Goal: Book appointment/travel/reservation

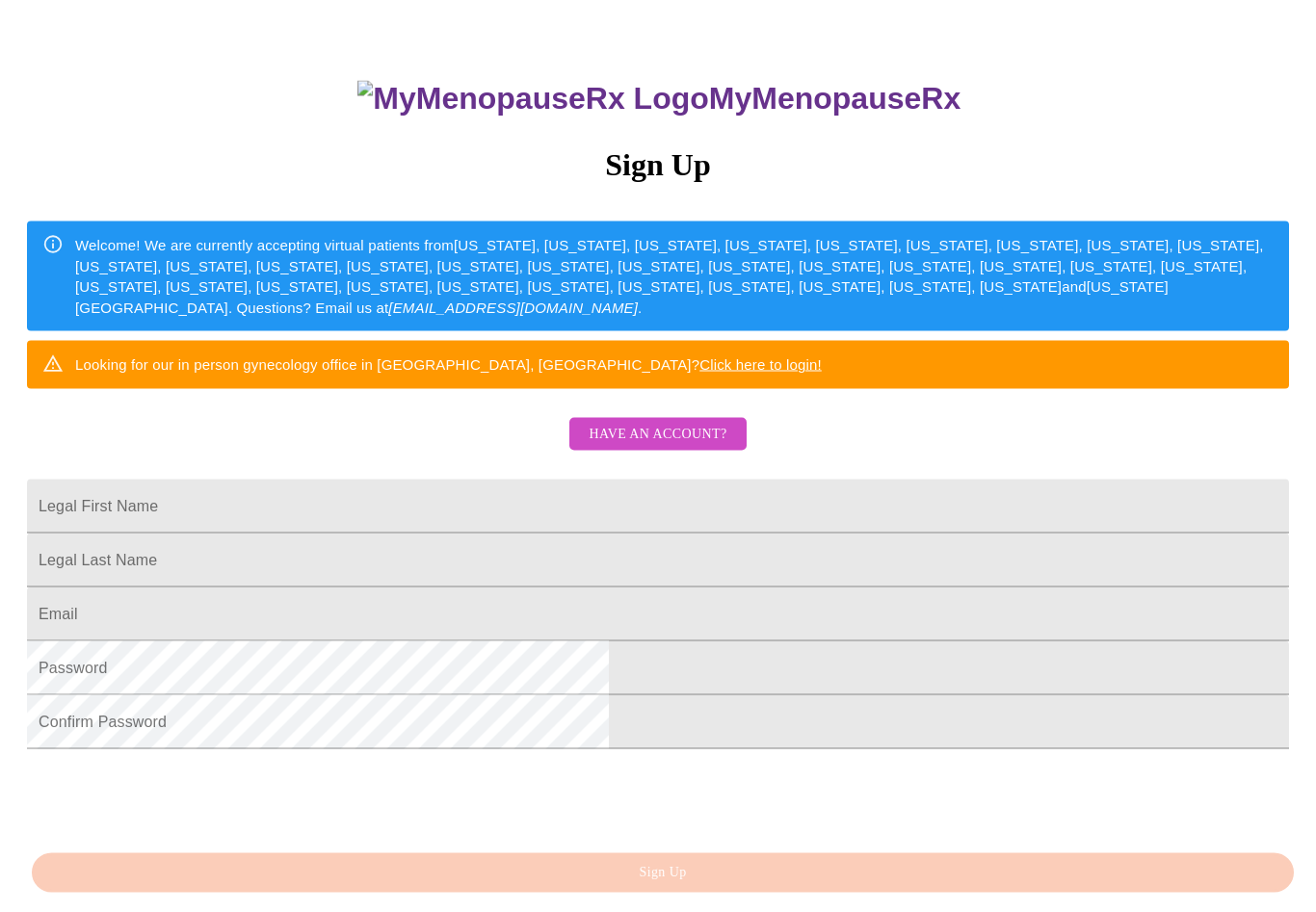
scroll to position [138, 0]
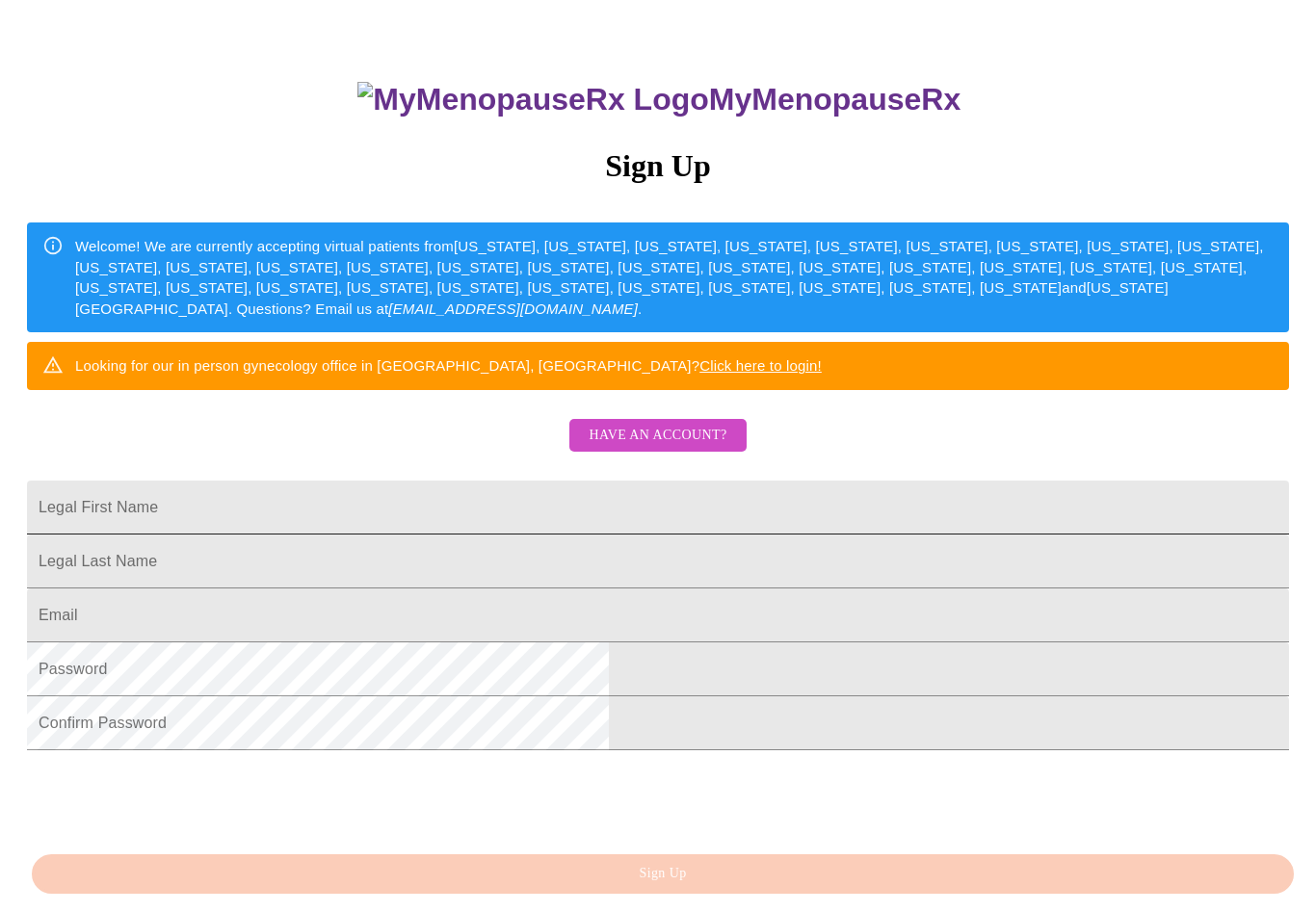
click at [586, 534] on input "Legal First Name" at bounding box center [658, 507] width 1262 height 54
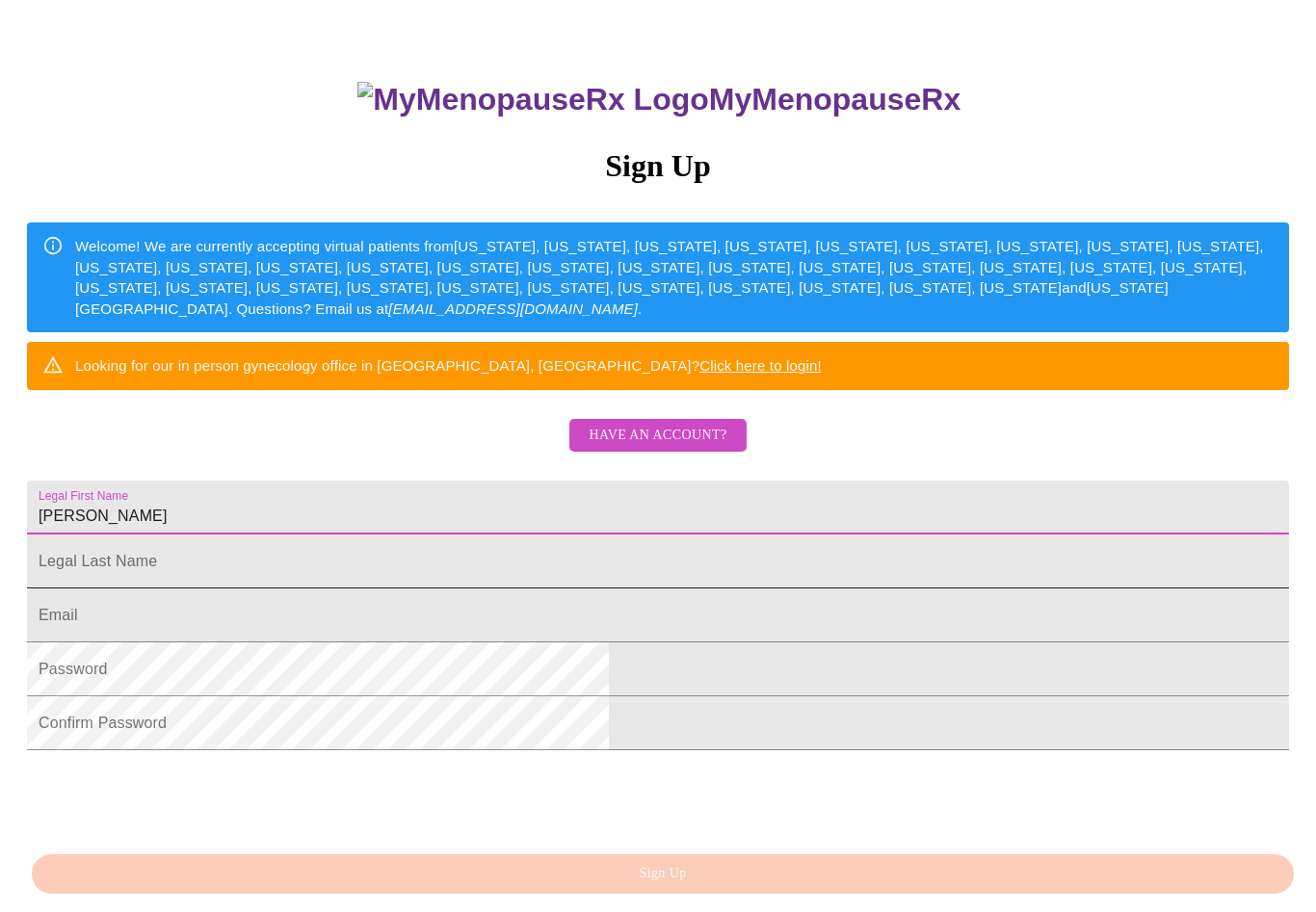
type input "[PERSON_NAME]"
click at [499, 588] on input "Legal First Name" at bounding box center [658, 561] width 1262 height 54
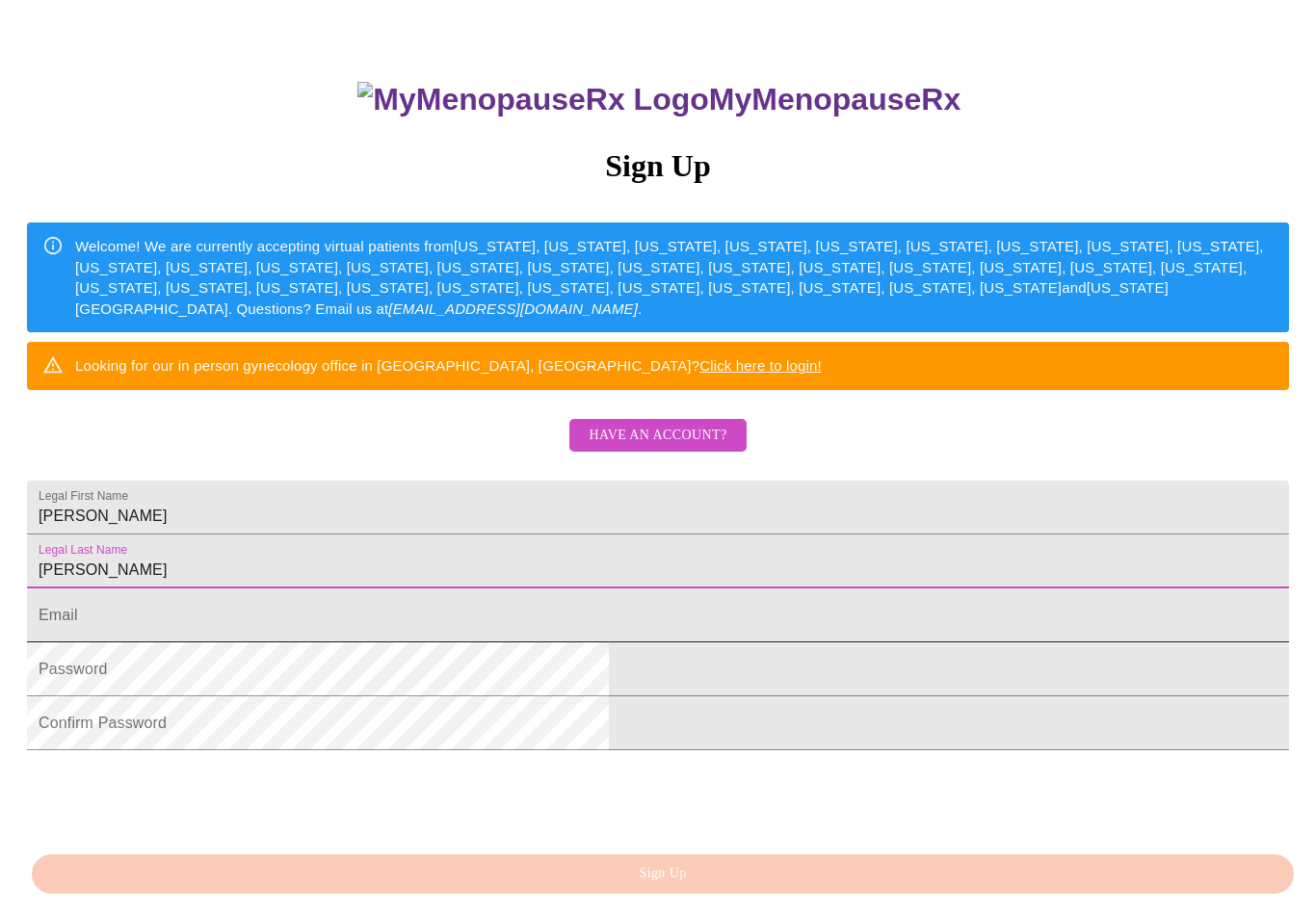
type input "[PERSON_NAME]"
click at [394, 643] on input "Legal First Name" at bounding box center [658, 615] width 1262 height 54
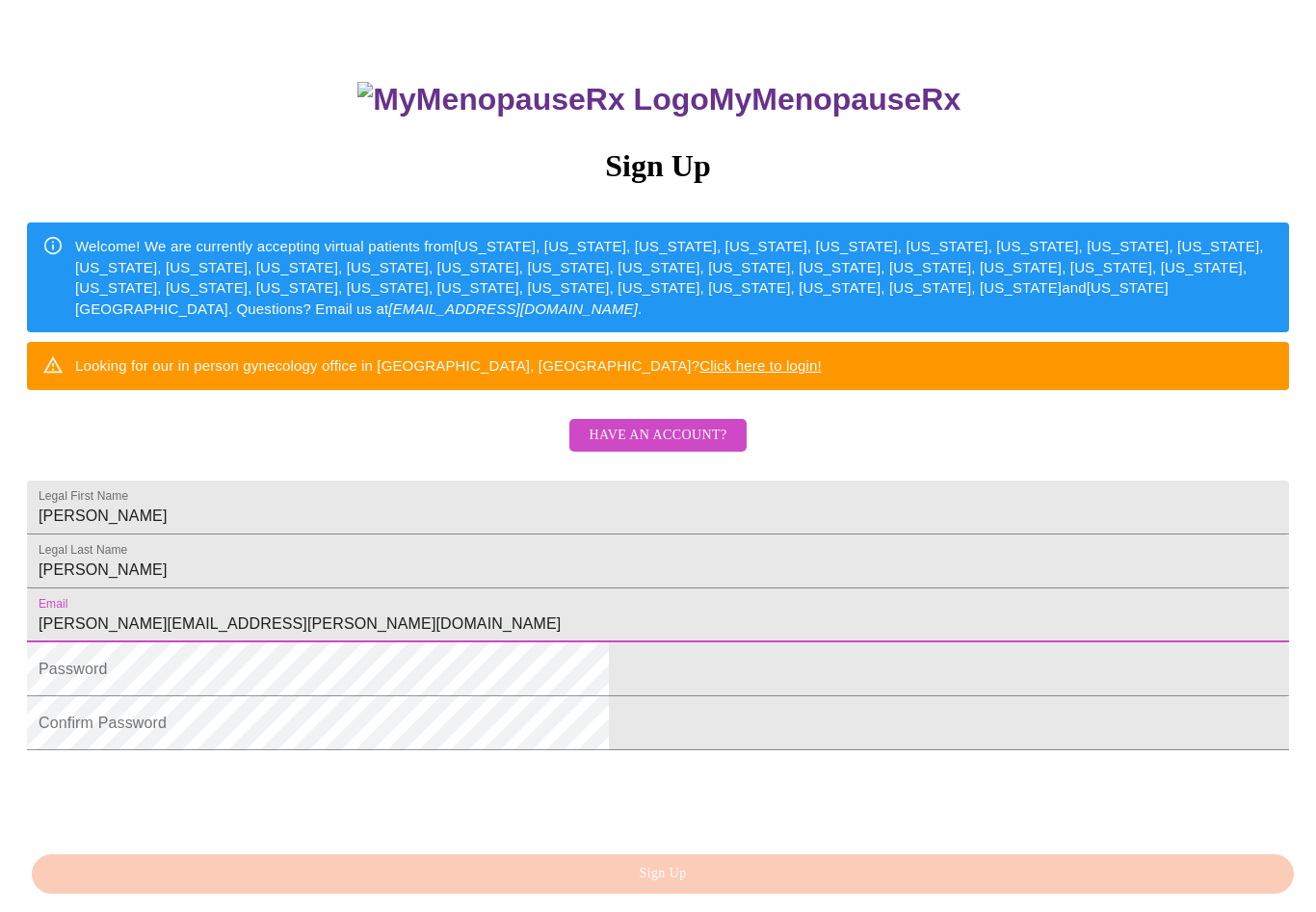
type input "[PERSON_NAME][EMAIL_ADDRESS][PERSON_NAME][DOMAIN_NAME]"
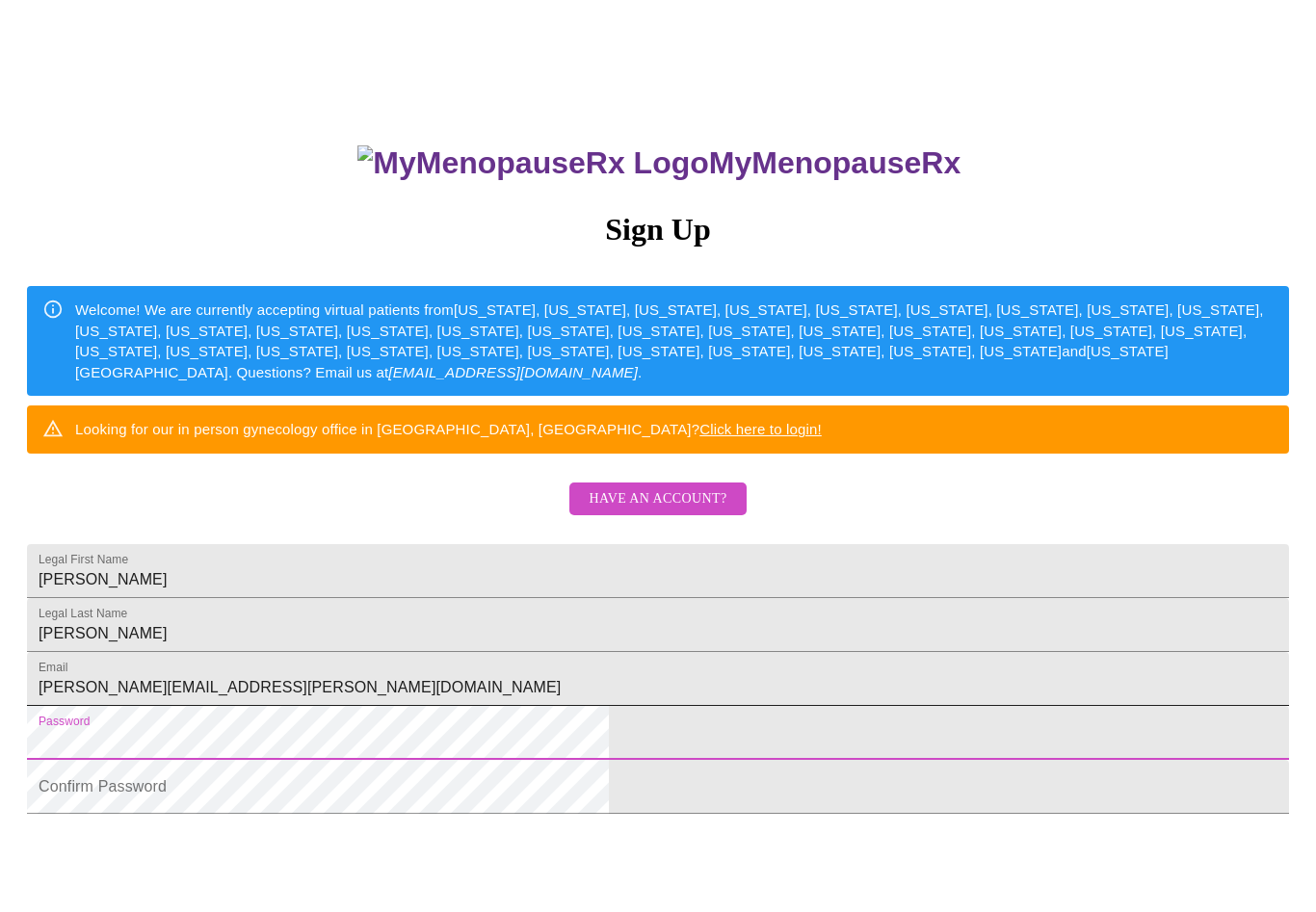
scroll to position [0, 0]
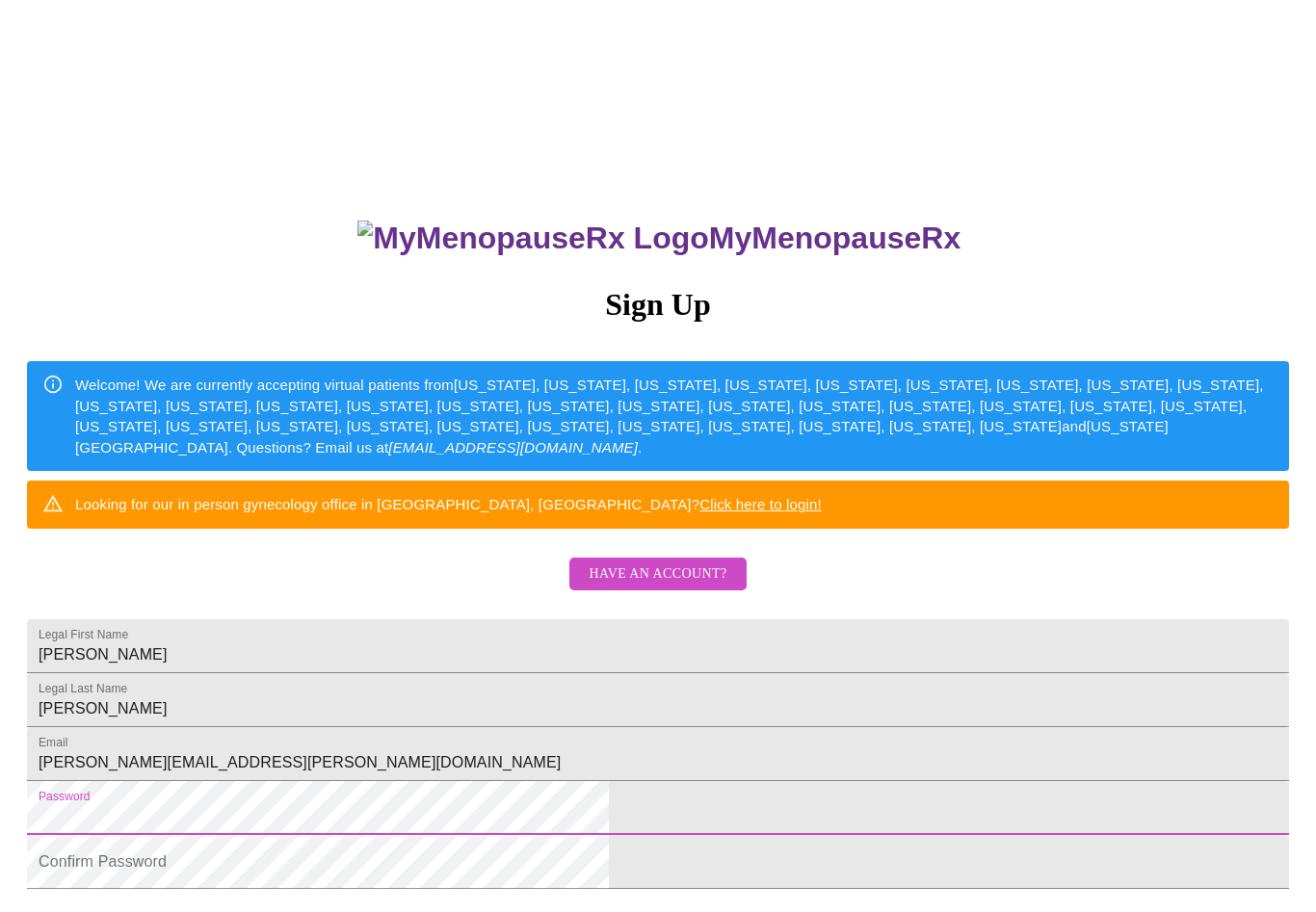
click at [1167, 525] on div "MyMenopauseRx Sign Up Welcome! We are currently accepting virtual patients from…" at bounding box center [658, 555] width 1300 height 1094
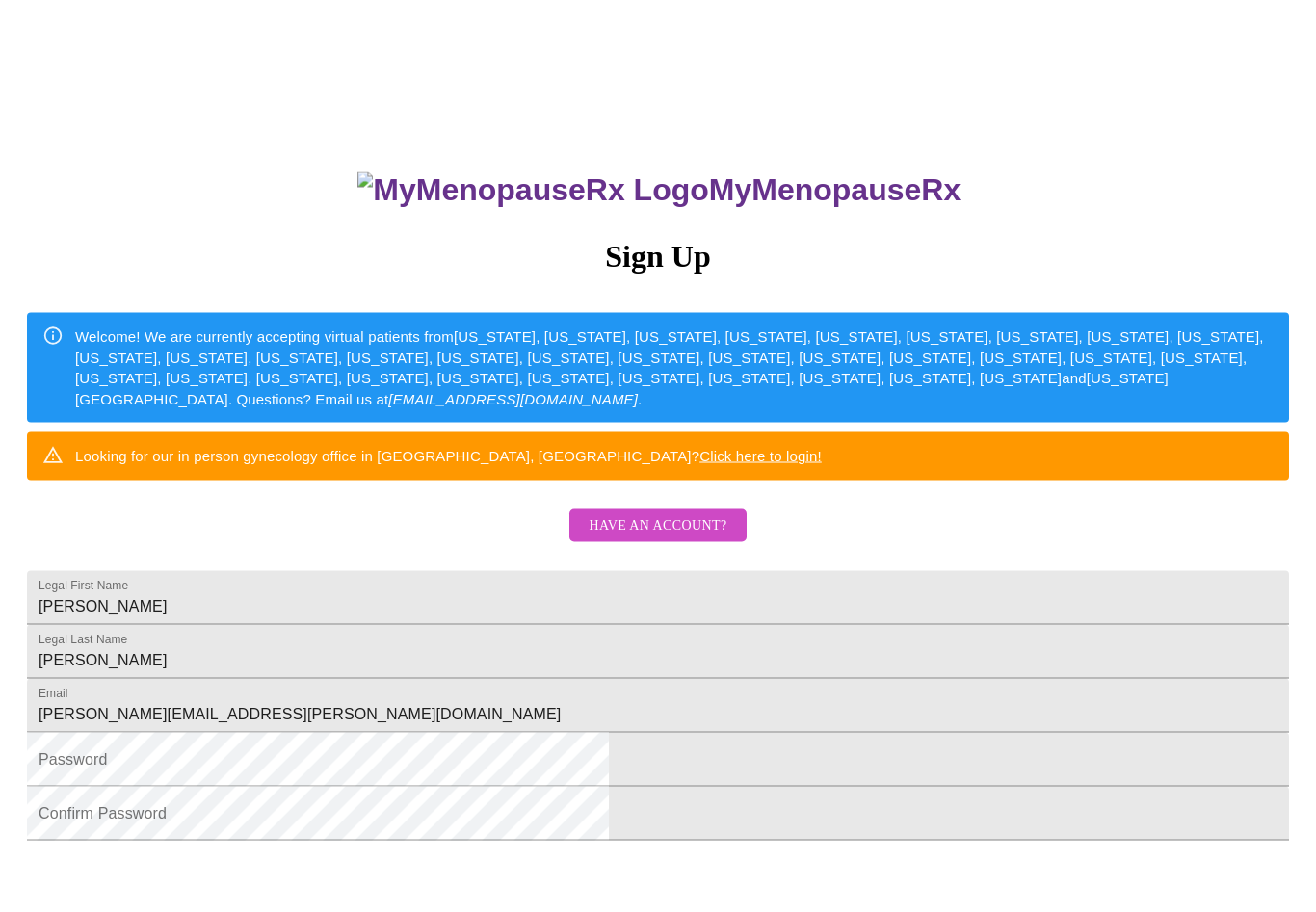
scroll to position [49, 0]
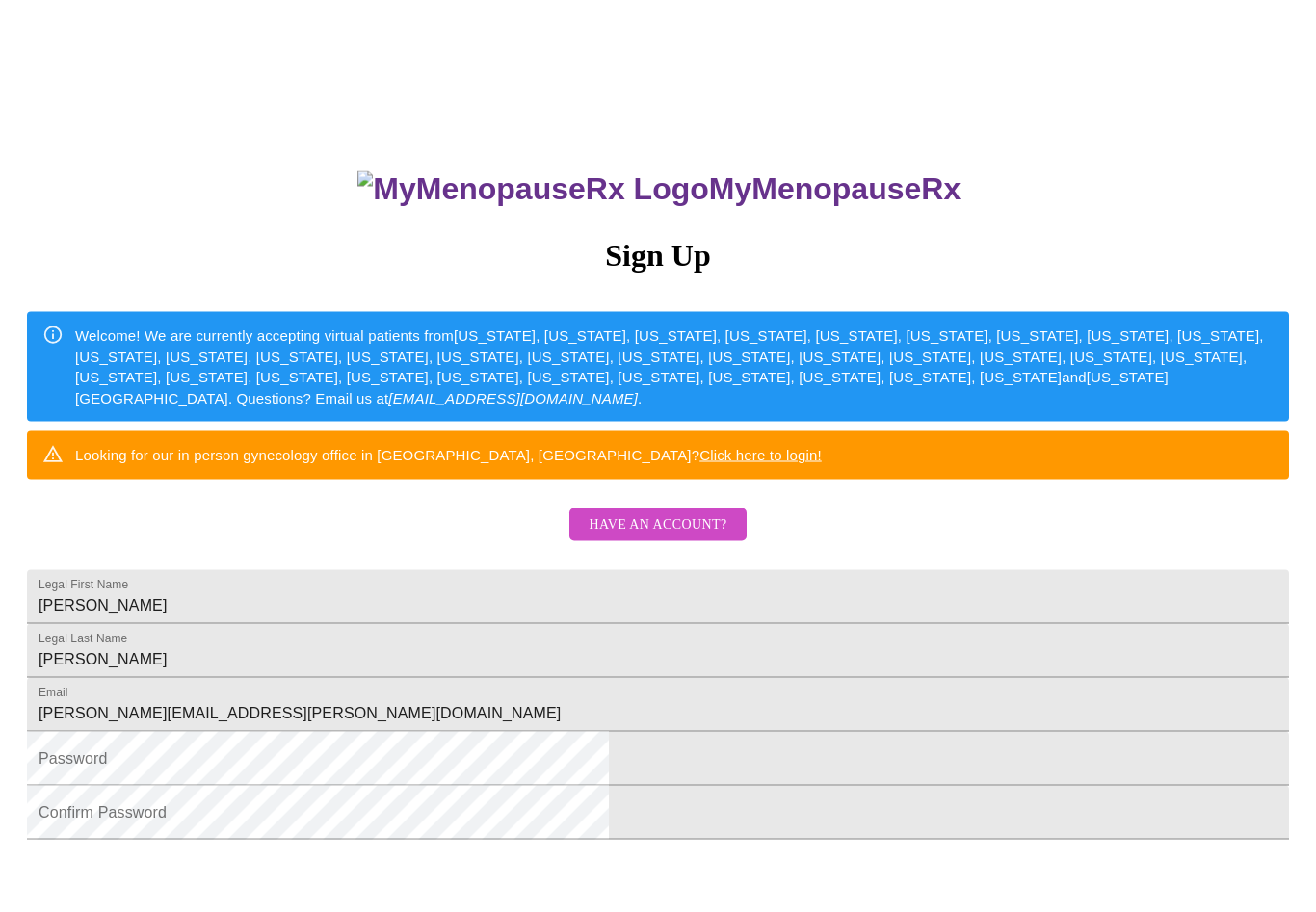
click at [836, 410] on div "Welcome! We are currently accepting virtual patients from [US_STATE], [US_STATE…" at bounding box center [674, 367] width 1199 height 99
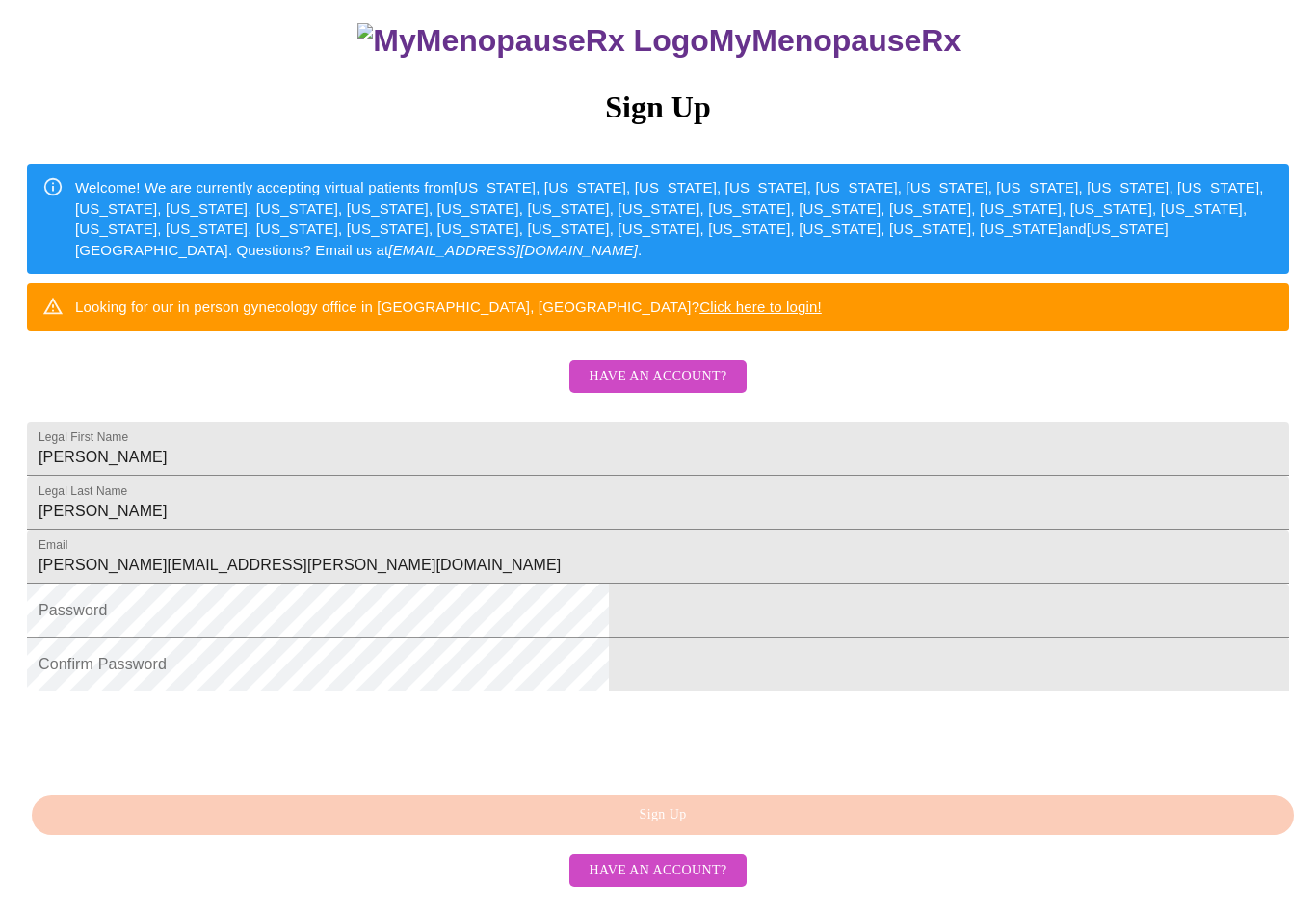
scroll to position [300, 0]
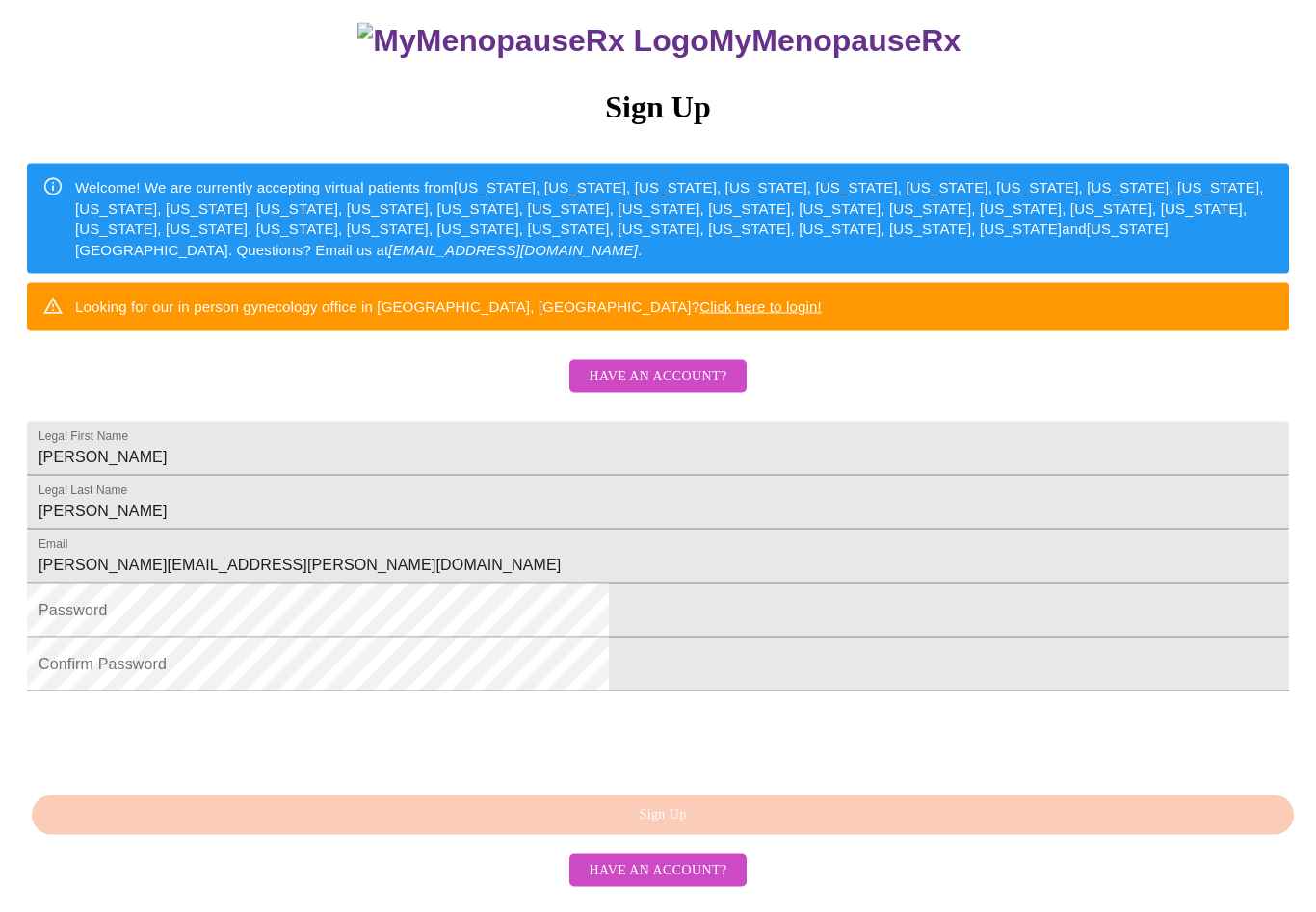
click at [772, 866] on div "MyMenopauseRx Sign Up Welcome! We are currently accepting virtual patients from…" at bounding box center [658, 448] width 1300 height 912
click at [544, 421] on input "[PERSON_NAME]" at bounding box center [658, 448] width 1262 height 54
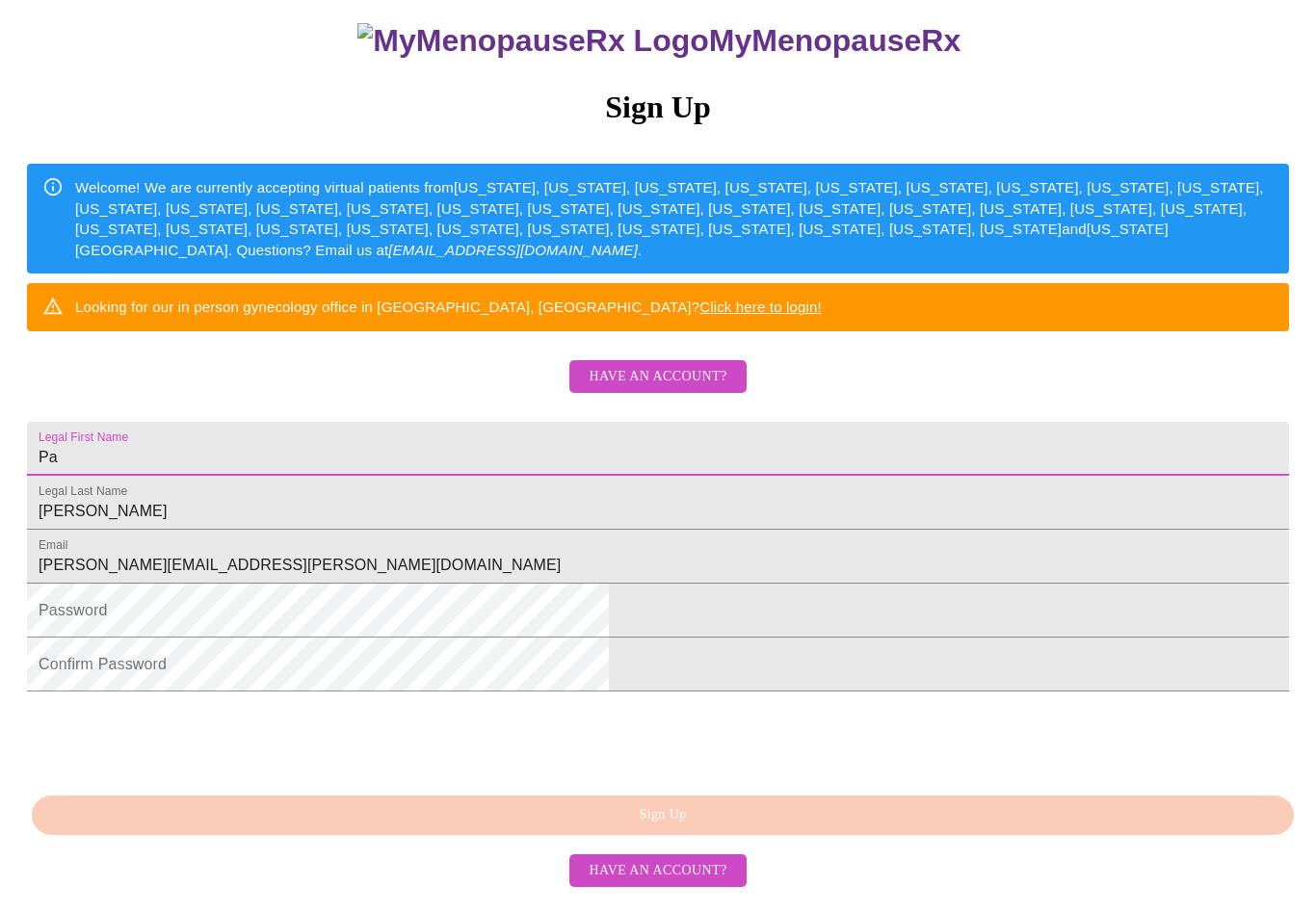
type input "P"
type input "\"
click at [553, 480] on input "[PERSON_NAME]" at bounding box center [658, 502] width 1262 height 54
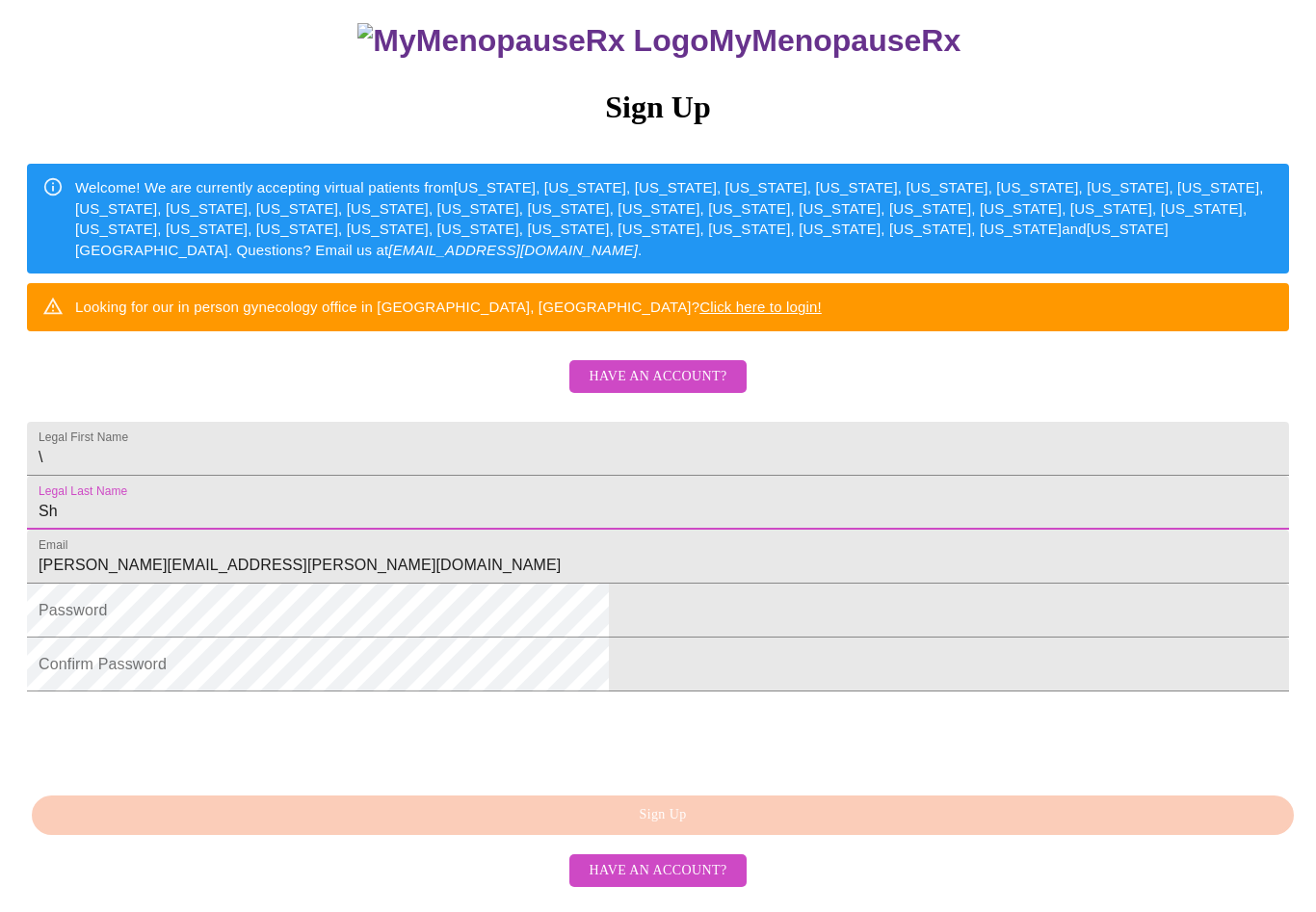
type input "S"
click at [613, 543] on input "[PERSON_NAME][EMAIL_ADDRESS][PERSON_NAME][DOMAIN_NAME]" at bounding box center [658, 557] width 1262 height 54
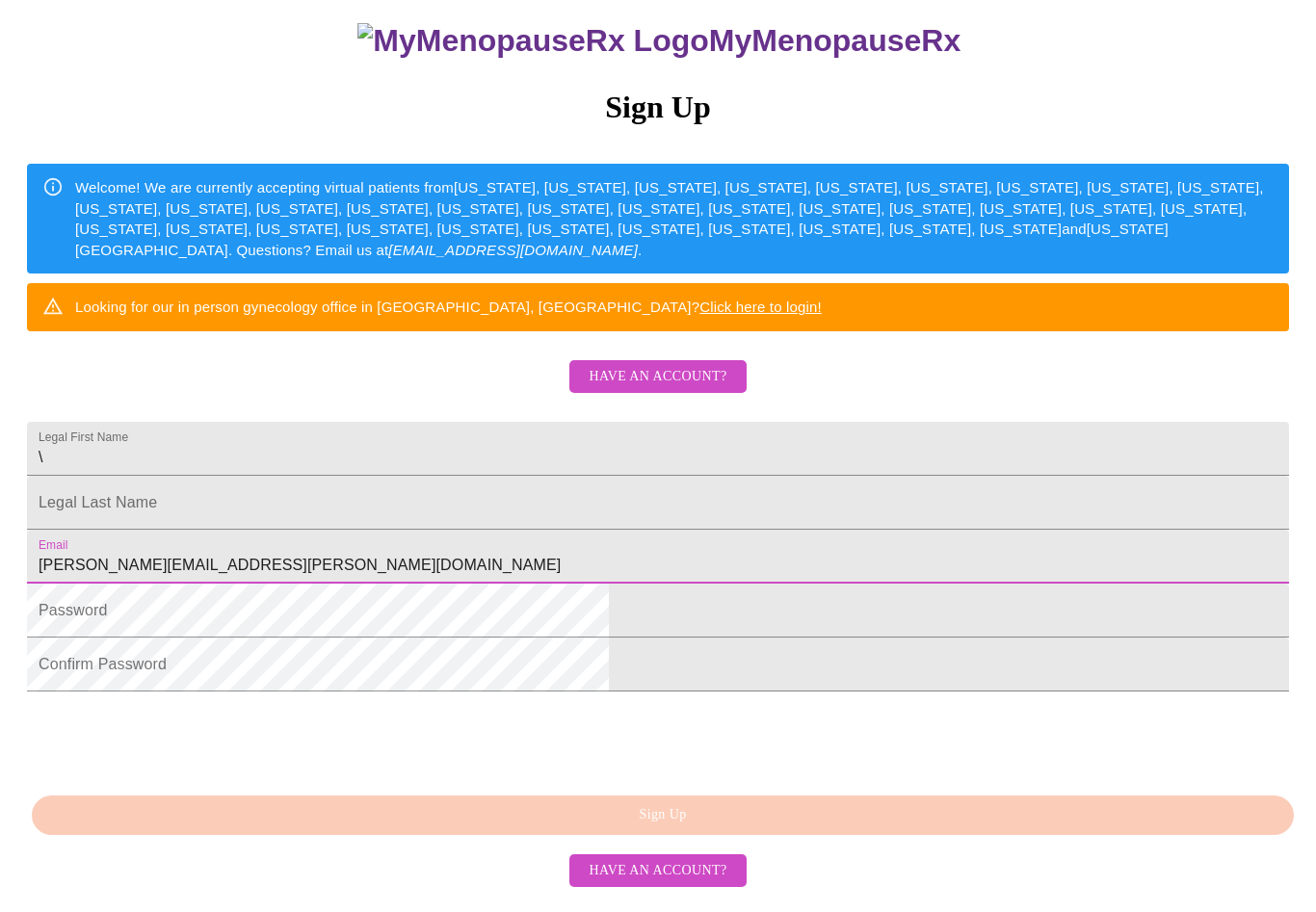
click at [546, 542] on input "[PERSON_NAME][EMAIL_ADDRESS][PERSON_NAME][DOMAIN_NAME]" at bounding box center [658, 557] width 1262 height 54
click at [572, 554] on input "[PERSON_NAME][EMAIL_ADDRESS][PERSON_NAME][DOMAIN_NAME]" at bounding box center [658, 557] width 1262 height 54
type input "P"
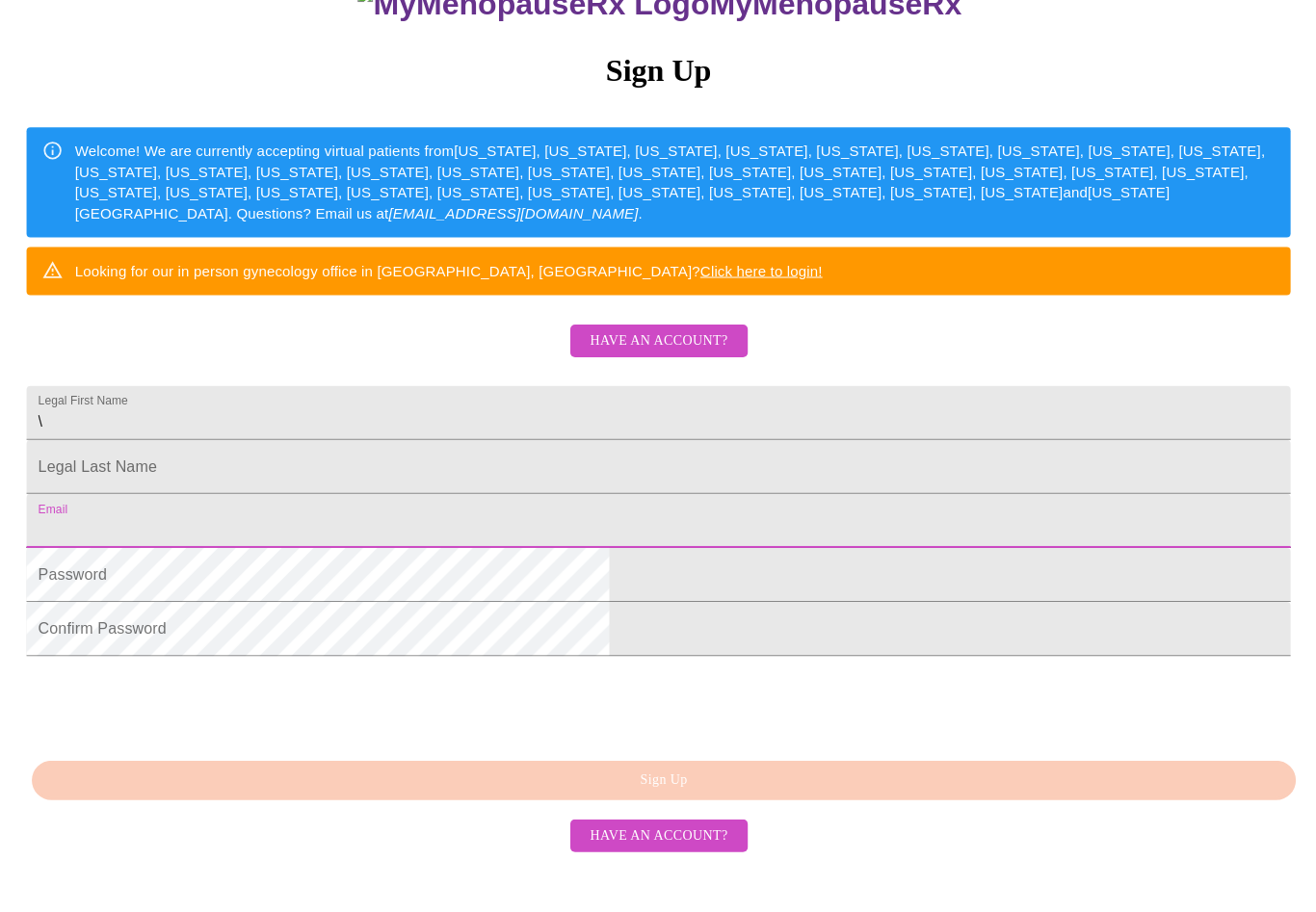
scroll to position [330, 0]
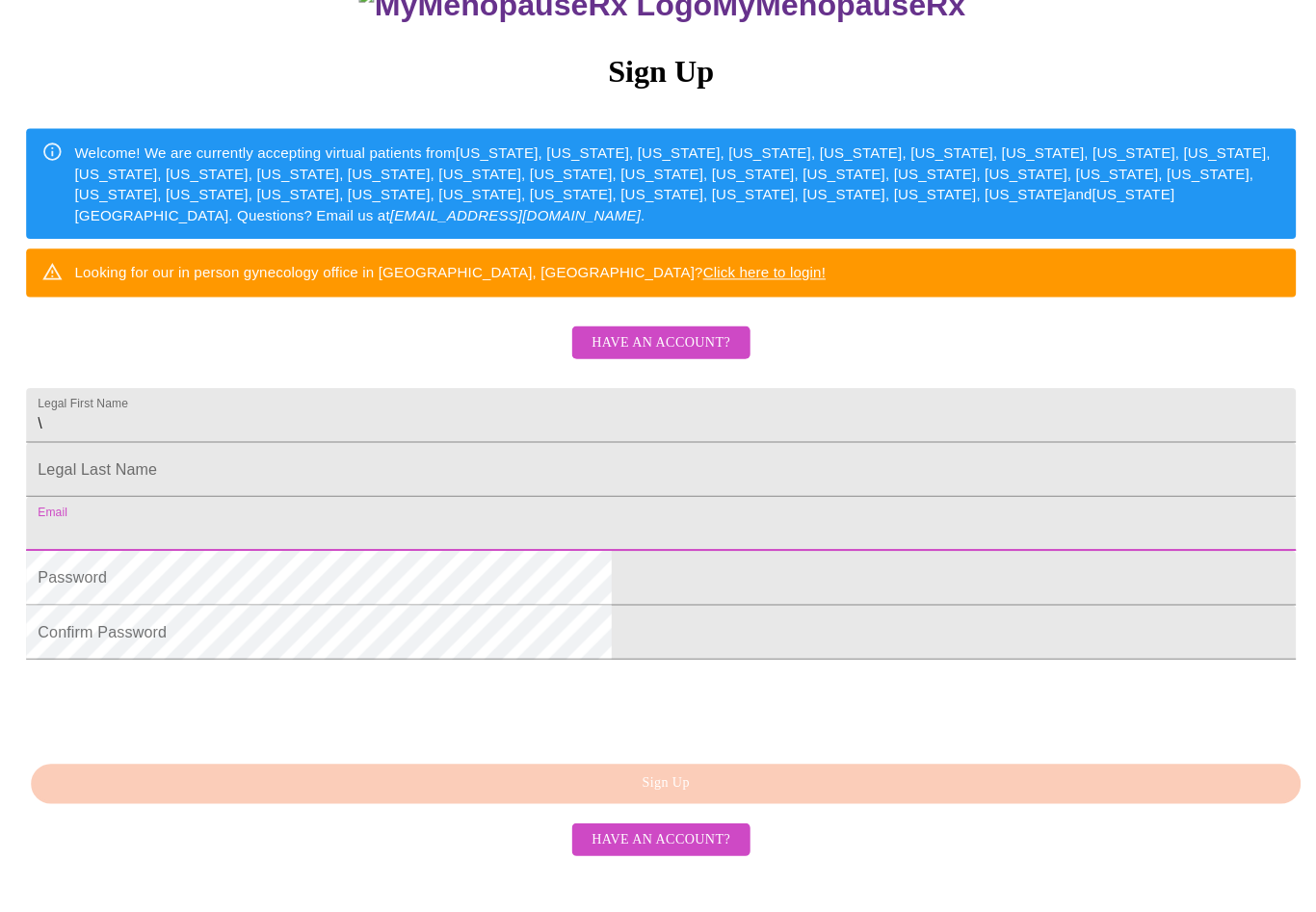
click at [796, 799] on div "MyMenopauseRx Sign Up Welcome! We are currently accepting virtual patients from…" at bounding box center [658, 448] width 1300 height 912
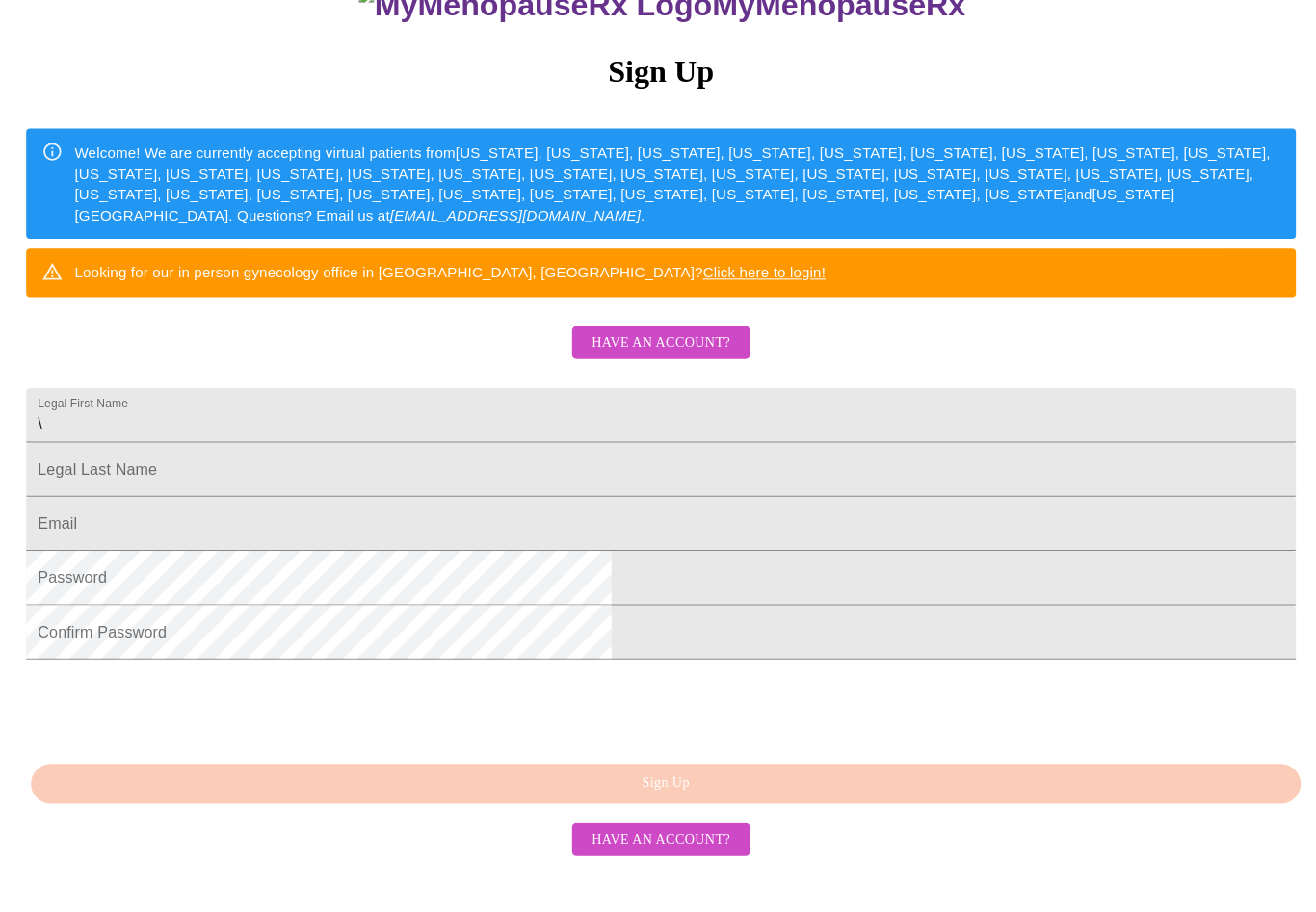
scroll to position [306, 0]
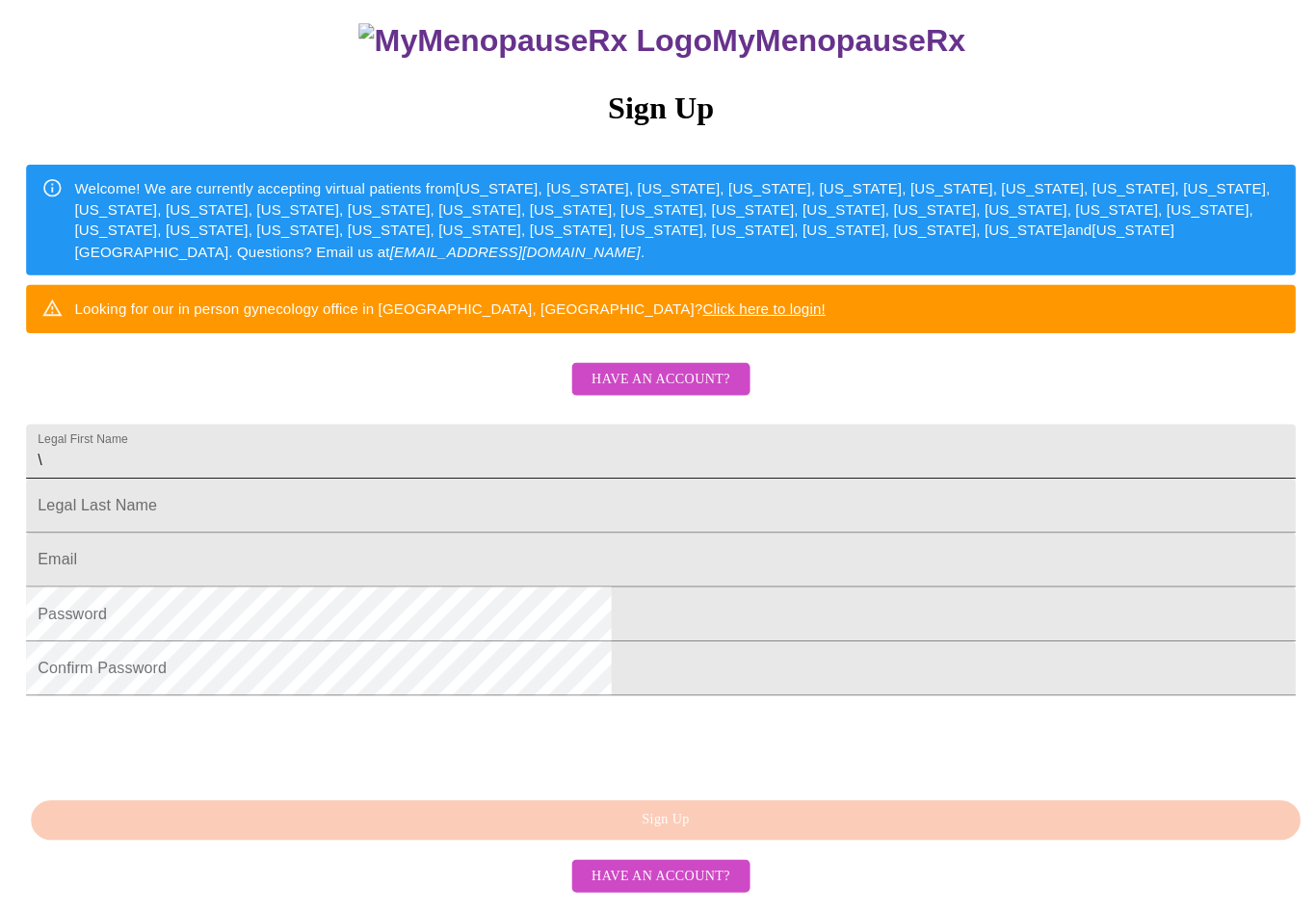
click at [586, 421] on input "\" at bounding box center [658, 448] width 1262 height 54
type input "[PERSON_NAME]"
click at [520, 476] on input "Legal First Name" at bounding box center [658, 502] width 1262 height 54
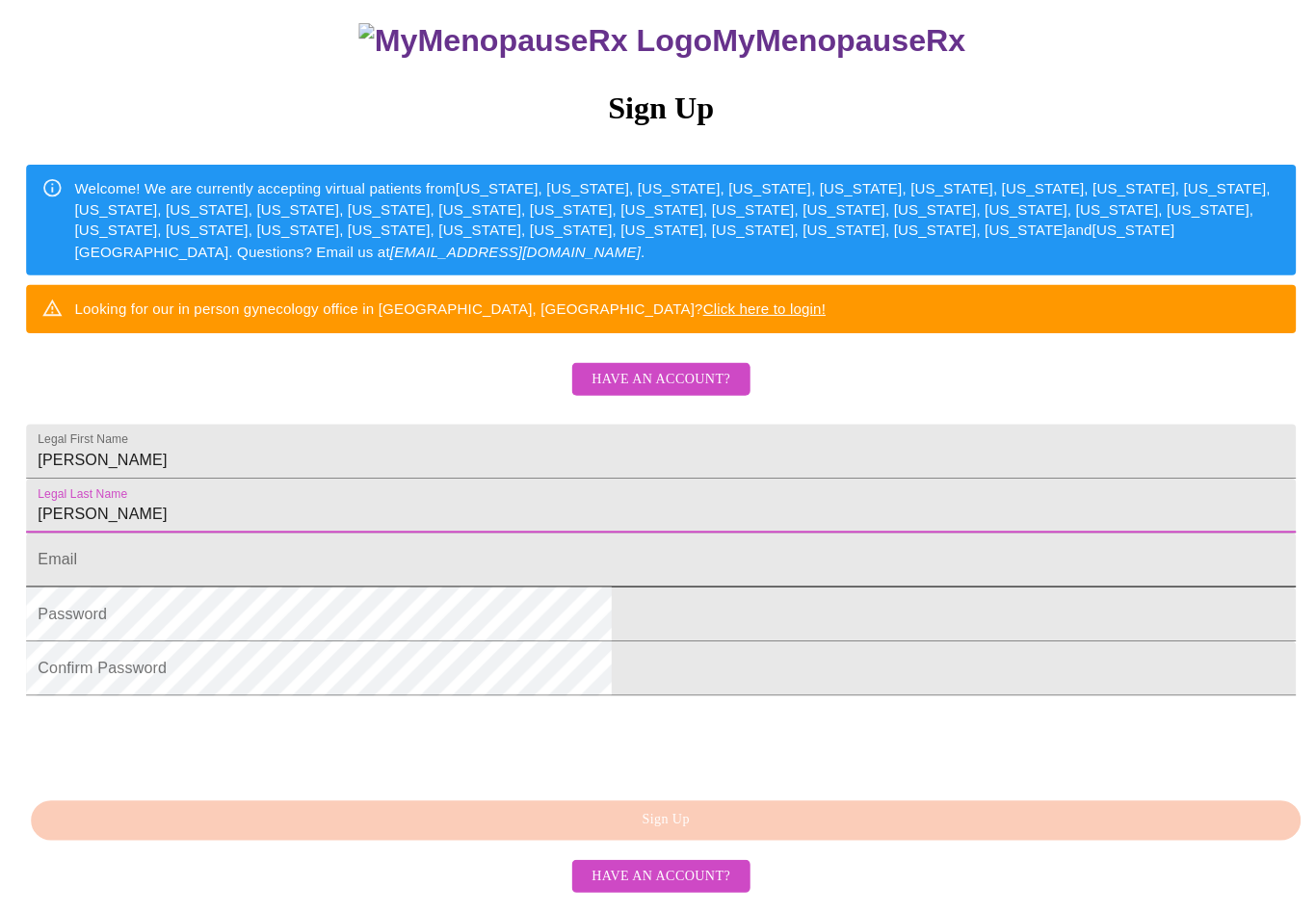
type input "[PERSON_NAME]"
click at [500, 533] on input "Legal First Name" at bounding box center [658, 557] width 1262 height 54
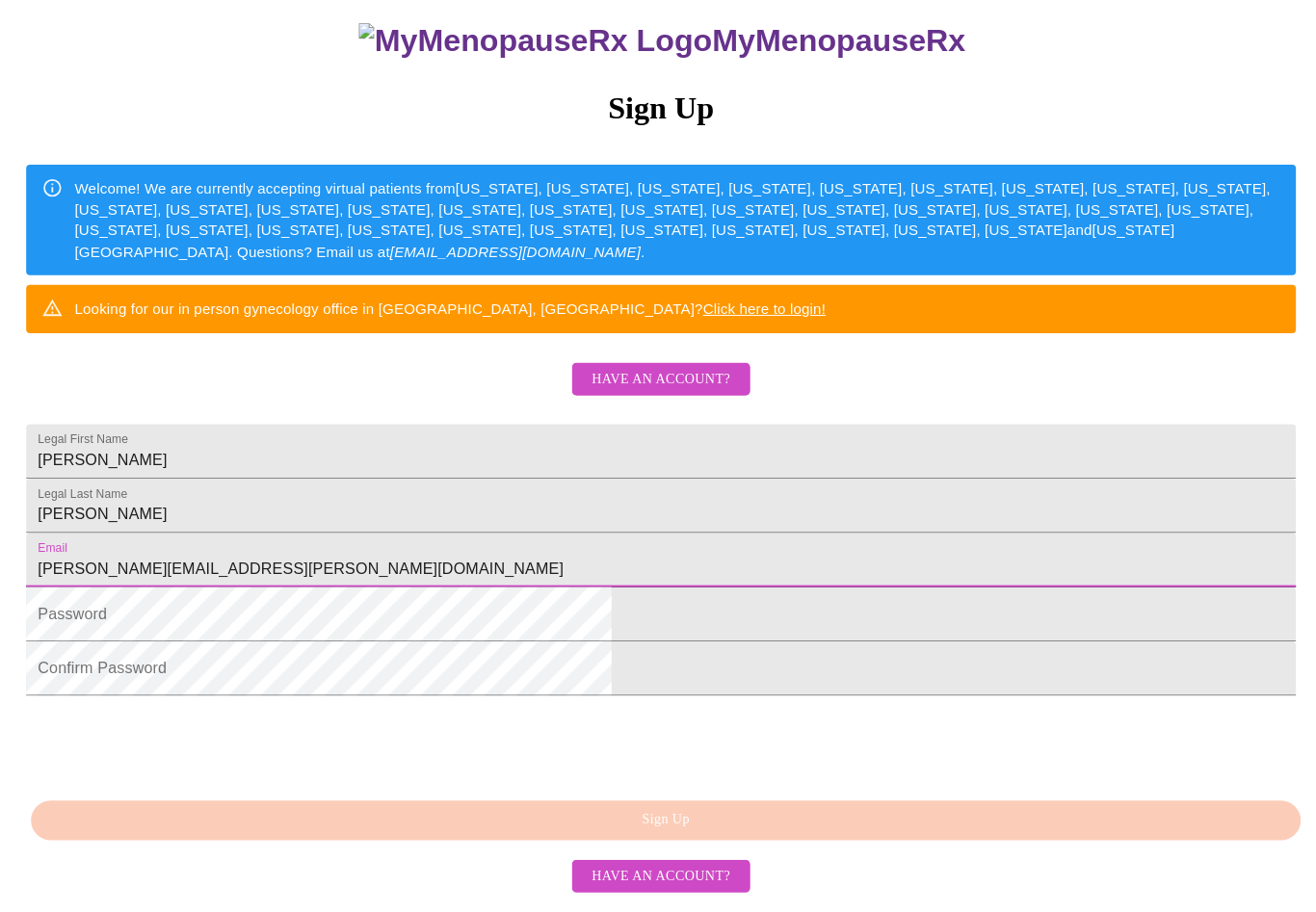
type input "[PERSON_NAME][EMAIL_ADDRESS][PERSON_NAME][DOMAIN_NAME]"
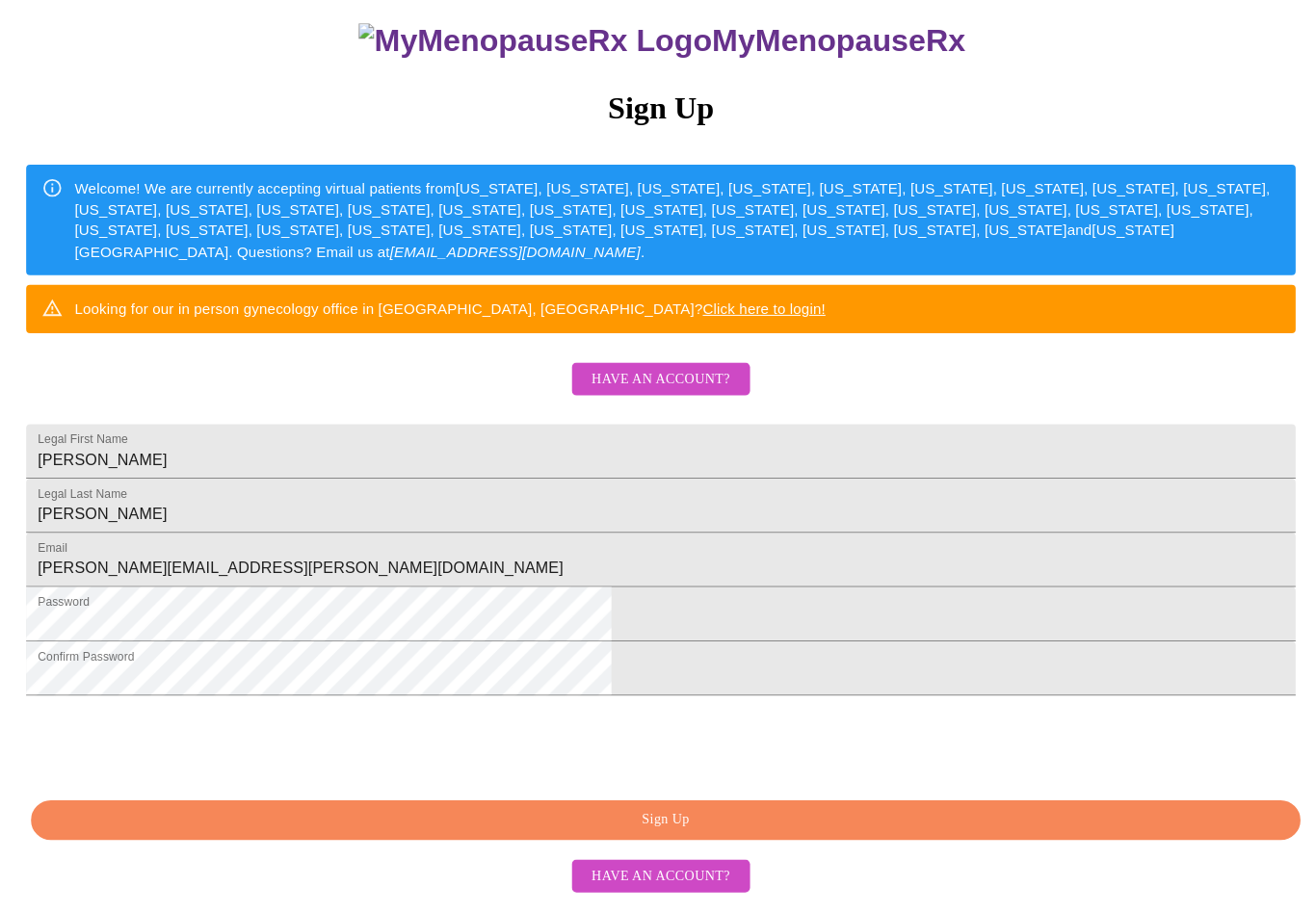
click at [766, 827] on span "Sign Up" at bounding box center [662, 815] width 1217 height 24
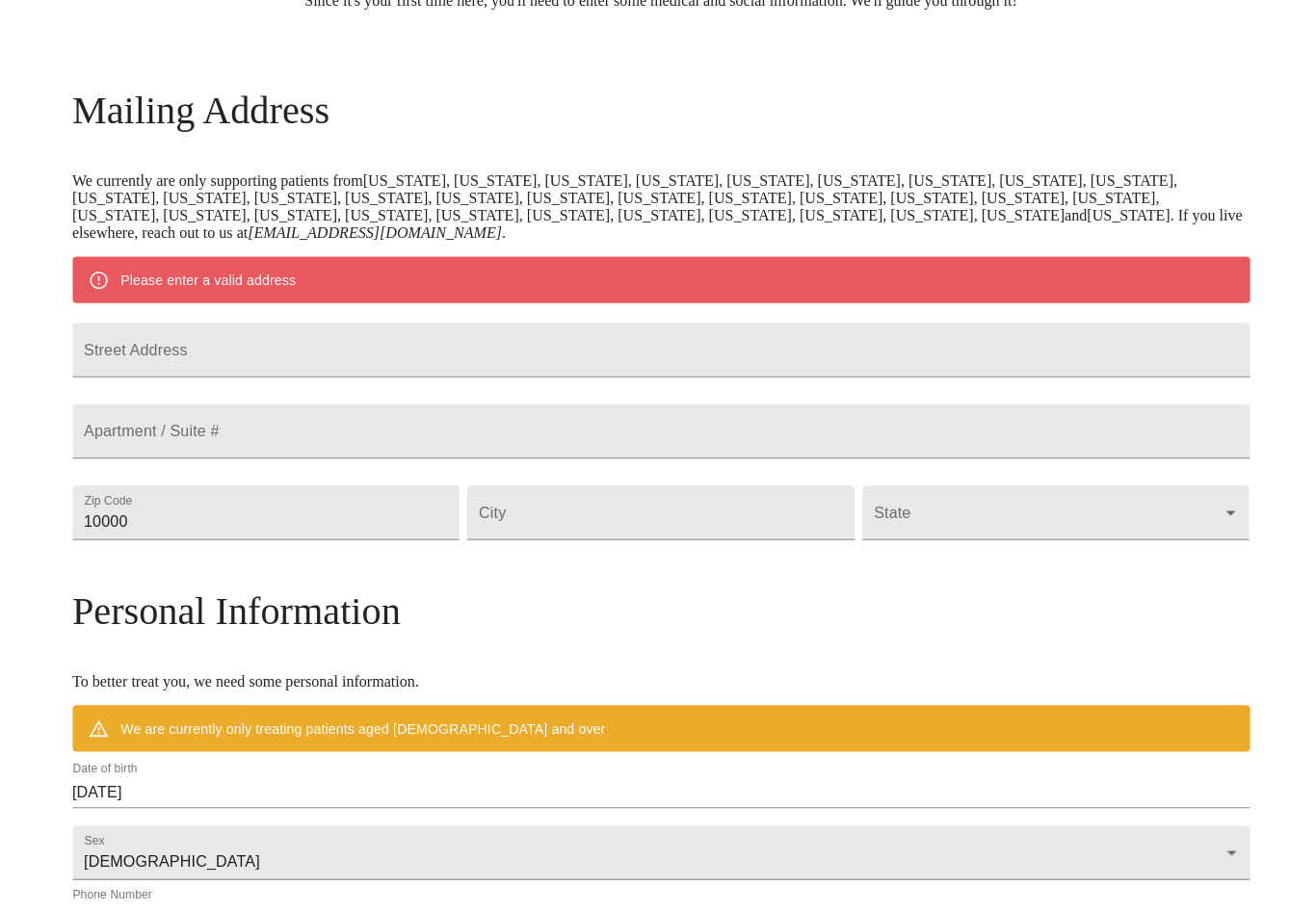
scroll to position [231, 0]
click at [348, 352] on input "Street Address" at bounding box center [658, 347] width 1170 height 54
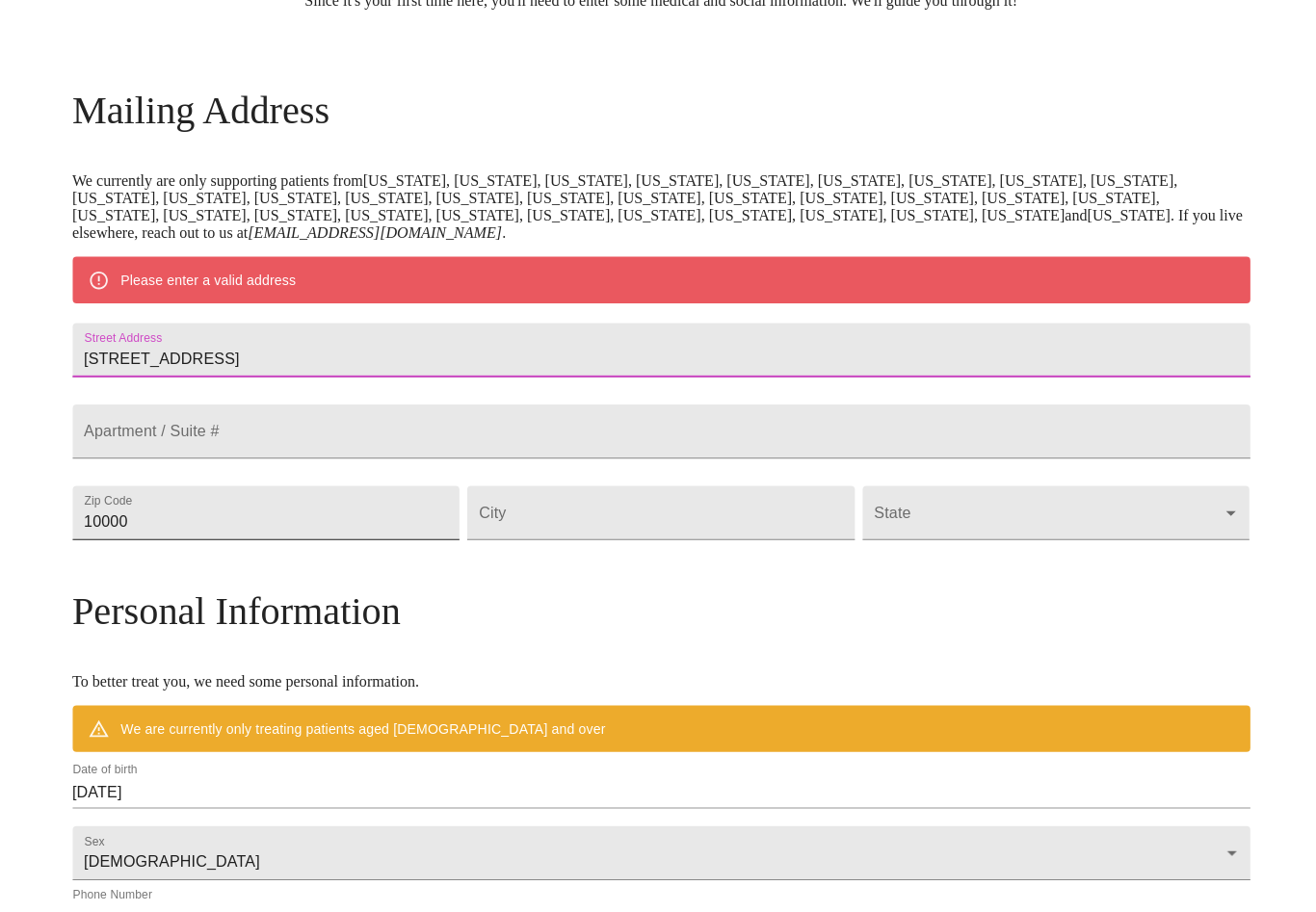
type input "[STREET_ADDRESS]"
click at [409, 536] on input "10000" at bounding box center [266, 509] width 385 height 54
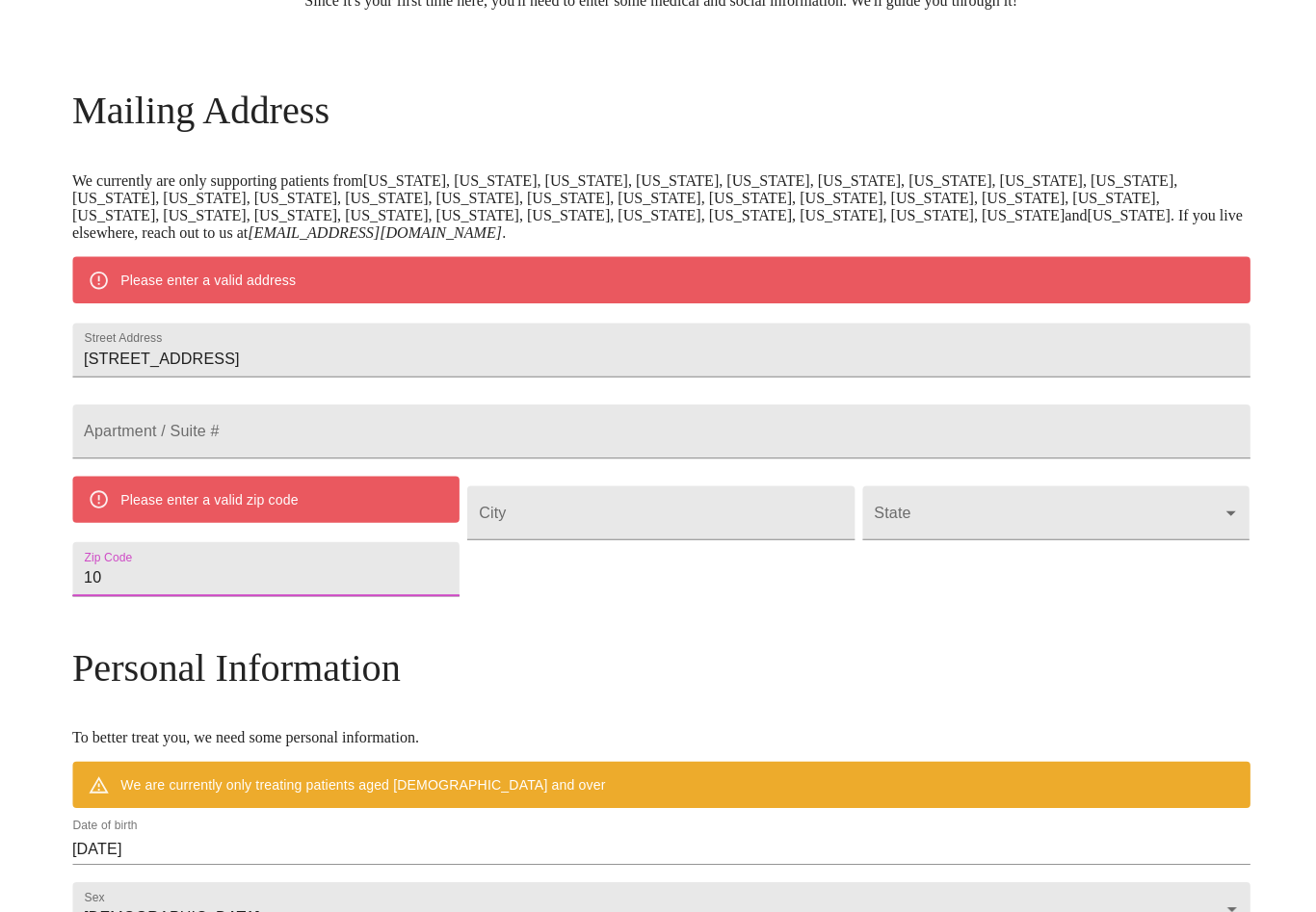
type input "1"
click at [685, 536] on input "Street Address" at bounding box center [658, 509] width 385 height 54
type input "g"
type input "[GEOGRAPHIC_DATA]"
click at [920, 559] on body "MyMenopauseRx Welcome to MyMenopauseRx Since it's your first time here, you'll …" at bounding box center [658, 564] width 1300 height 1574
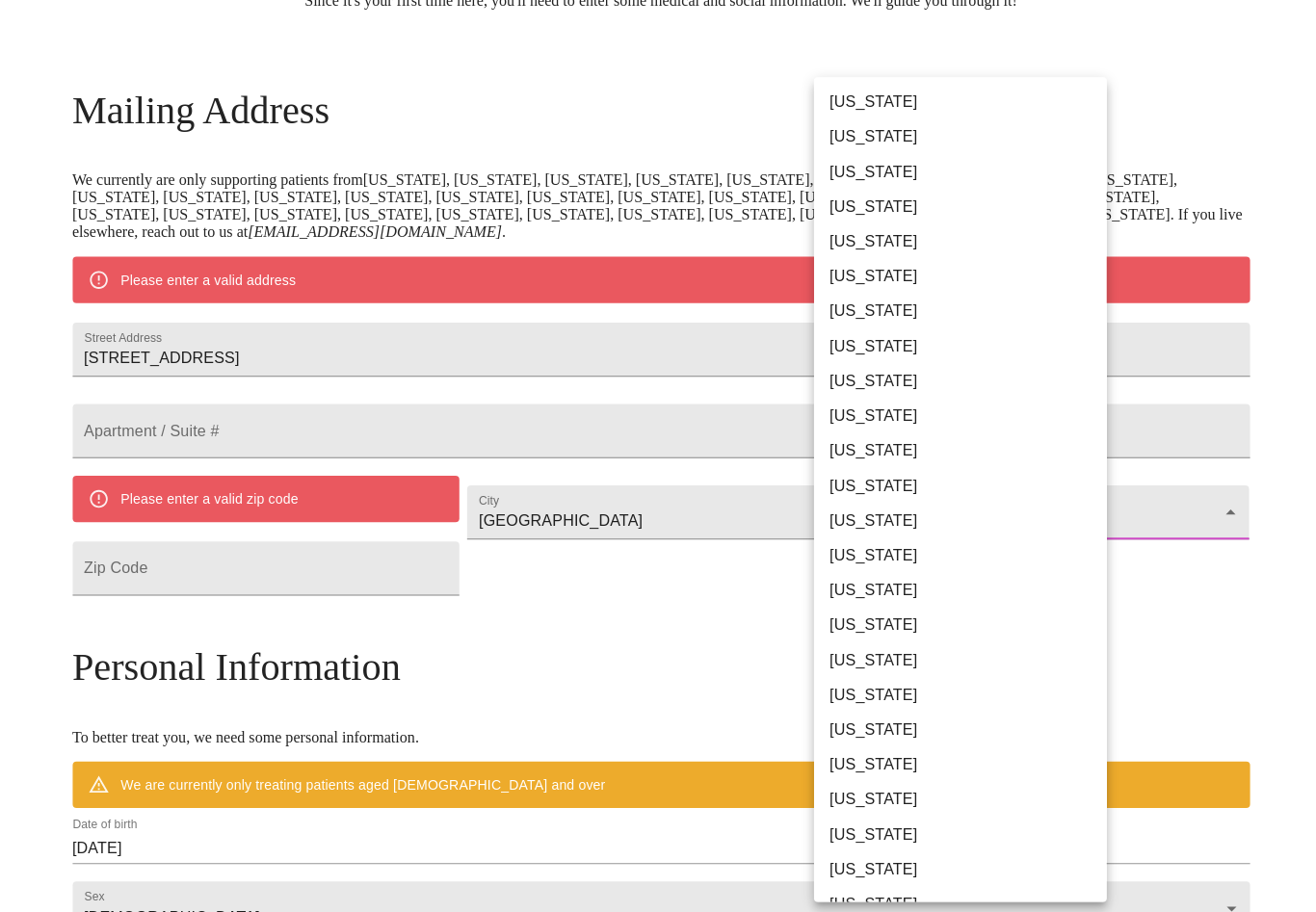
click at [875, 519] on li "[US_STATE]" at bounding box center [956, 517] width 291 height 35
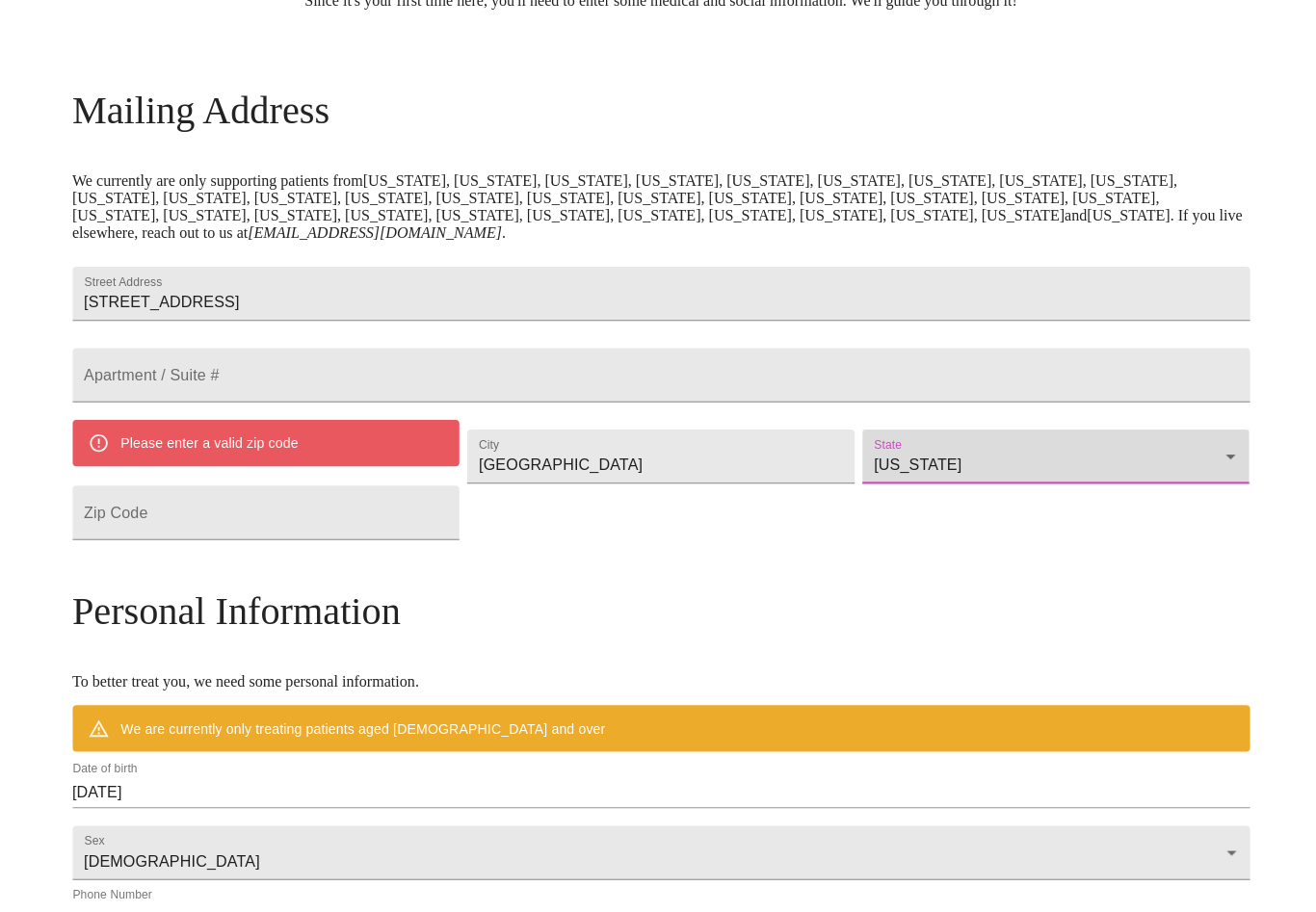
type input "[US_STATE]"
click at [263, 536] on input "Street Address" at bounding box center [266, 509] width 385 height 54
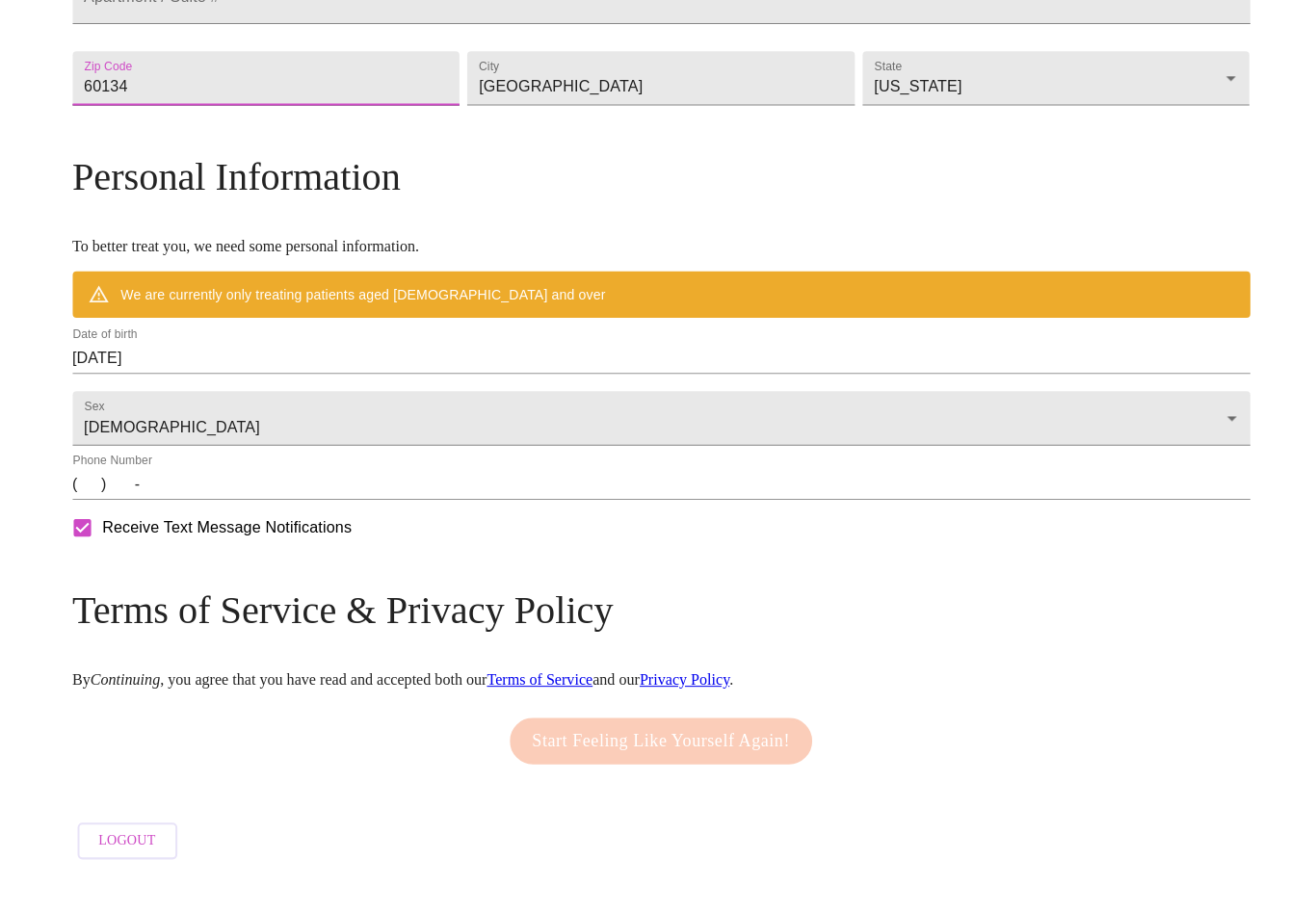
scroll to position [619, 0]
type input "60134"
click at [345, 381] on input "[DATE]" at bounding box center [658, 396] width 1170 height 31
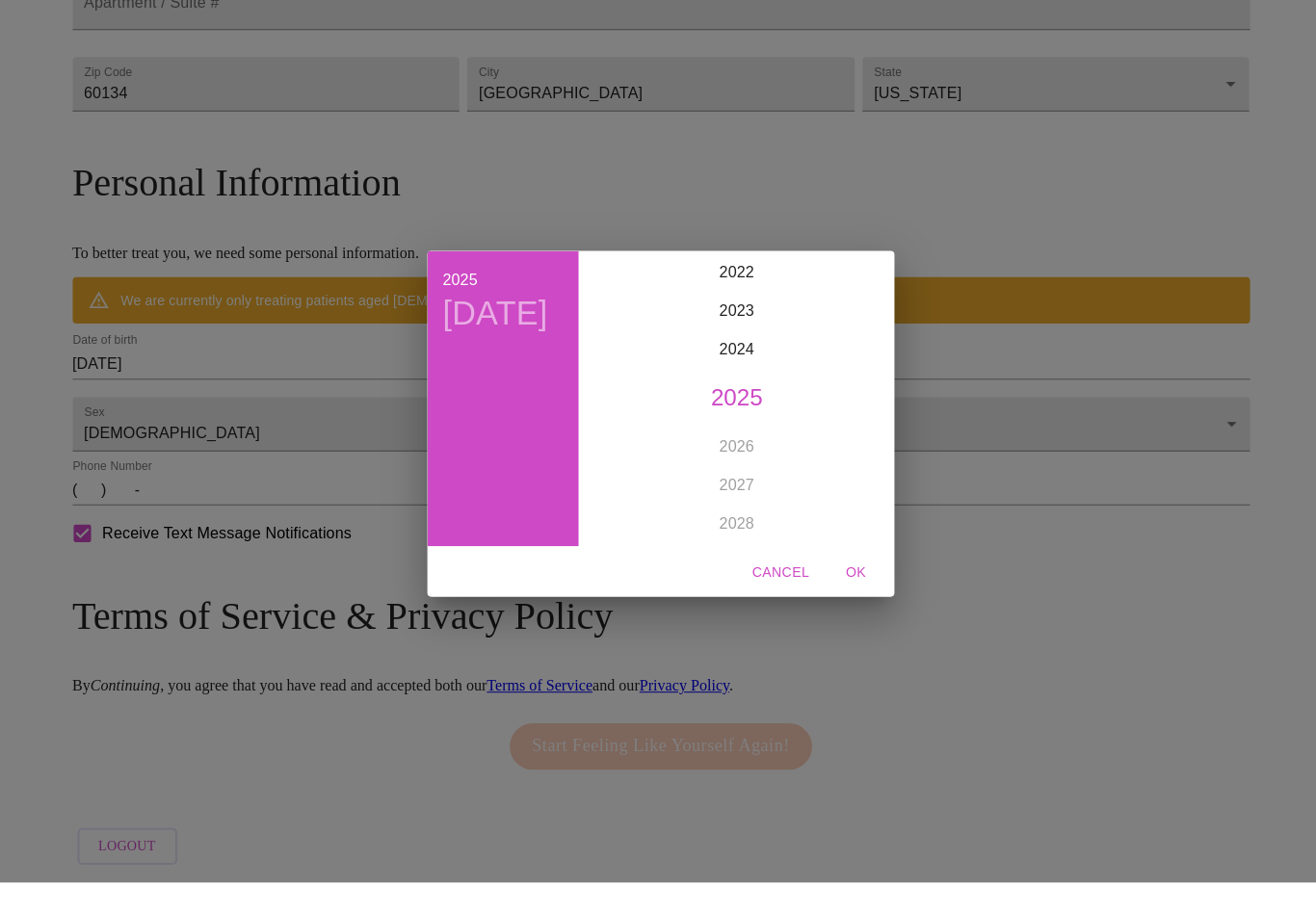
scroll to position [600, 0]
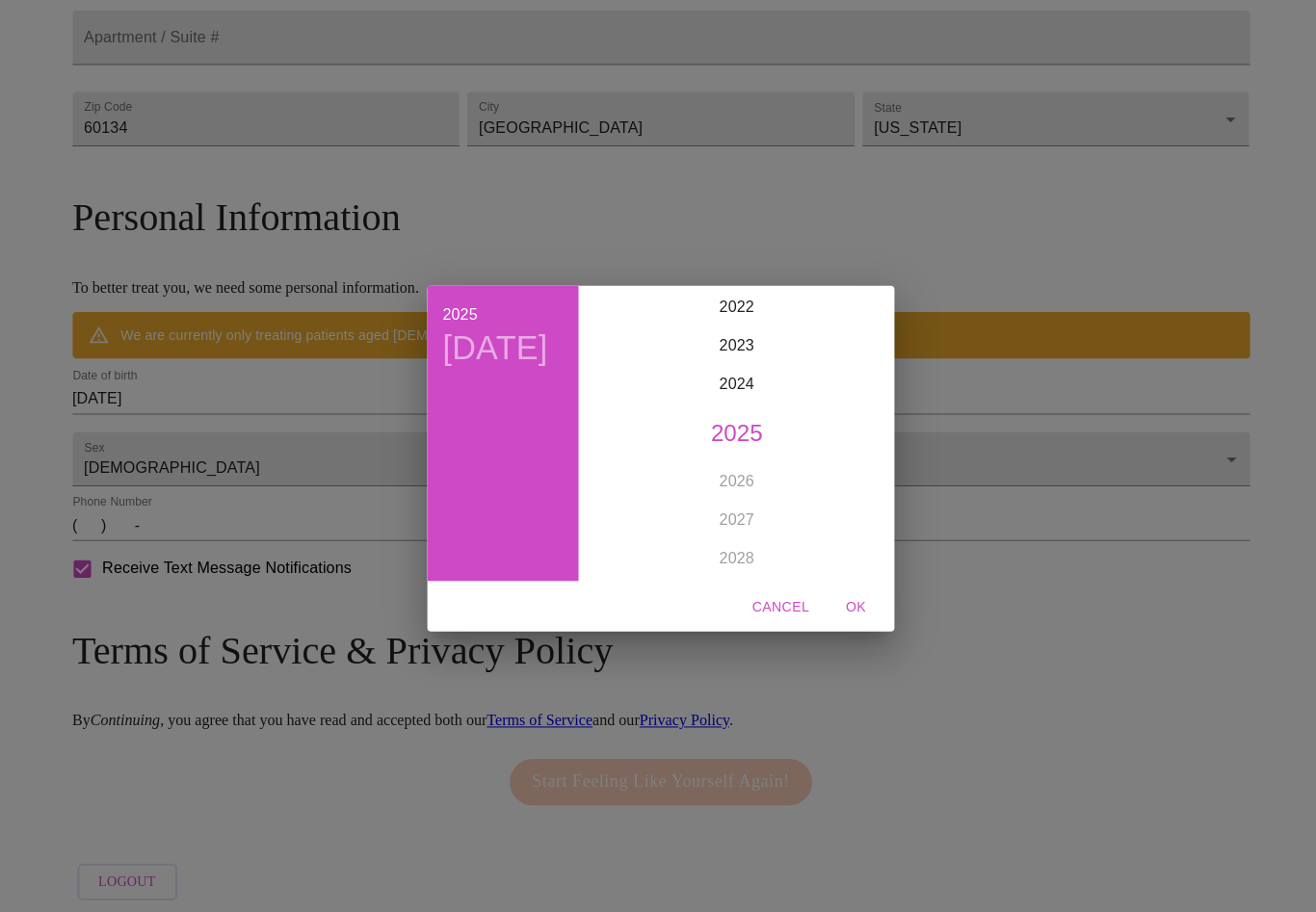
click at [96, 564] on div "2025 [DATE] 1900 1901 1902 1903 1904 1905 1906 1907 1908 1909 1910 1911 1912 19…" at bounding box center [658, 456] width 1316 height 912
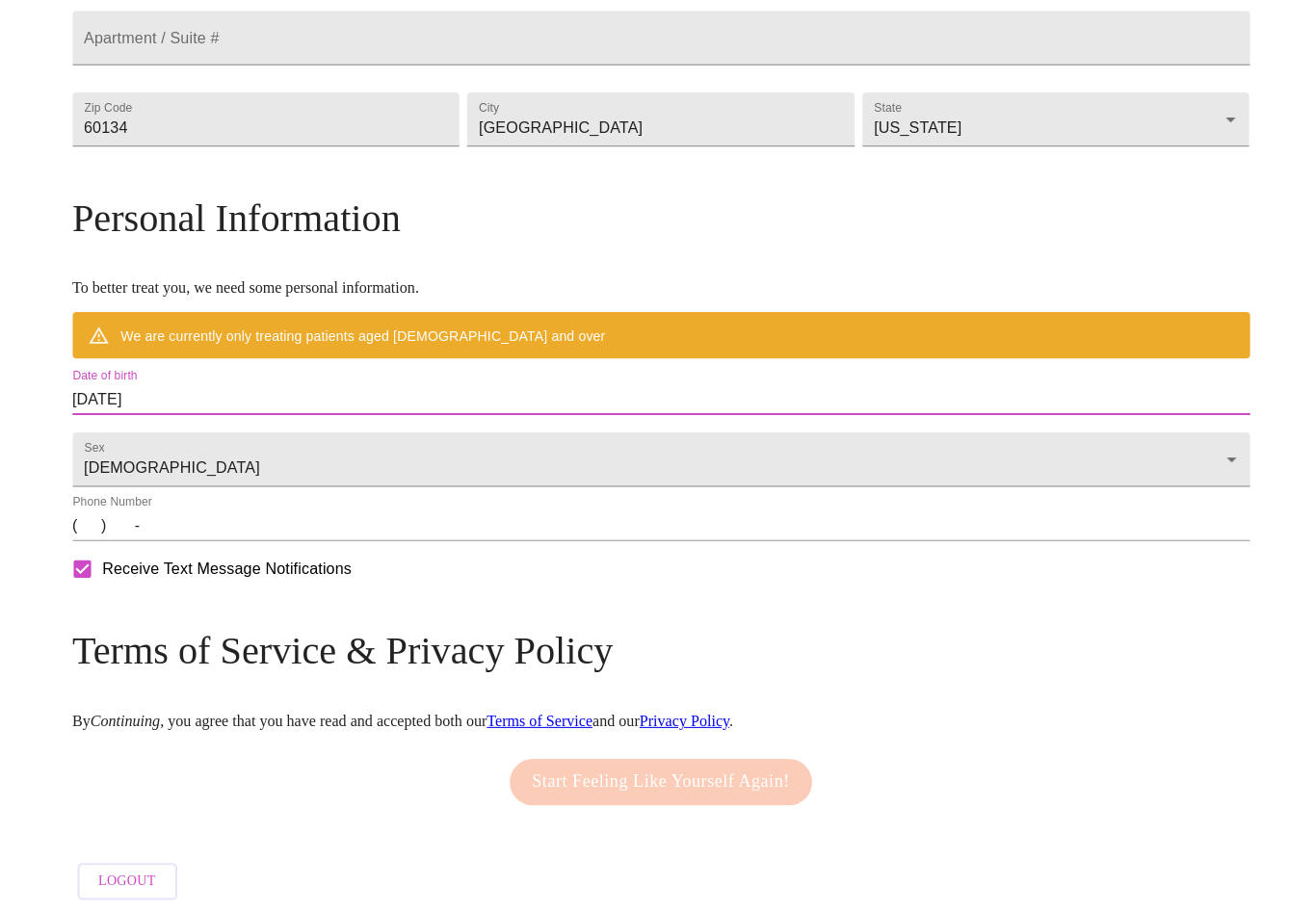
click at [348, 409] on input "[DATE]" at bounding box center [658, 396] width 1170 height 31
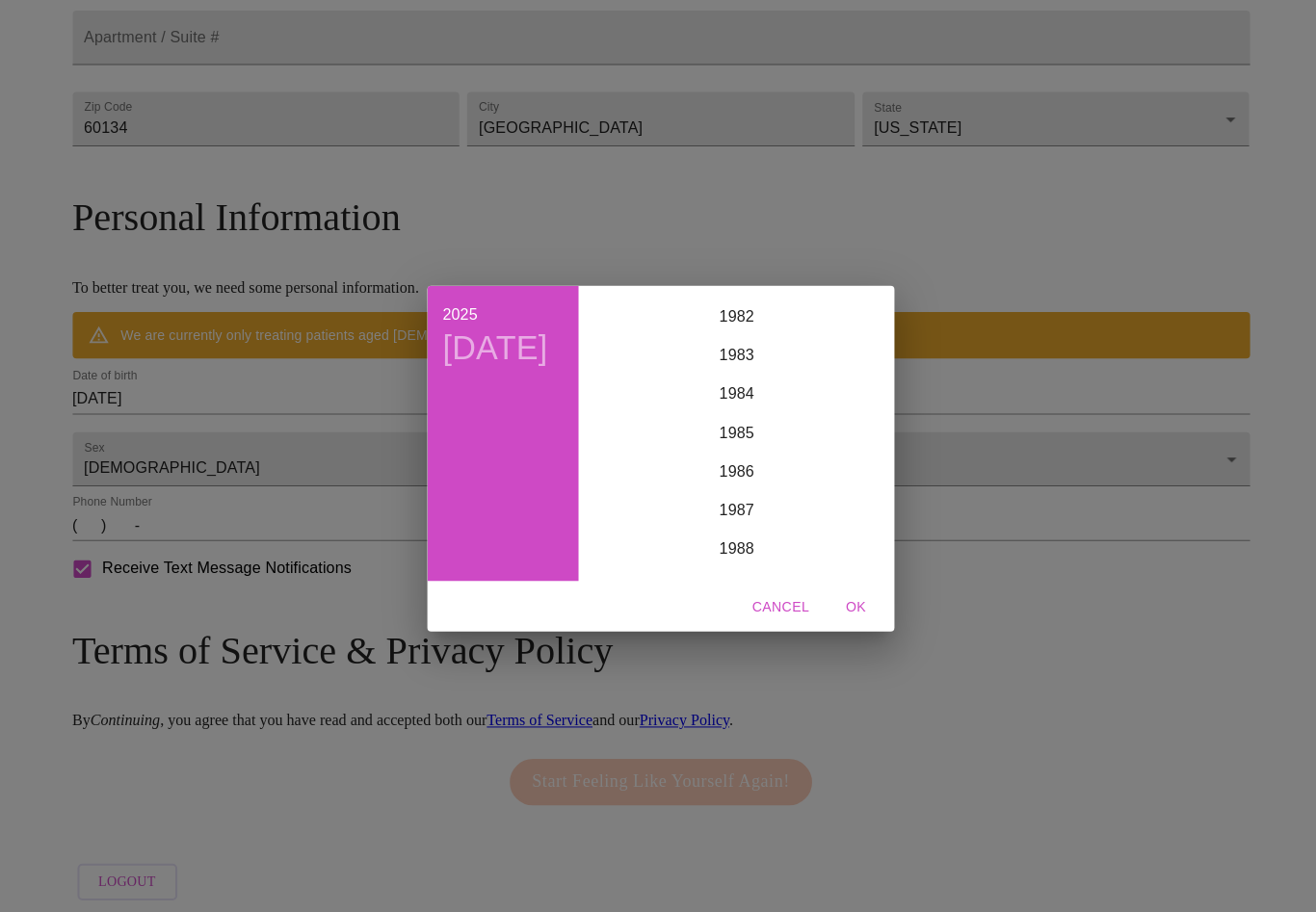
scroll to position [3185, 0]
click at [852, 613] on span "OK" at bounding box center [851, 603] width 46 height 24
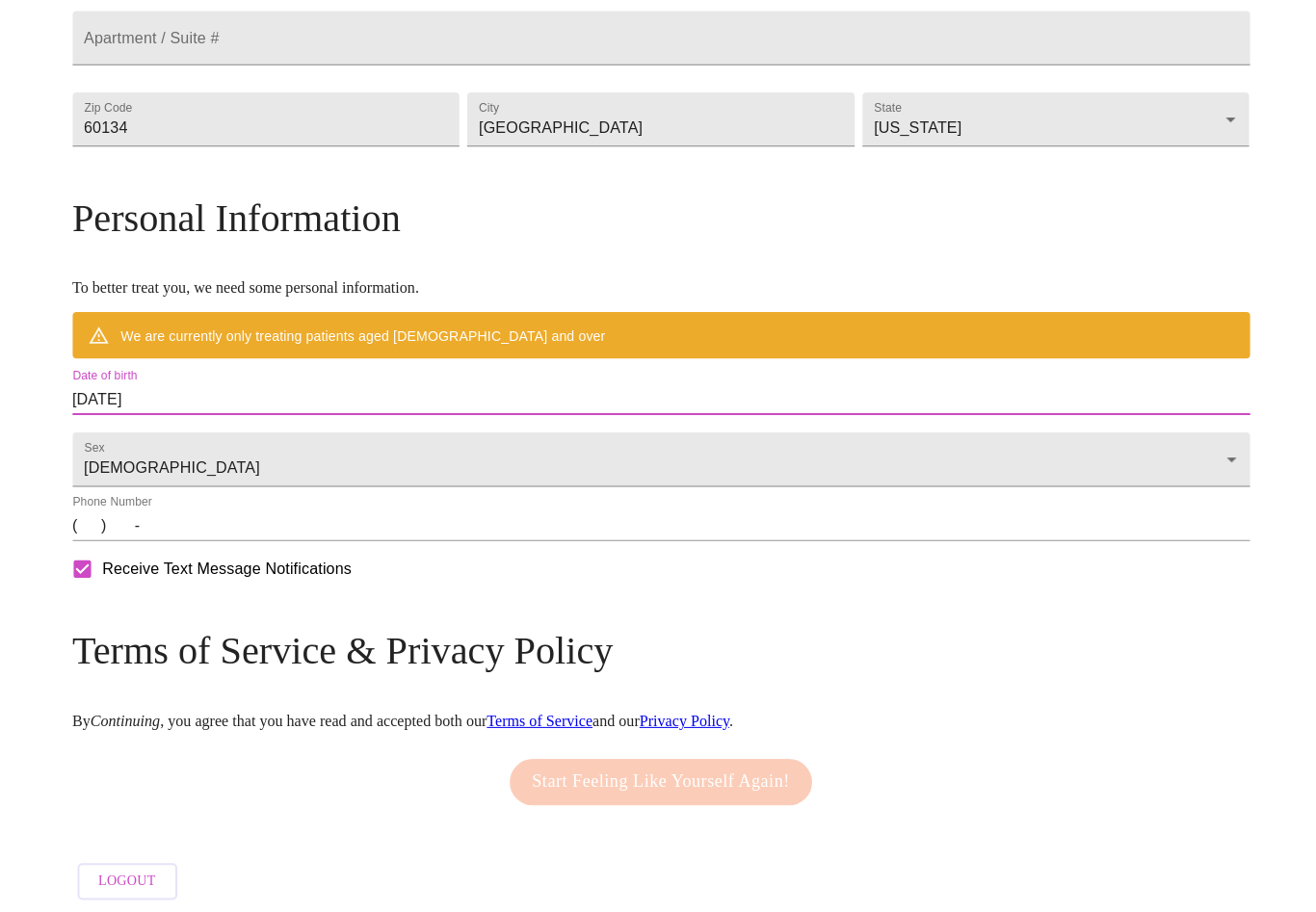
click at [347, 413] on input "[DATE]" at bounding box center [658, 396] width 1170 height 31
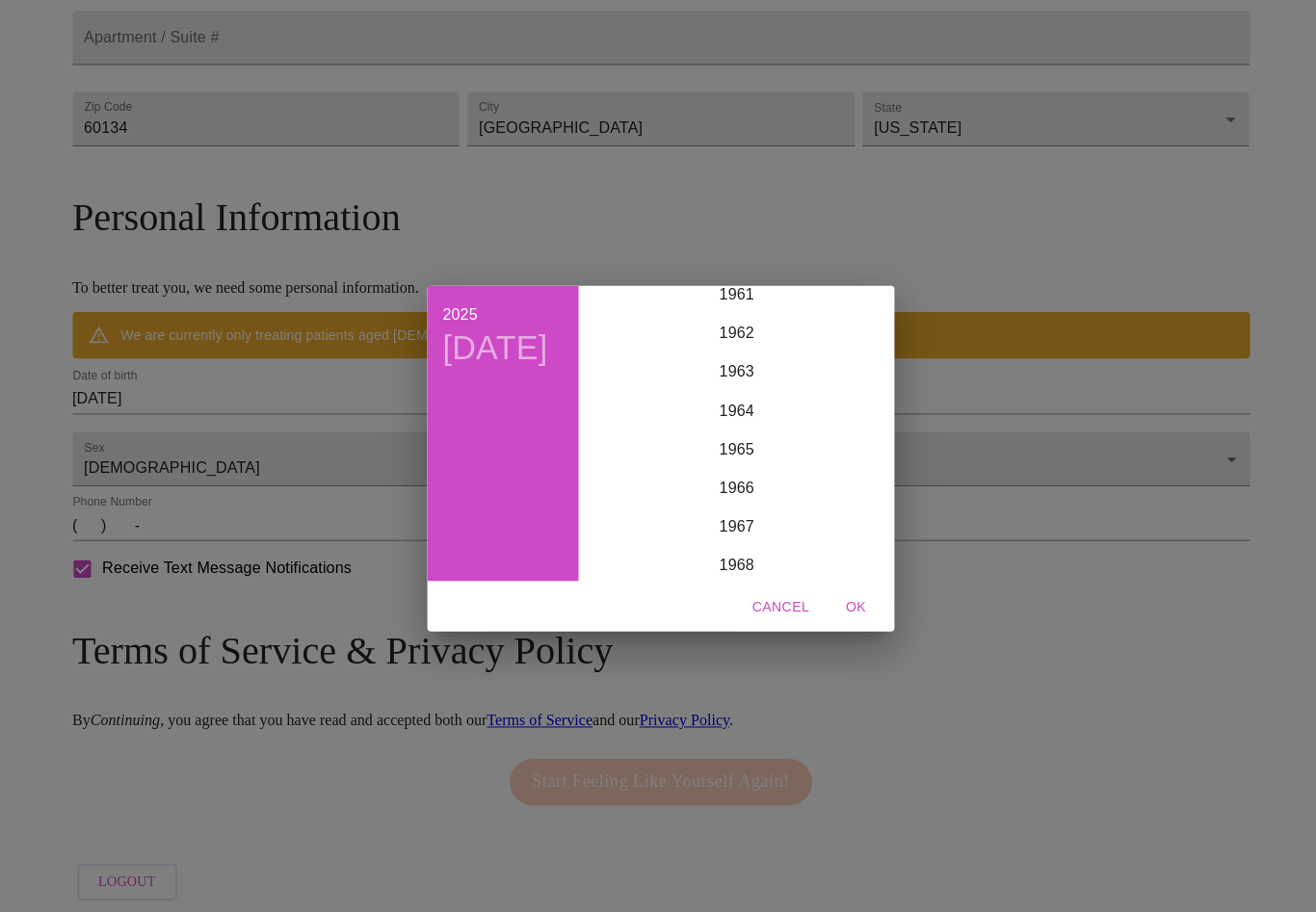
scroll to position [2401, 0]
click at [732, 379] on div "1963" at bounding box center [733, 368] width 298 height 38
click at [637, 399] on div "Apr" at bounding box center [633, 394] width 99 height 72
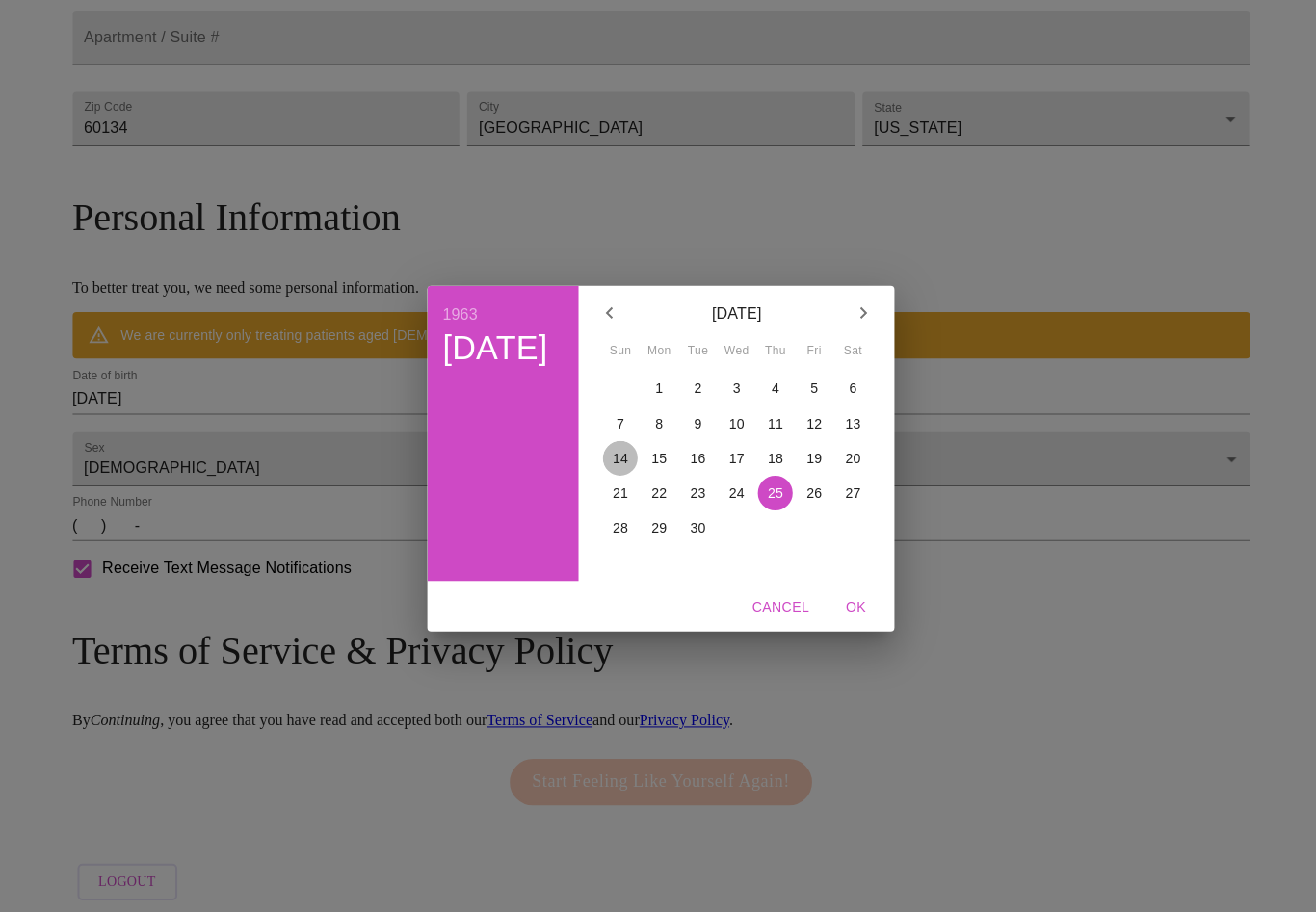
click at [612, 465] on p "14" at bounding box center [618, 456] width 16 height 20
click at [849, 609] on span "OK" at bounding box center [851, 603] width 46 height 24
type input "[DATE]"
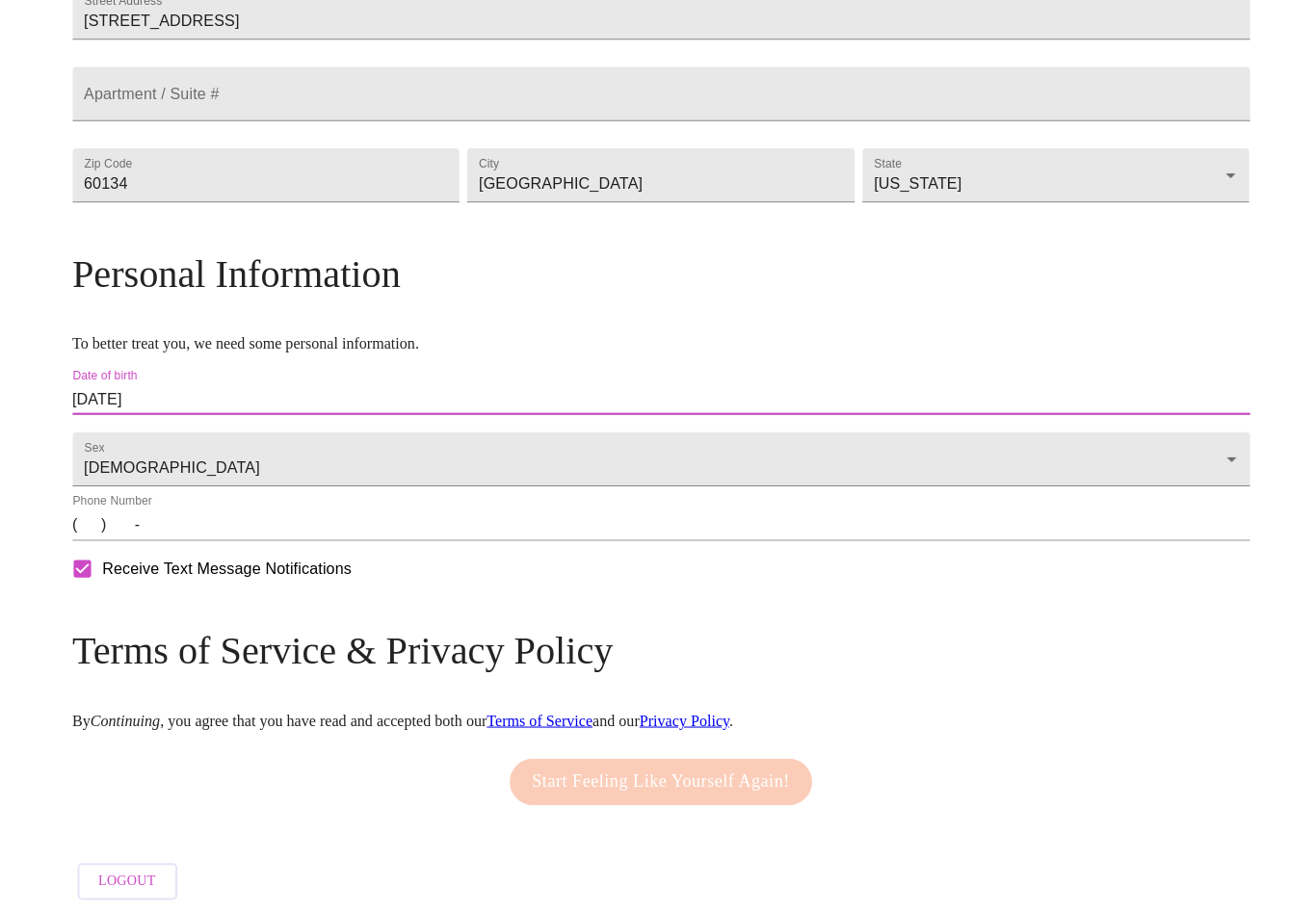
click at [244, 537] on input "(   )    -" at bounding box center [658, 521] width 1170 height 31
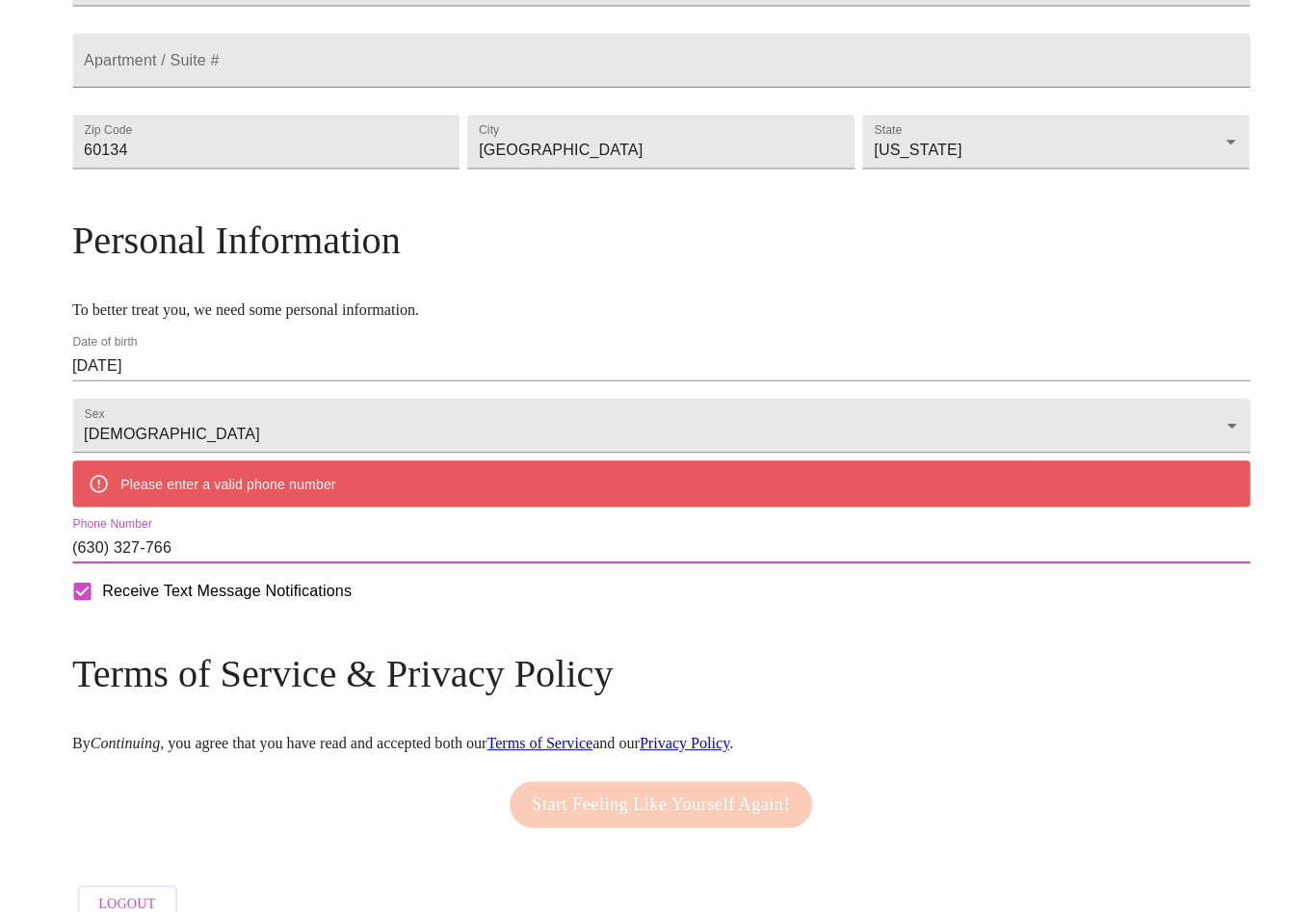
type input "[PHONE_NUMBER]"
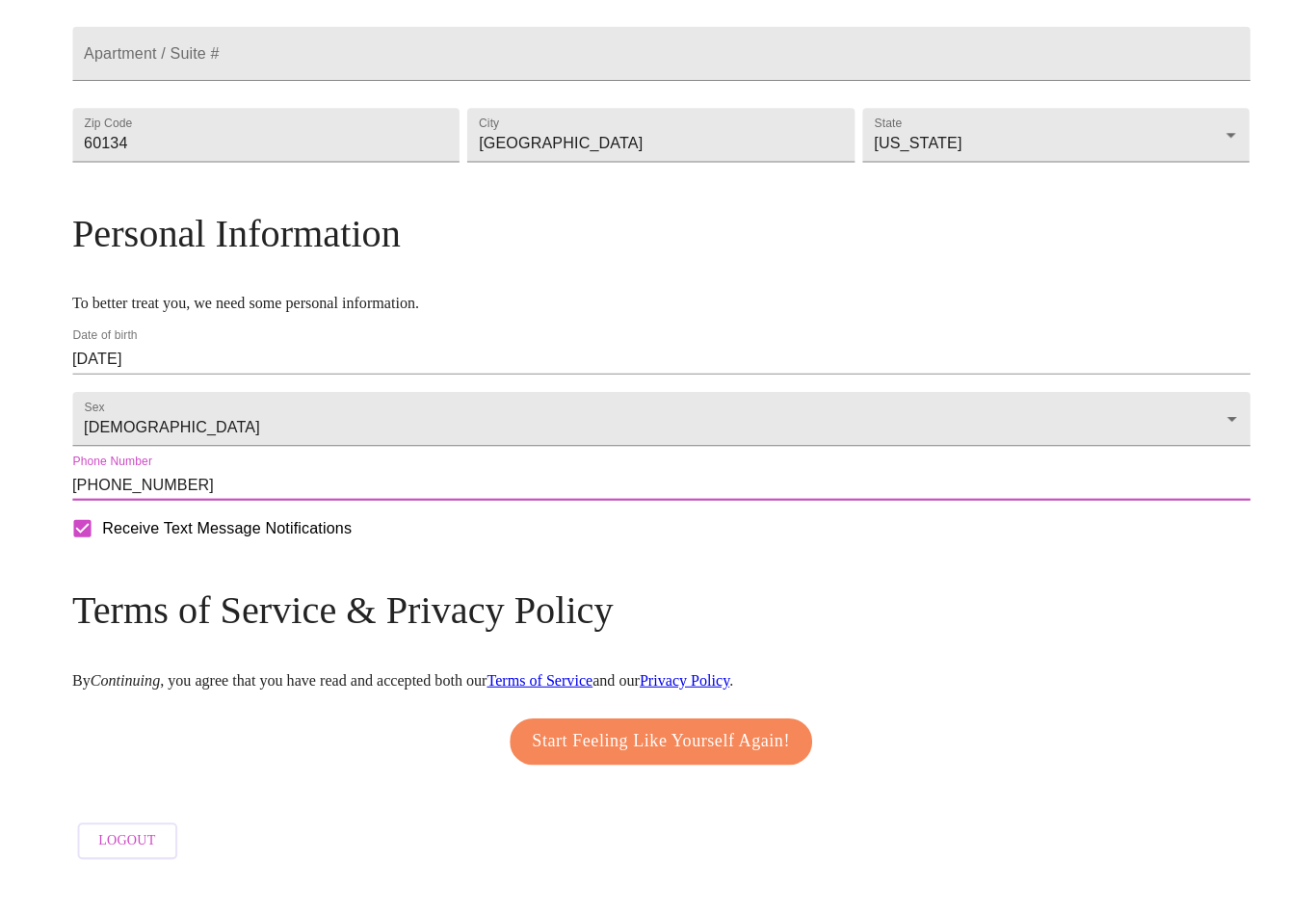
scroll to position [570, 0]
click at [797, 754] on button "Start Feeling Like Yourself Again!" at bounding box center [658, 777] width 300 height 46
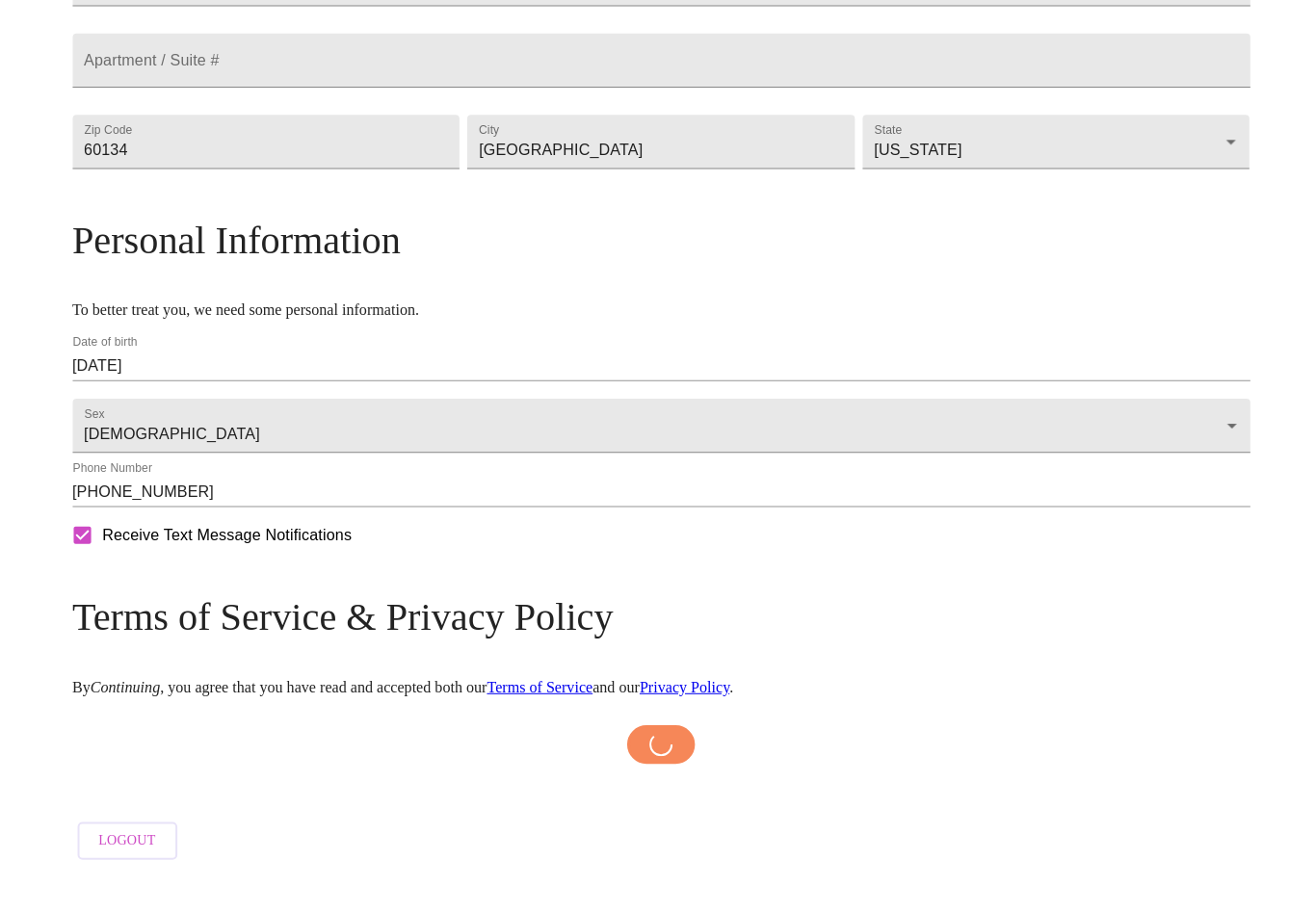
scroll to position [537, 0]
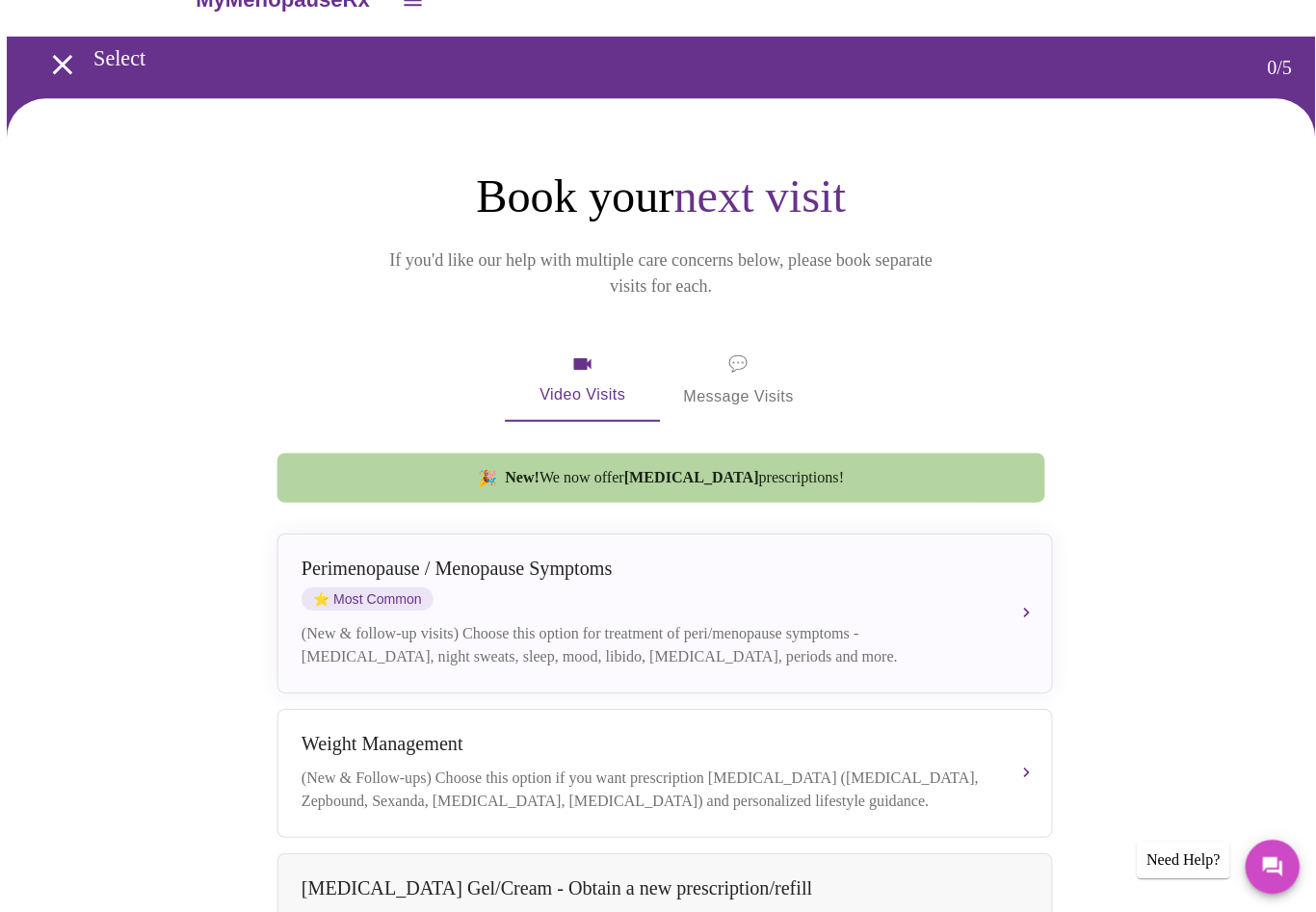
scroll to position [44, 0]
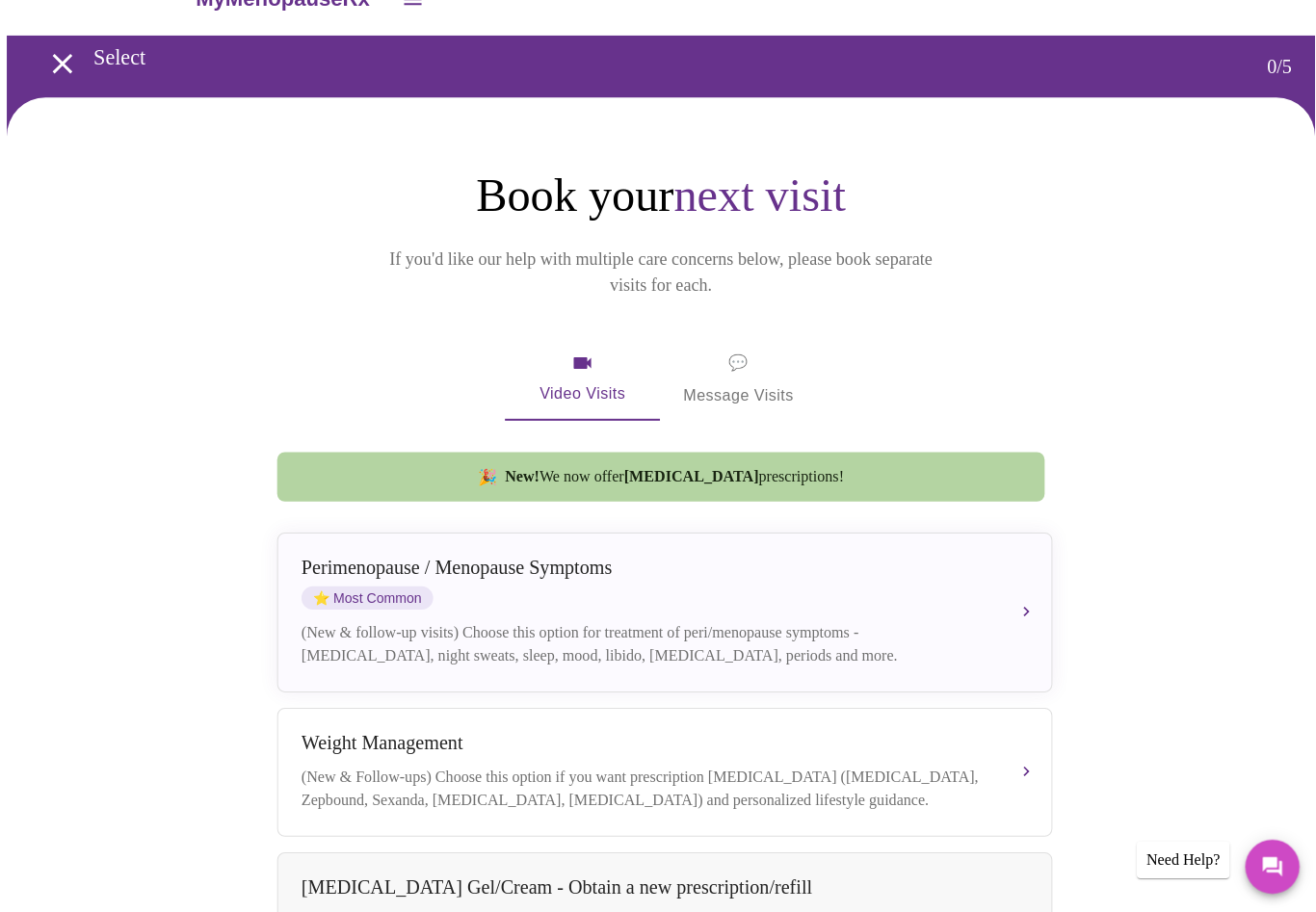
click at [1235, 548] on div "Book your next visit If you'd like our help with multiple care concerns below, …" at bounding box center [658, 891] width 1233 height 1450
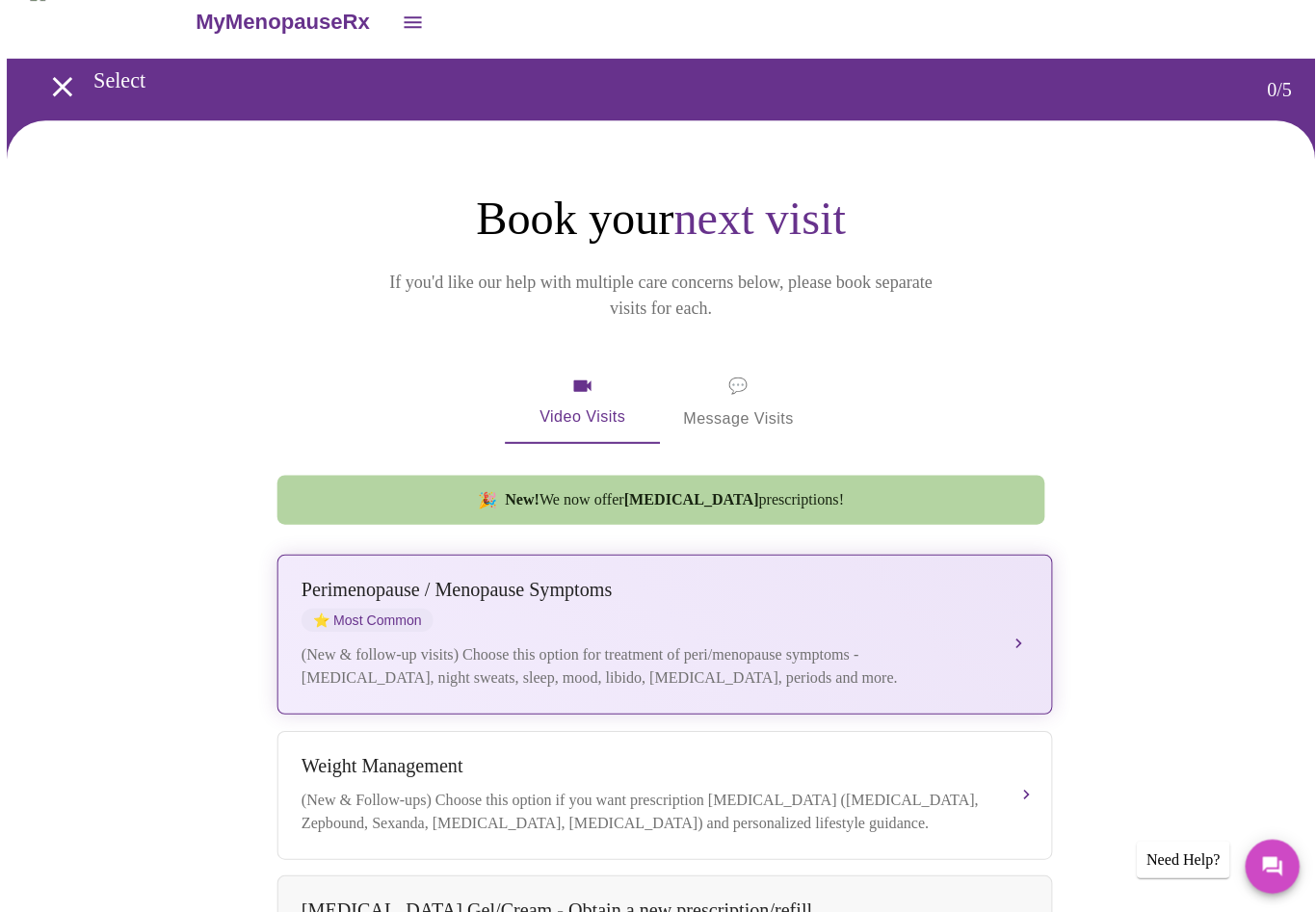
click at [403, 641] on div "(New & follow-up visits) Choose this option for treatment of peri/menopause sym…" at bounding box center [642, 663] width 684 height 46
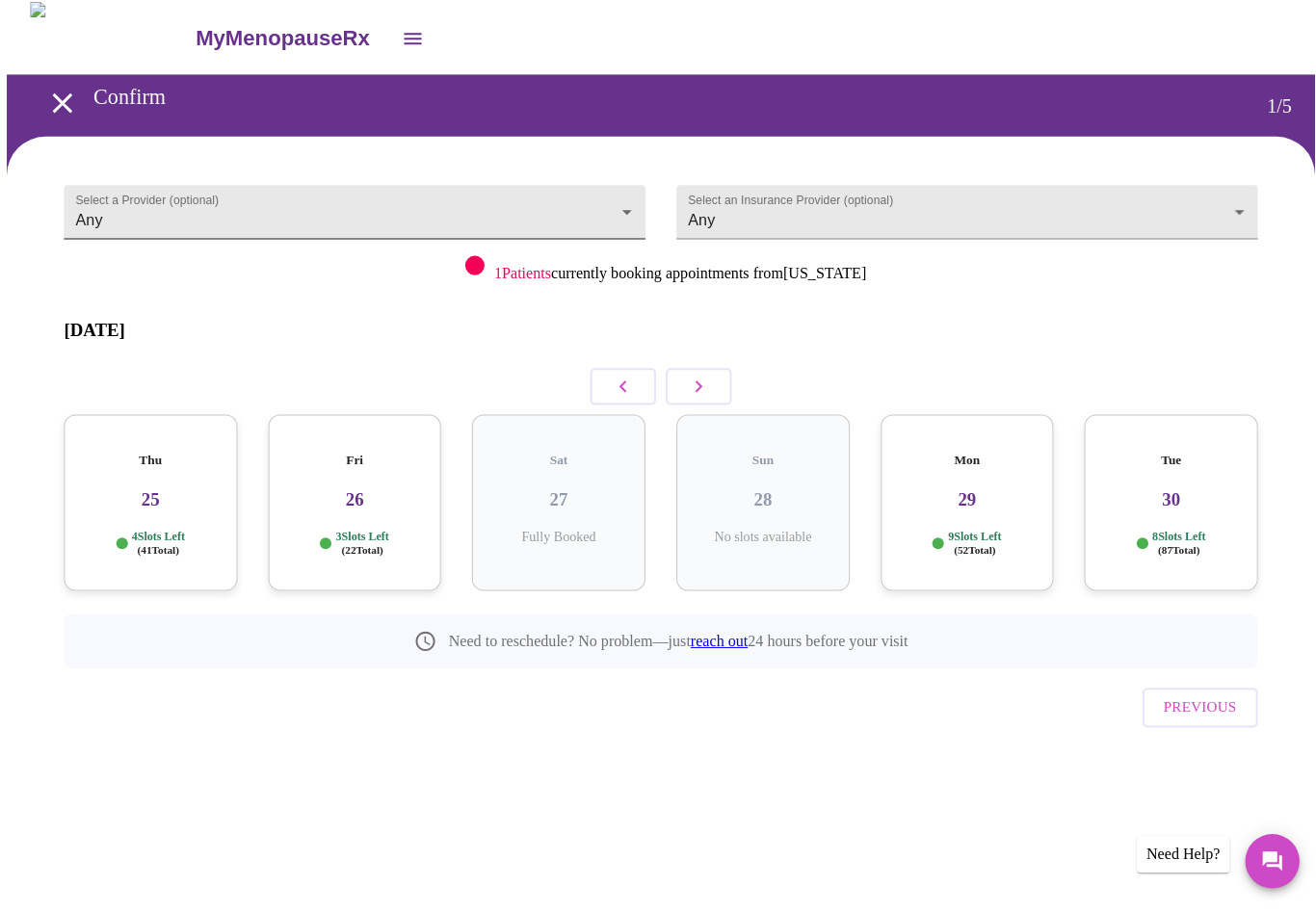
click at [611, 205] on body "MyMenopauseRx Confirm 1 / 5 Select a Provider (optional) Any Any Select an Insu…" at bounding box center [658, 417] width 1300 height 817
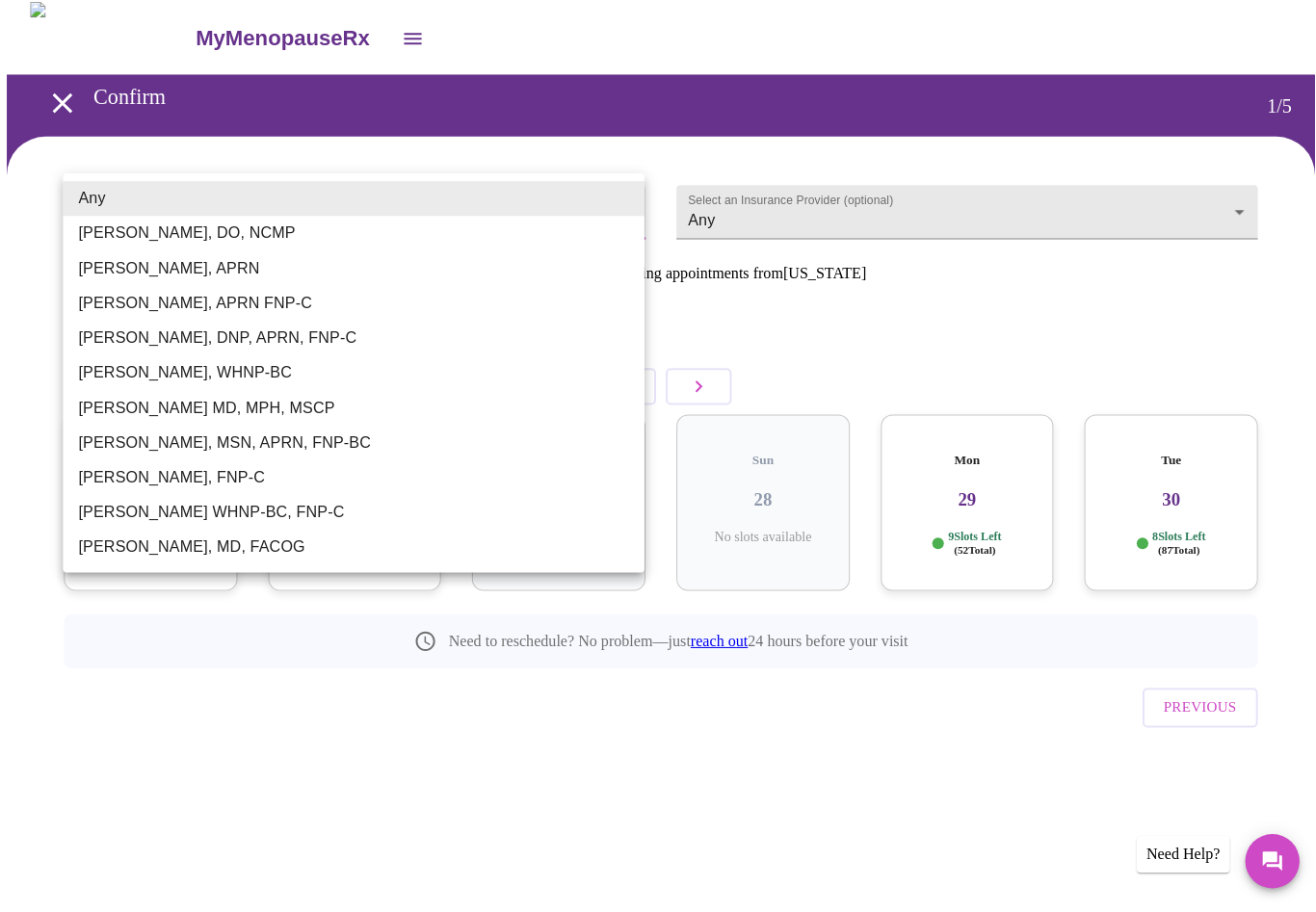
click at [212, 440] on li "[PERSON_NAME], MSN, APRN, FNP-BC" at bounding box center [351, 445] width 578 height 35
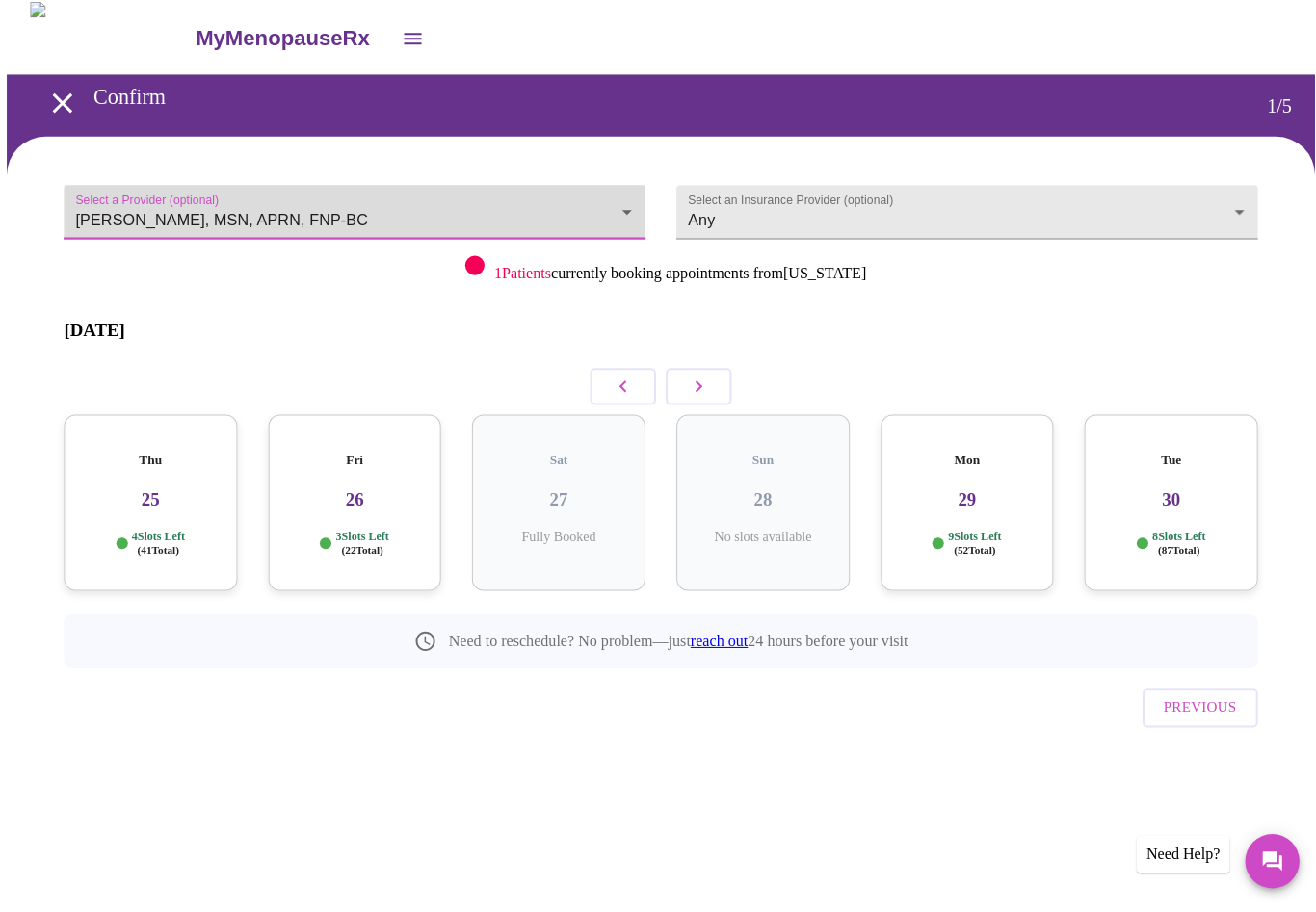
type input "[PERSON_NAME], MSN, APRN, FNP-BC"
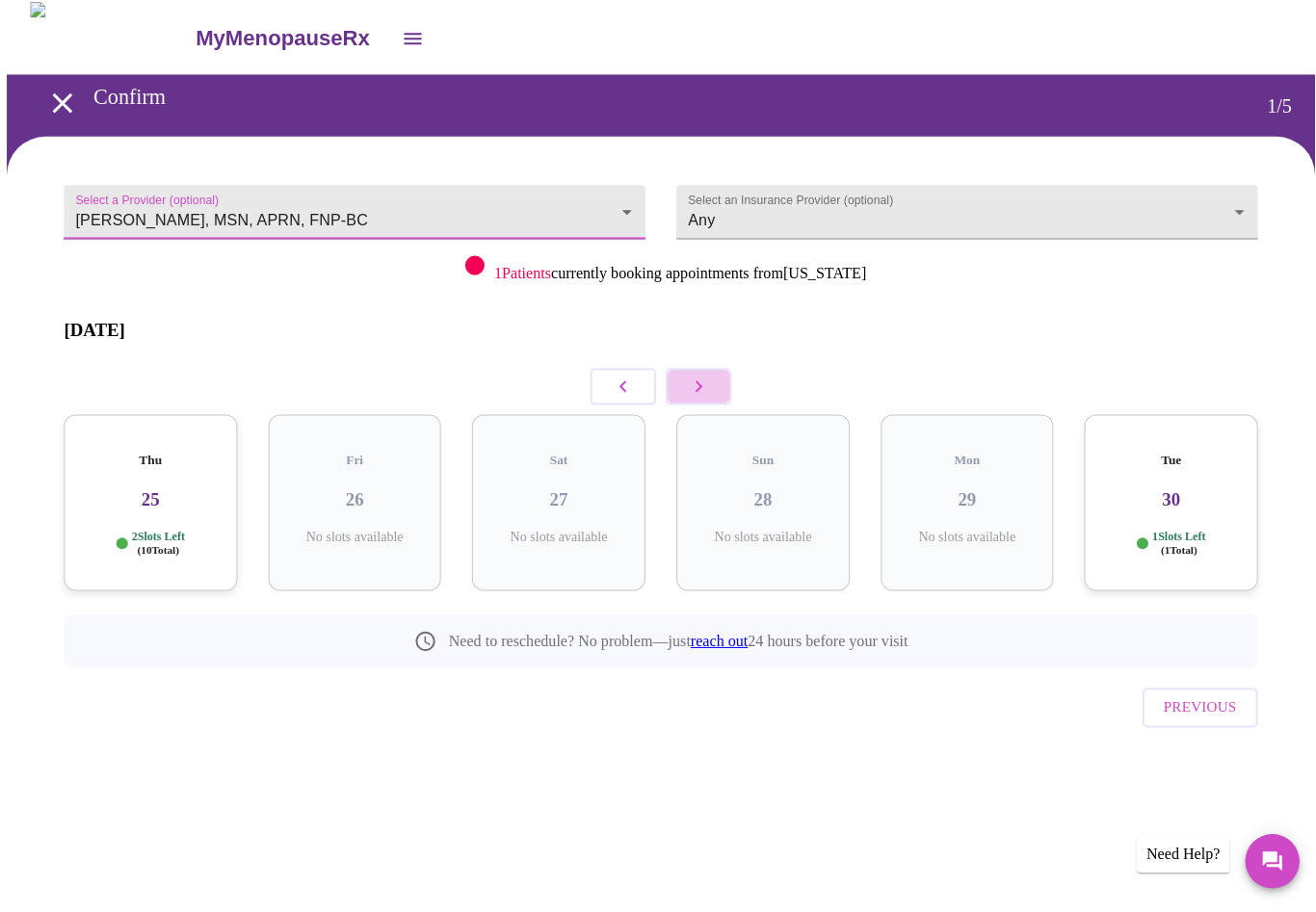
click at [698, 378] on icon "button" at bounding box center [695, 389] width 23 height 23
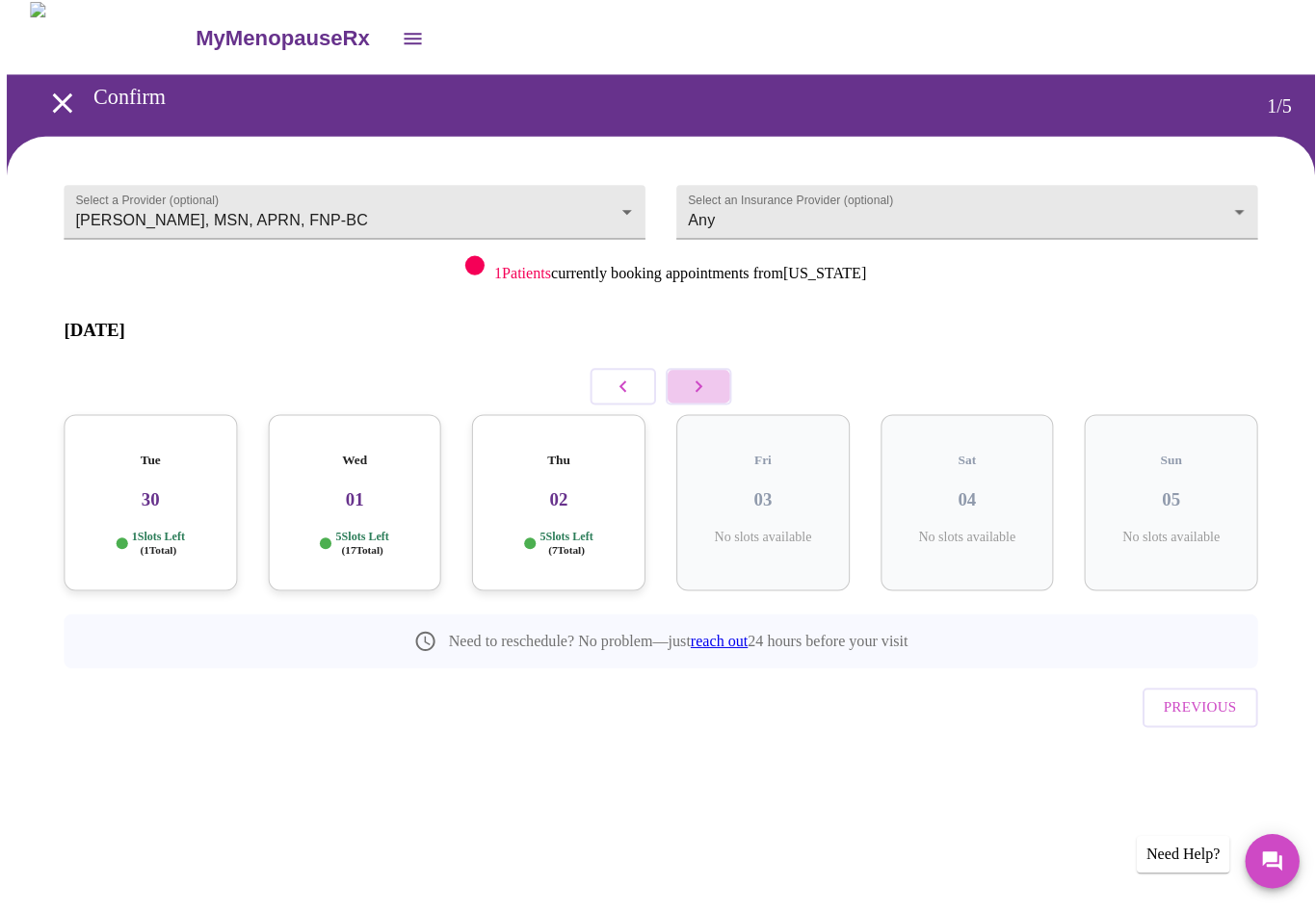
click at [687, 378] on icon "button" at bounding box center [695, 389] width 23 height 23
click at [698, 378] on icon "button" at bounding box center [695, 389] width 23 height 23
click at [684, 378] on icon "button" at bounding box center [695, 389] width 23 height 23
click at [687, 378] on icon "button" at bounding box center [695, 389] width 23 height 23
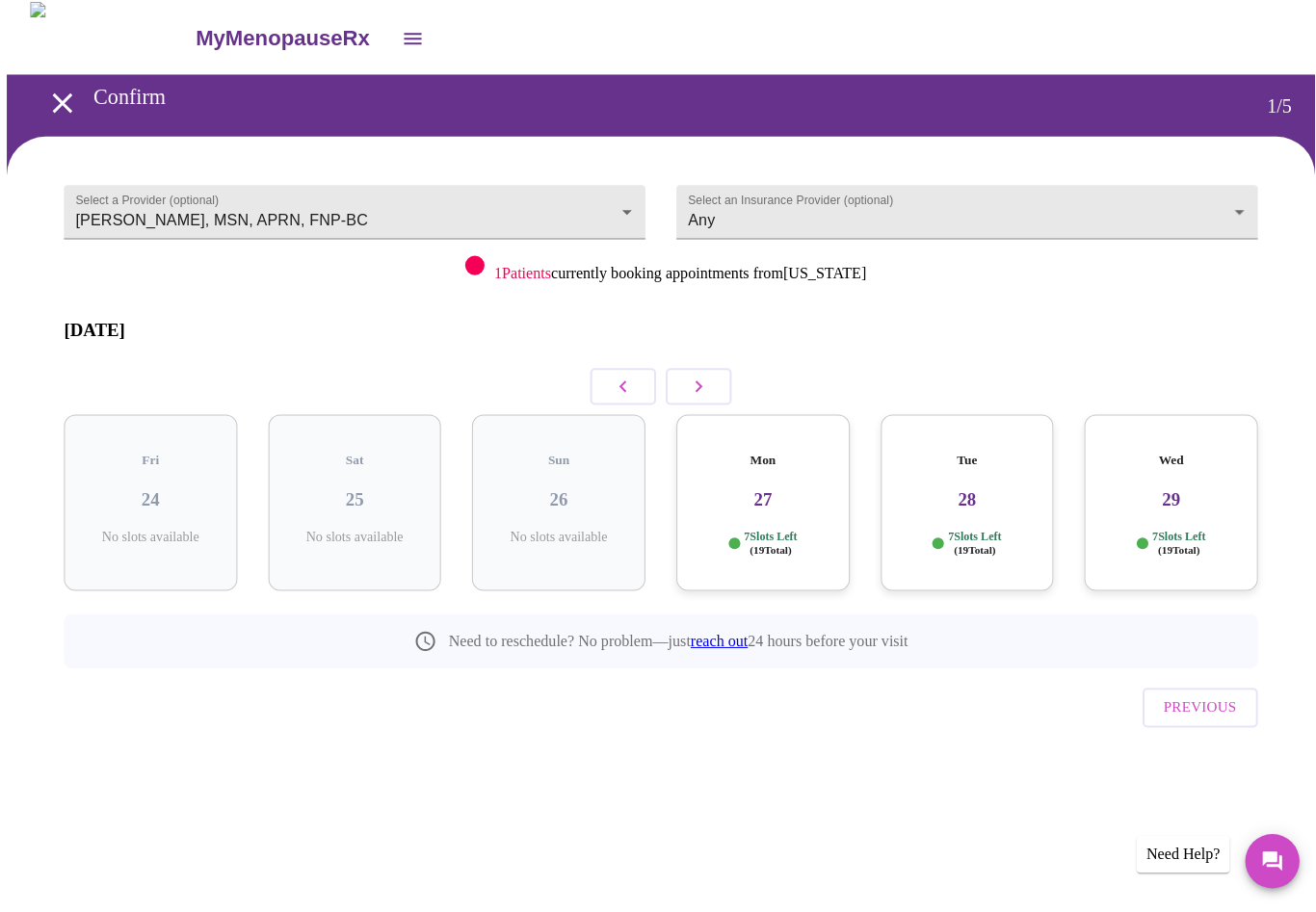
click at [699, 372] on button "button" at bounding box center [695, 390] width 65 height 37
click at [697, 378] on icon "button" at bounding box center [695, 389] width 23 height 23
click at [714, 372] on button "button" at bounding box center [695, 390] width 65 height 37
click at [697, 378] on icon "button" at bounding box center [695, 389] width 23 height 23
click at [705, 378] on icon "button" at bounding box center [695, 389] width 23 height 23
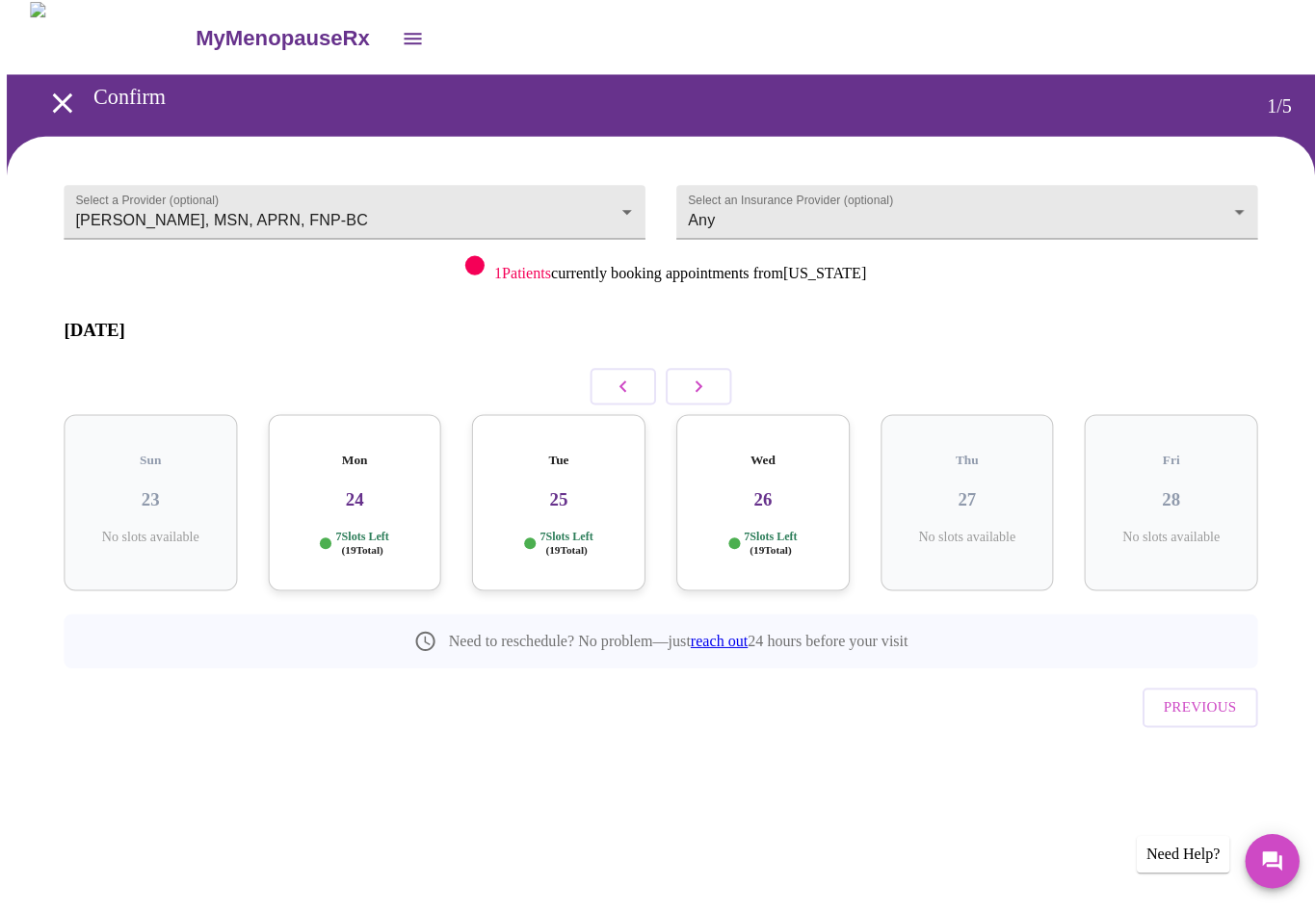
click at [693, 384] on icon "button" at bounding box center [695, 390] width 7 height 12
click at [692, 378] on icon "button" at bounding box center [695, 389] width 23 height 23
click at [700, 378] on icon "button" at bounding box center [695, 389] width 23 height 23
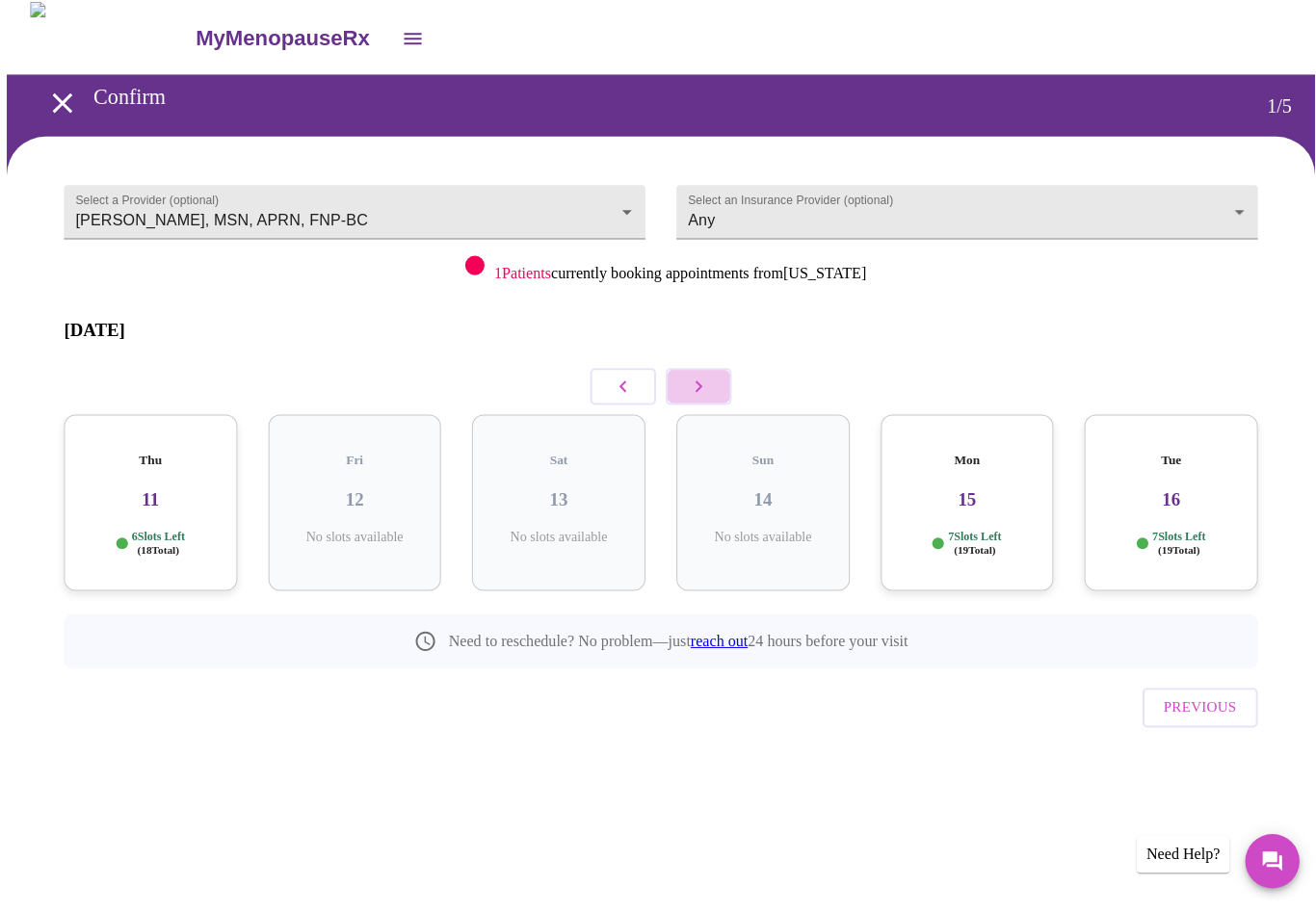
click at [702, 378] on icon "button" at bounding box center [695, 389] width 23 height 23
click at [690, 378] on icon "button" at bounding box center [695, 389] width 23 height 23
click at [684, 378] on icon "button" at bounding box center [695, 389] width 23 height 23
click at [692, 378] on icon "button" at bounding box center [695, 389] width 23 height 23
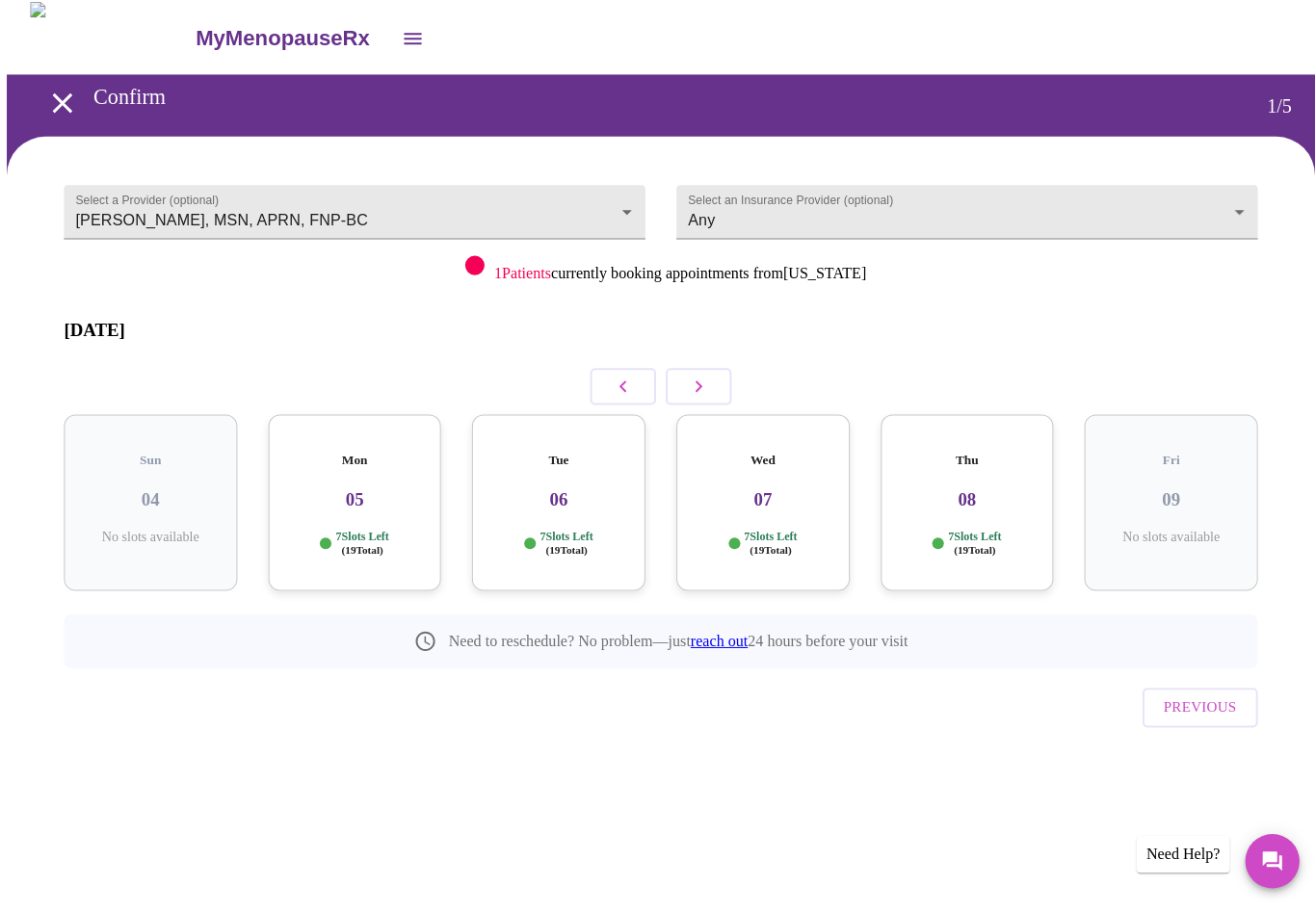
click at [688, 378] on icon "button" at bounding box center [695, 389] width 23 height 23
click at [708, 372] on button "button" at bounding box center [695, 390] width 65 height 37
click at [712, 372] on button "button" at bounding box center [695, 390] width 65 height 37
click at [664, 372] on button "button" at bounding box center [695, 390] width 65 height 37
click at [697, 378] on icon "button" at bounding box center [695, 389] width 23 height 23
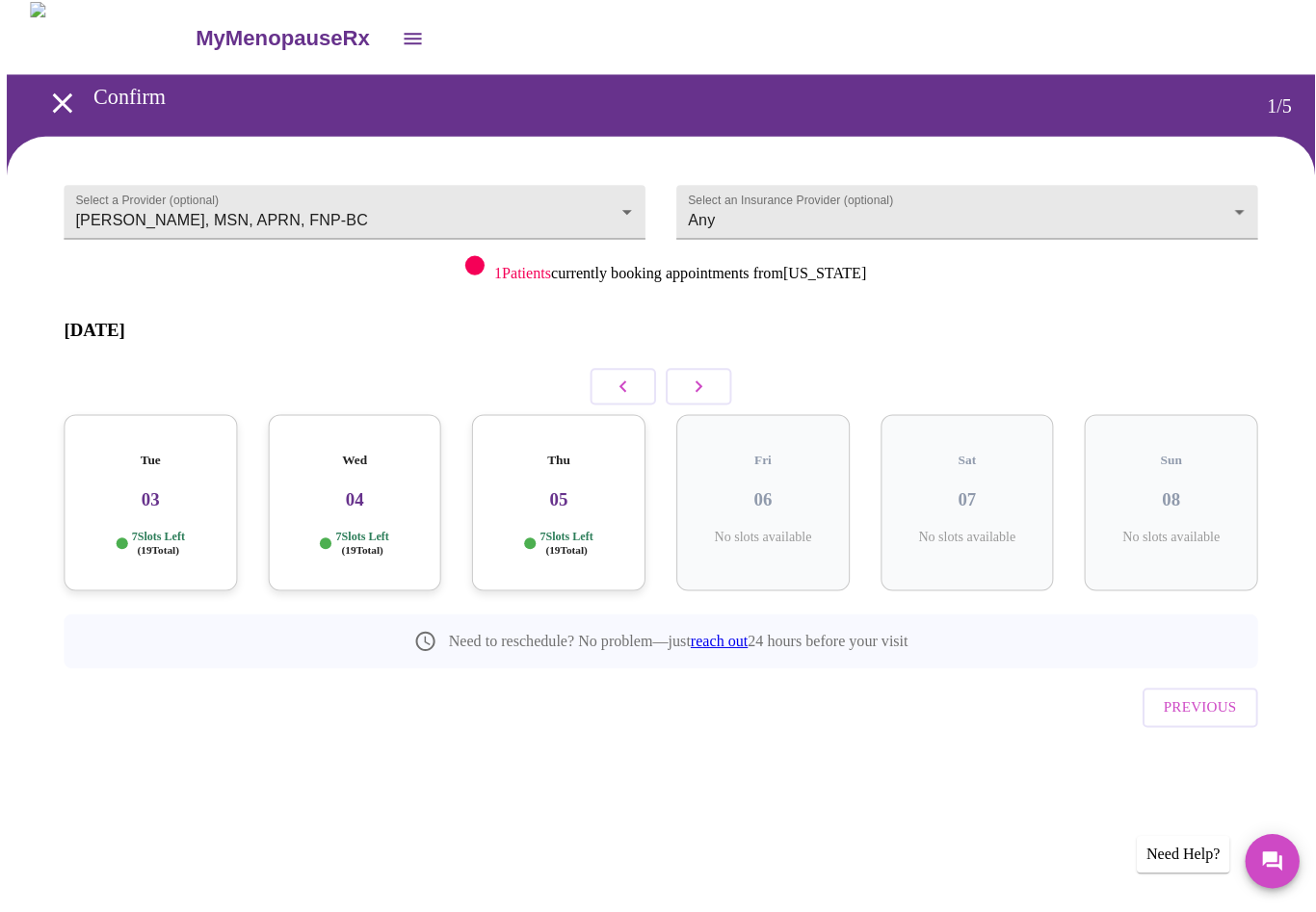
click at [699, 378] on icon "button" at bounding box center [695, 389] width 23 height 23
click at [162, 478] on div "Mon 09 7 Slots Left ( 19 Total)" at bounding box center [150, 505] width 173 height 176
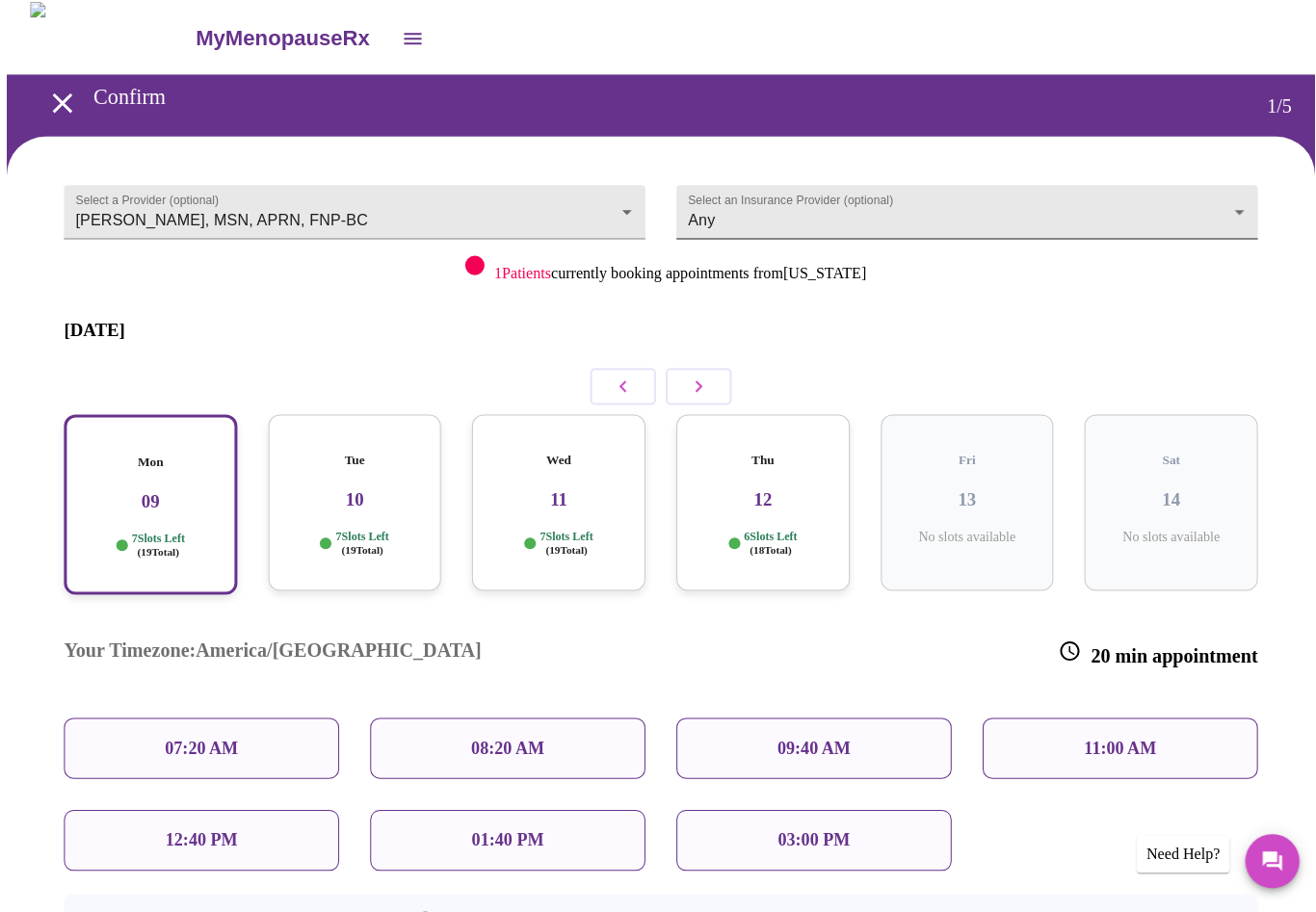
click at [1229, 195] on body "MyMenopauseRx Confirm 1 / 5 Select a Provider (optional) [PERSON_NAME], MSN, AP…" at bounding box center [658, 556] width 1300 height 1096
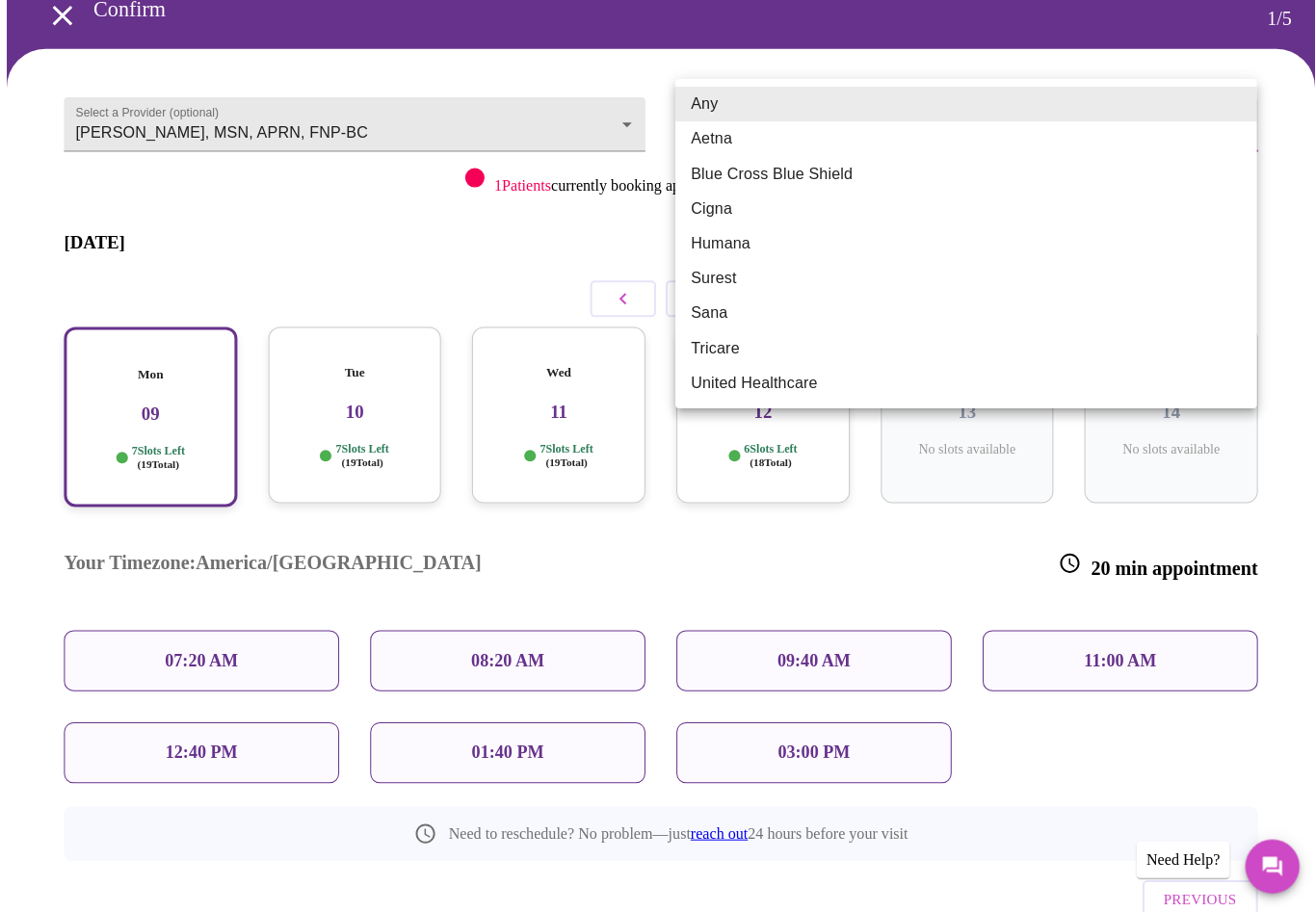
scroll to position [93, 0]
click at [815, 172] on li "Blue Cross Blue Shield" at bounding box center [961, 173] width 578 height 35
type input "Blue Cross Blue Shield"
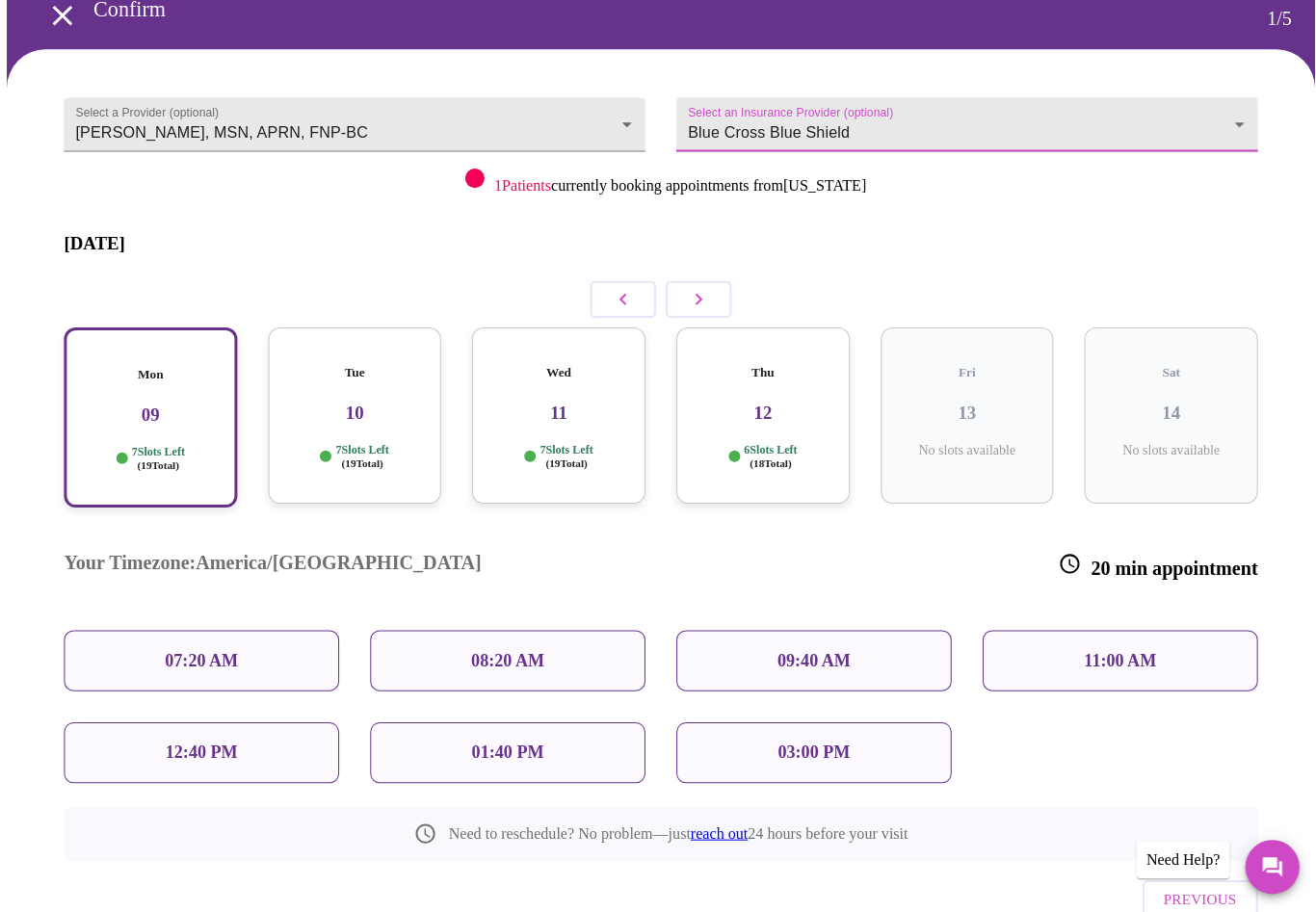
click at [565, 627] on div "08:20 AM" at bounding box center [505, 656] width 273 height 60
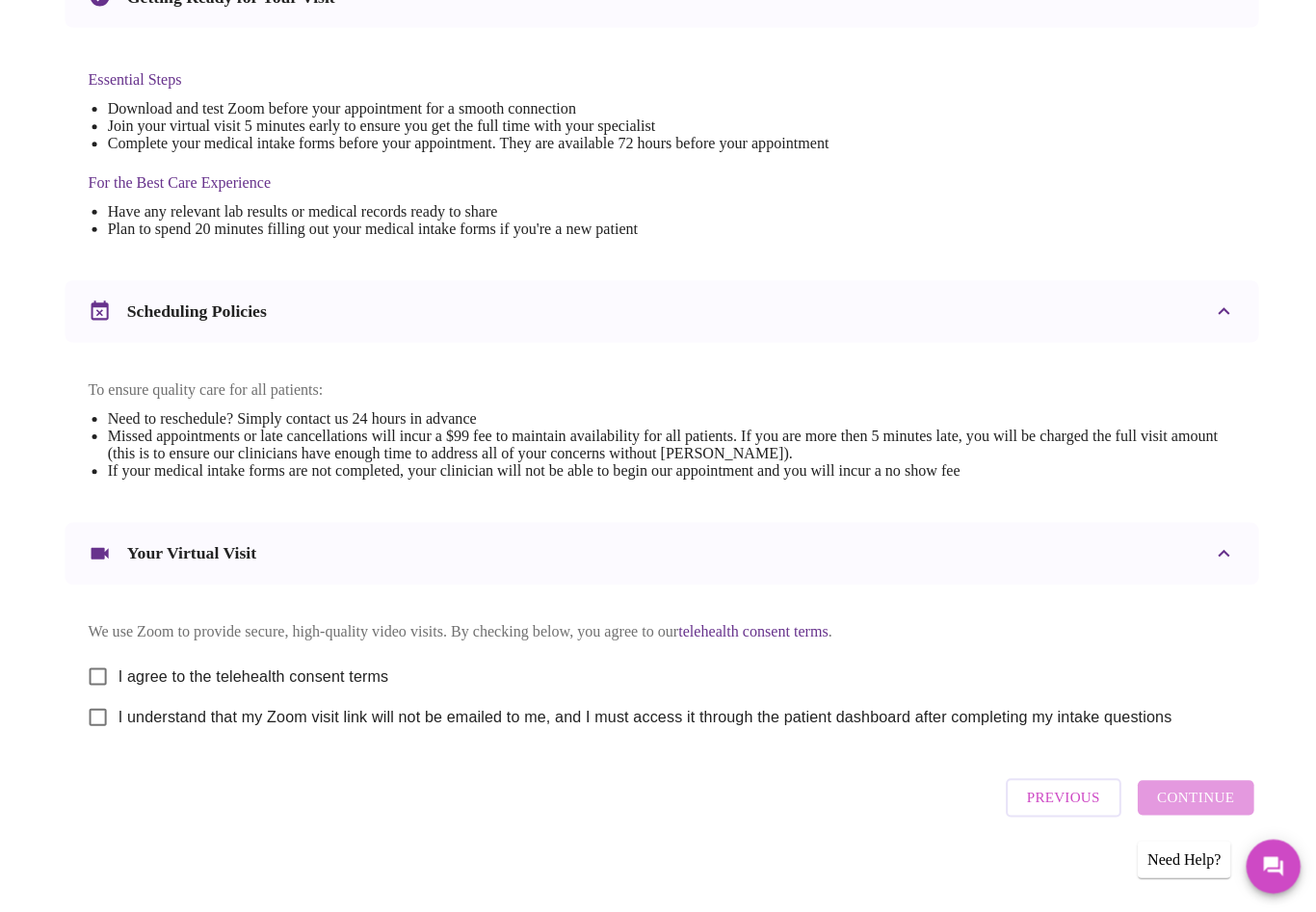
scroll to position [444, 0]
click at [99, 690] on input "I agree to the telehealth consent terms" at bounding box center [97, 672] width 40 height 40
checkbox input "true"
click at [98, 732] on input "I understand that my Zoom visit link will not be emailed to me, and I must acce…" at bounding box center [97, 713] width 40 height 40
checkbox input "true"
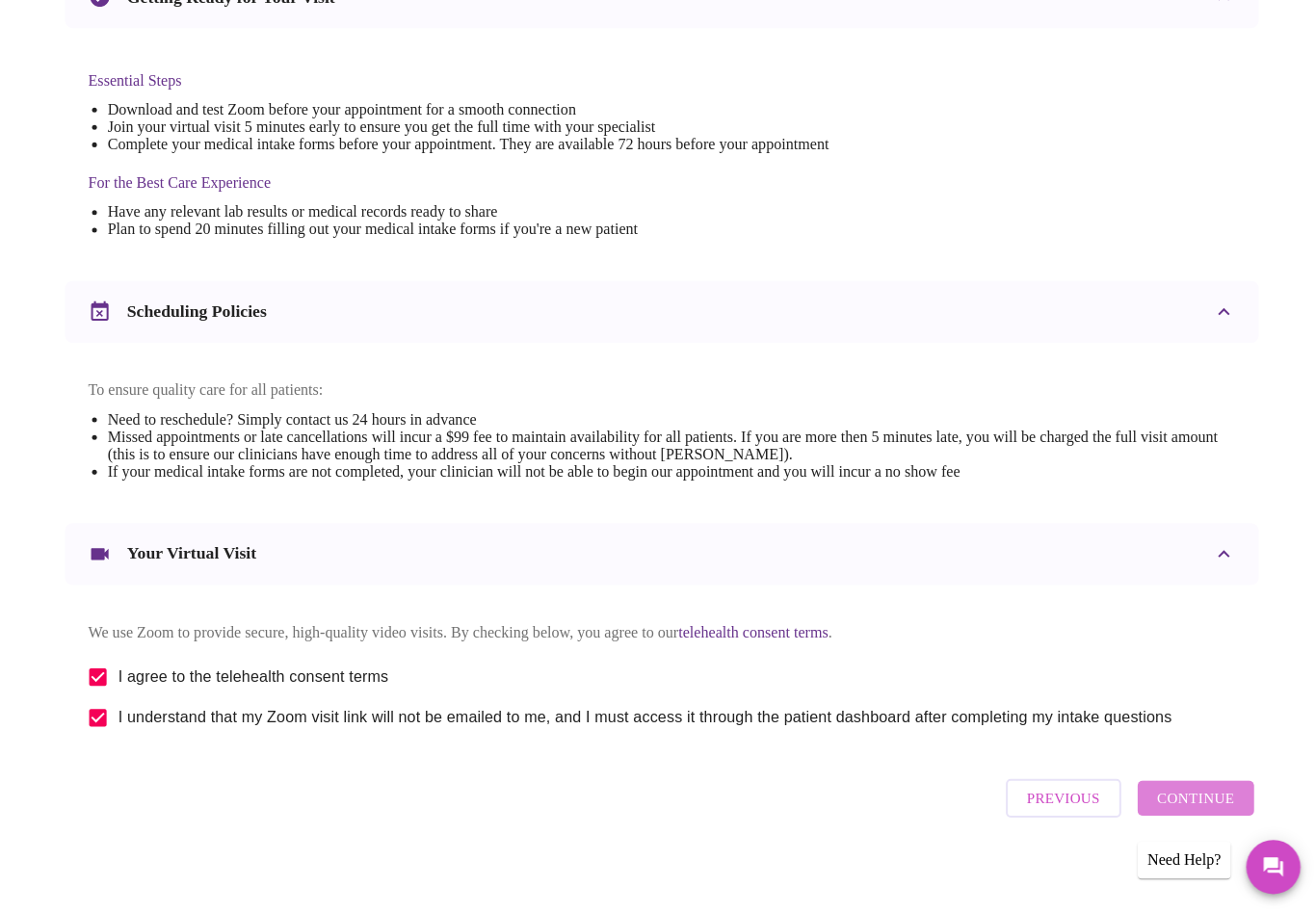
click at [1207, 806] on span "Continue" at bounding box center [1189, 793] width 77 height 25
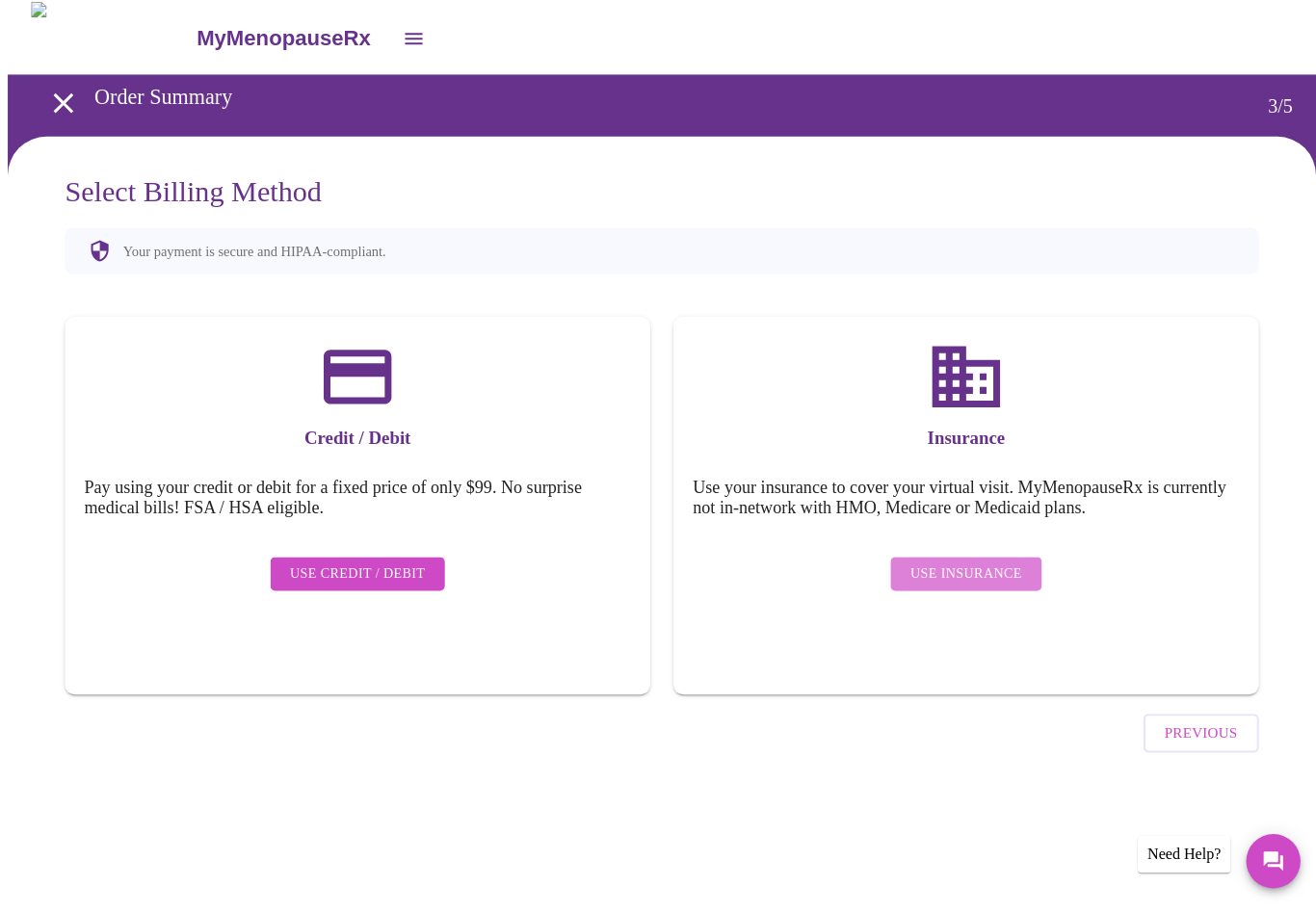
click at [990, 565] on span "Use Insurance" at bounding box center [960, 576] width 111 height 24
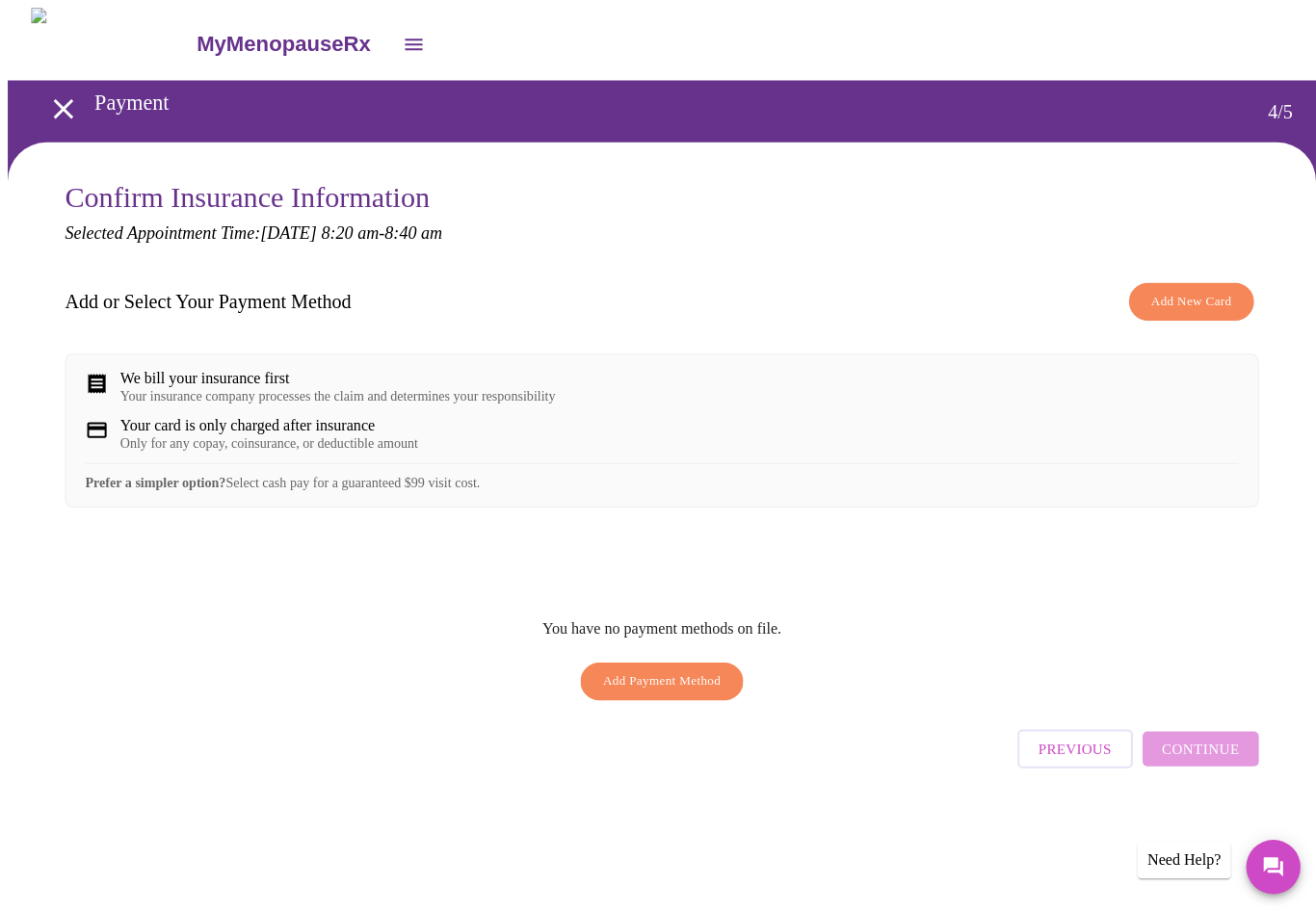
click at [317, 390] on div "We bill your insurance first Your insurance company processes the claim and det…" at bounding box center [336, 385] width 432 height 35
click at [634, 689] on span "Add Payment Method" at bounding box center [658, 677] width 117 height 22
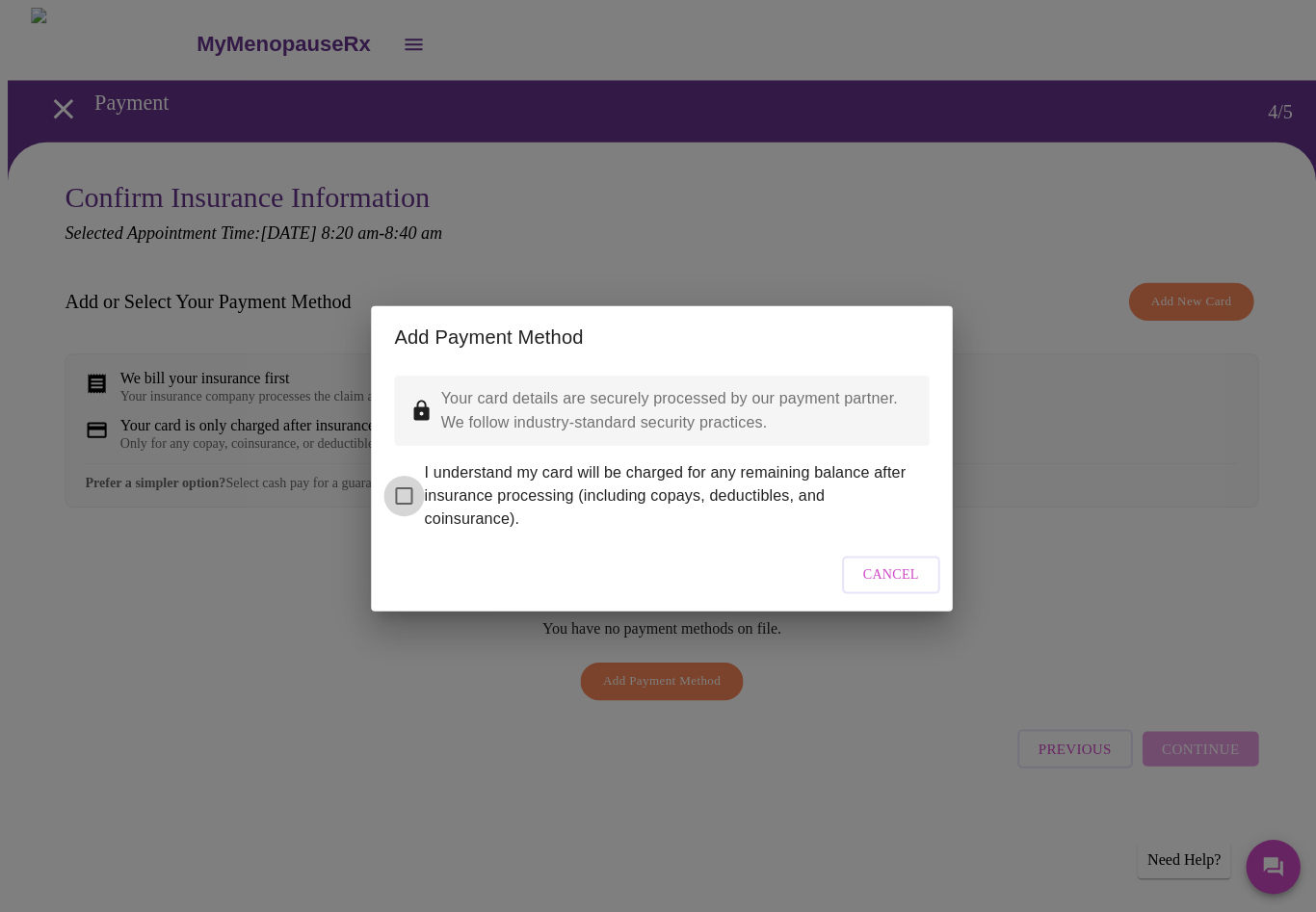
click at [391, 479] on input "I understand my card will be charged for any remaining balance after insurance …" at bounding box center [401, 493] width 40 height 40
checkbox input "true"
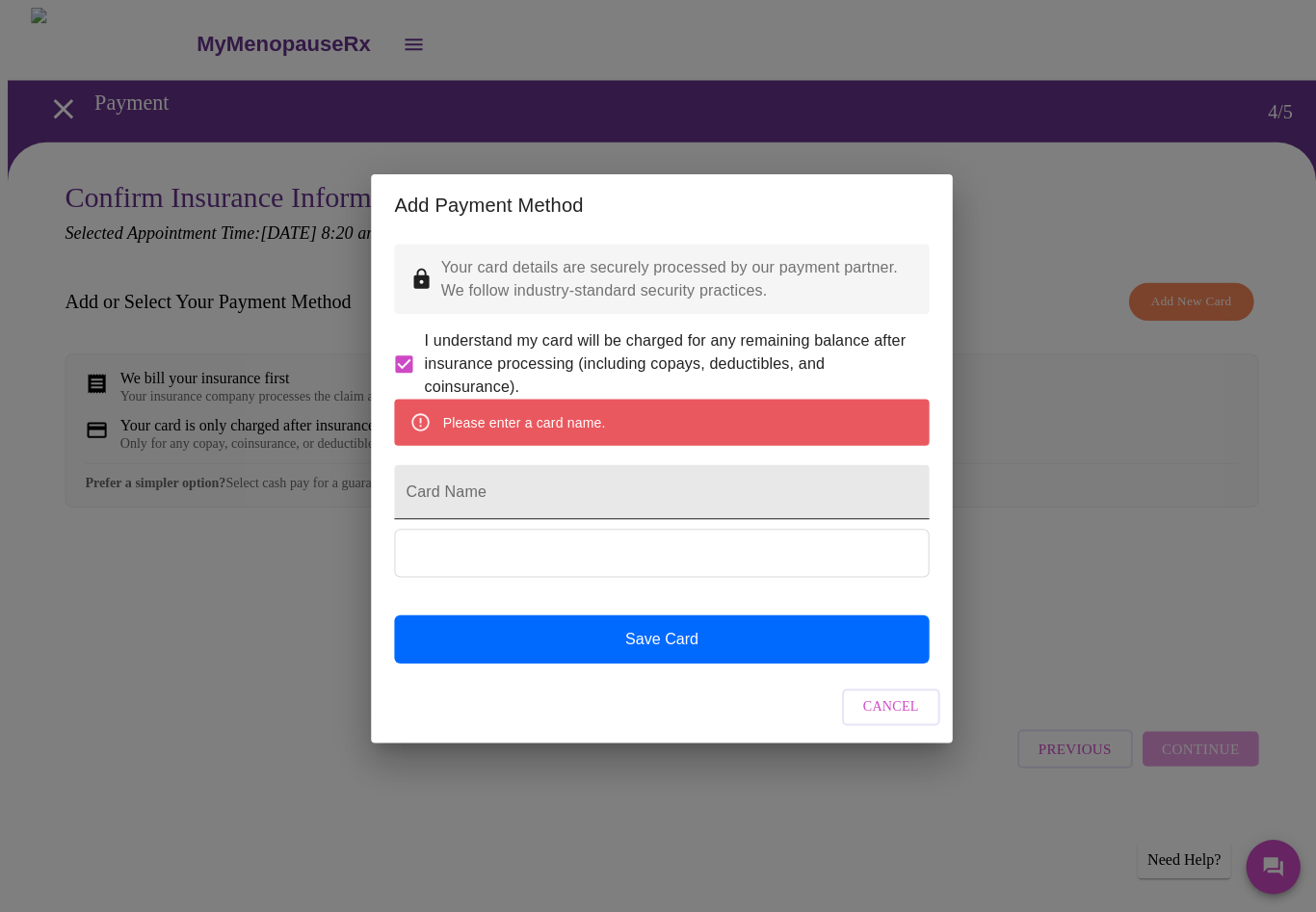
click at [653, 493] on input "Card Name" at bounding box center [658, 489] width 532 height 54
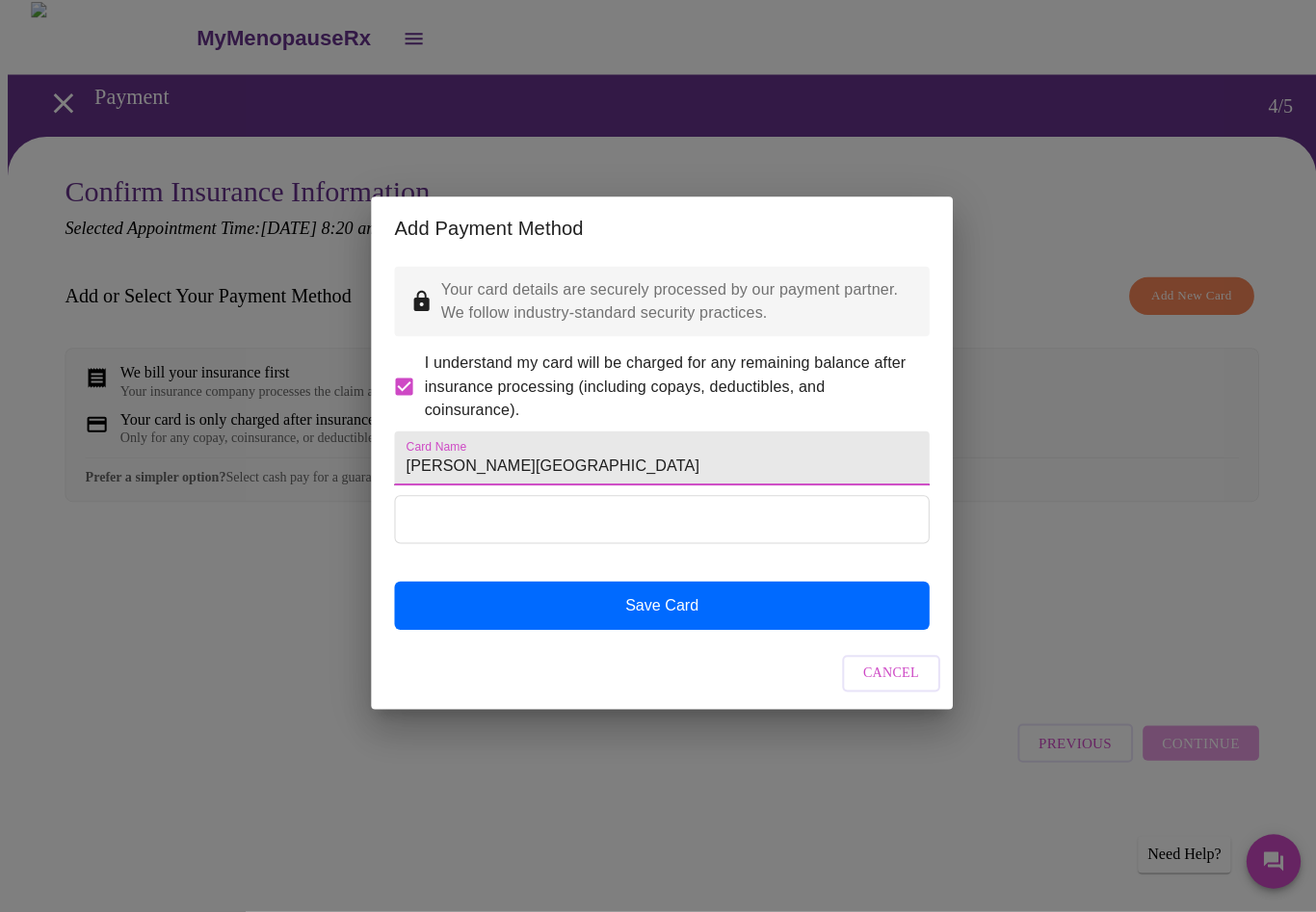
type input "[PERSON_NAME][GEOGRAPHIC_DATA]"
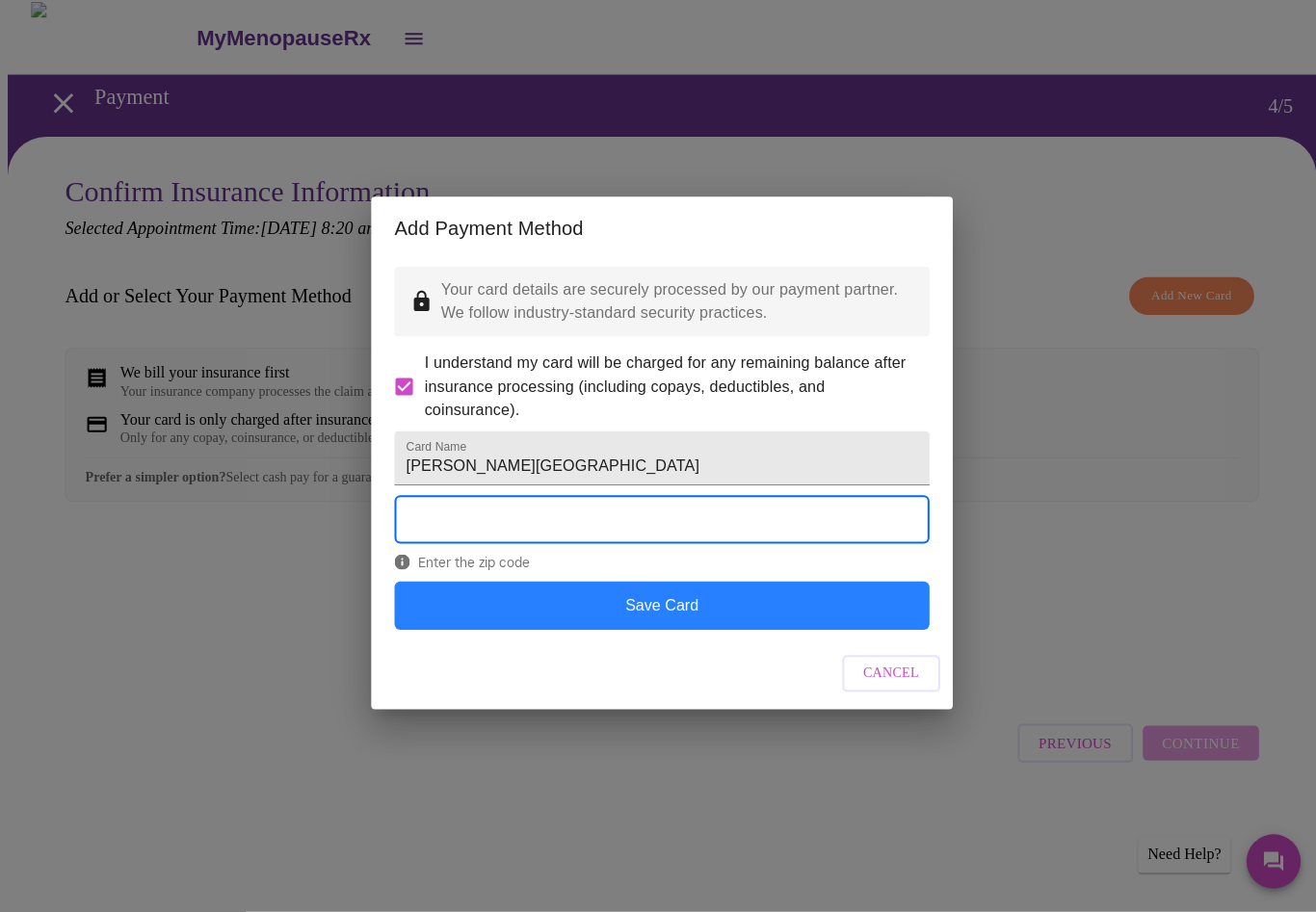
click at [797, 632] on button "Save Card" at bounding box center [658, 607] width 532 height 48
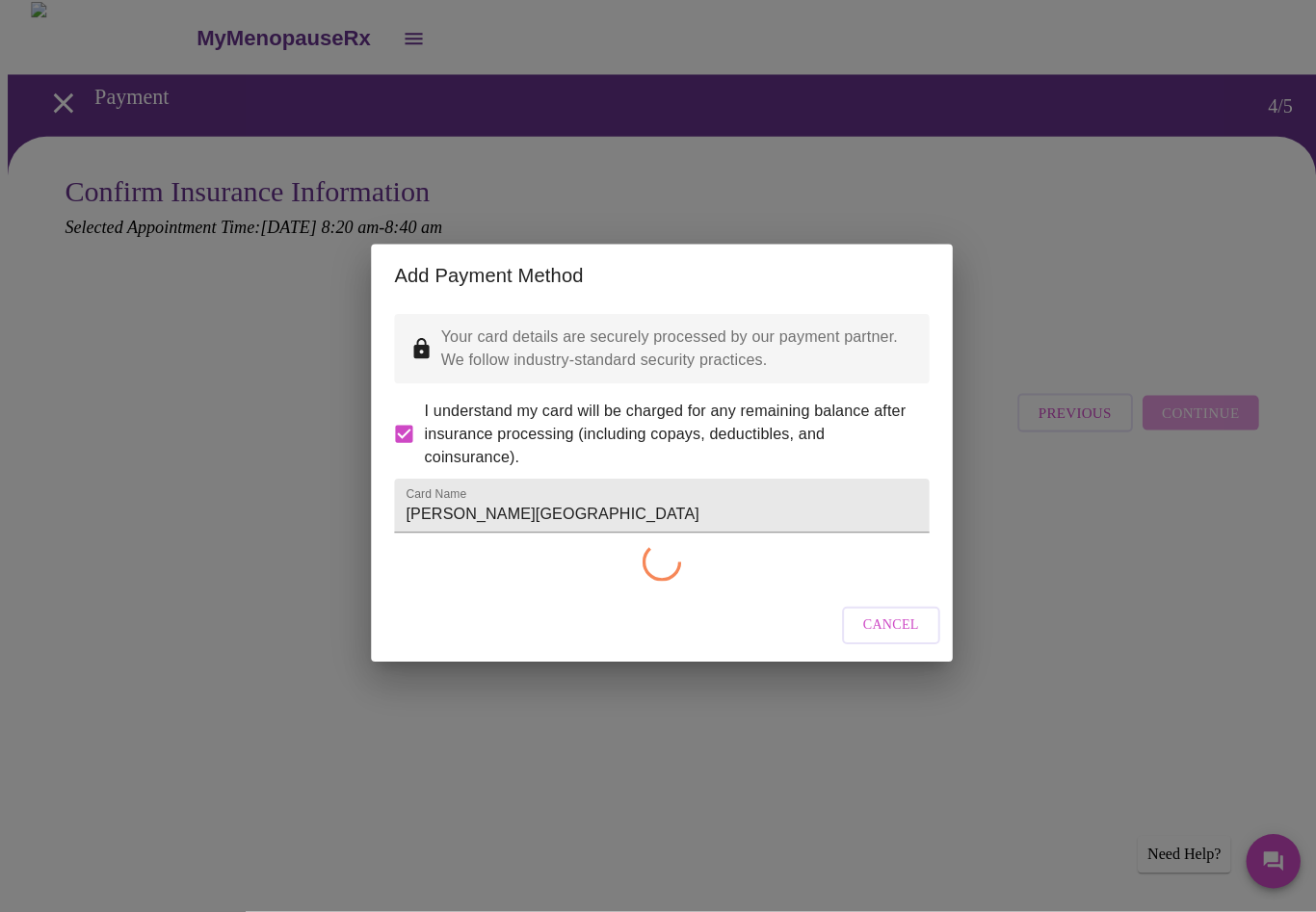
checkbox input "false"
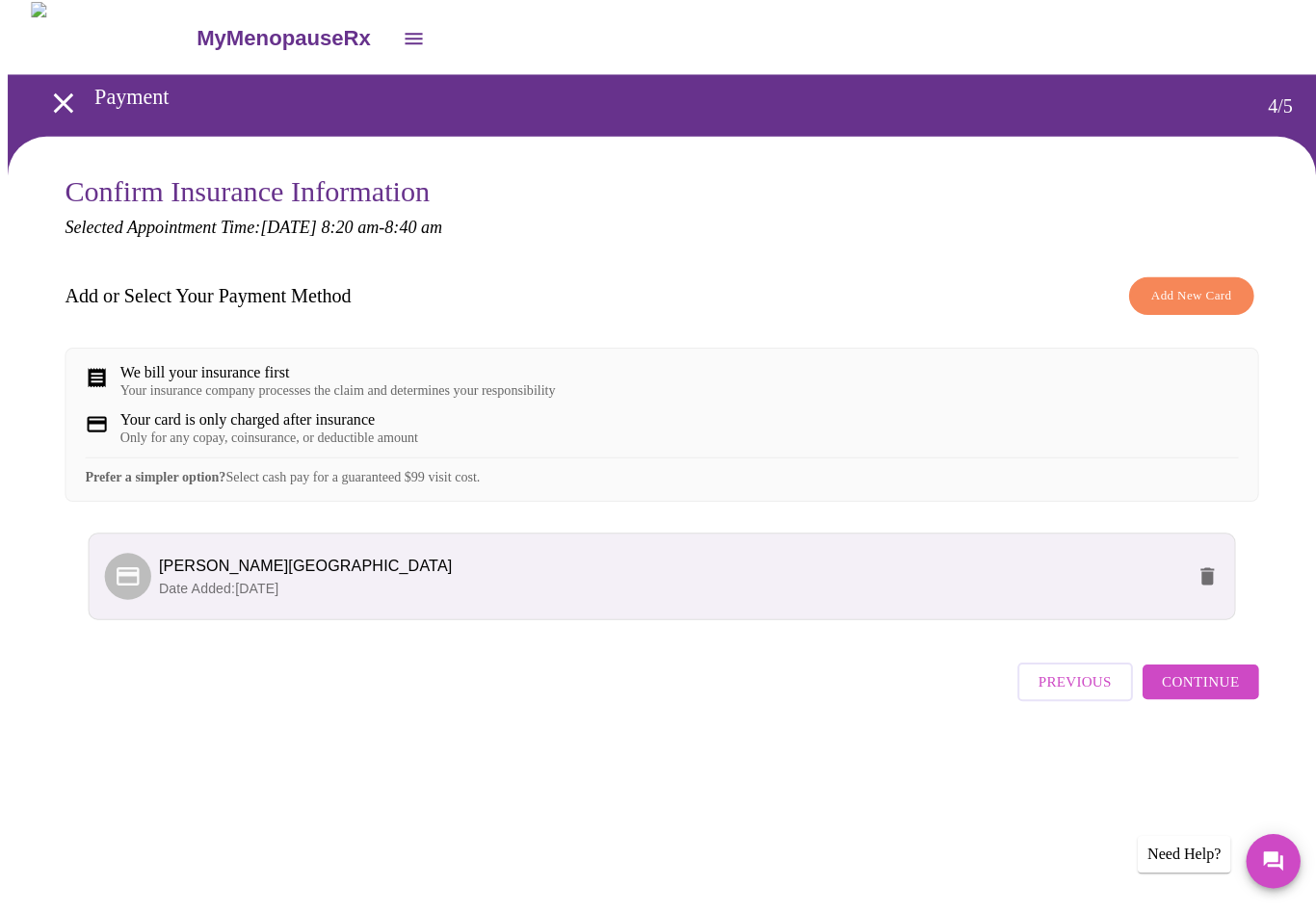
click at [1205, 696] on span "Continue" at bounding box center [1194, 683] width 77 height 25
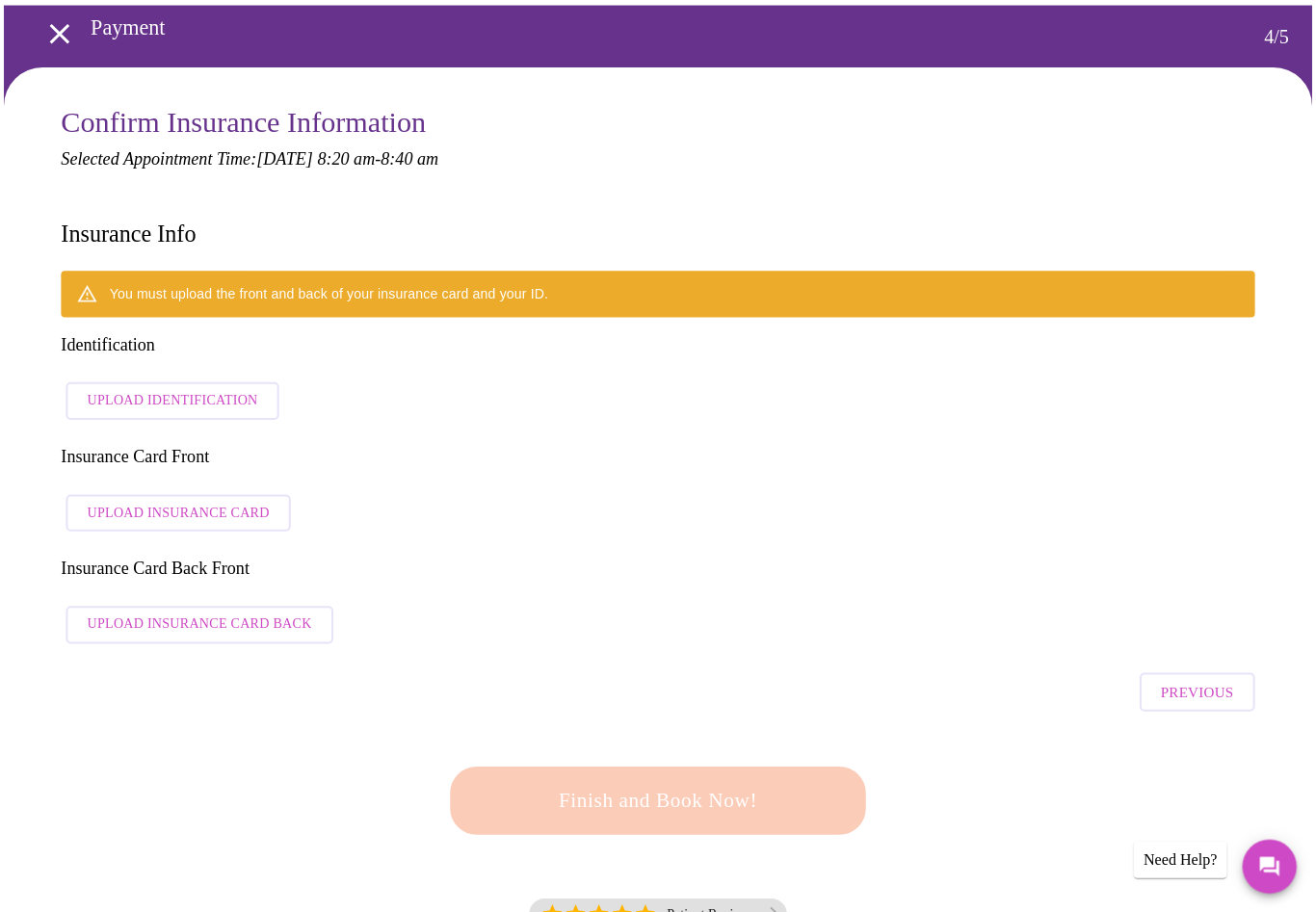
scroll to position [75, 0]
click at [217, 386] on span "Upload Identification" at bounding box center [176, 398] width 170 height 24
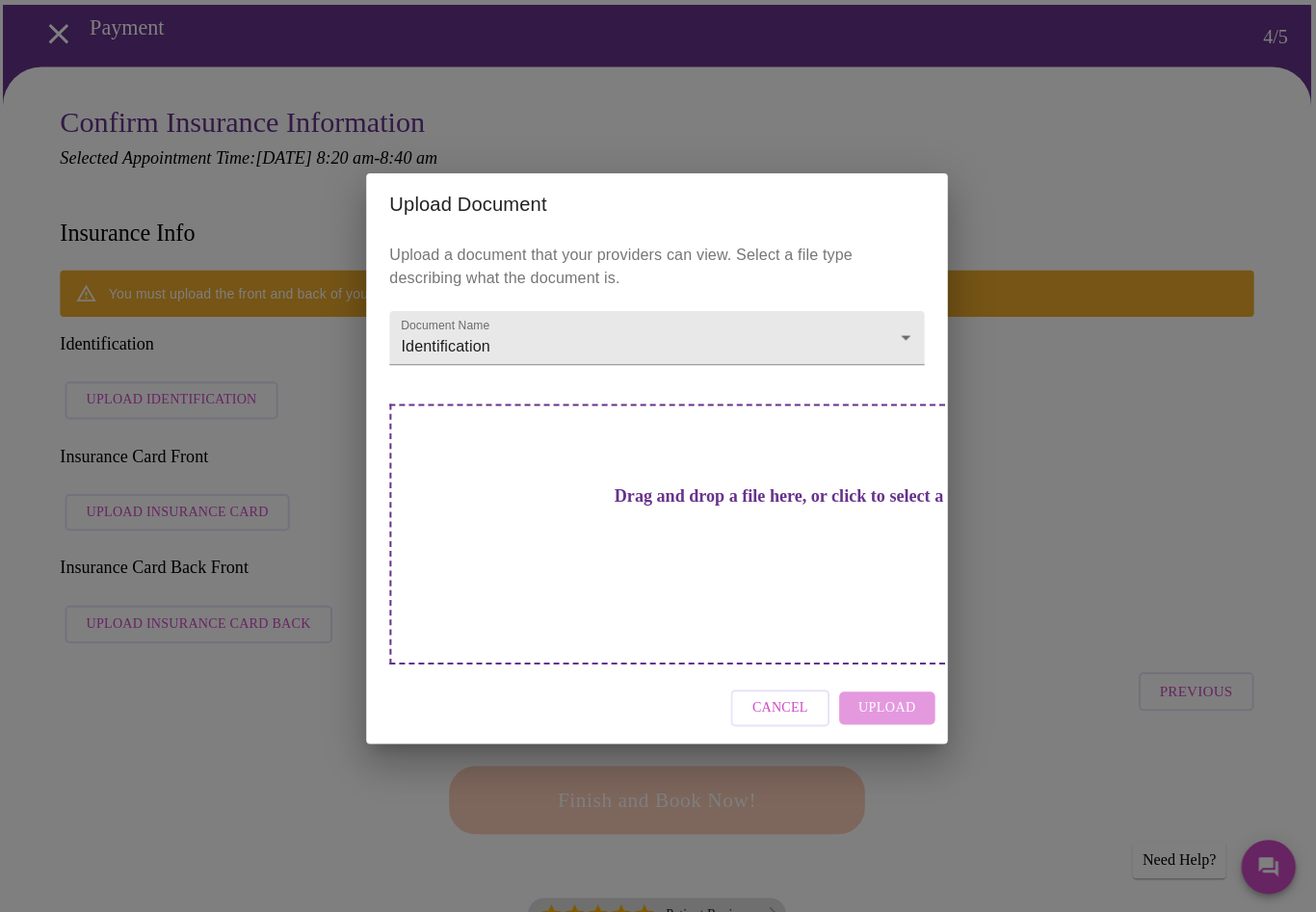
click at [908, 687] on div "Cancel Upload" at bounding box center [658, 704] width 578 height 72
click at [890, 689] on div "Cancel Upload" at bounding box center [658, 704] width 578 height 72
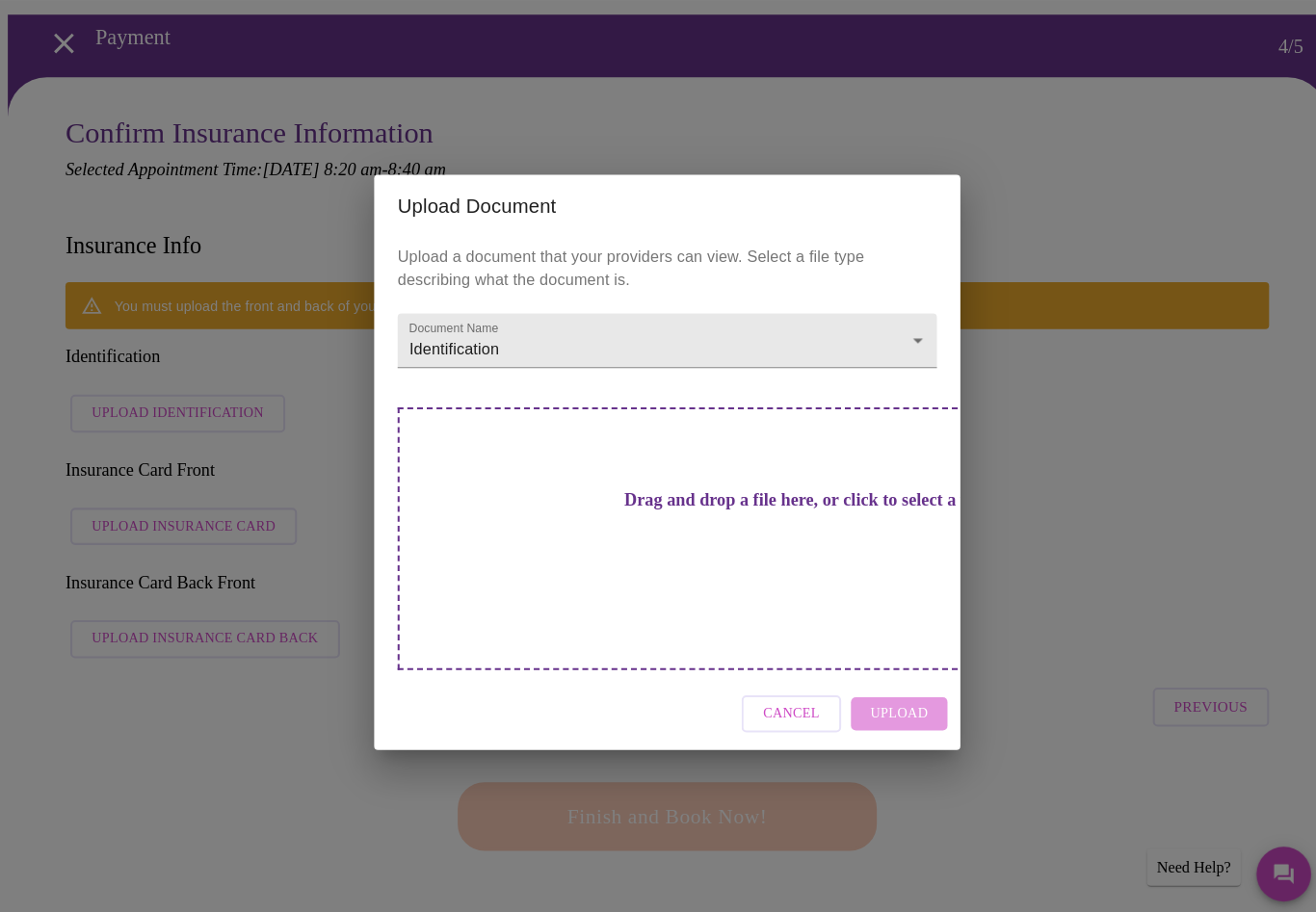
scroll to position [65, 0]
click at [576, 589] on div "Drag and drop a file here, or click to select a file" at bounding box center [793, 531] width 802 height 259
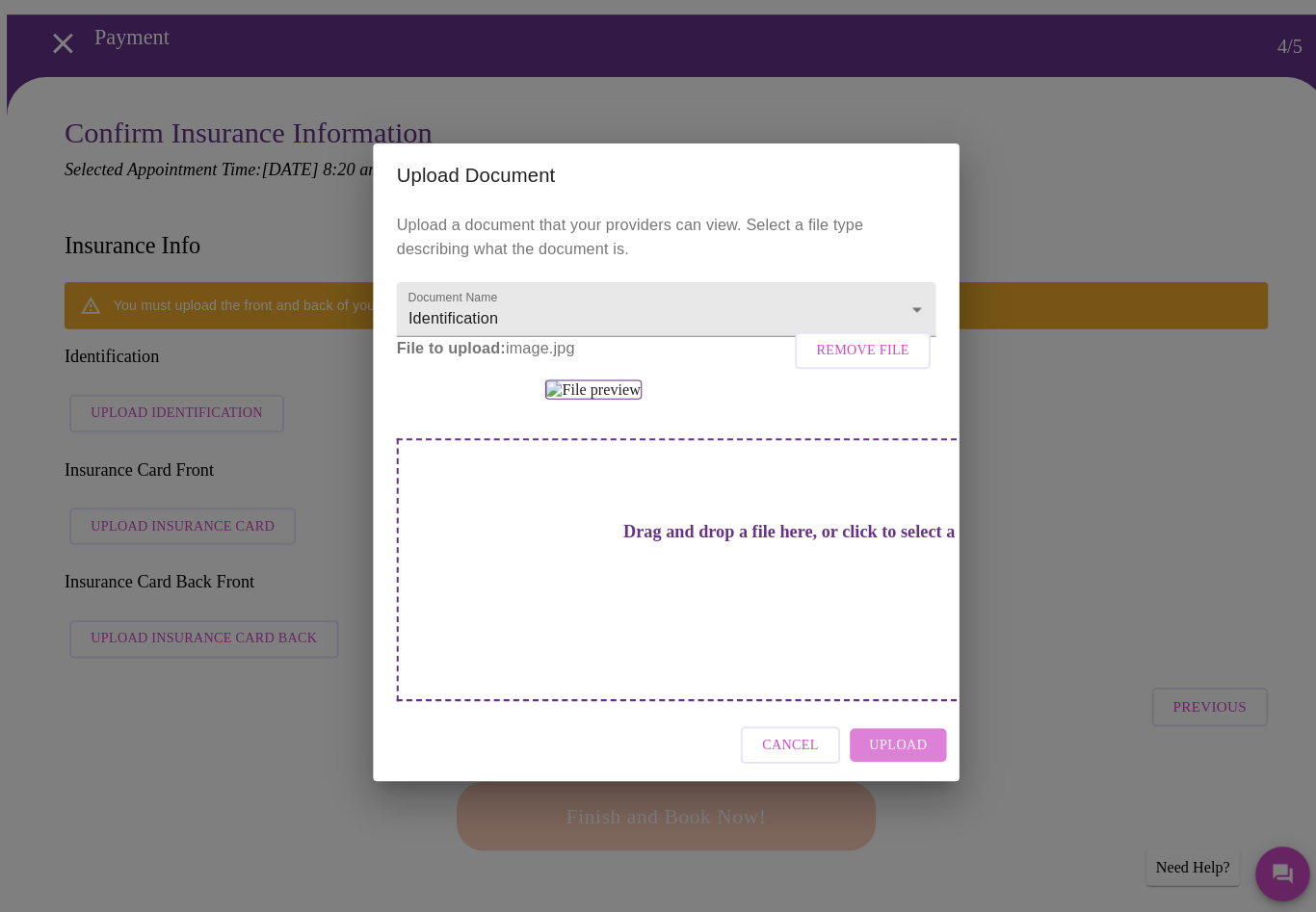
click at [917, 752] on button "Upload" at bounding box center [887, 735] width 96 height 34
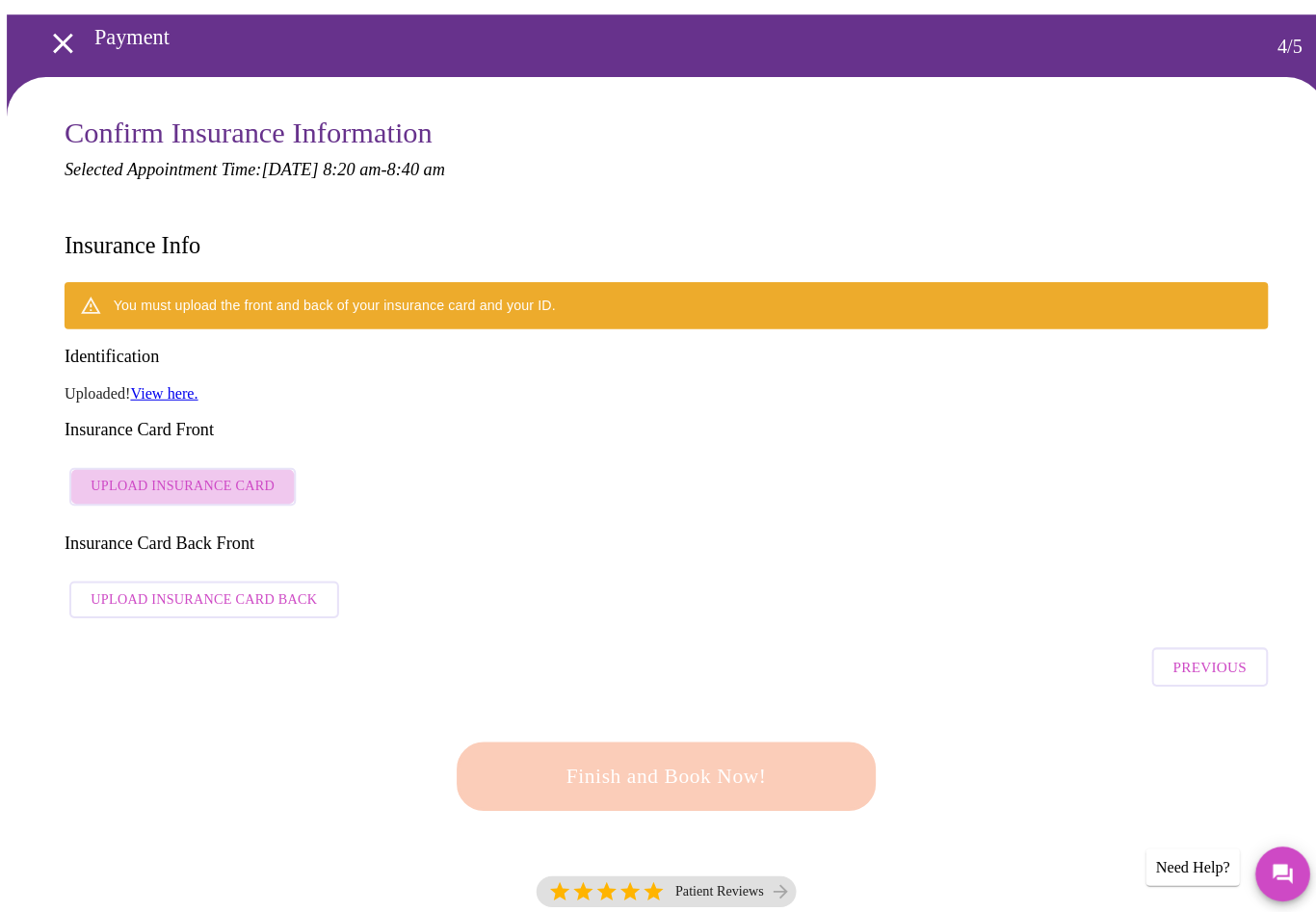
click at [221, 468] on span "Upload Insurance Card" at bounding box center [181, 480] width 181 height 24
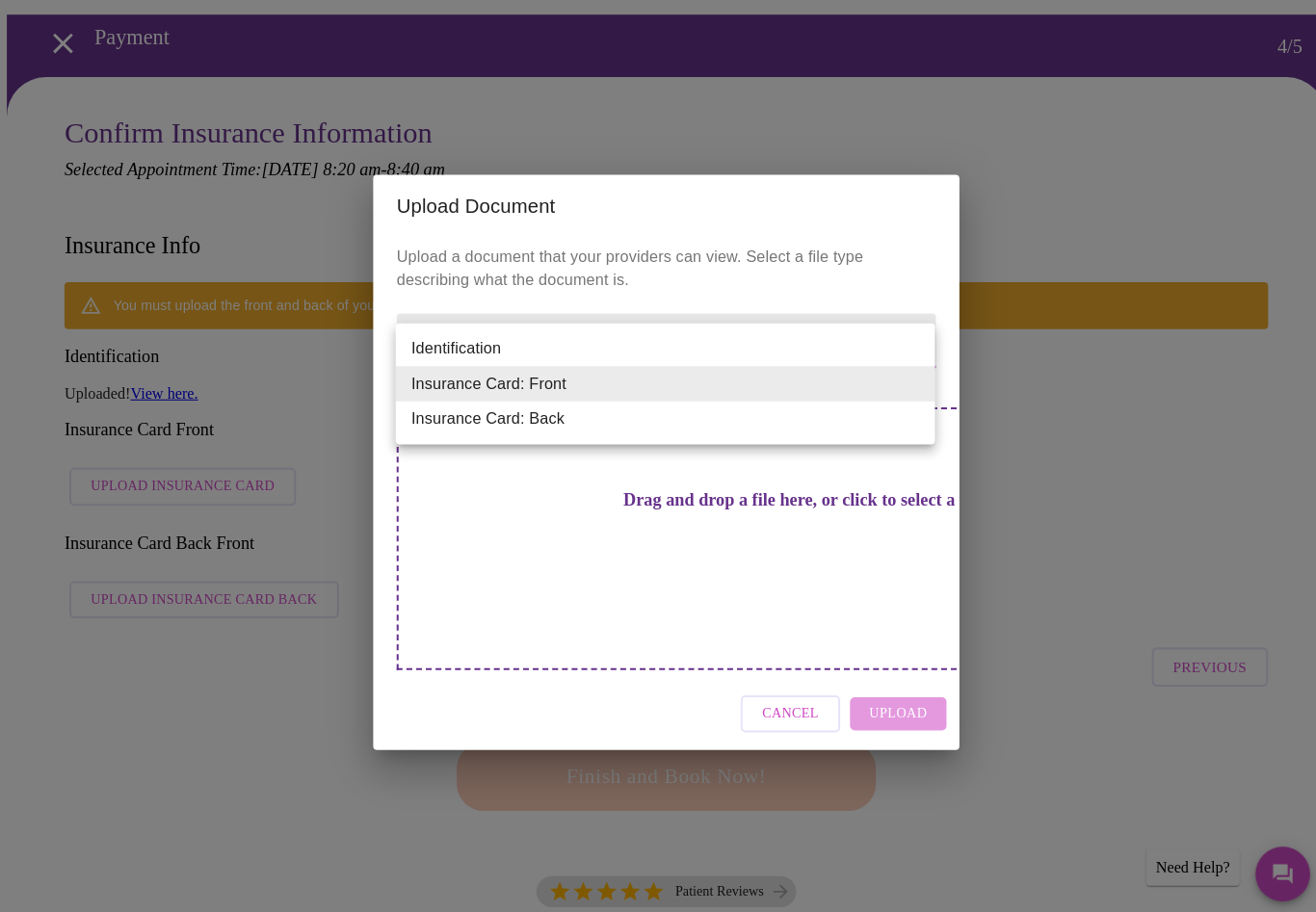
click at [898, 690] on div at bounding box center [658, 456] width 1316 height 912
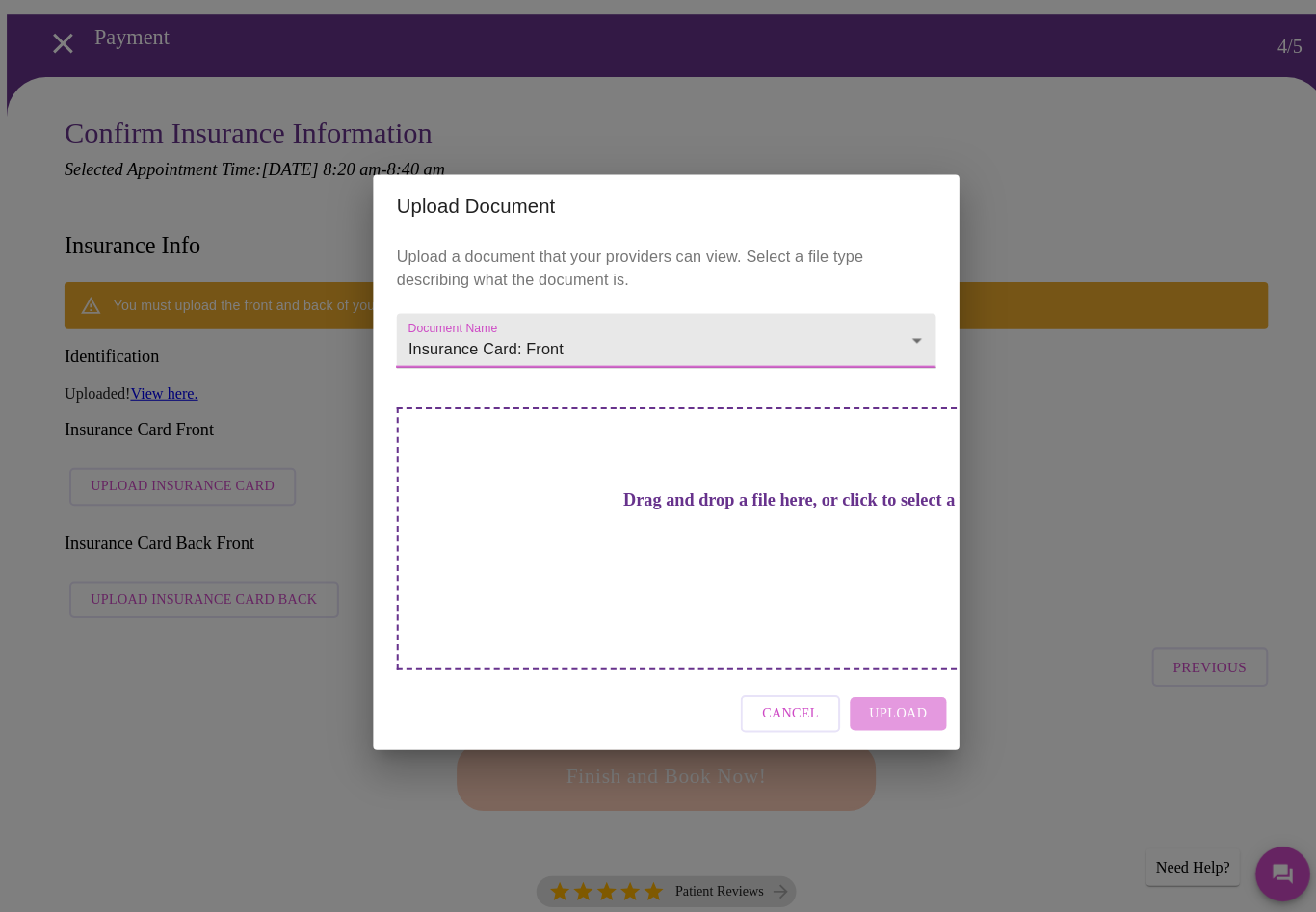
click at [906, 678] on div "Cancel Upload" at bounding box center [658, 704] width 578 height 72
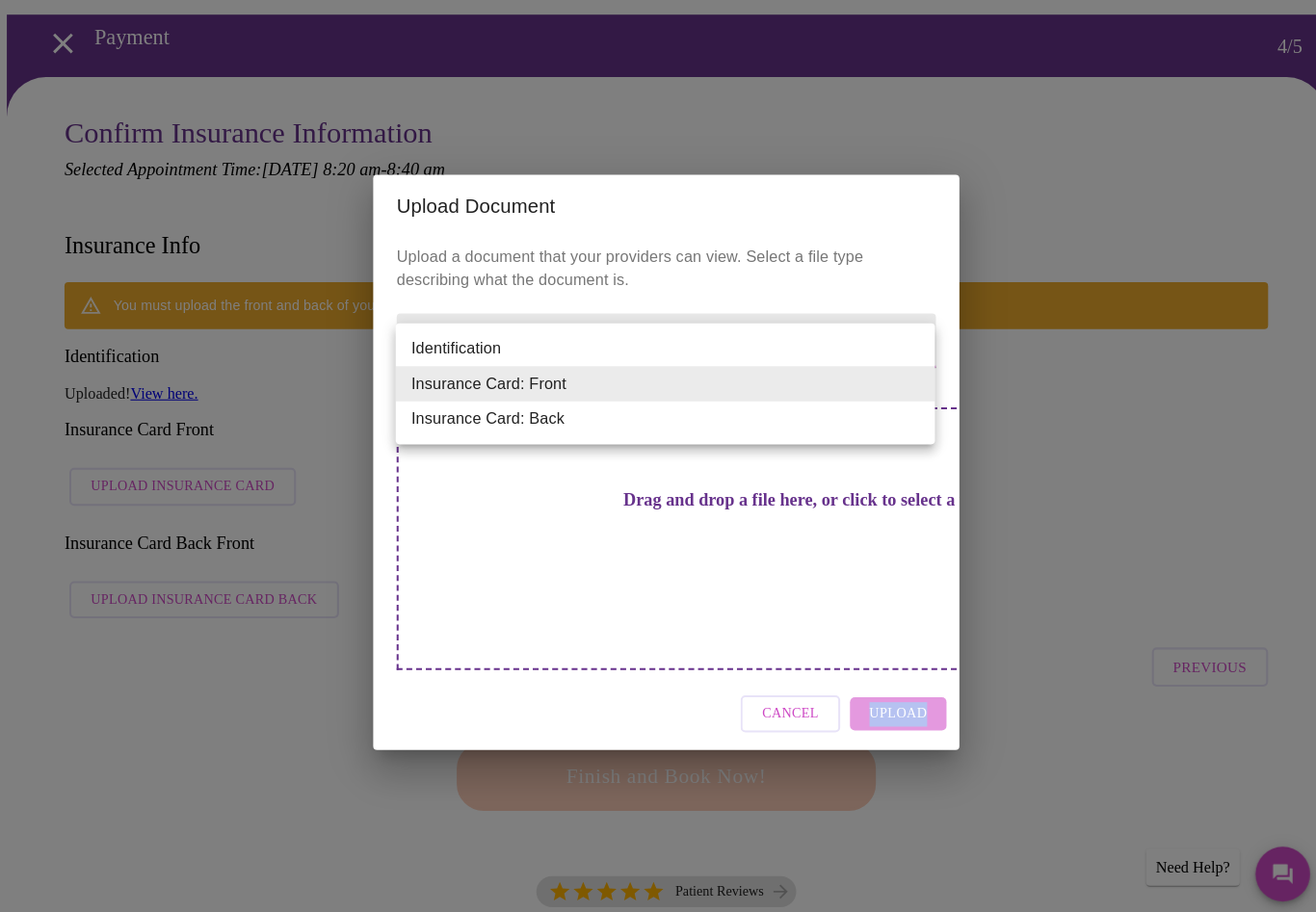
click at [1082, 543] on div at bounding box center [658, 456] width 1316 height 912
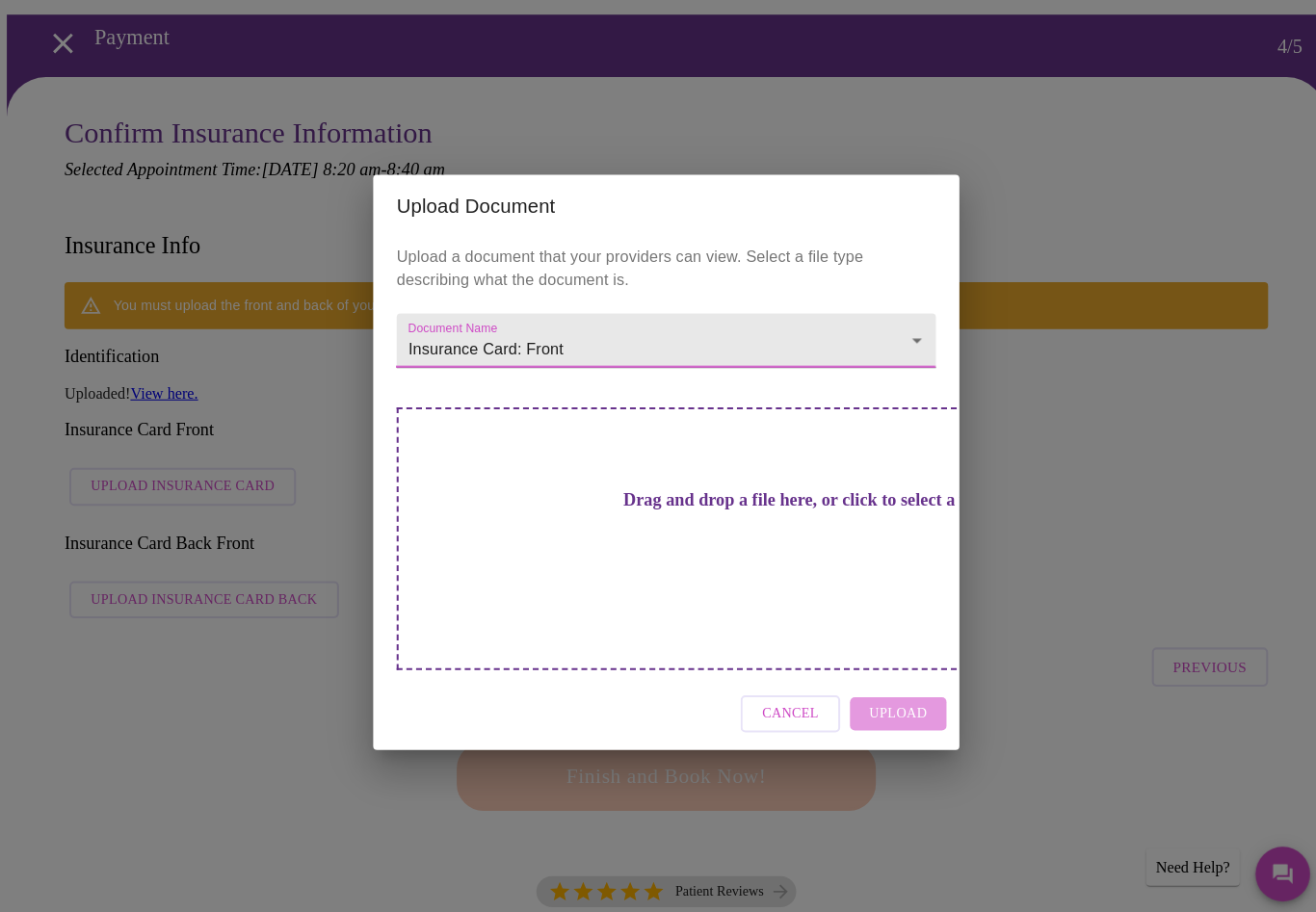
click at [1041, 597] on div "Upload Document Upload a document that your providers can view. Select a file t…" at bounding box center [658, 456] width 1316 height 912
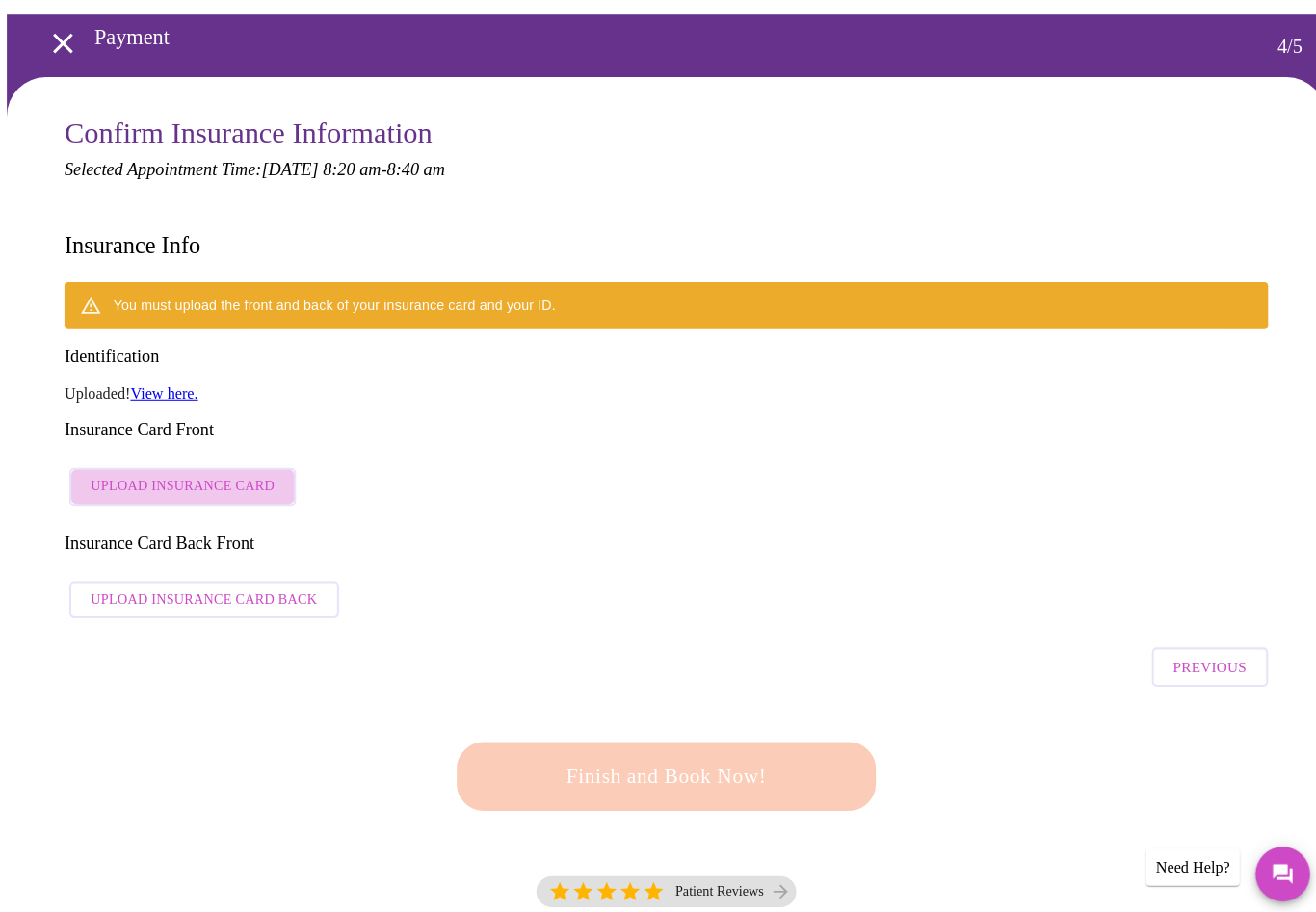
click at [210, 468] on span "Upload Insurance Card" at bounding box center [181, 480] width 181 height 24
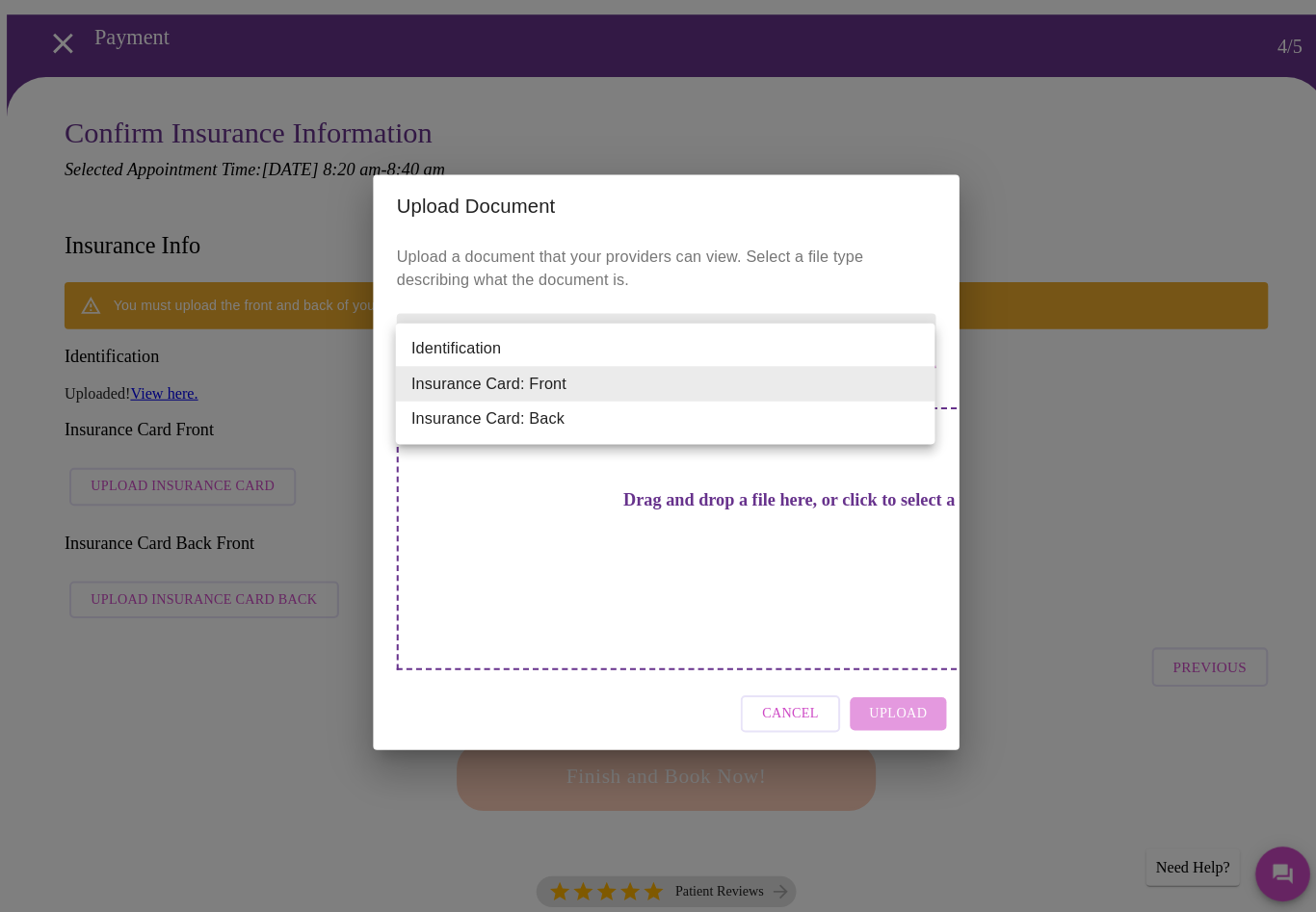
click at [630, 380] on li "Insurance Card: Front" at bounding box center [657, 378] width 532 height 35
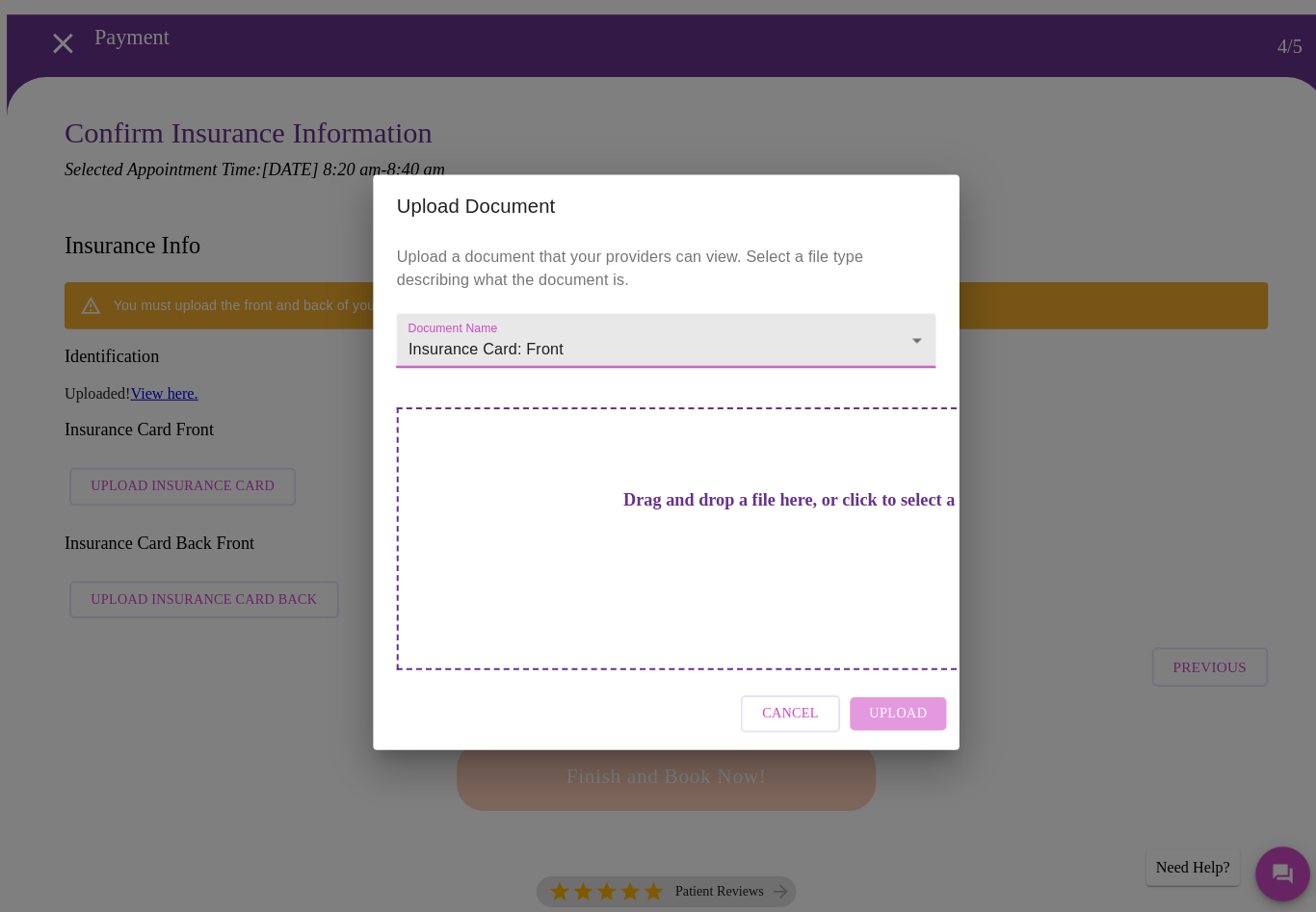
click at [906, 686] on div "Cancel Upload" at bounding box center [658, 704] width 578 height 72
click at [1022, 643] on div "Upload Document Upload a document that your providers can view. Select a file t…" at bounding box center [658, 456] width 1316 height 912
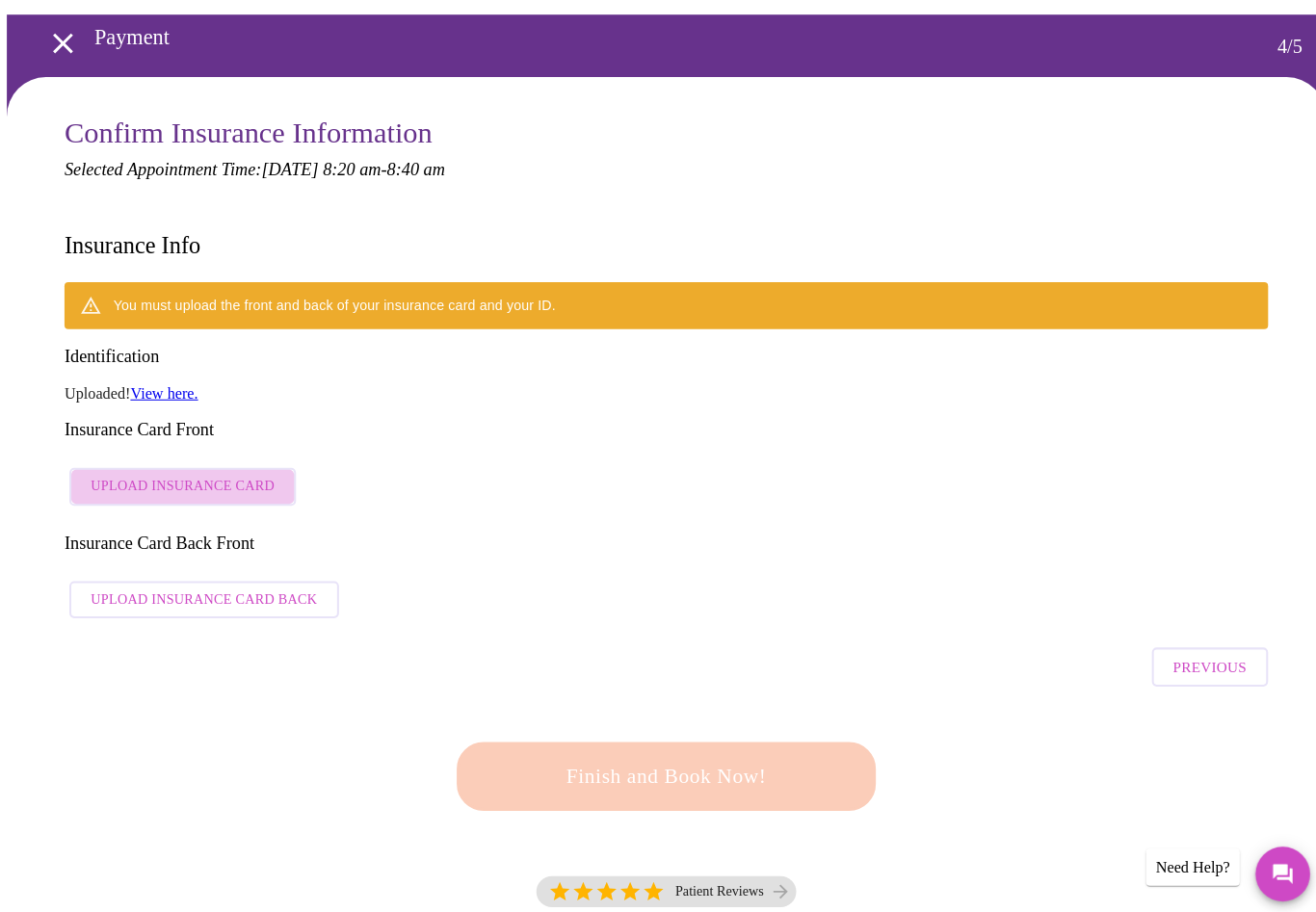
click at [211, 468] on span "Upload Insurance Card" at bounding box center [181, 480] width 181 height 24
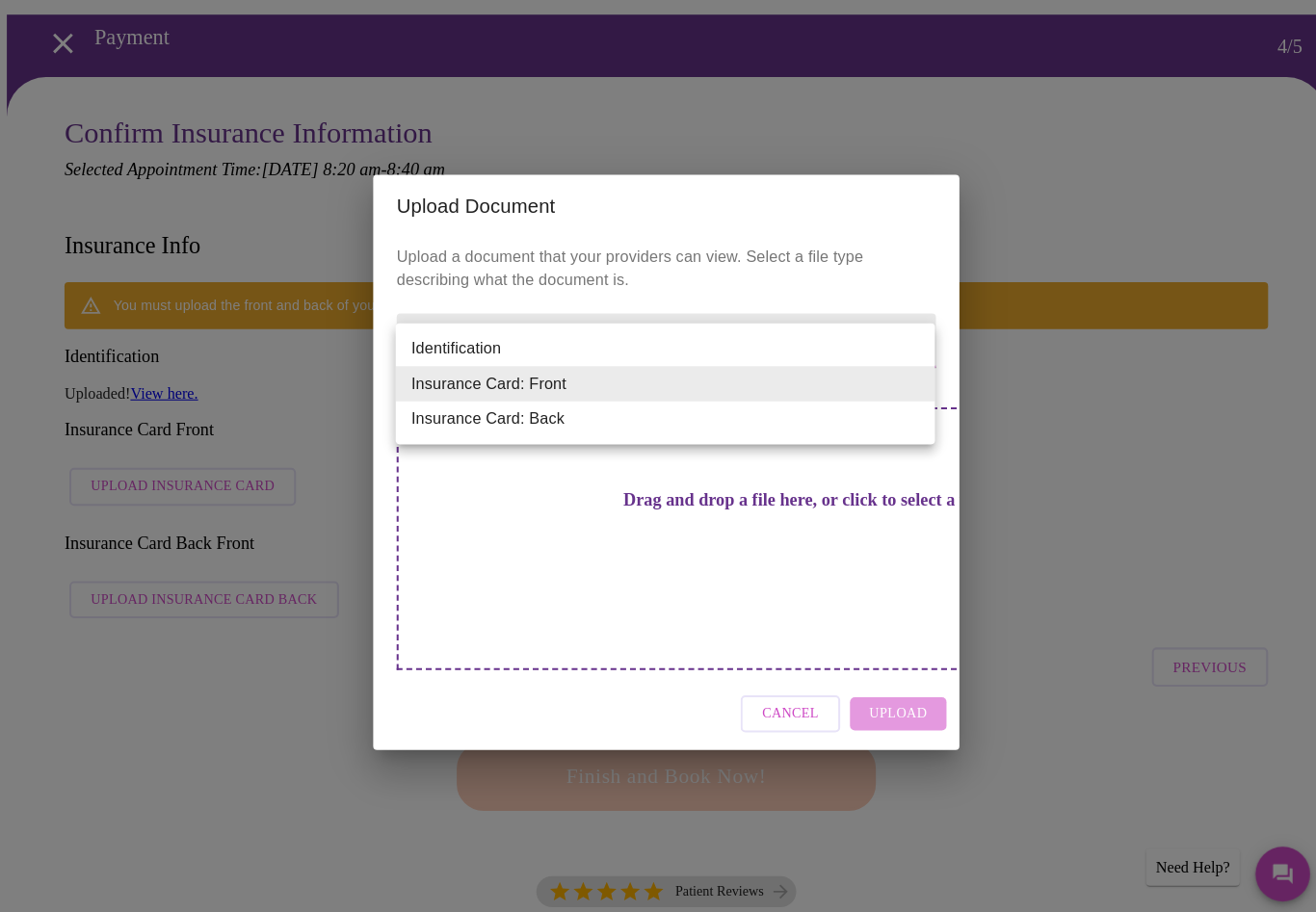
click at [668, 377] on li "Insurance Card: Front" at bounding box center [657, 378] width 532 height 35
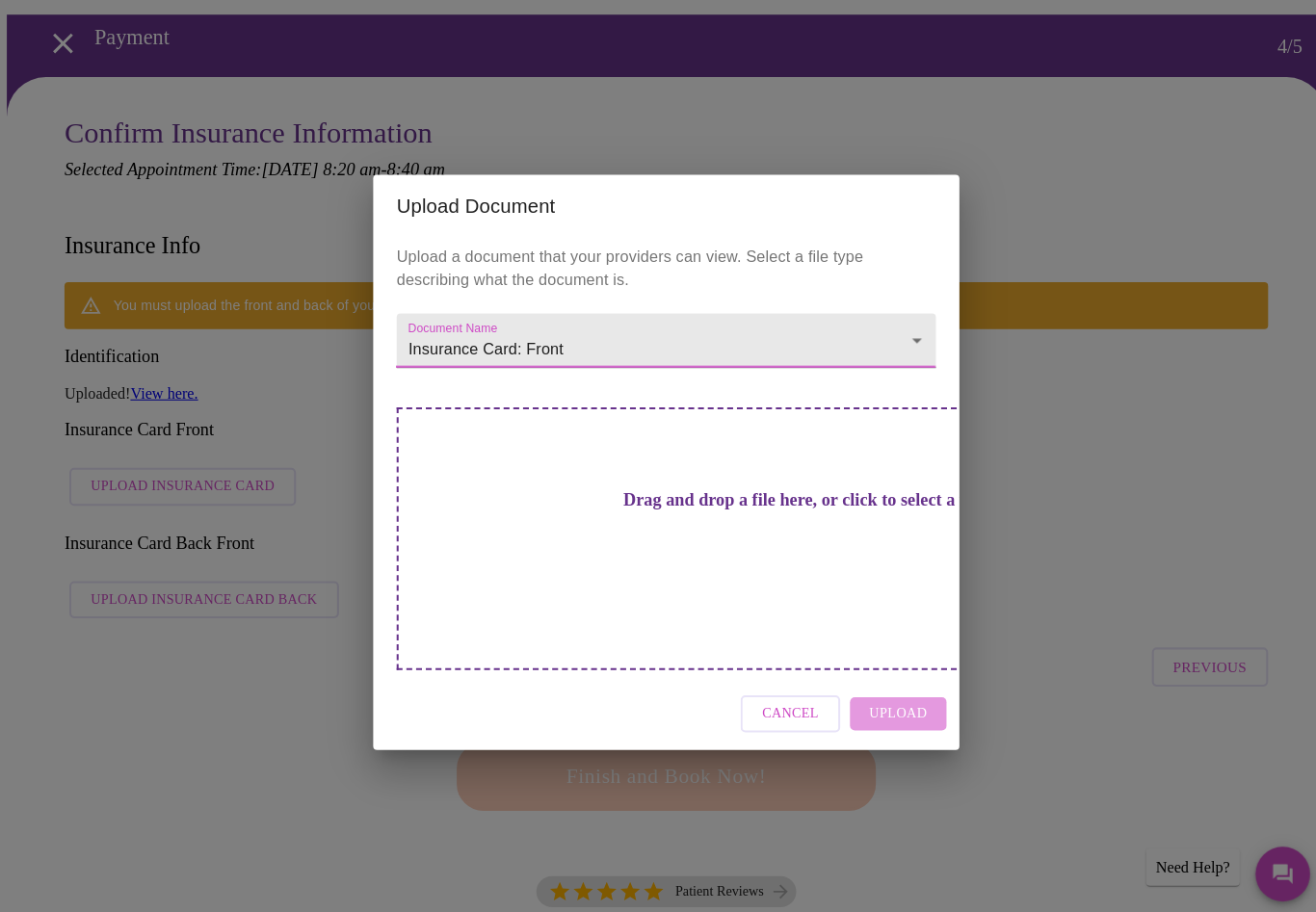
click at [1066, 679] on div "Upload Document Upload a document that your providers can view. Select a file t…" at bounding box center [658, 456] width 1316 height 912
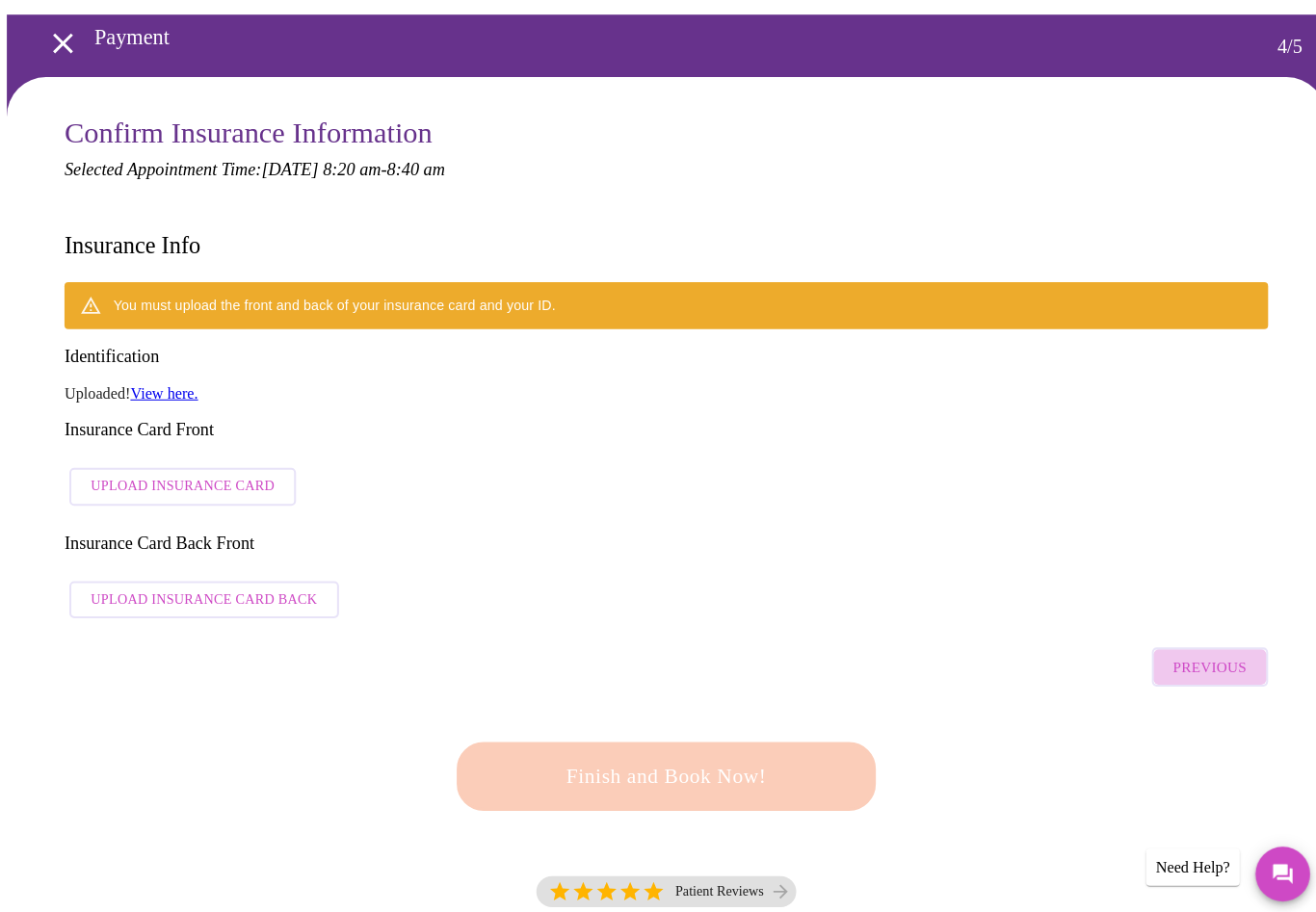
click at [1214, 646] on span "Previous" at bounding box center [1194, 657] width 72 height 25
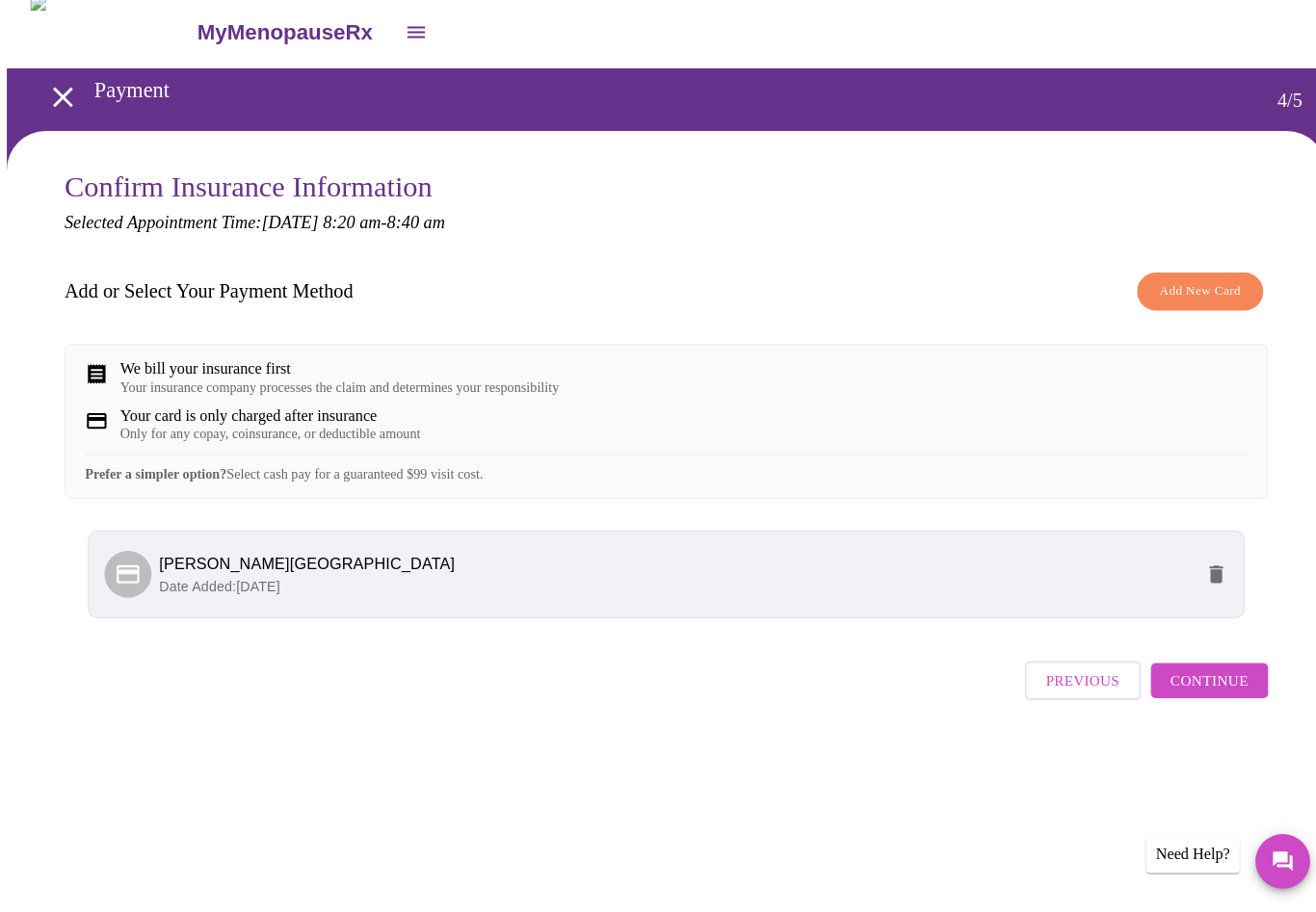
click at [1209, 696] on span "Continue" at bounding box center [1194, 683] width 77 height 25
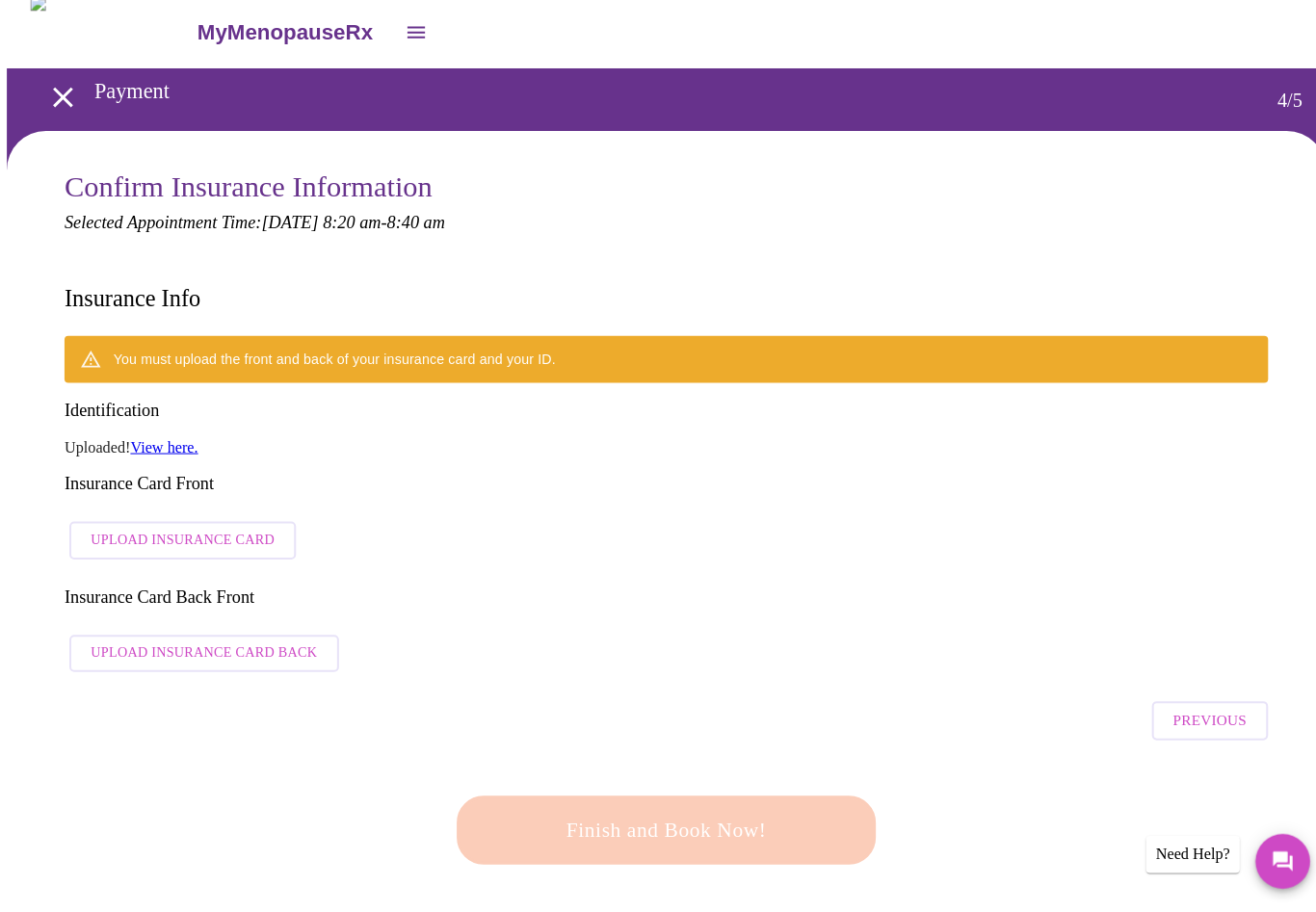
click at [162, 527] on button "Upload Insurance Card" at bounding box center [181, 546] width 223 height 38
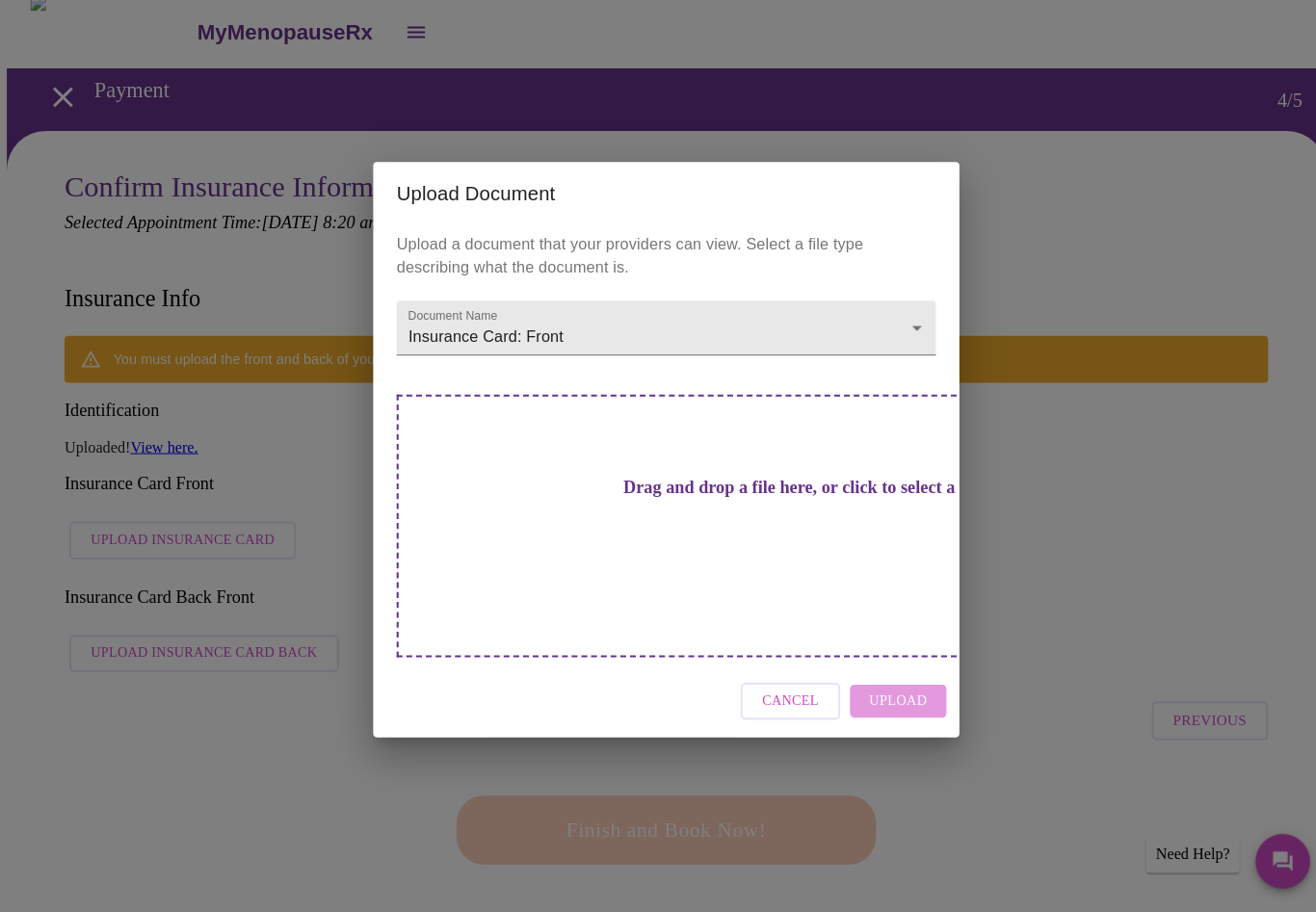
click at [902, 668] on div "Cancel Upload" at bounding box center [658, 704] width 578 height 72
click at [896, 668] on div "Cancel Upload" at bounding box center [658, 704] width 578 height 72
click at [914, 744] on div "Upload Document Upload a document that your providers can view. Select a file t…" at bounding box center [658, 456] width 1316 height 912
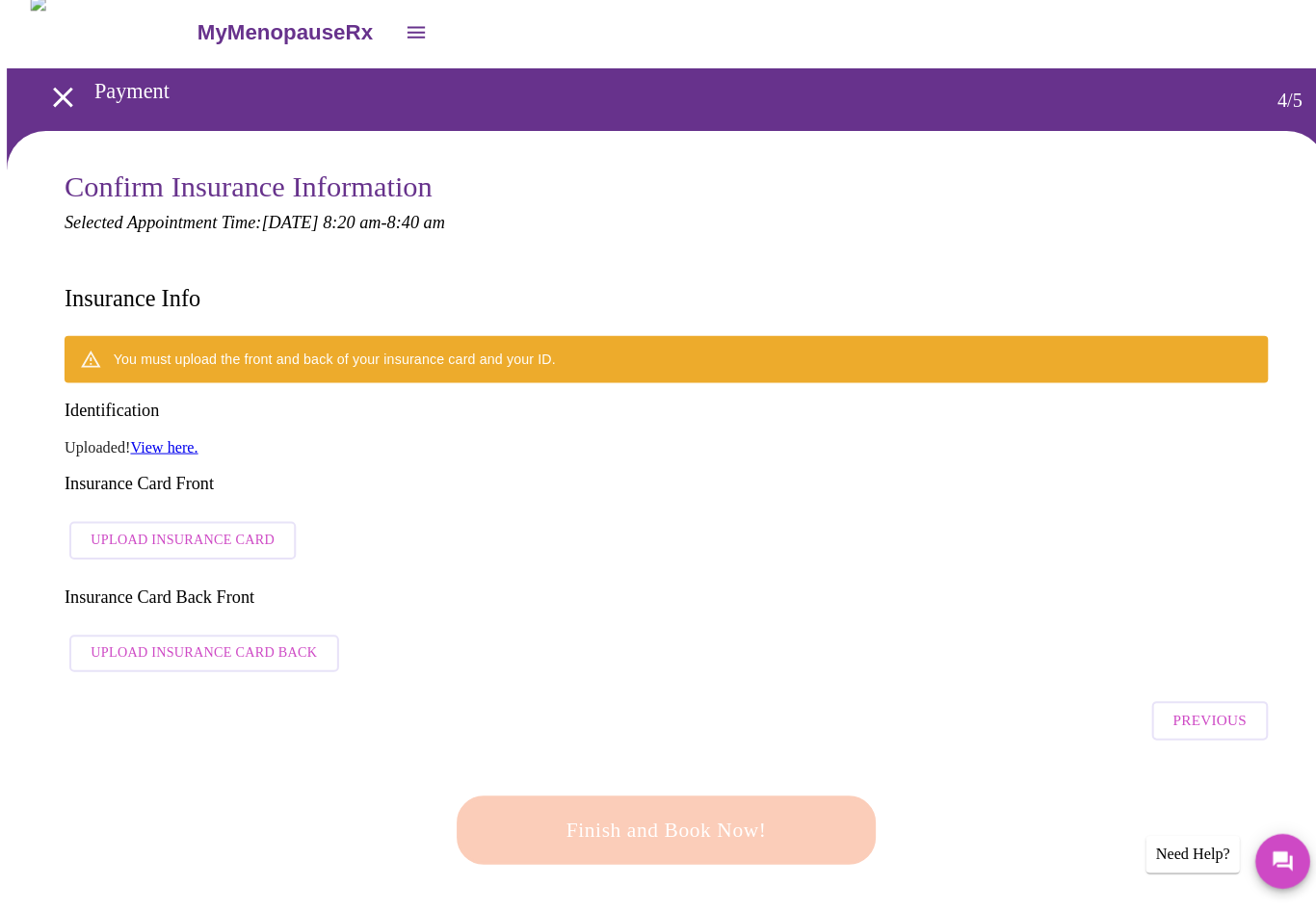
click at [261, 349] on div "You must upload the front and back of your insurance card and your ID." at bounding box center [331, 366] width 436 height 35
click at [170, 534] on span "Upload Insurance Card" at bounding box center [181, 546] width 181 height 24
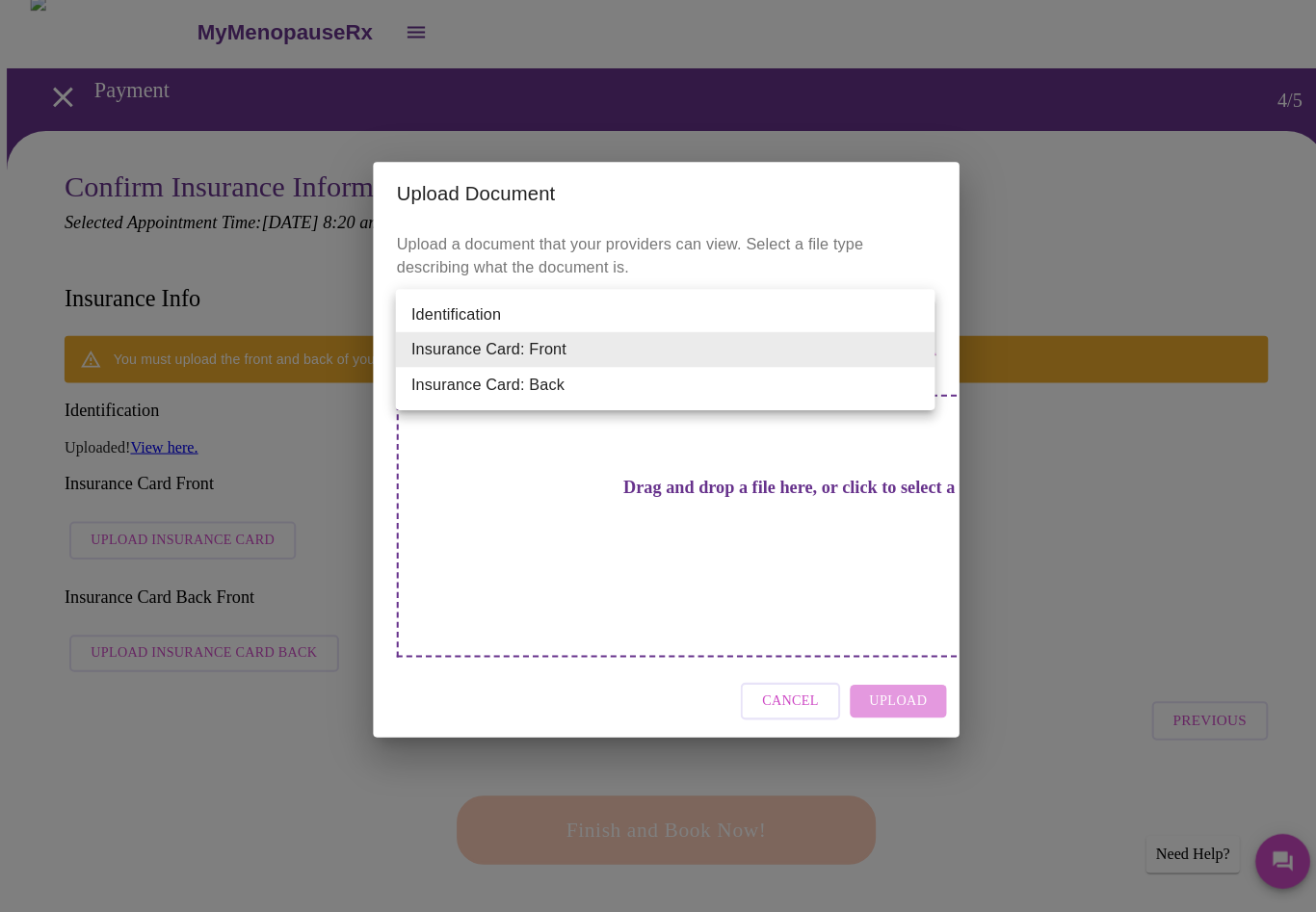
click at [628, 348] on li "Insurance Card: Front" at bounding box center [657, 356] width 532 height 35
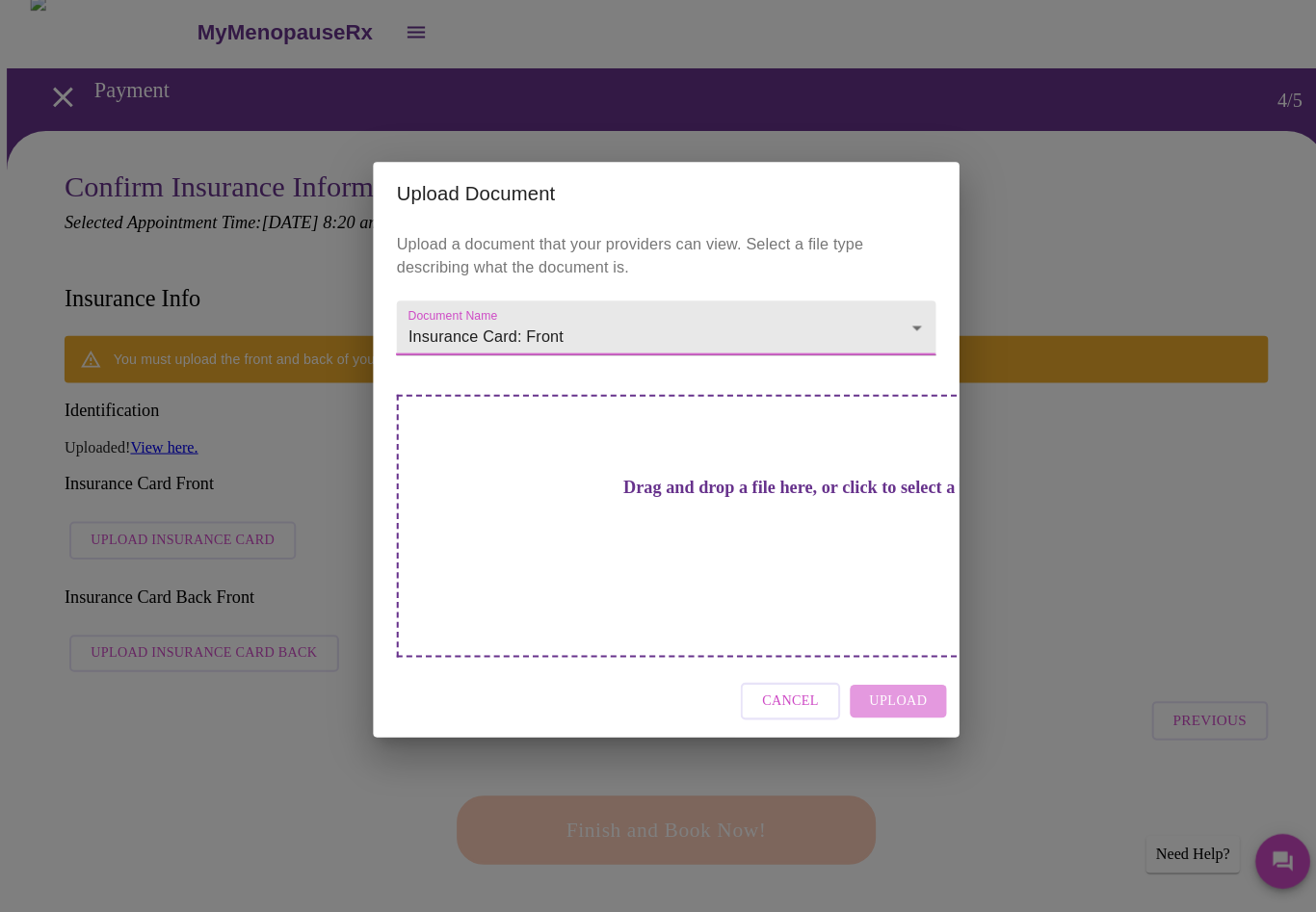
click at [1036, 571] on div "Upload Document Upload a document that your providers can view. Select a file t…" at bounding box center [658, 456] width 1316 height 912
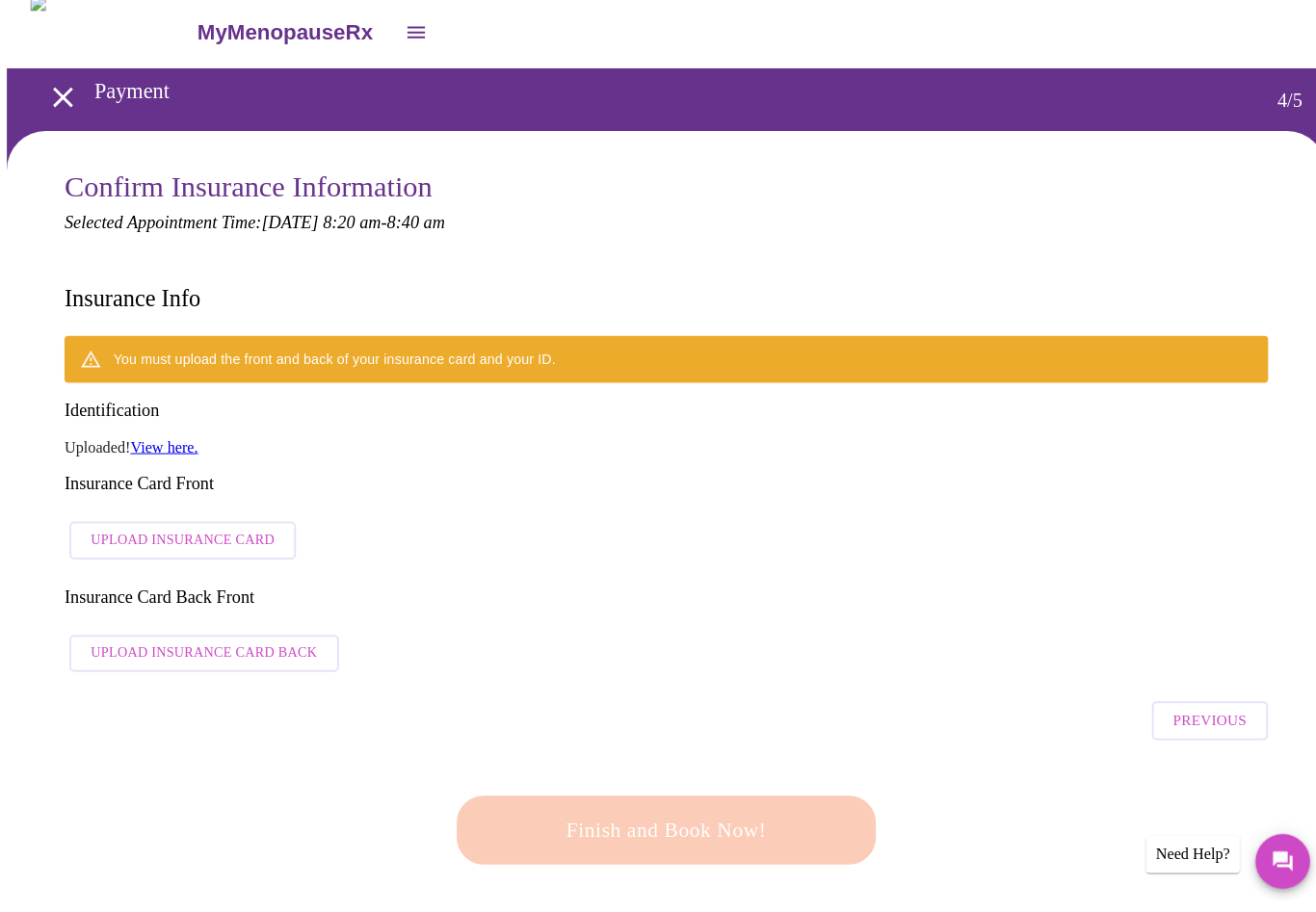
click at [208, 349] on div "You must upload the front and back of your insurance card and your ID." at bounding box center [331, 366] width 436 height 35
click at [186, 445] on link "View here." at bounding box center [163, 453] width 66 height 17
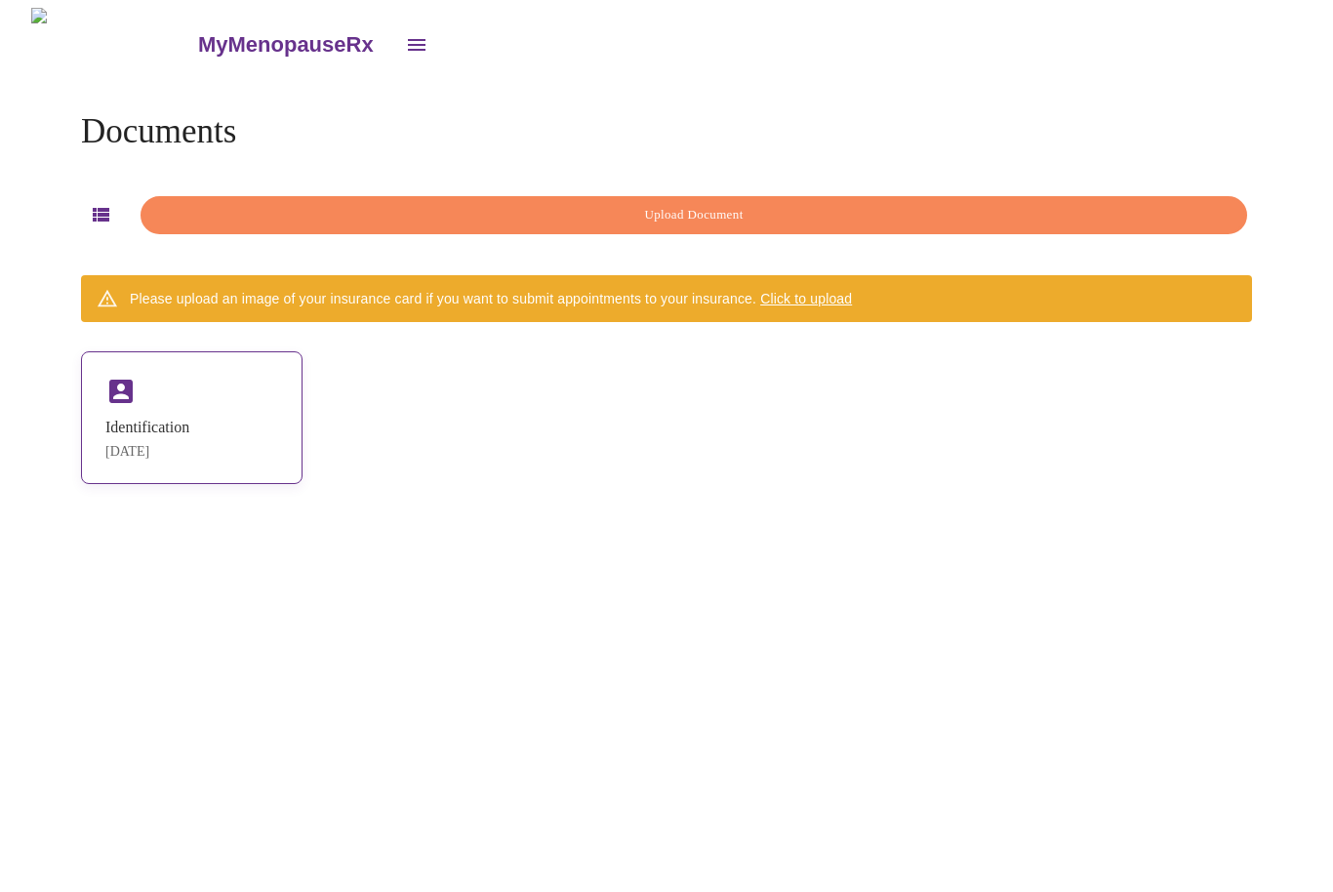
click at [260, 438] on div "Identification [DATE]" at bounding box center [191, 417] width 221 height 133
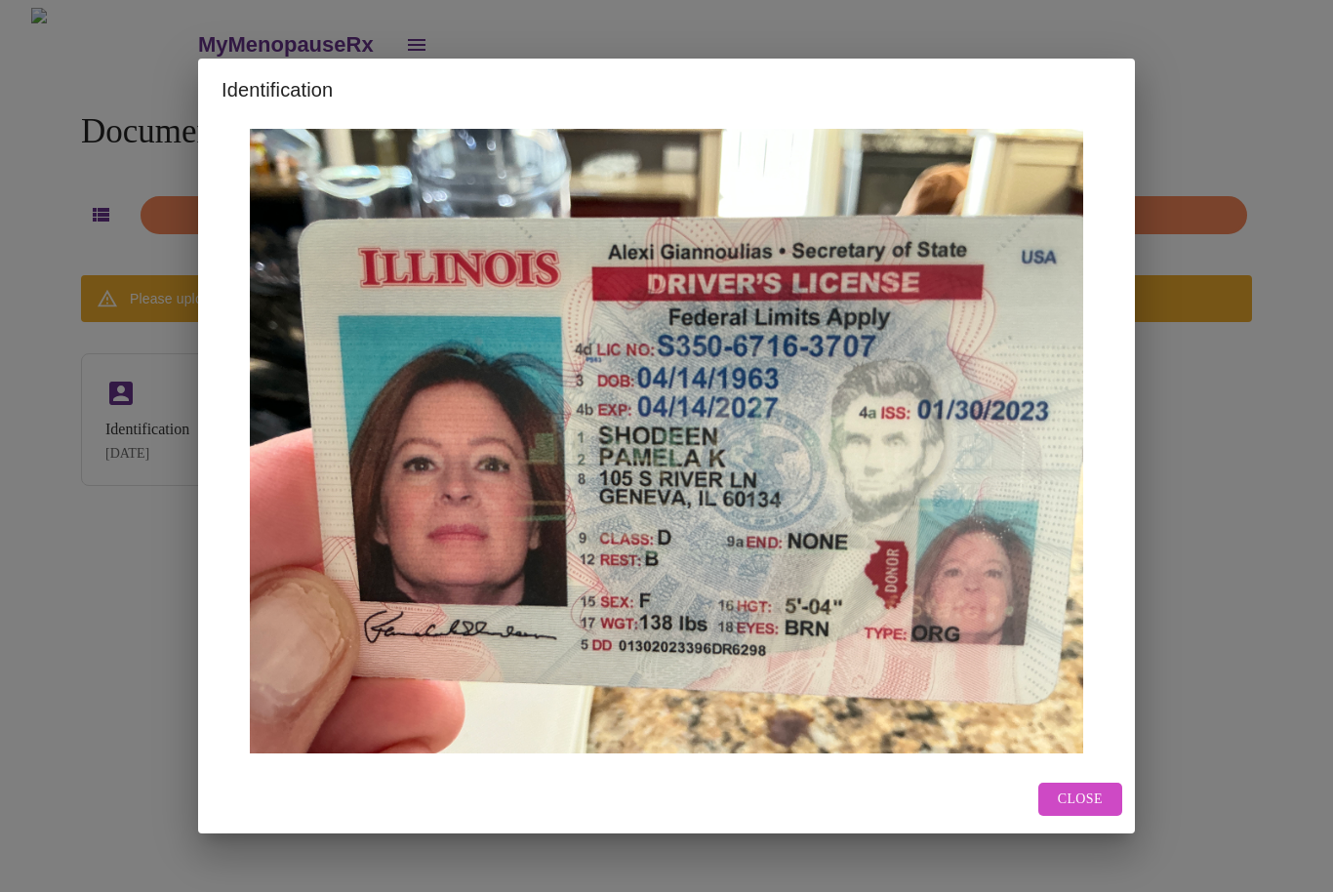
click at [1098, 812] on span "Close" at bounding box center [1080, 799] width 45 height 24
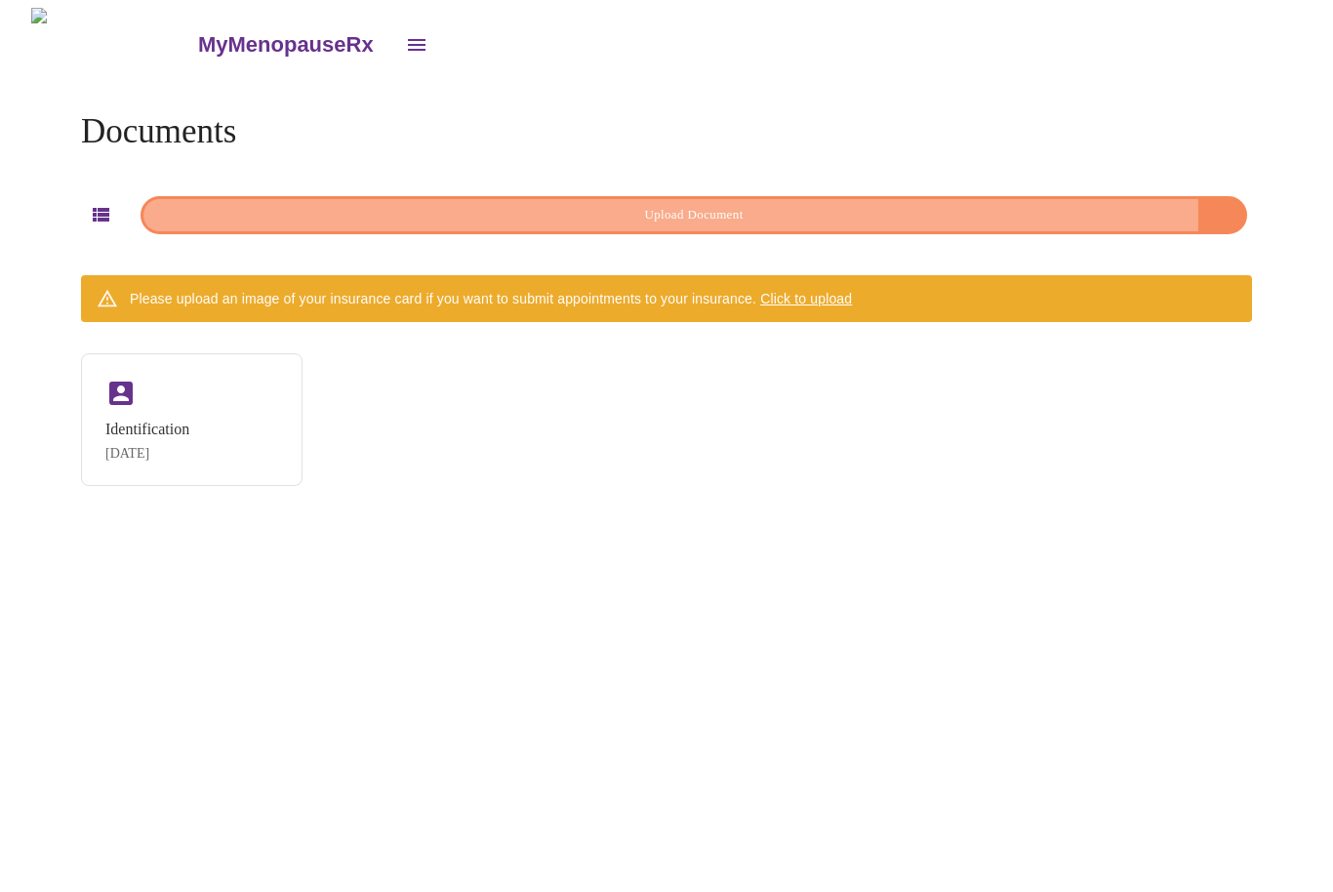
click at [566, 210] on span "Upload Document" at bounding box center [694, 215] width 1062 height 22
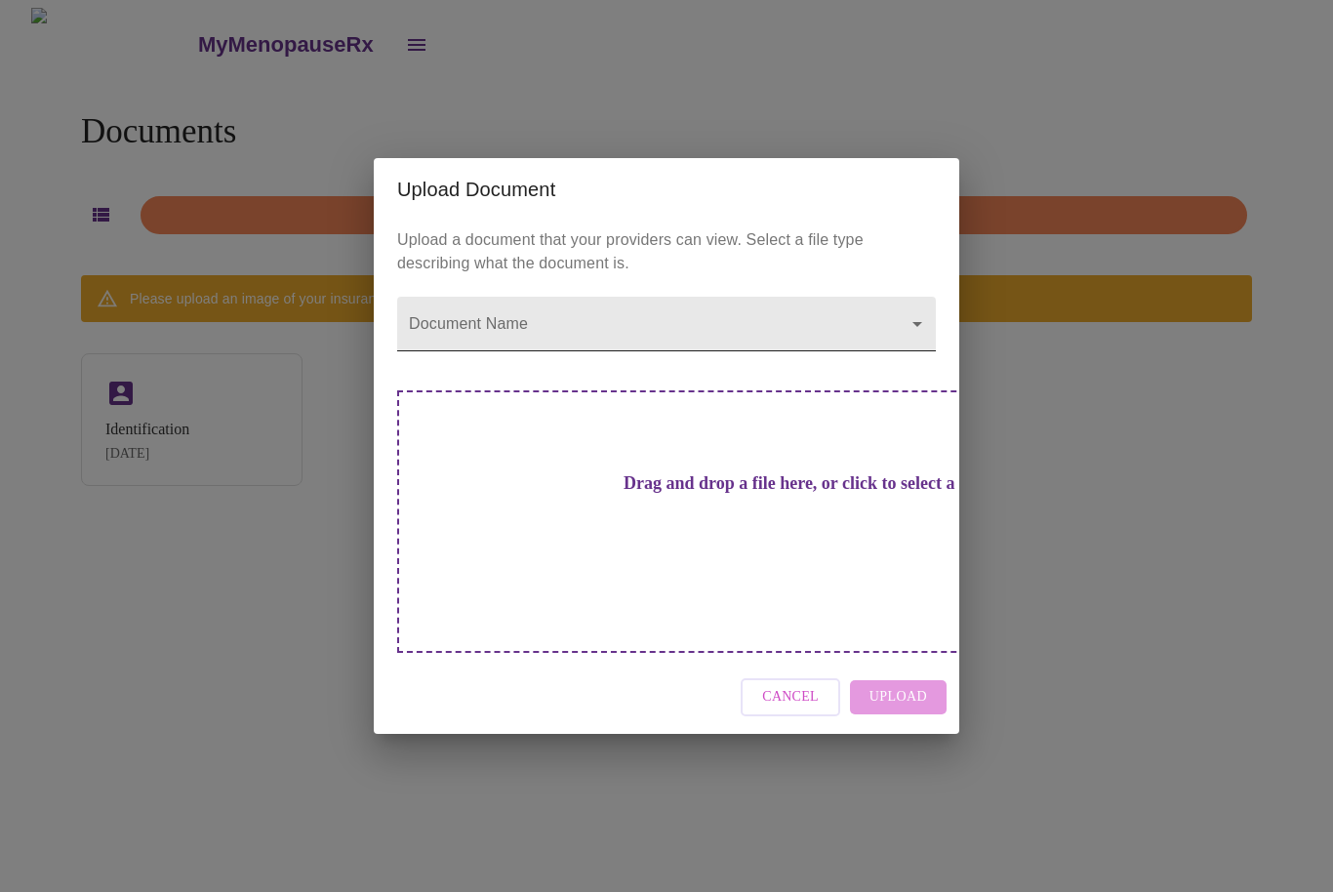
click at [911, 356] on body "MyMenopauseRx Documents Upload Document Please upload an image of your insuranc…" at bounding box center [666, 454] width 1317 height 892
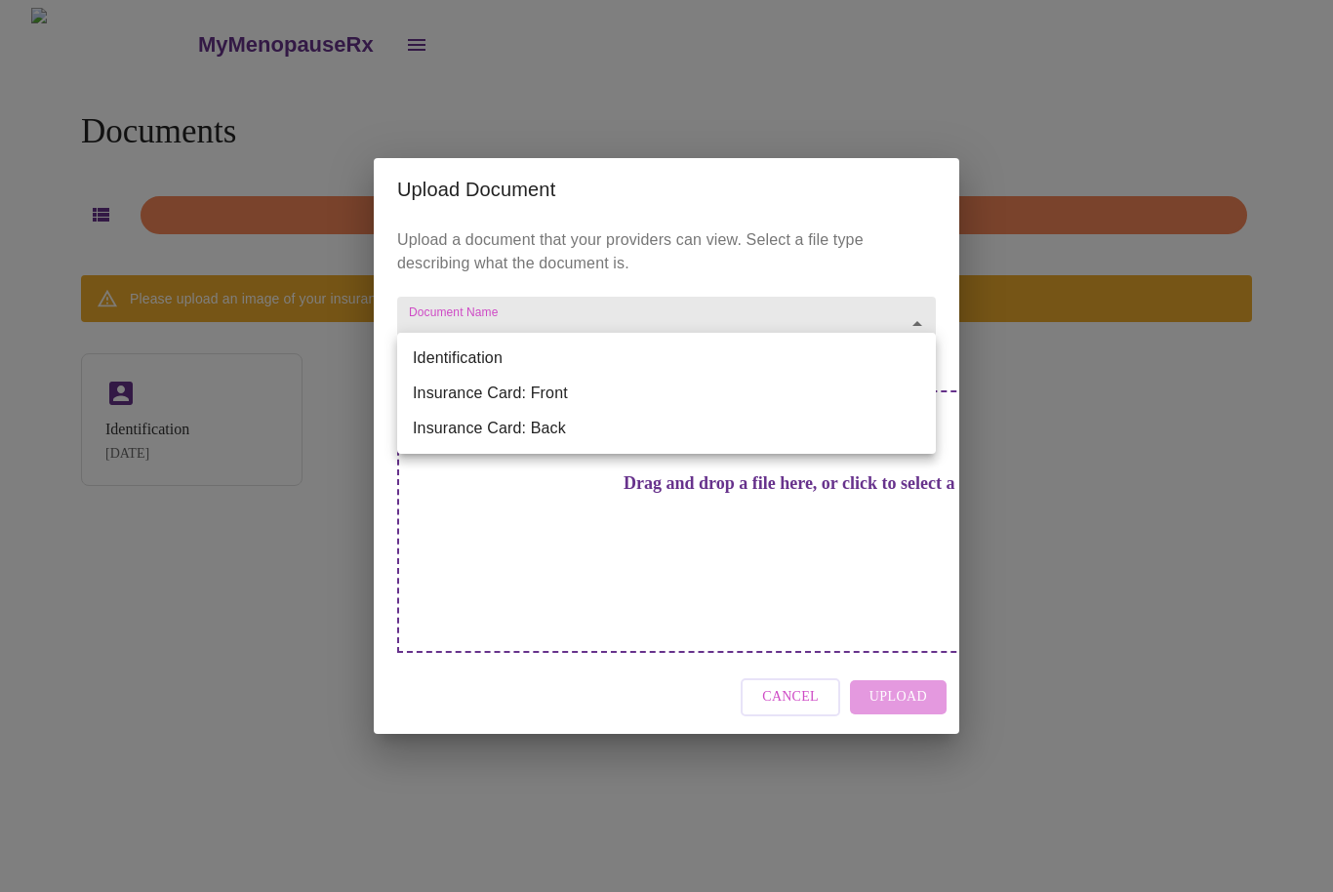
click at [532, 390] on li "Insurance Card: Front" at bounding box center [666, 393] width 539 height 35
type input "Insurance Card: Front"
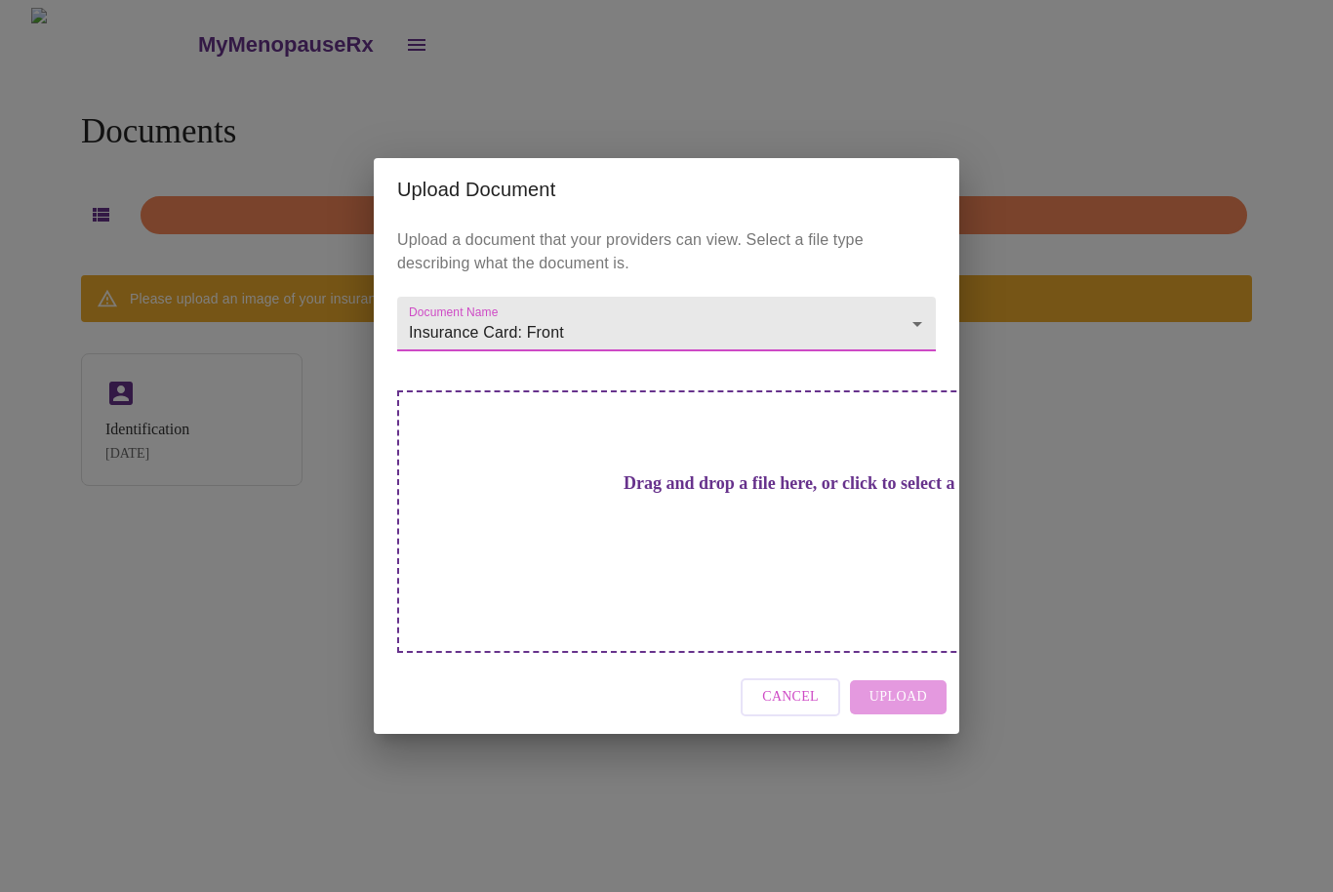
click at [1096, 575] on div "Upload Document Upload a document that your providers can view. Select a file t…" at bounding box center [666, 446] width 1333 height 892
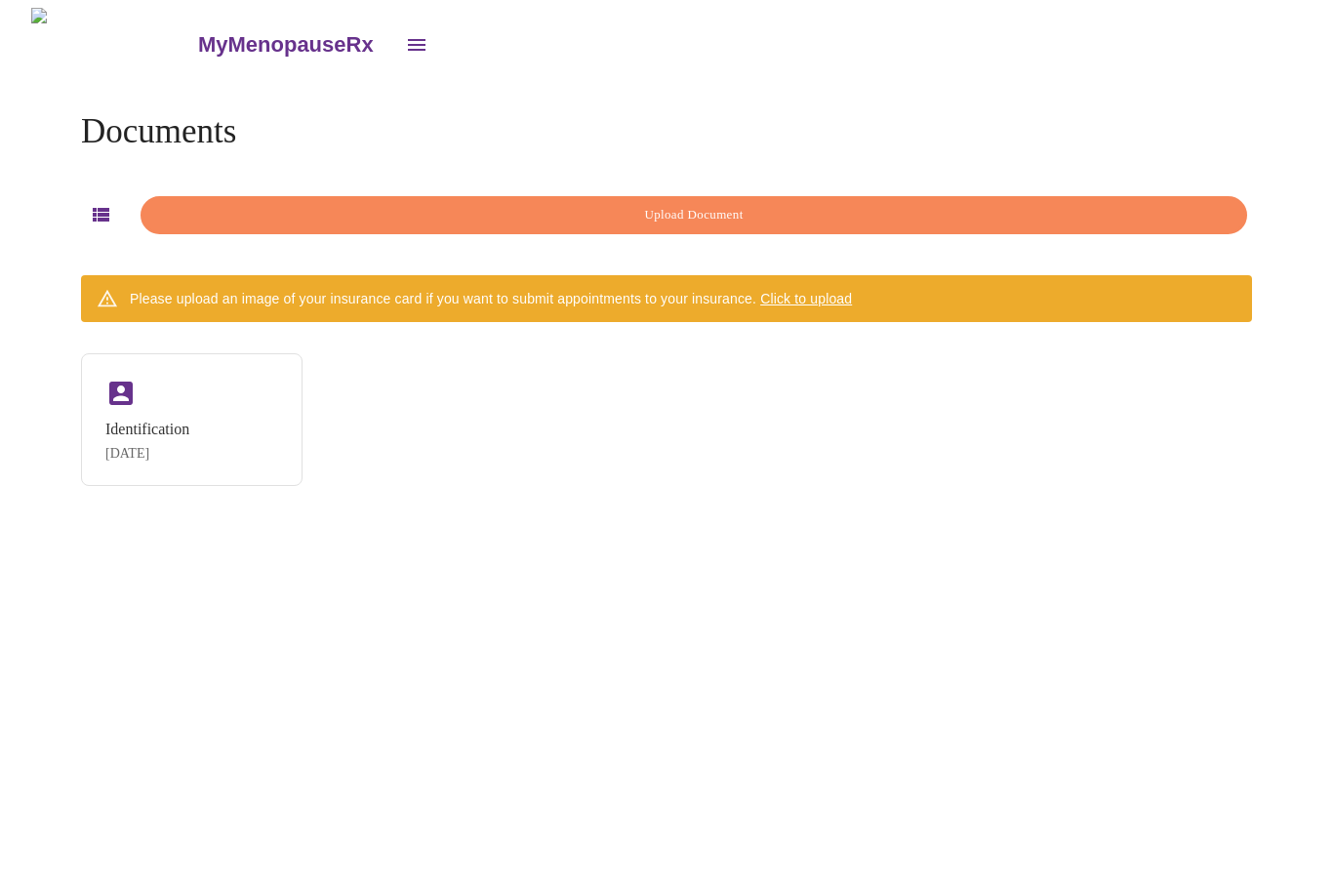
click at [852, 298] on span "Click to upload" at bounding box center [806, 299] width 92 height 16
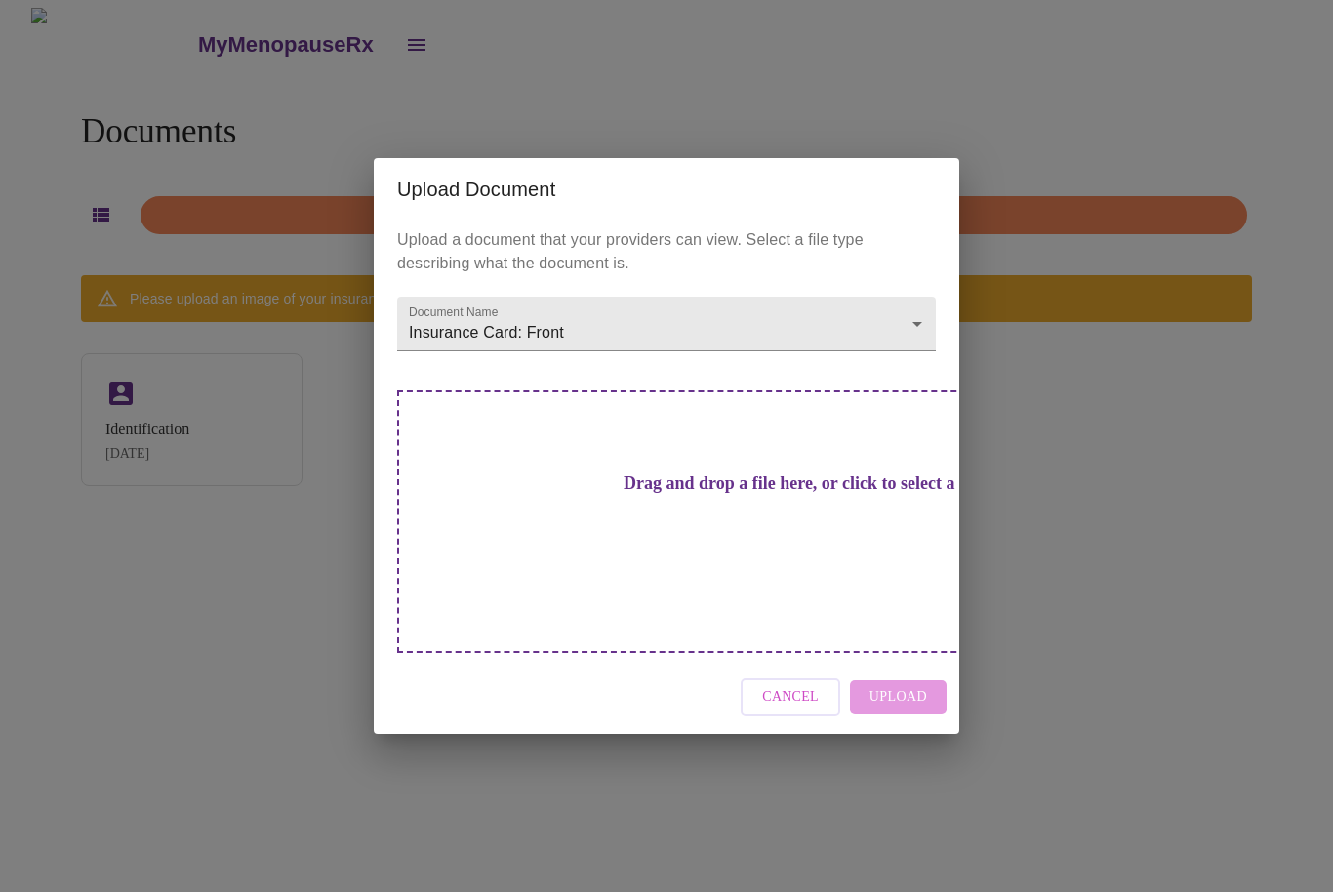
click at [910, 662] on div "Cancel Upload" at bounding box center [666, 697] width 585 height 73
click at [908, 666] on div "Cancel Upload" at bounding box center [666, 697] width 585 height 73
click at [666, 363] on body "MyMenopauseRx Documents Upload Document Please upload an image of your insuranc…" at bounding box center [666, 454] width 1317 height 892
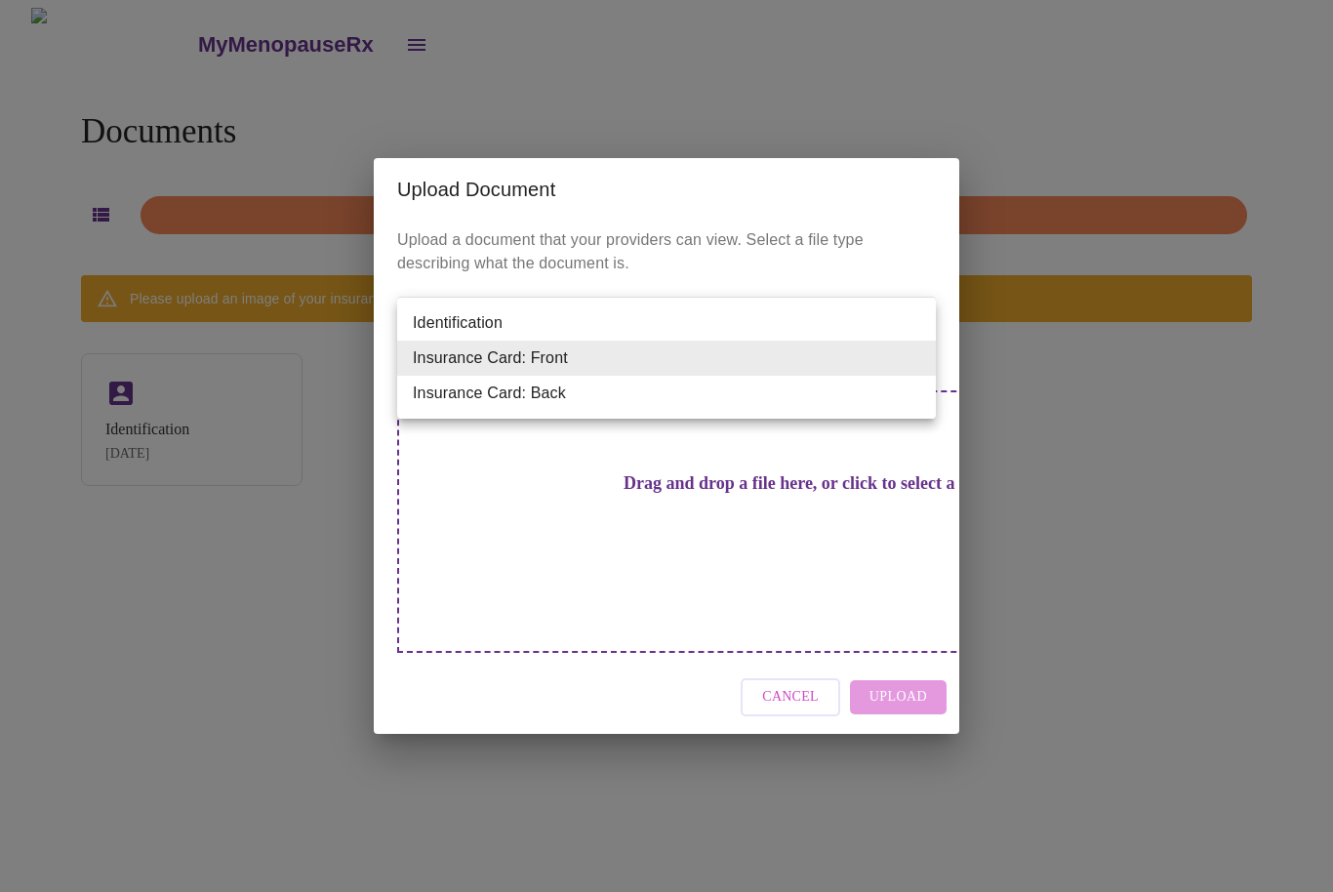
click at [604, 364] on li "Insurance Card: Front" at bounding box center [666, 358] width 539 height 35
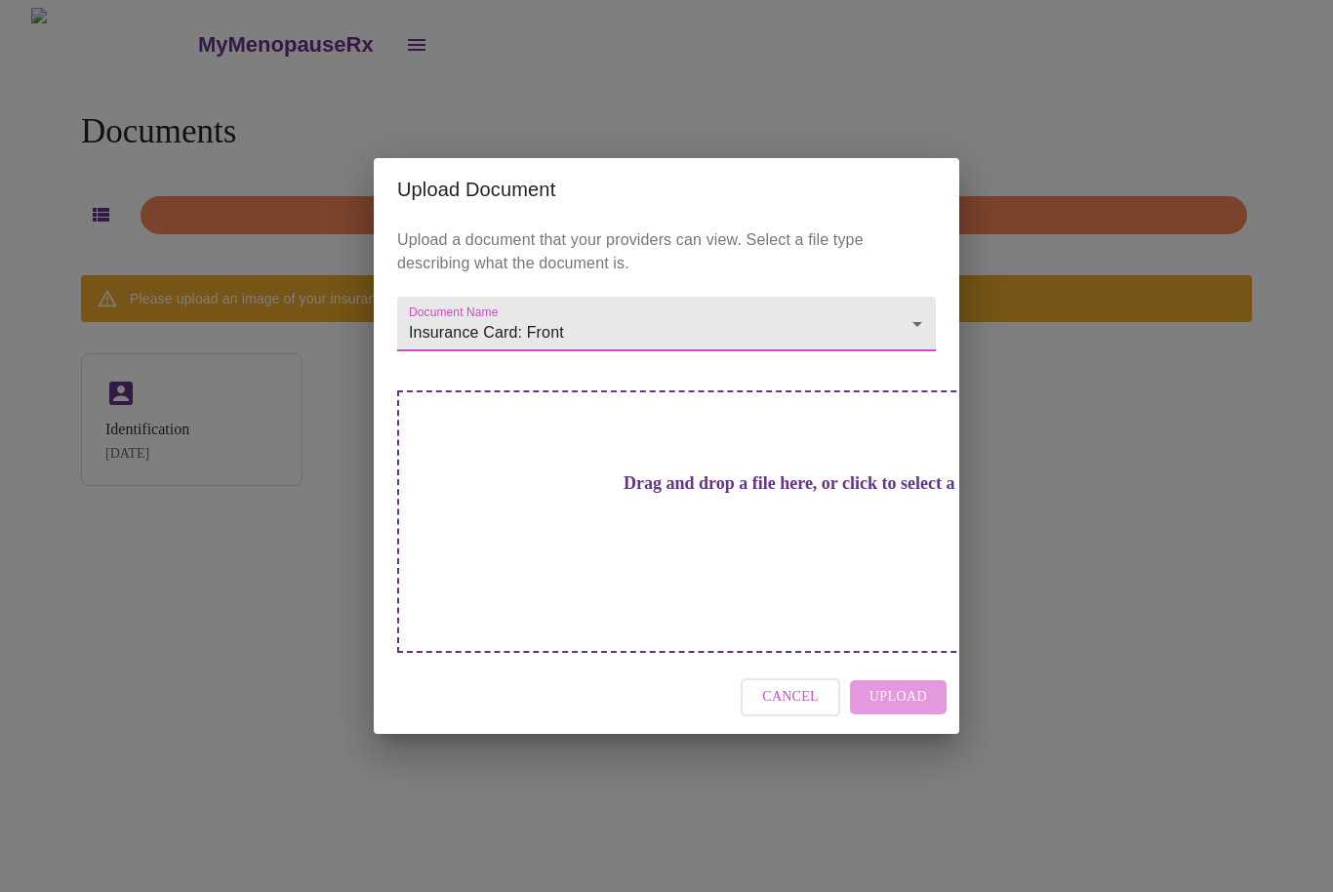
click at [812, 685] on span "Cancel" at bounding box center [790, 697] width 57 height 24
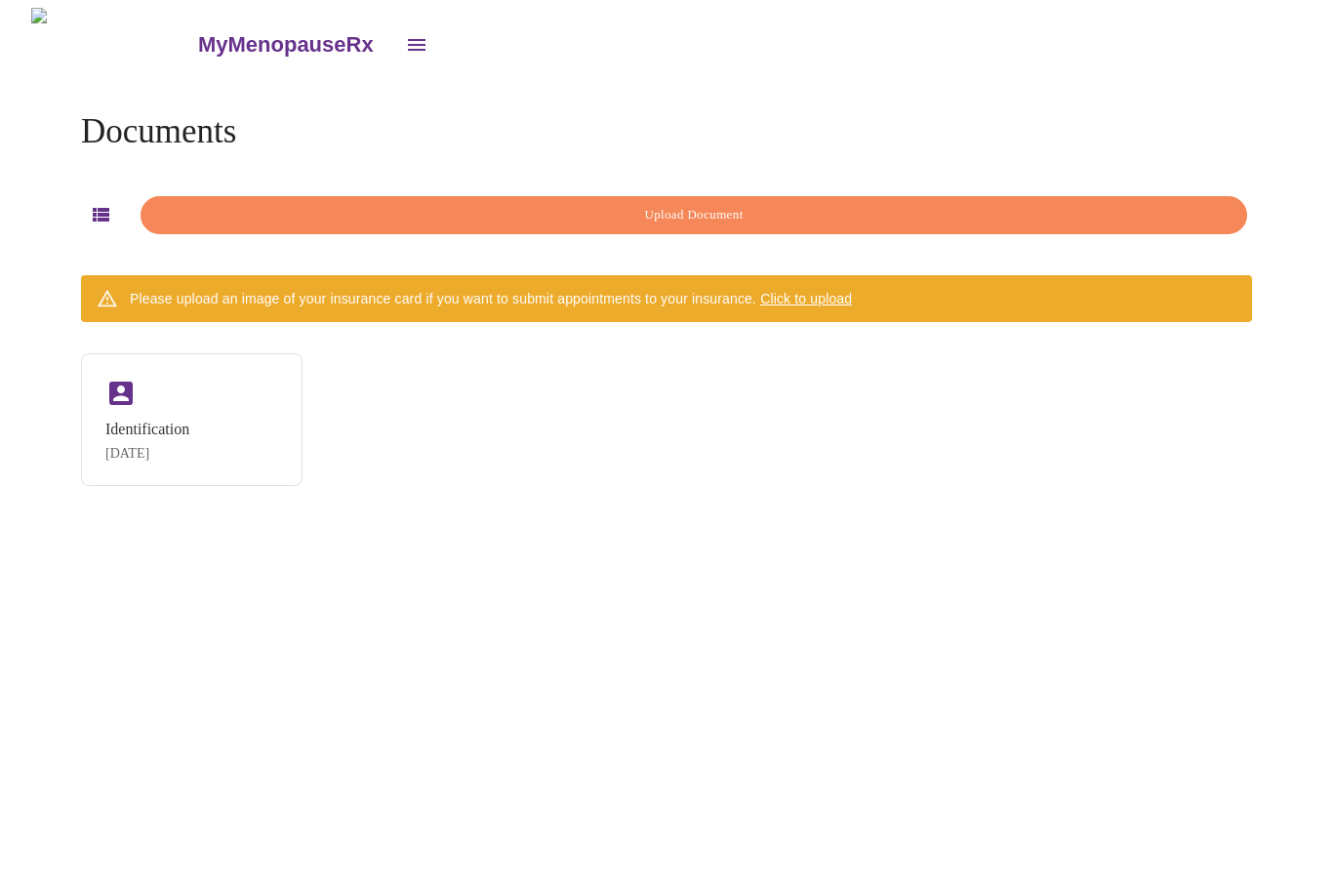
click at [772, 213] on span "Upload Document" at bounding box center [694, 215] width 1062 height 22
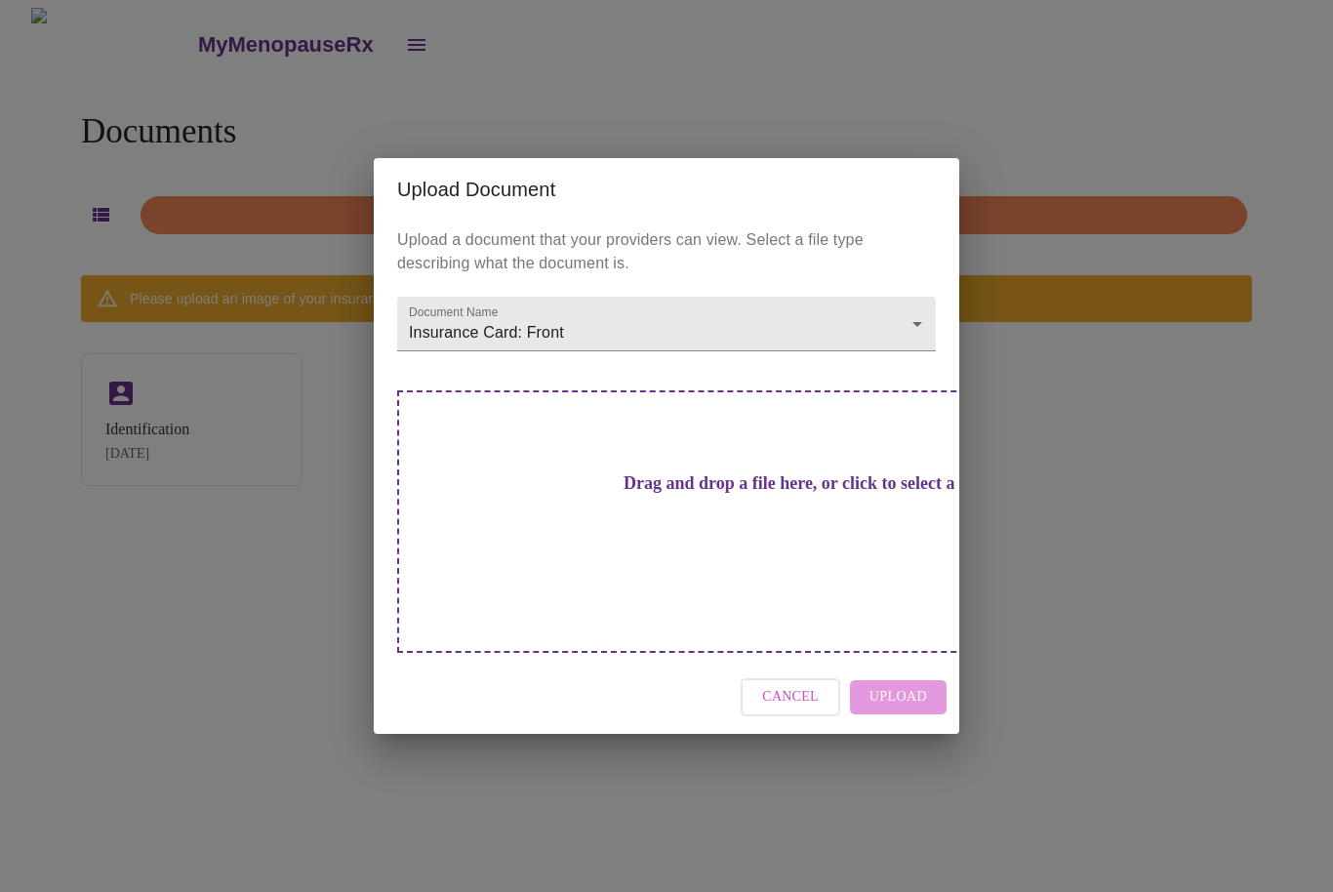
click at [925, 661] on div "Cancel Upload" at bounding box center [666, 697] width 585 height 73
click at [902, 669] on div "Cancel Upload" at bounding box center [666, 697] width 585 height 73
click at [856, 347] on body "MyMenopauseRx Documents Upload Document Please upload an image of your insuranc…" at bounding box center [666, 454] width 1317 height 892
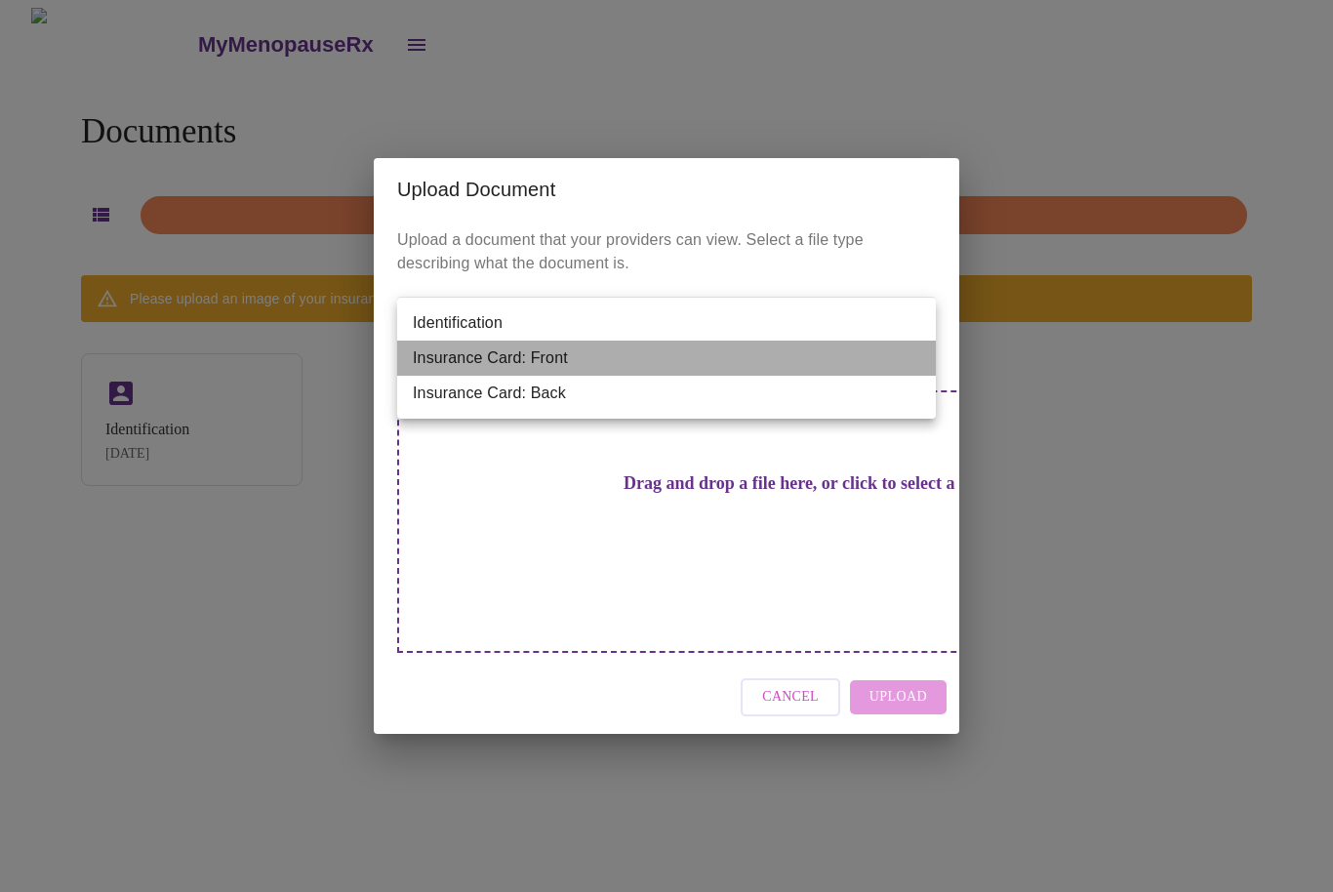
click at [666, 356] on li "Insurance Card: Front" at bounding box center [666, 358] width 539 height 35
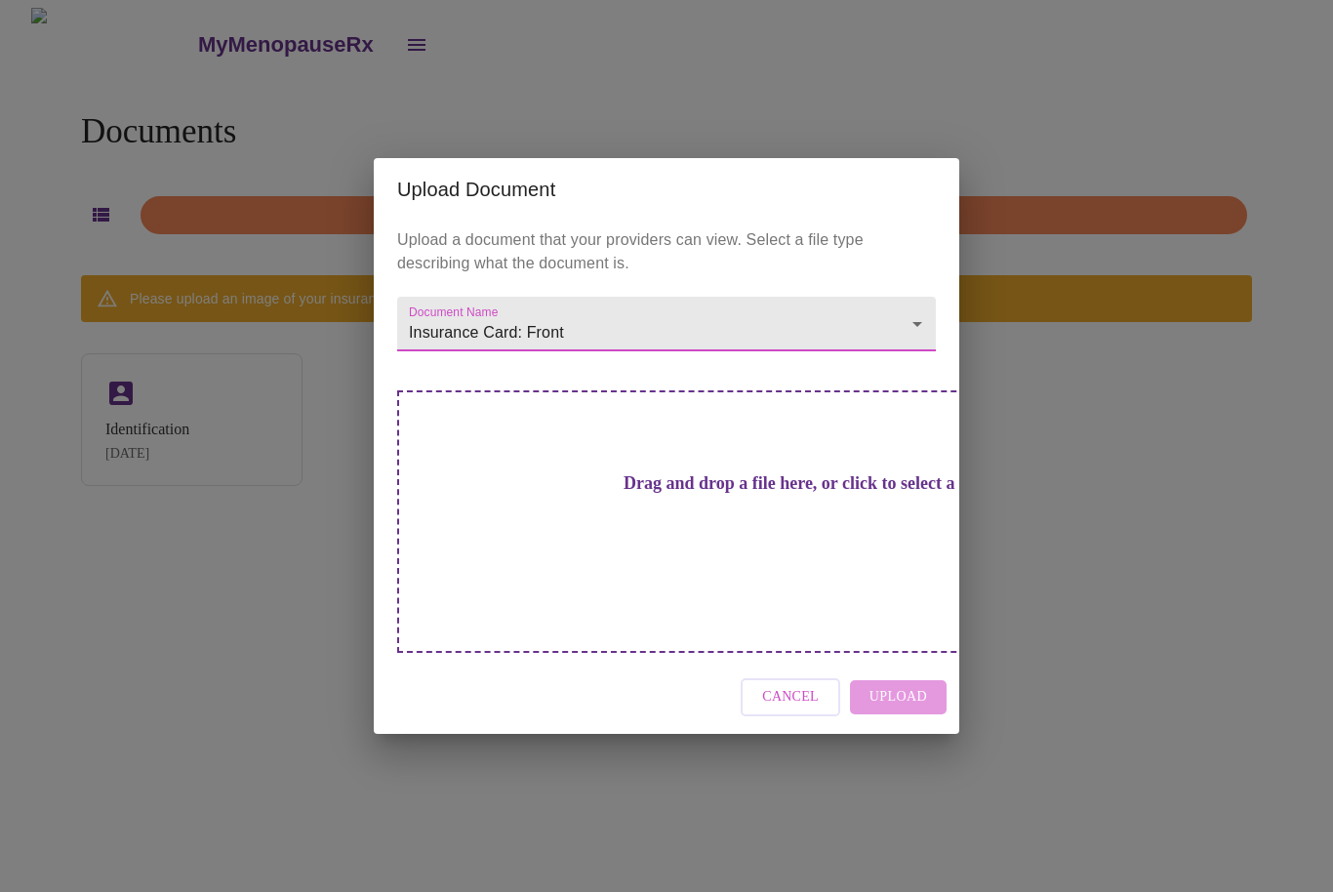
click at [237, 214] on div "Upload Document Upload a document that your providers can view. Select a file t…" at bounding box center [666, 446] width 1333 height 892
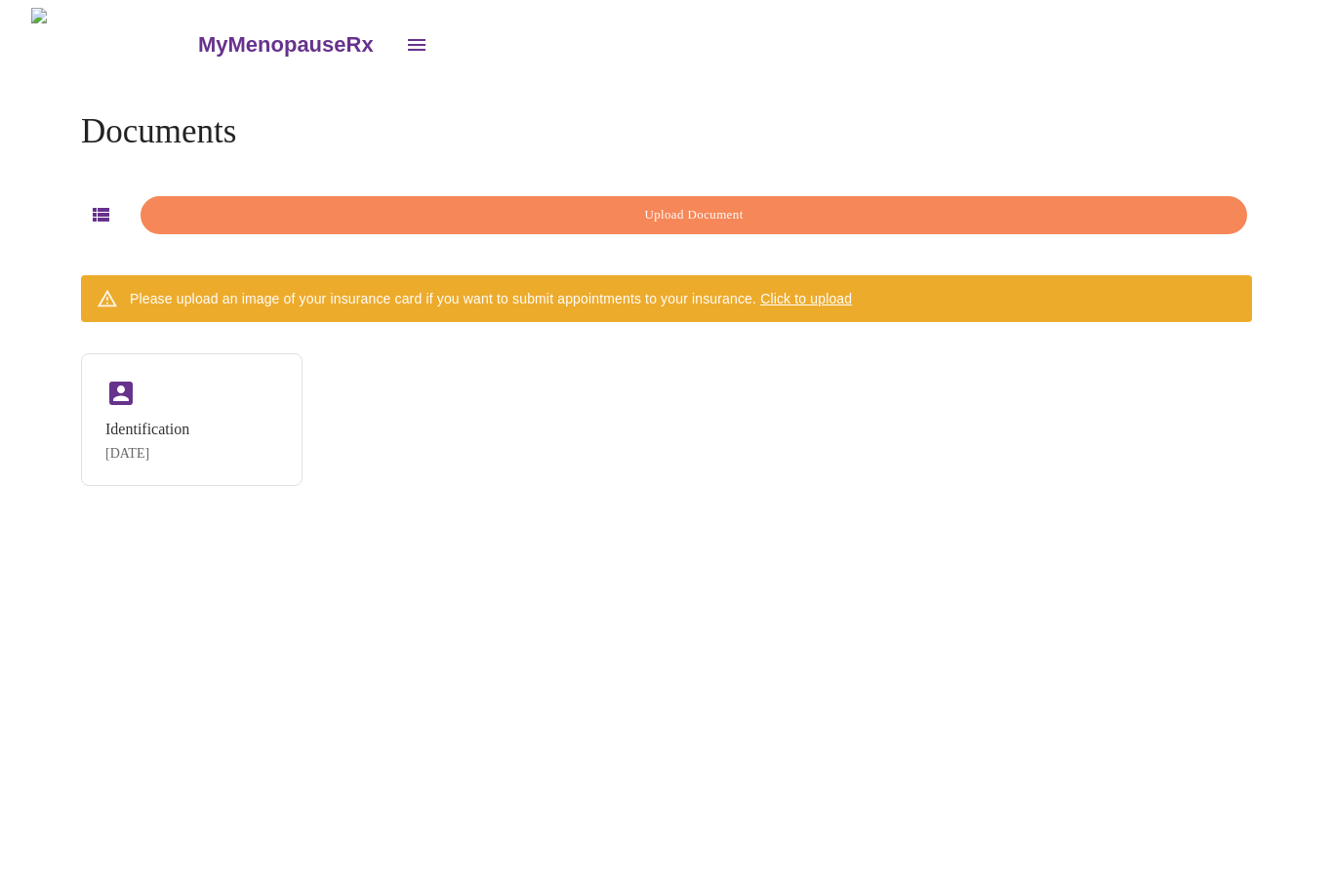
click at [703, 204] on span "Upload Document" at bounding box center [694, 215] width 1062 height 22
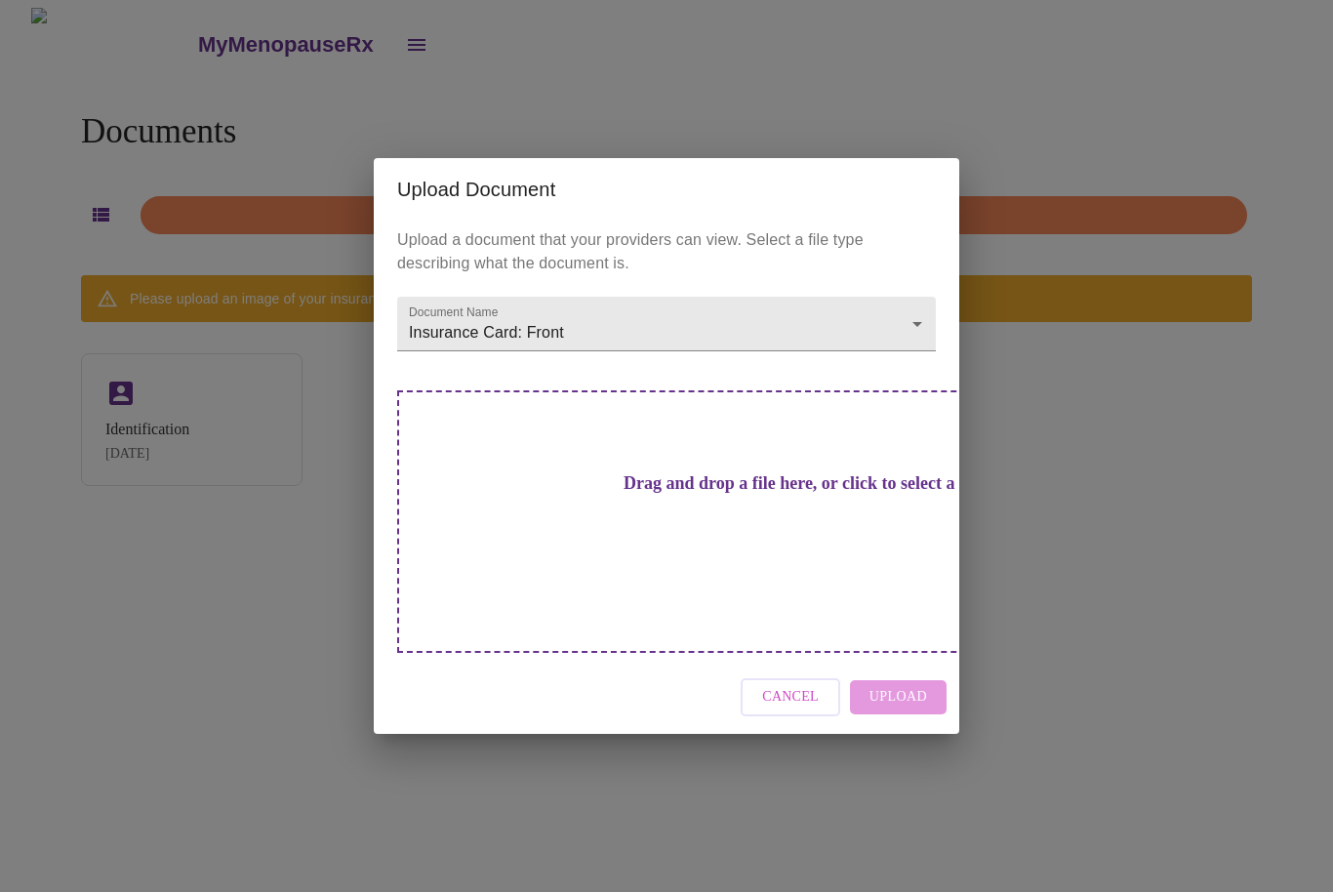
click at [897, 661] on div "Cancel Upload" at bounding box center [666, 697] width 585 height 73
click at [812, 685] on span "Cancel" at bounding box center [790, 697] width 57 height 24
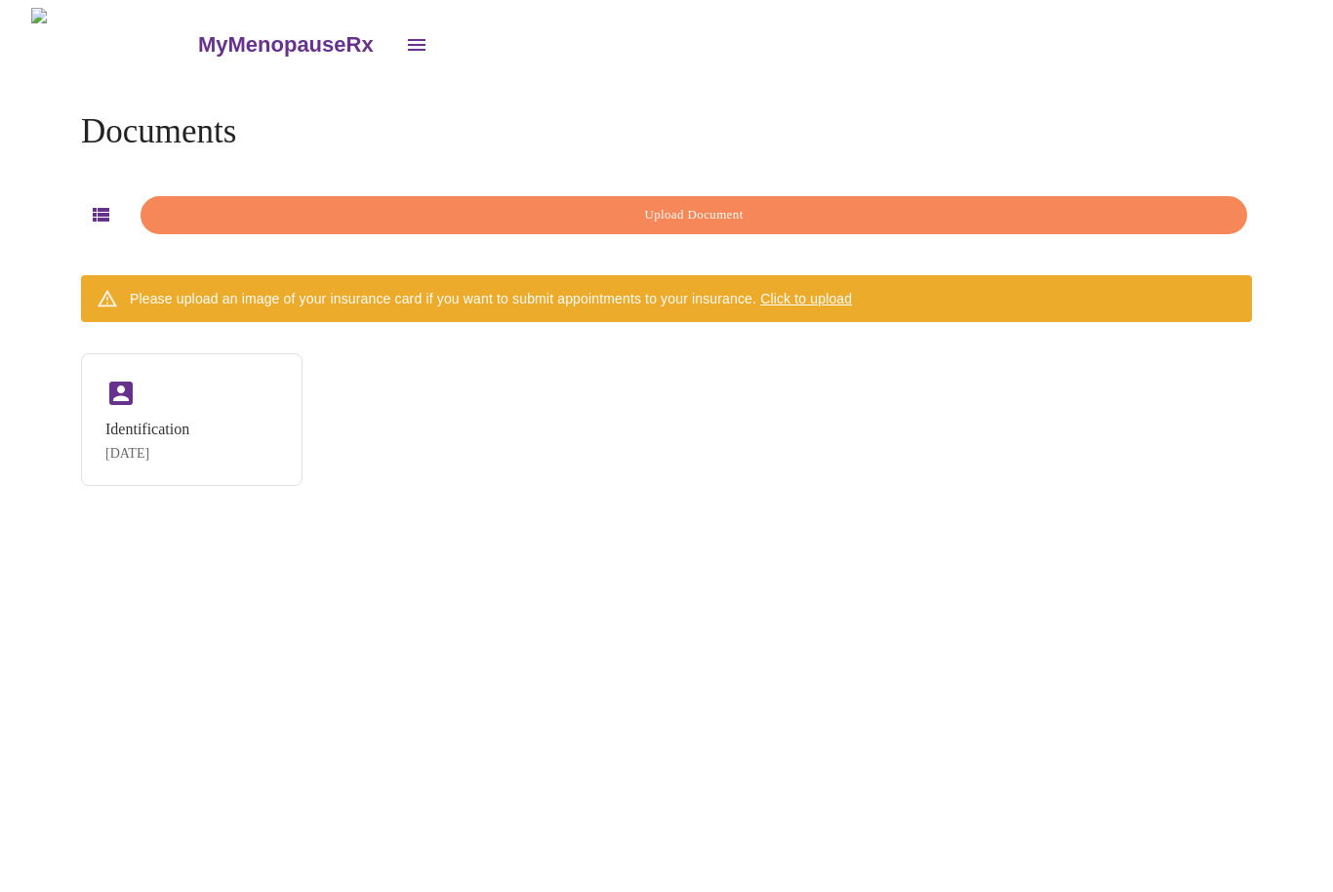
click at [852, 294] on span "Click to upload" at bounding box center [806, 299] width 92 height 16
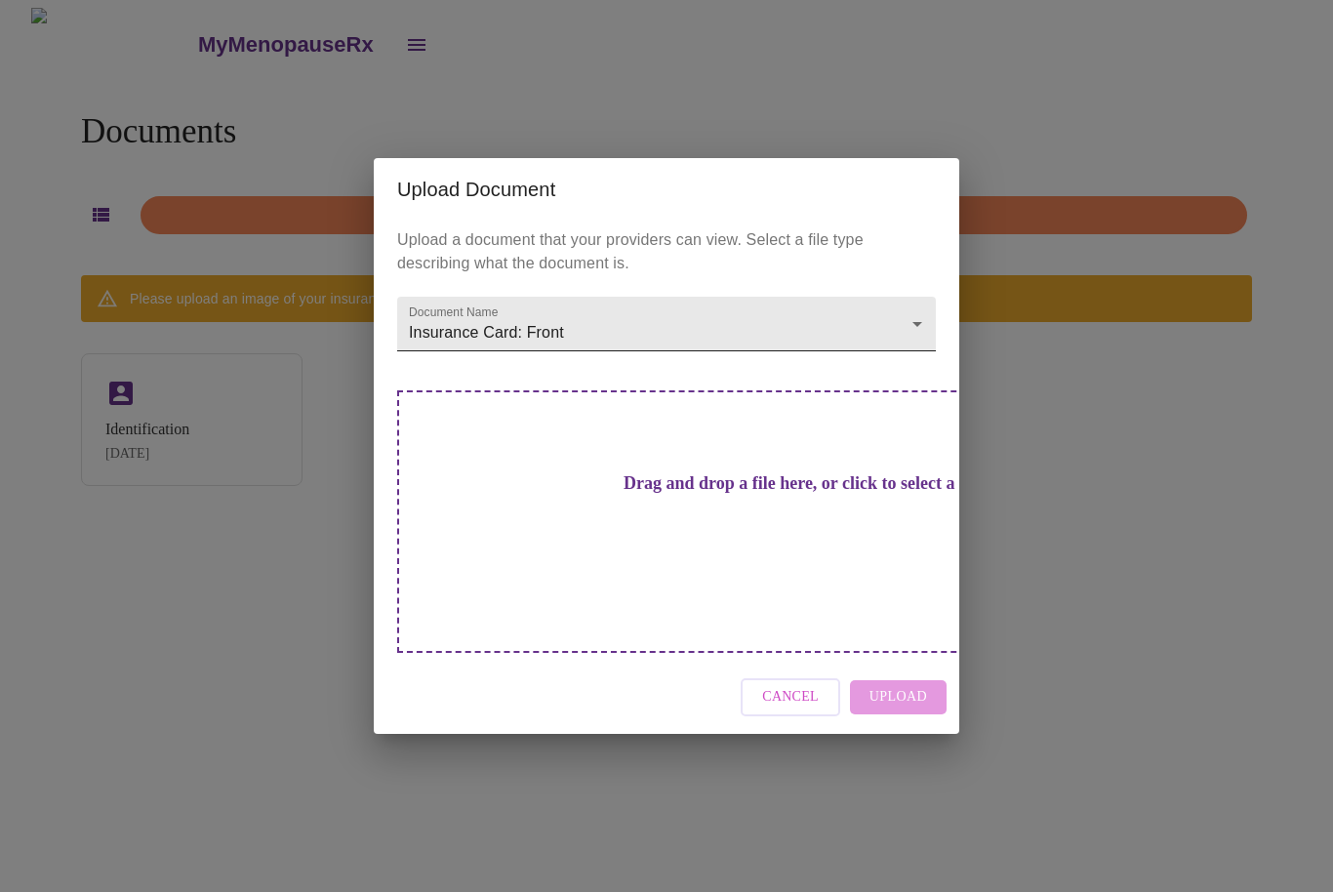
click at [920, 353] on body "MyMenopauseRx Documents Upload Document Please upload an image of your insuranc…" at bounding box center [666, 454] width 1317 height 892
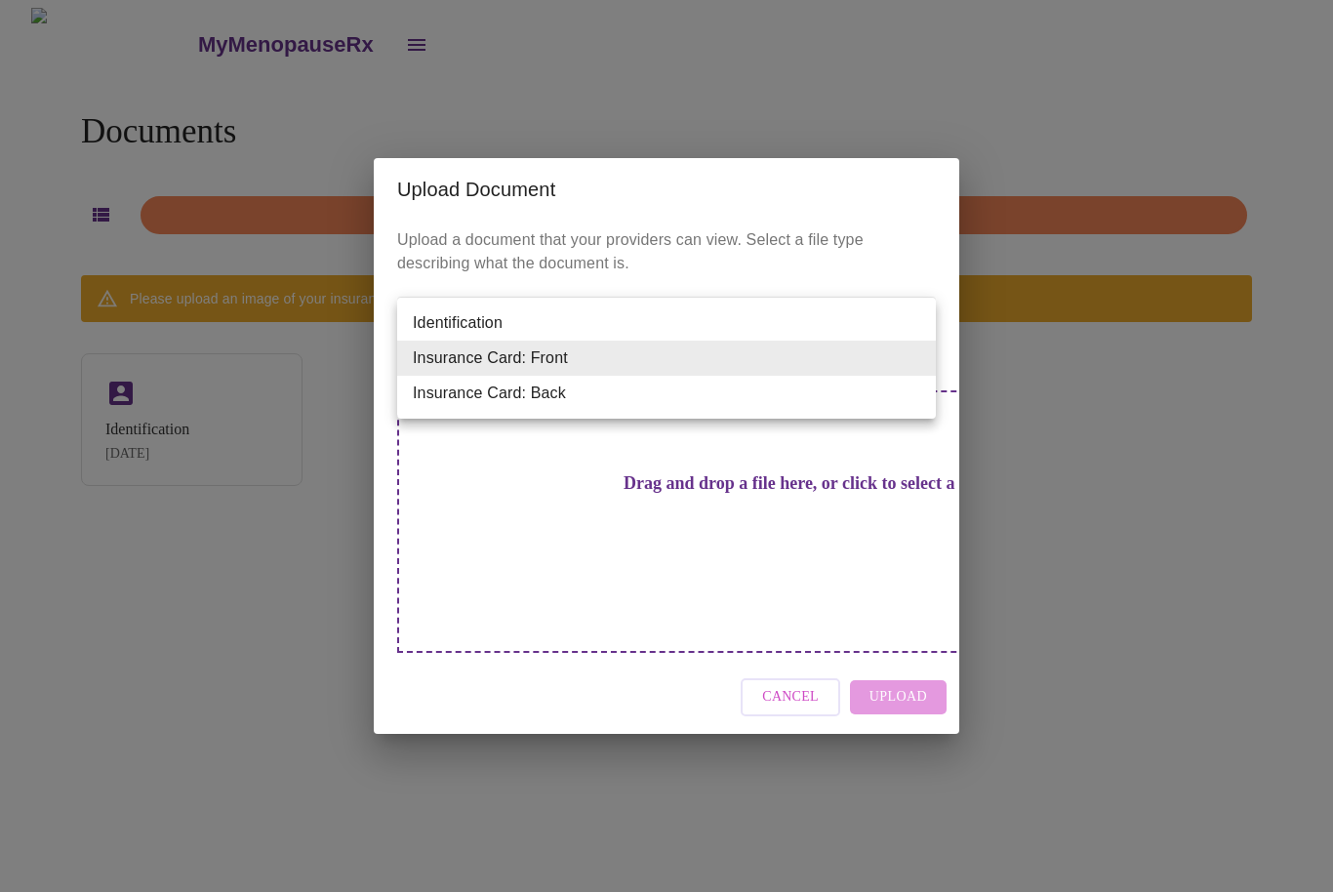
click at [759, 362] on li "Insurance Card: Front" at bounding box center [666, 358] width 539 height 35
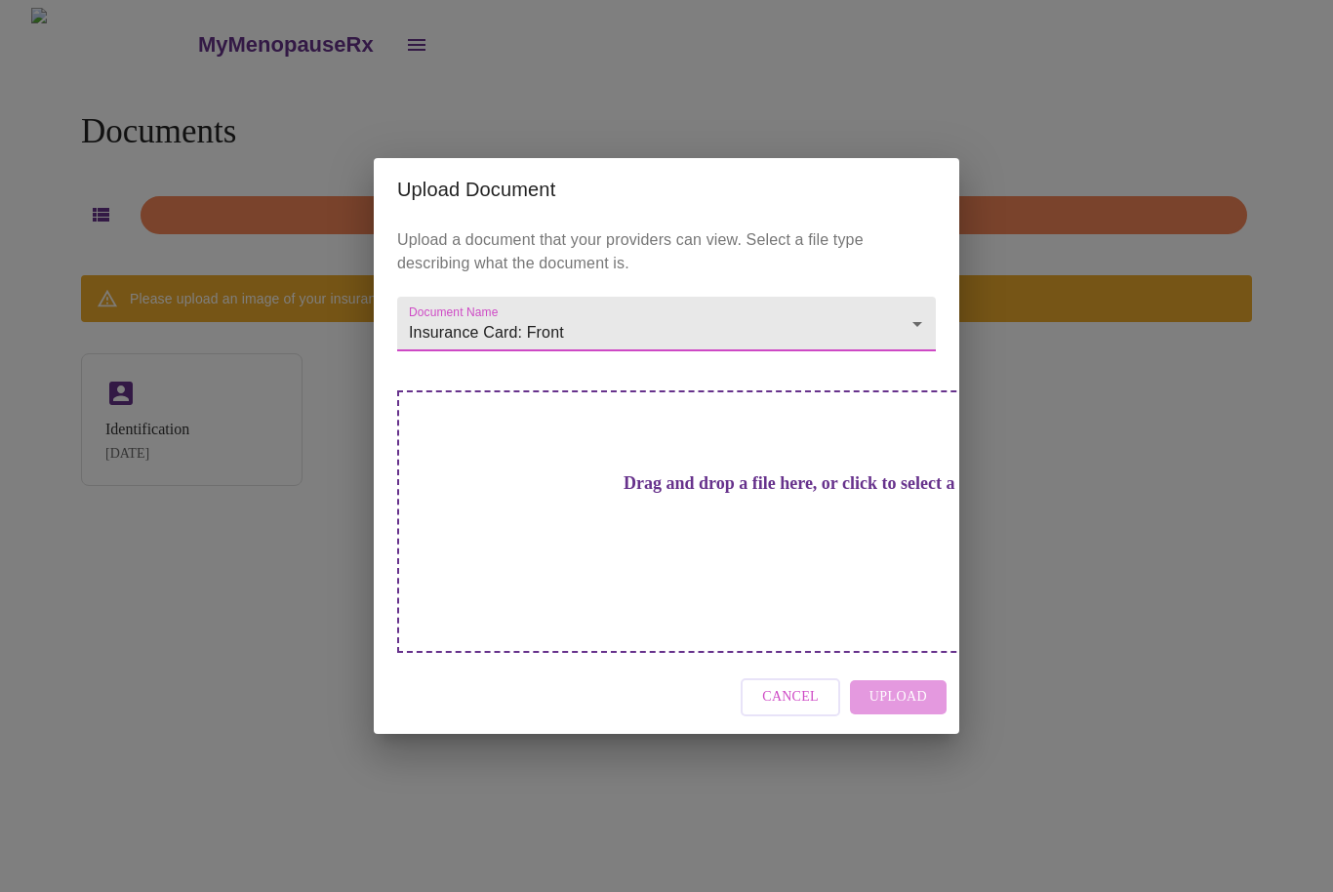
click at [717, 562] on div "Drag and drop a file here, or click to select a file" at bounding box center [803, 521] width 812 height 262
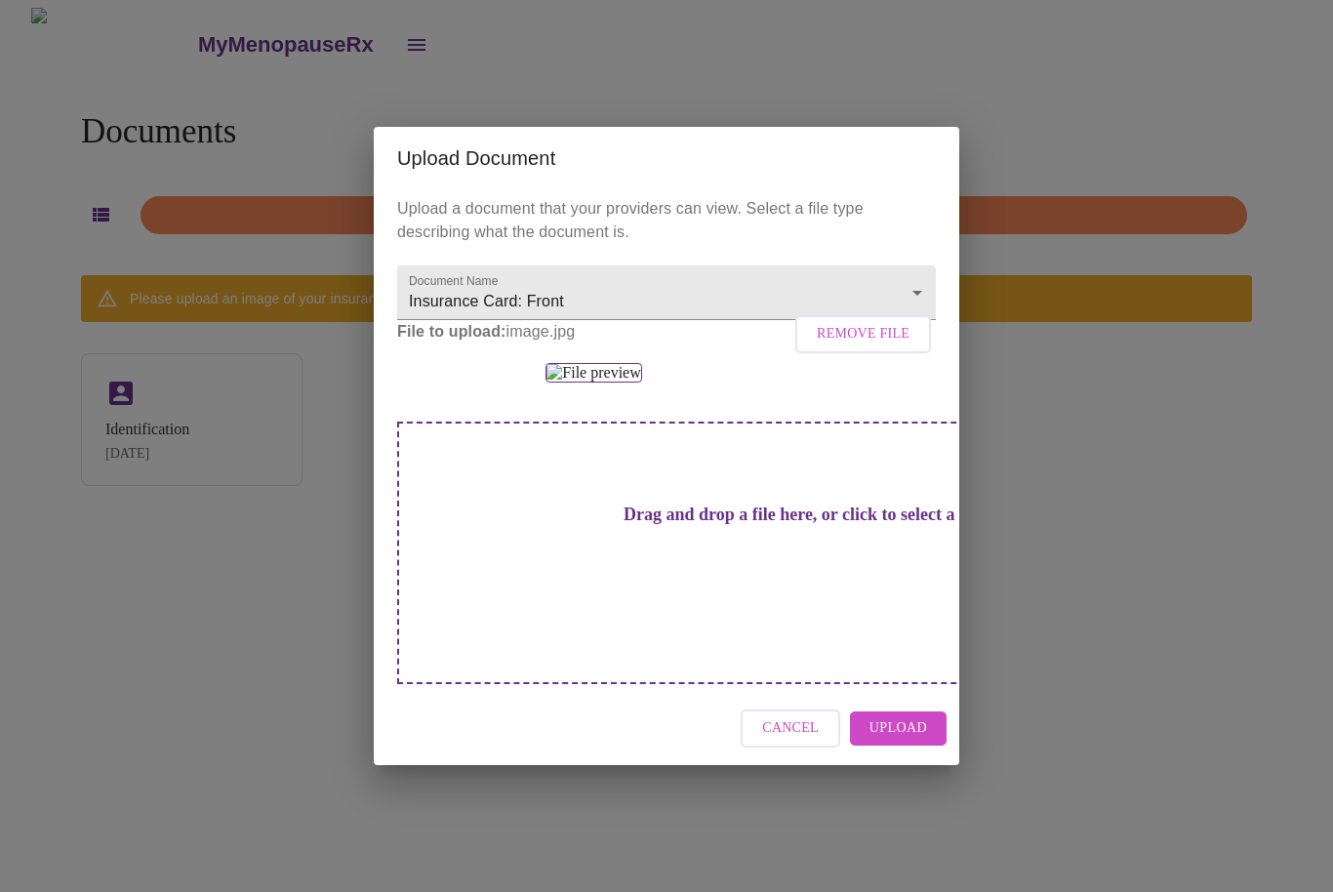
click at [913, 741] on span "Upload" at bounding box center [898, 728] width 58 height 24
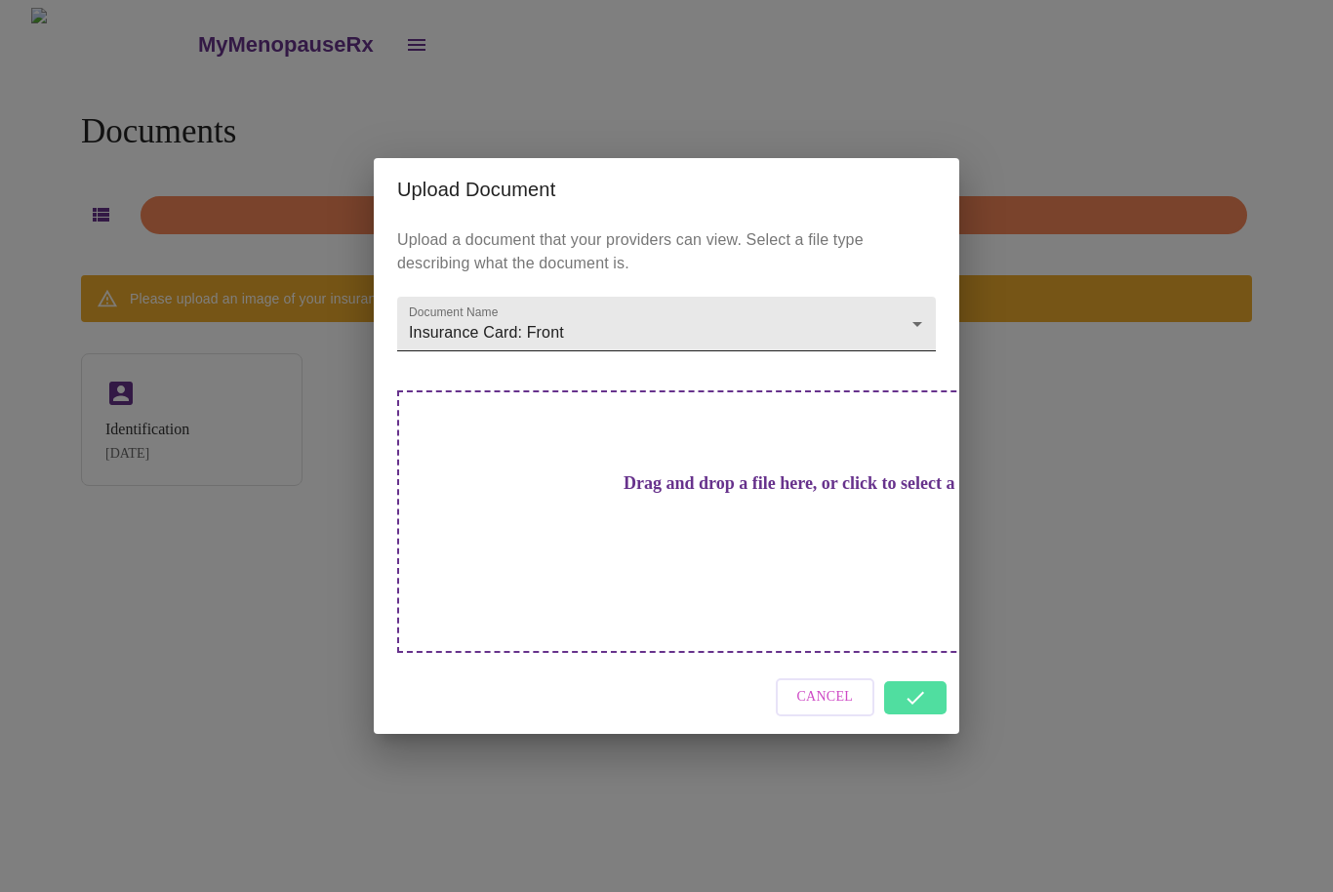
click at [915, 363] on body "MyMenopauseRx Documents Upload Document Please upload an image of your insuranc…" at bounding box center [666, 454] width 1317 height 892
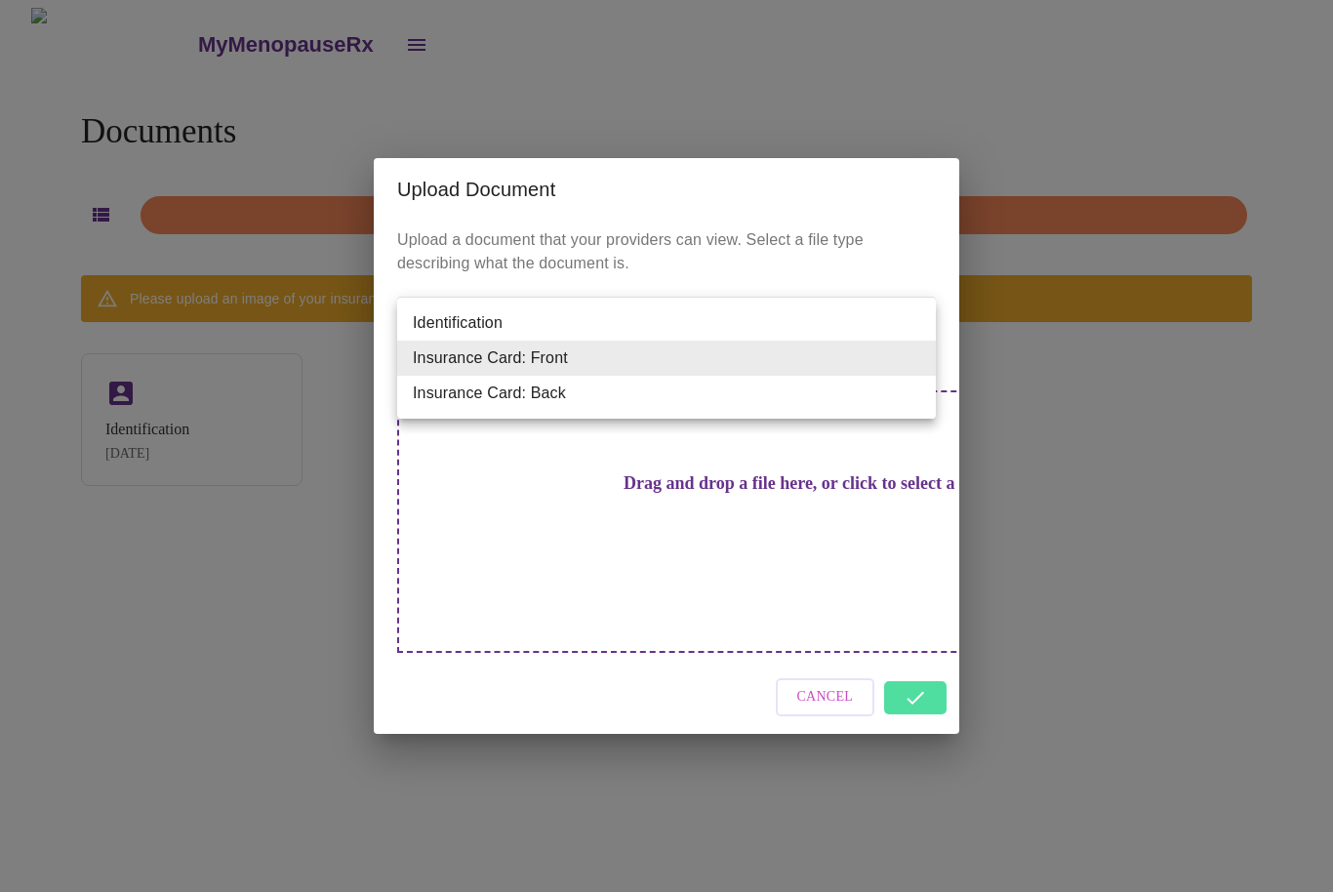
click at [714, 398] on li "Insurance Card: Back" at bounding box center [666, 393] width 539 height 35
type input "Insurance Card: Back"
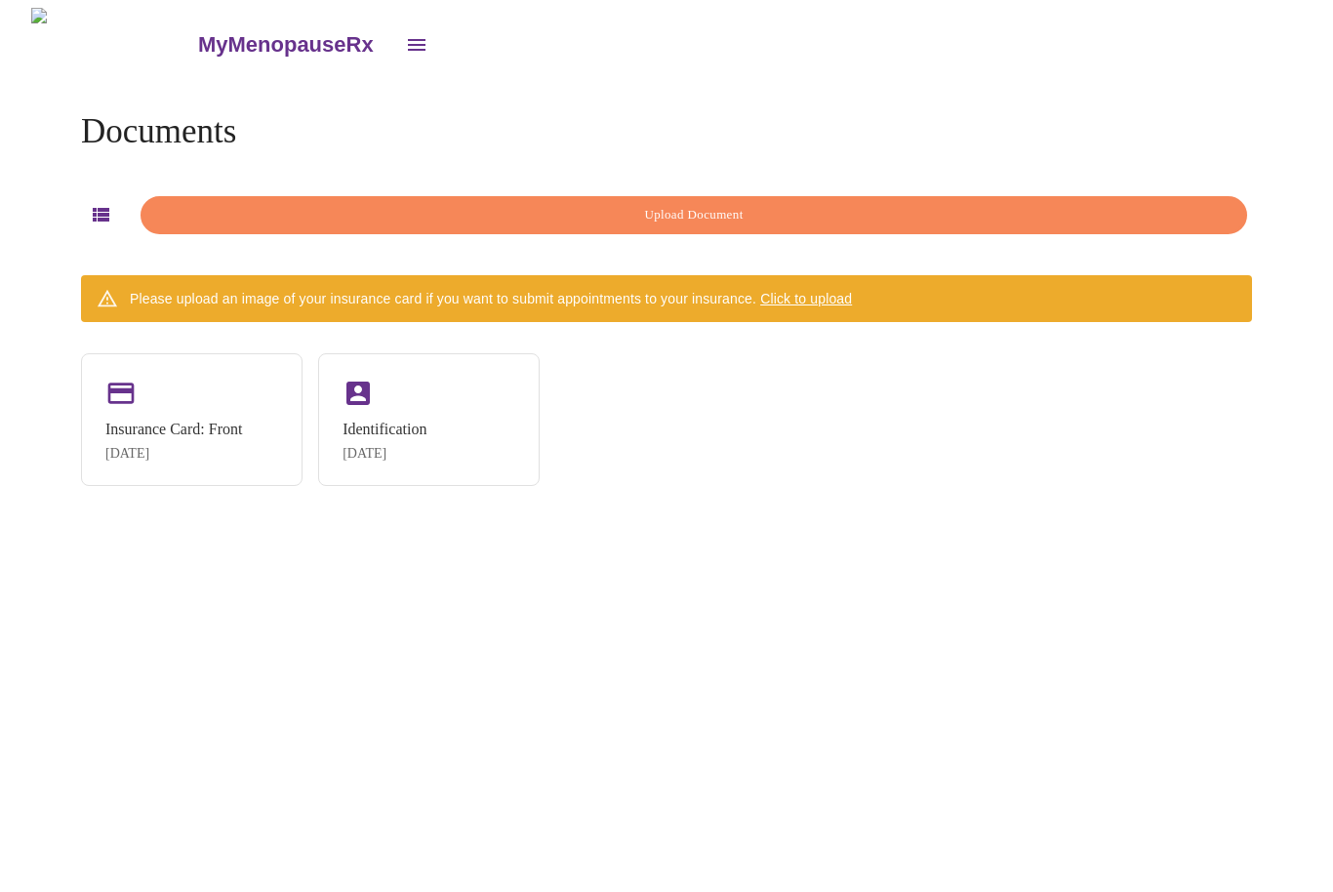
click at [852, 298] on span "Click to upload" at bounding box center [806, 299] width 92 height 16
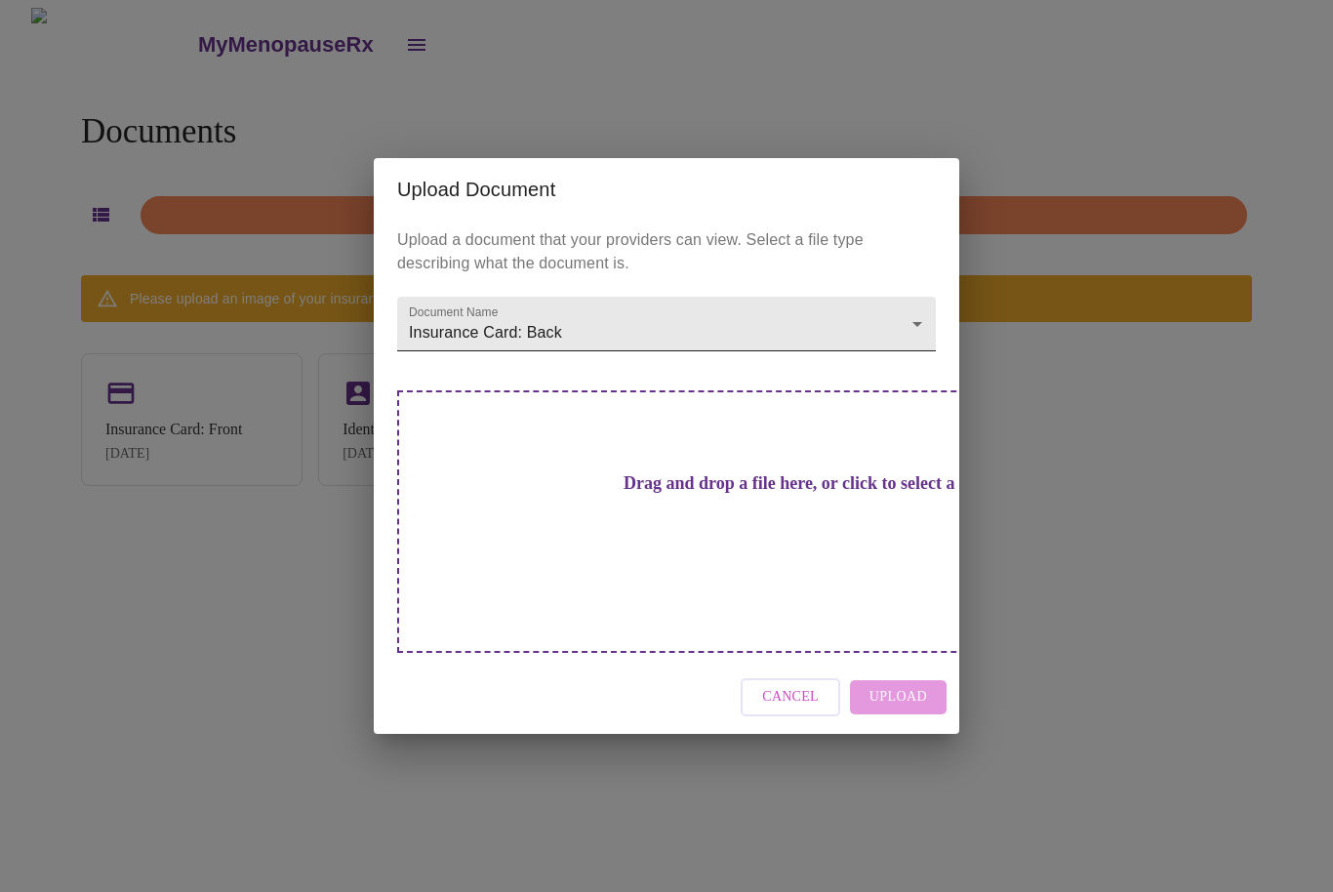
click at [899, 360] on body "MyMenopauseRx Documents Upload Document Please upload an image of your insuranc…" at bounding box center [666, 454] width 1317 height 892
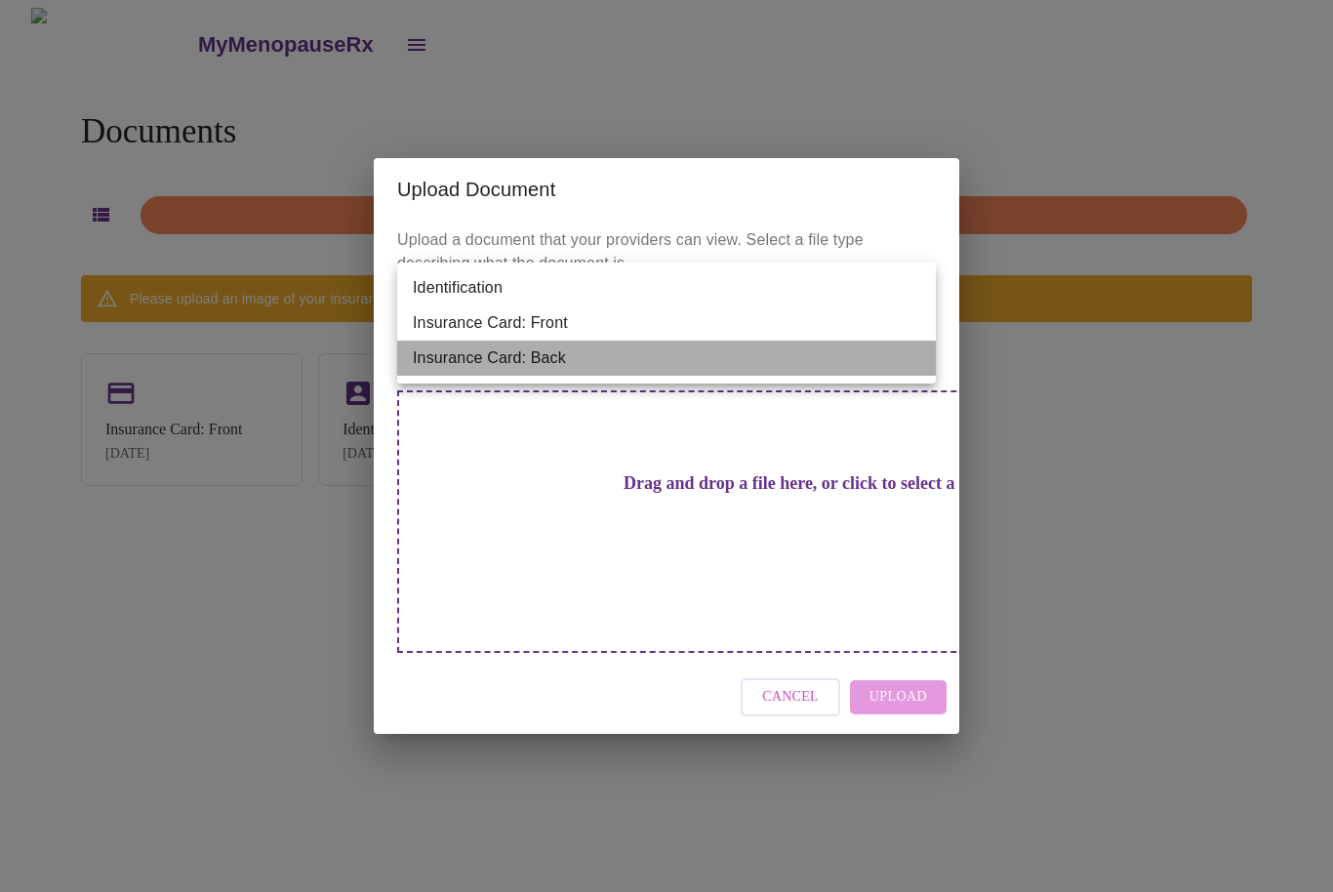
click at [701, 354] on li "Insurance Card: Back" at bounding box center [666, 358] width 539 height 35
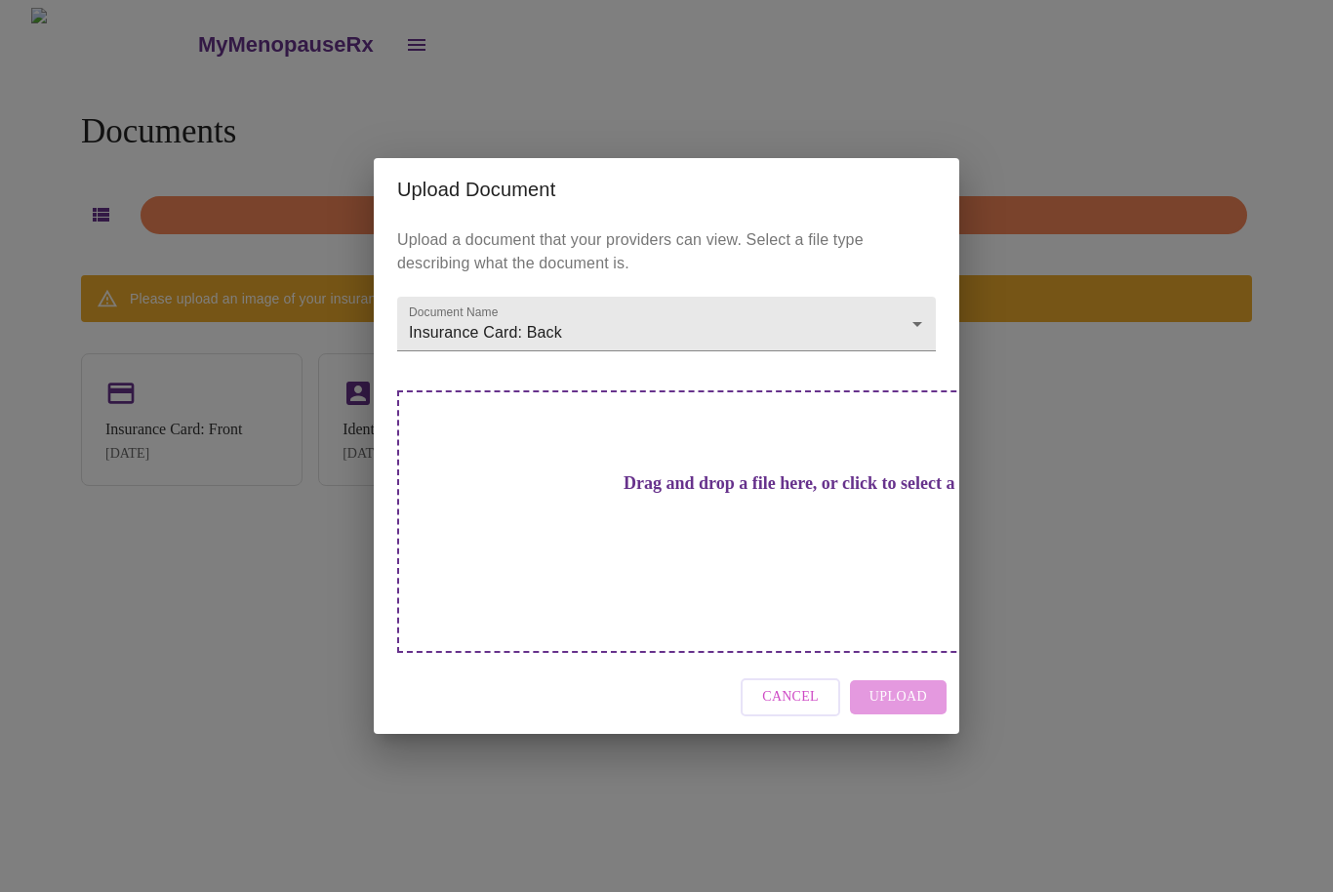
click at [833, 555] on div "Drag and drop a file here, or click to select a file" at bounding box center [803, 521] width 812 height 262
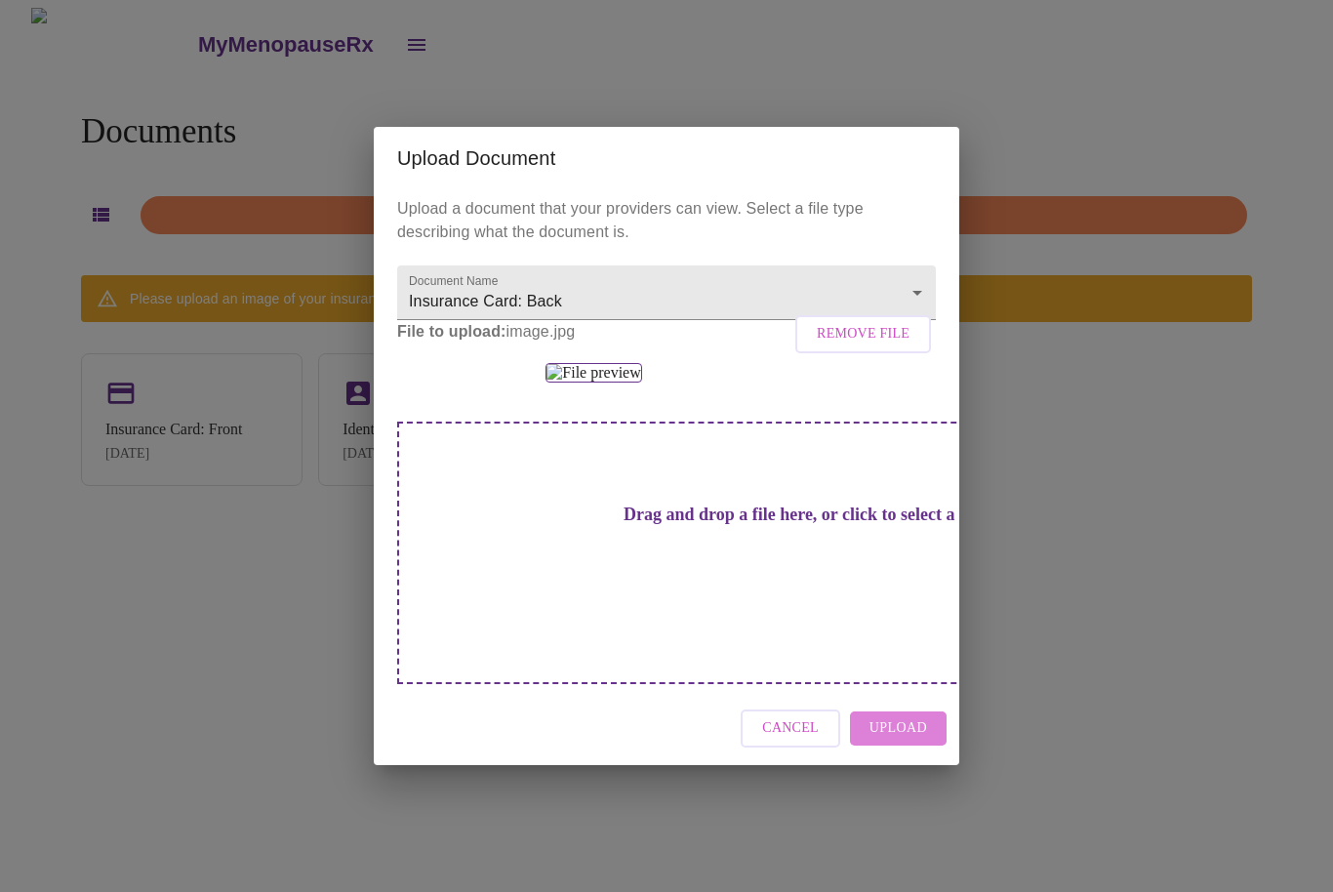
click at [903, 741] on span "Upload" at bounding box center [898, 728] width 58 height 24
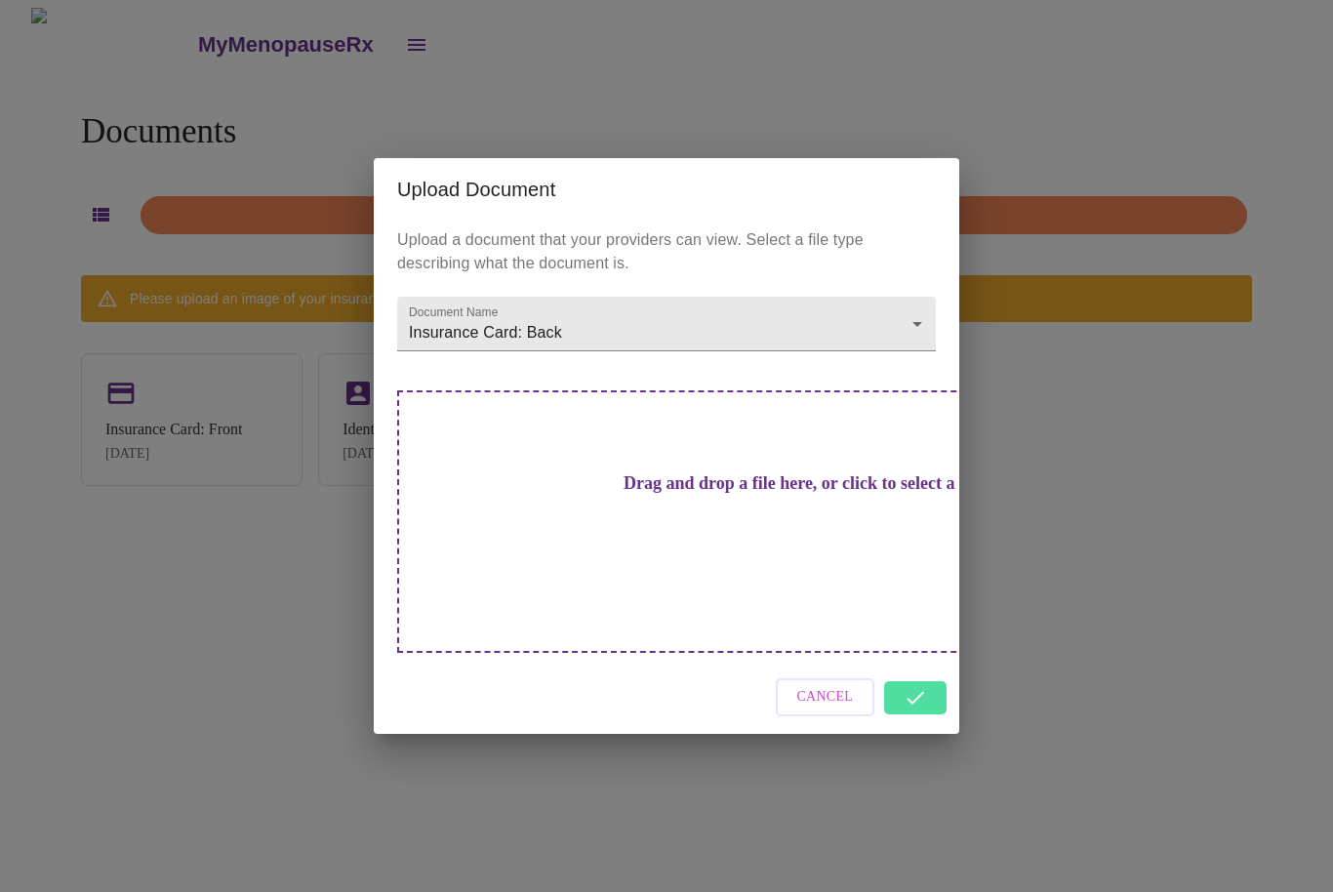
click at [922, 666] on div "Cancel" at bounding box center [666, 697] width 585 height 73
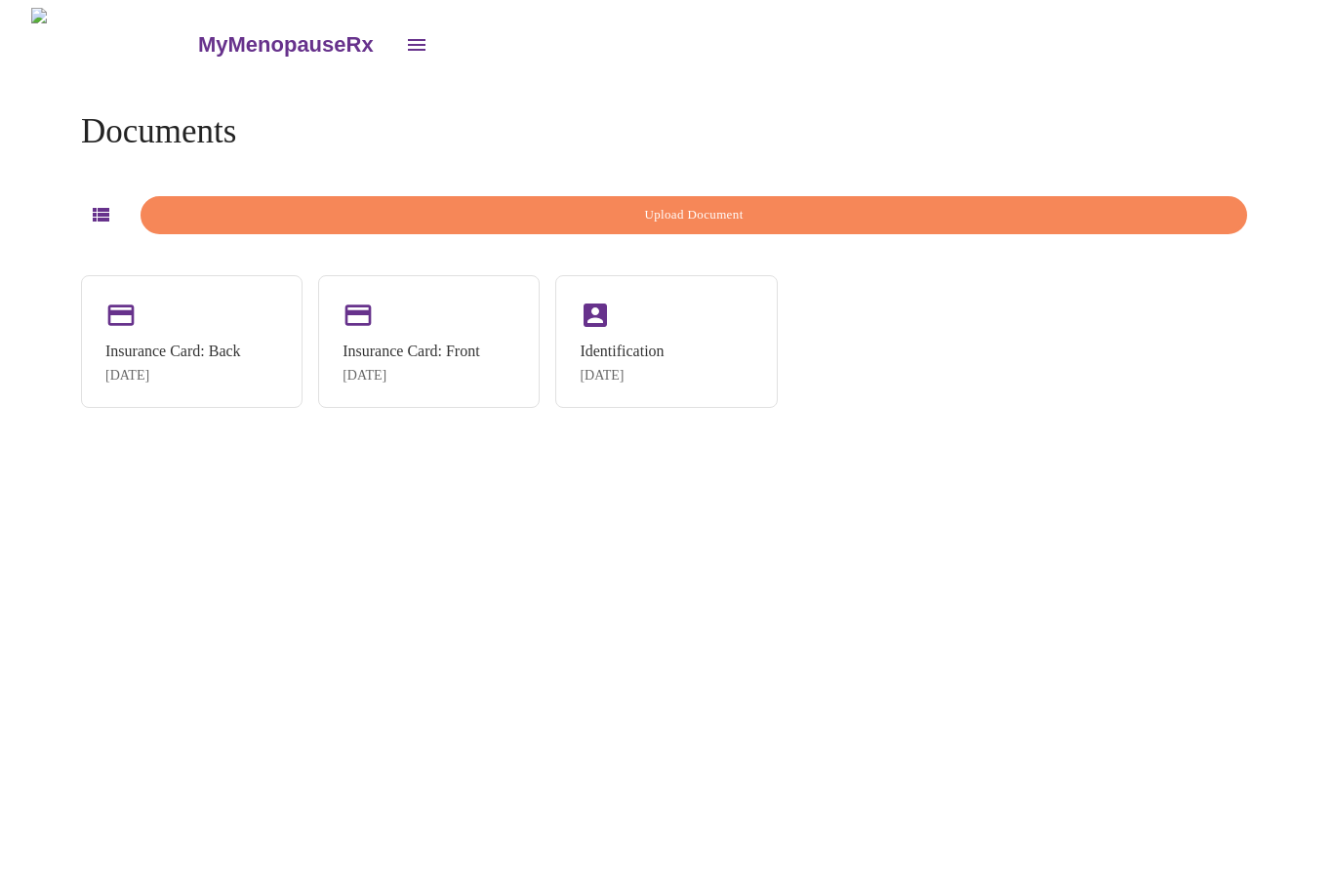
click at [1104, 207] on span "Upload Document" at bounding box center [694, 215] width 1062 height 22
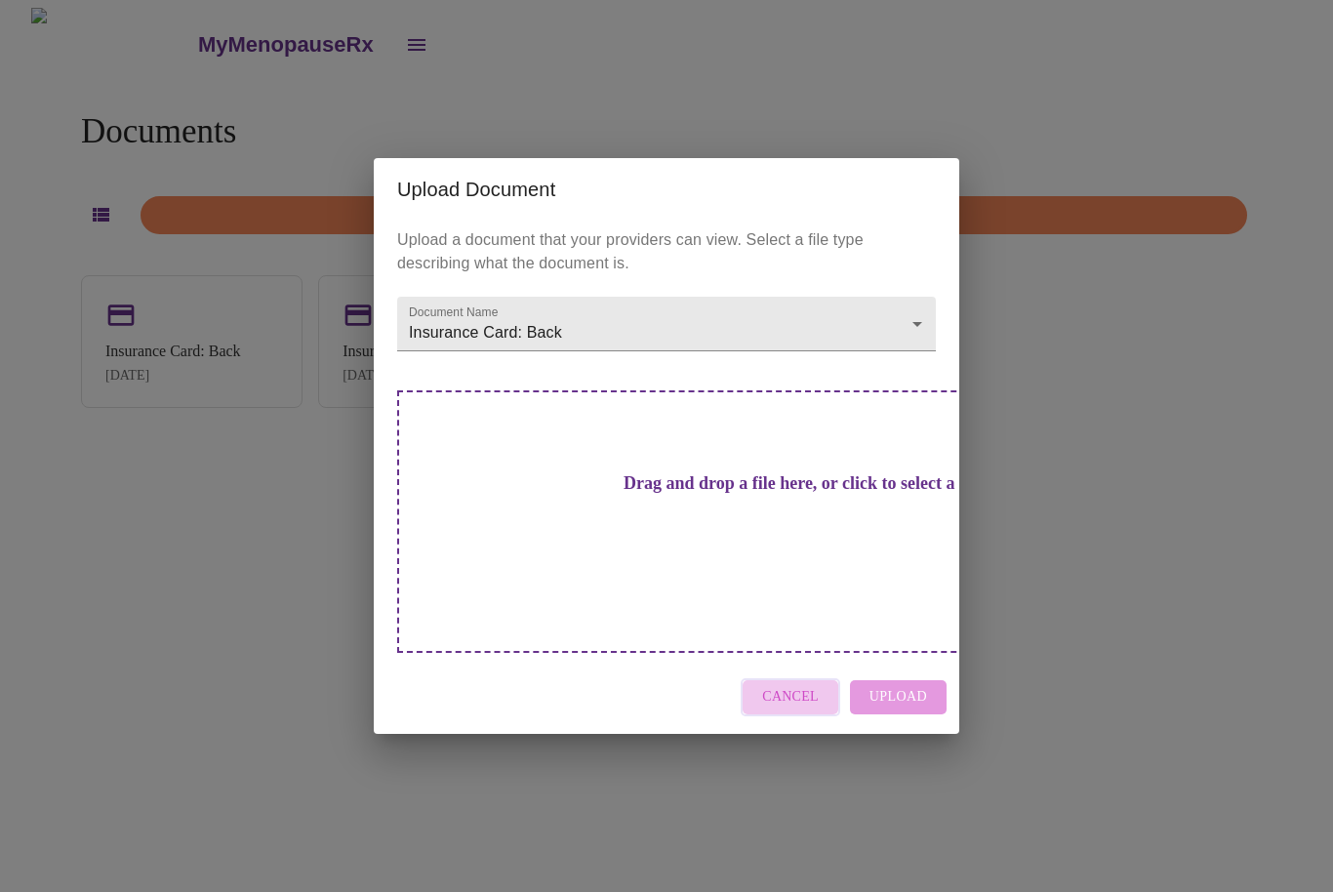
click at [833, 678] on button "Cancel" at bounding box center [791, 697] width 100 height 38
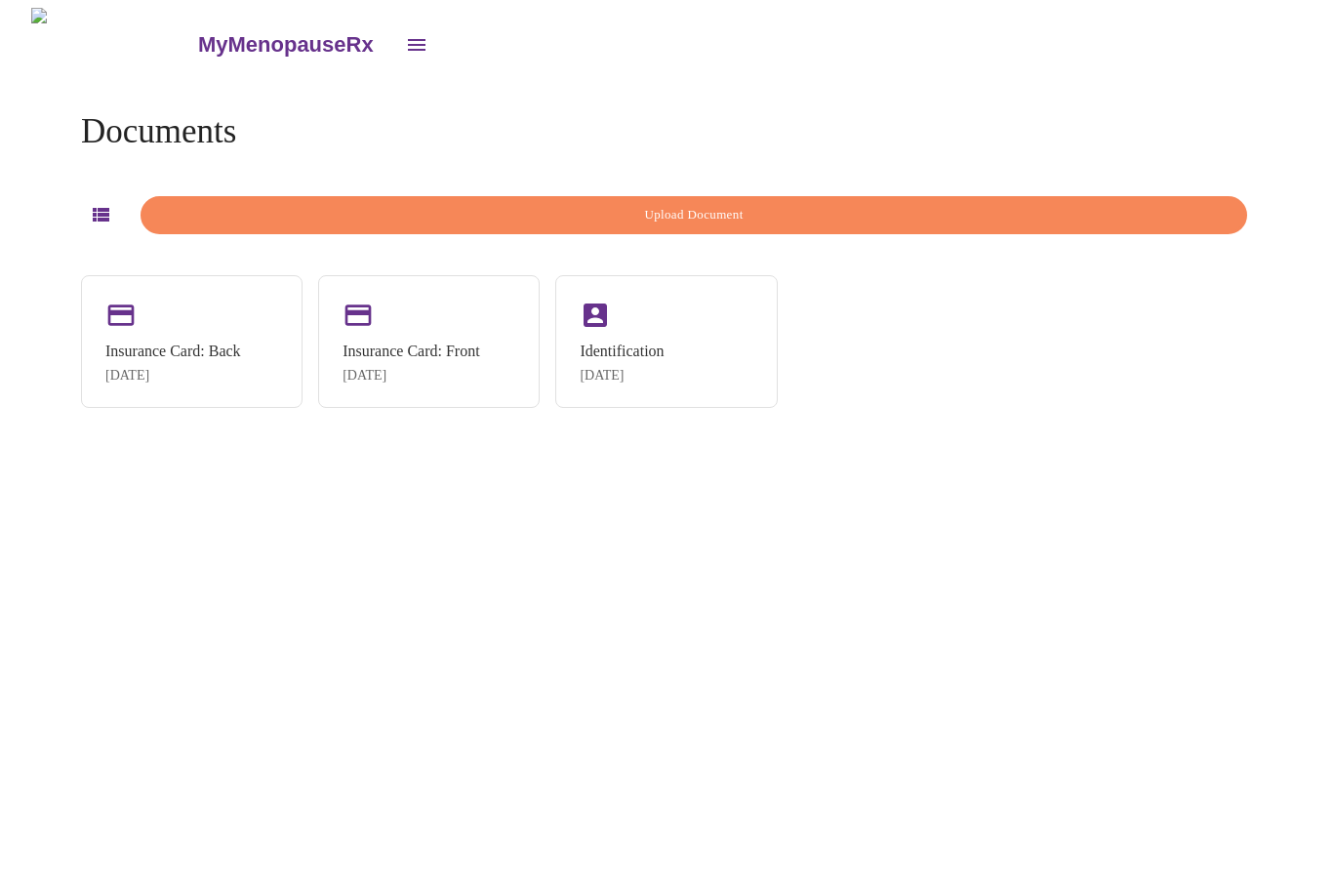
click at [815, 683] on div "MyMenopauseRx Documents Upload Document Insurance Card: Back Sep 25, 2025 Insur…" at bounding box center [666, 454] width 1317 height 892
click at [109, 213] on icon "button" at bounding box center [101, 215] width 17 height 14
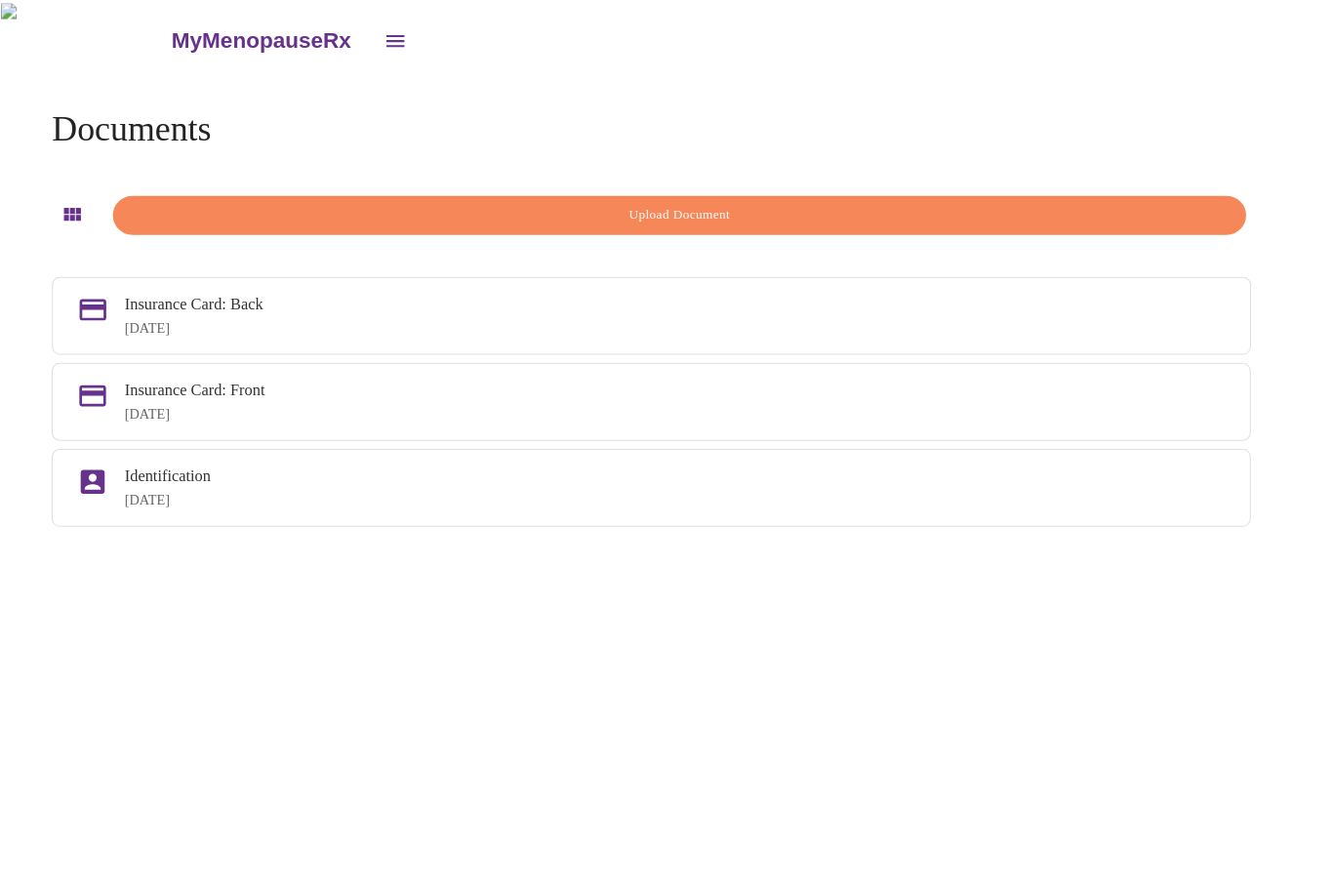
scroll to position [22, 0]
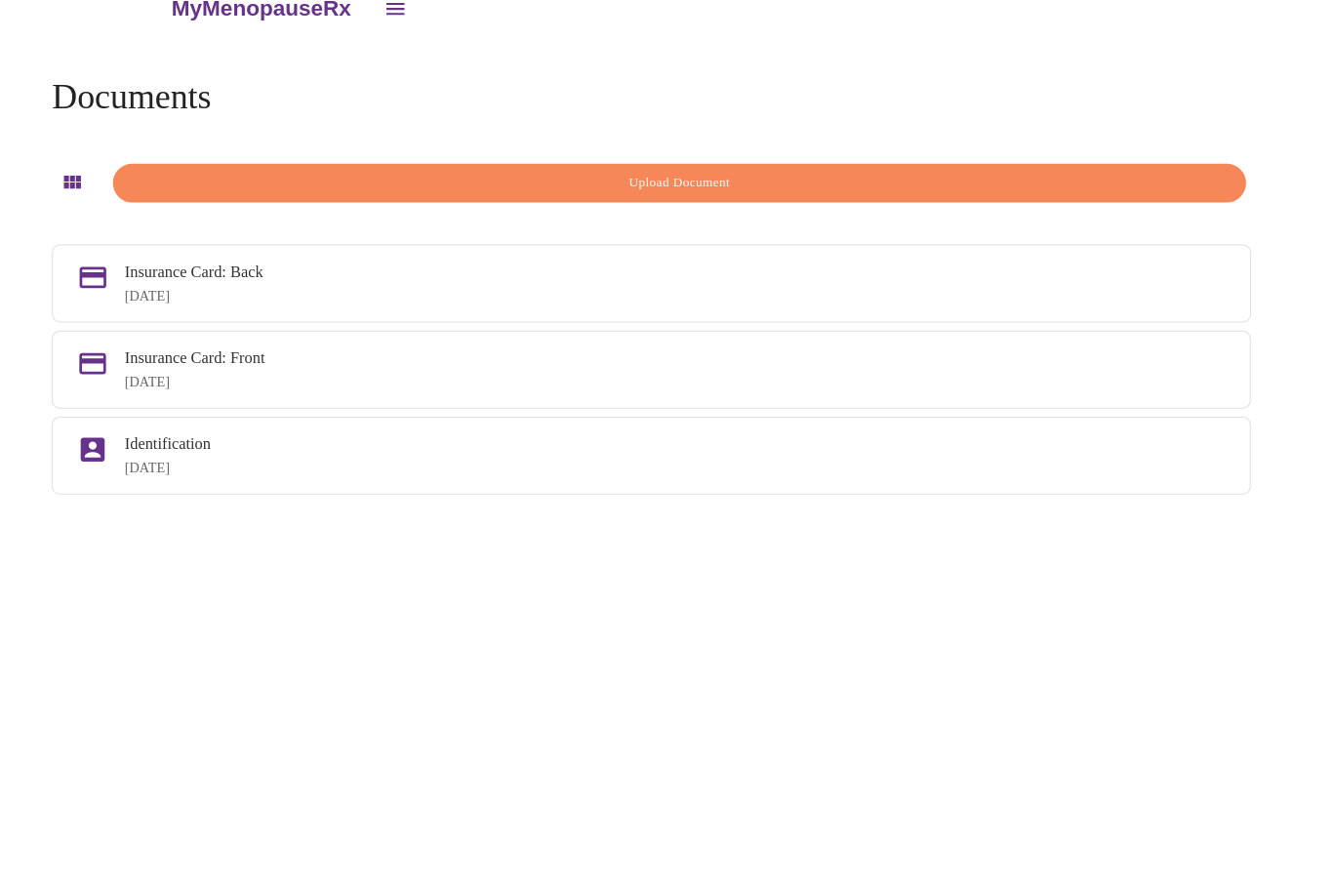
click at [711, 188] on span "Upload Document" at bounding box center [694, 199] width 1062 height 22
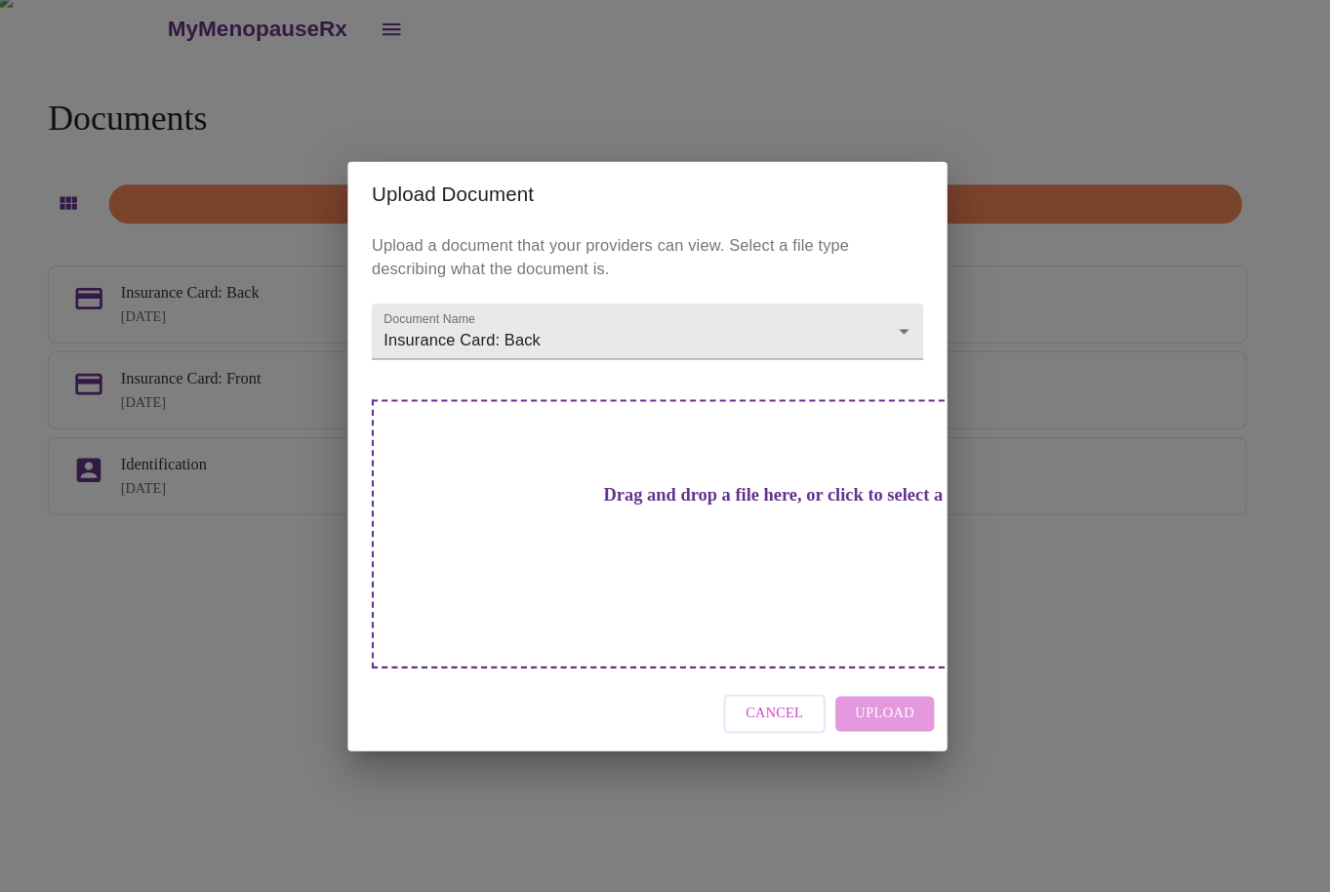
scroll to position [0, 0]
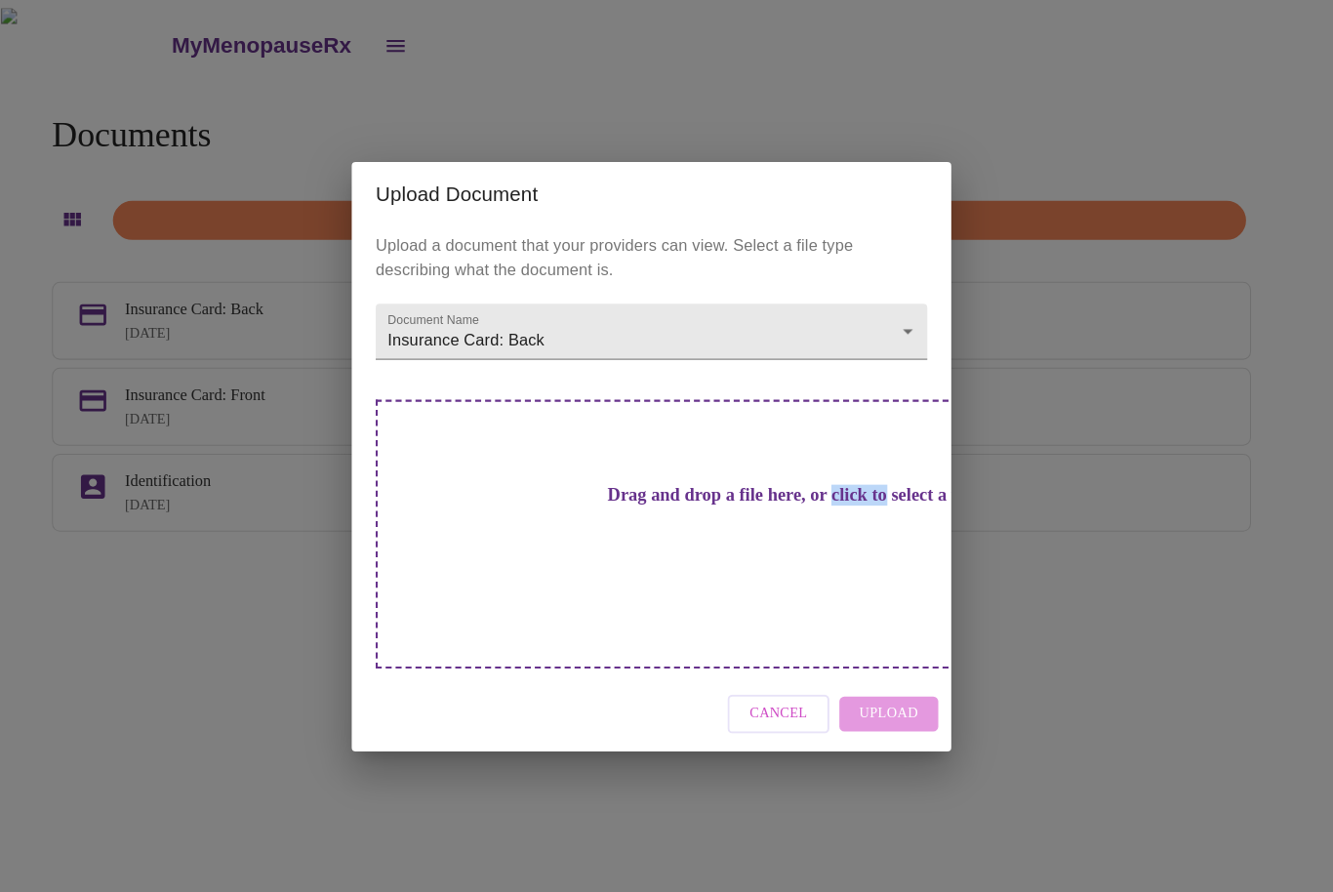
click at [658, 494] on h3 "Drag and drop a file here, or click to select a file" at bounding box center [803, 483] width 539 height 20
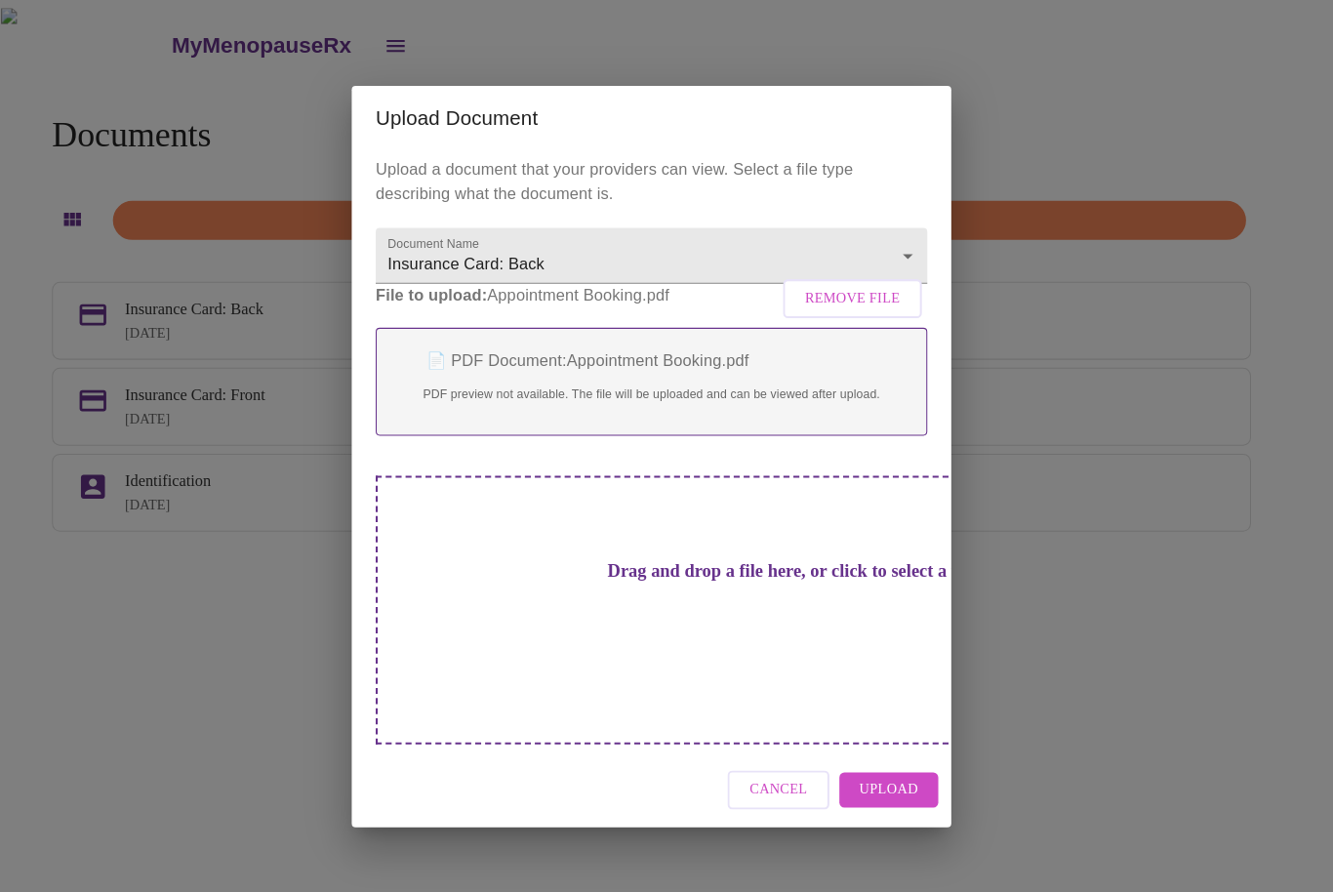
click at [1039, 367] on div "Upload Document Upload a document that your providers can view. Select a file t…" at bounding box center [666, 446] width 1333 height 892
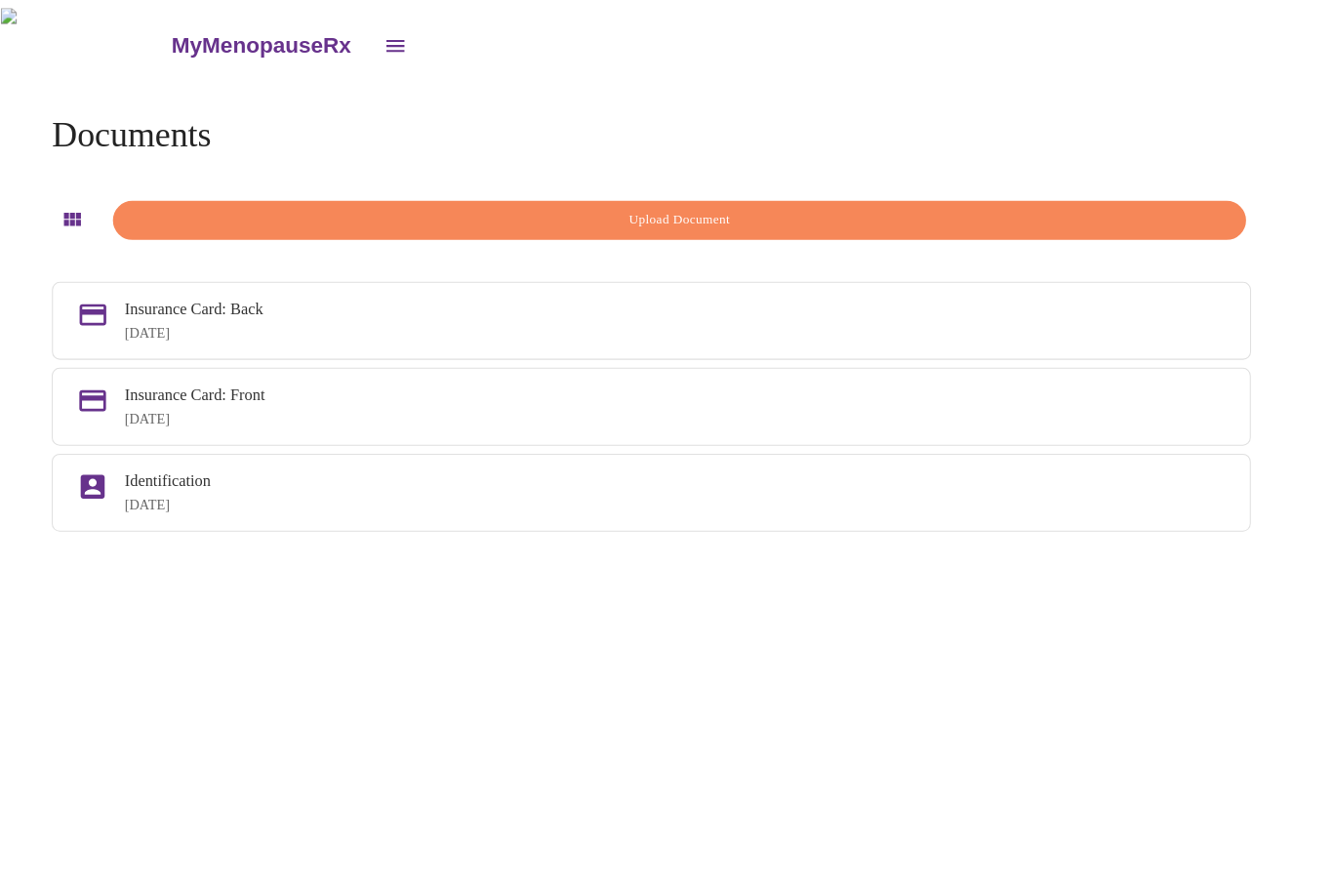
click at [890, 650] on div "MyMenopauseRx Documents Upload Document Insurance Card: Back Sep 25, 2025 Insur…" at bounding box center [666, 454] width 1317 height 892
click at [408, 42] on icon "open drawer" at bounding box center [417, 45] width 18 height 12
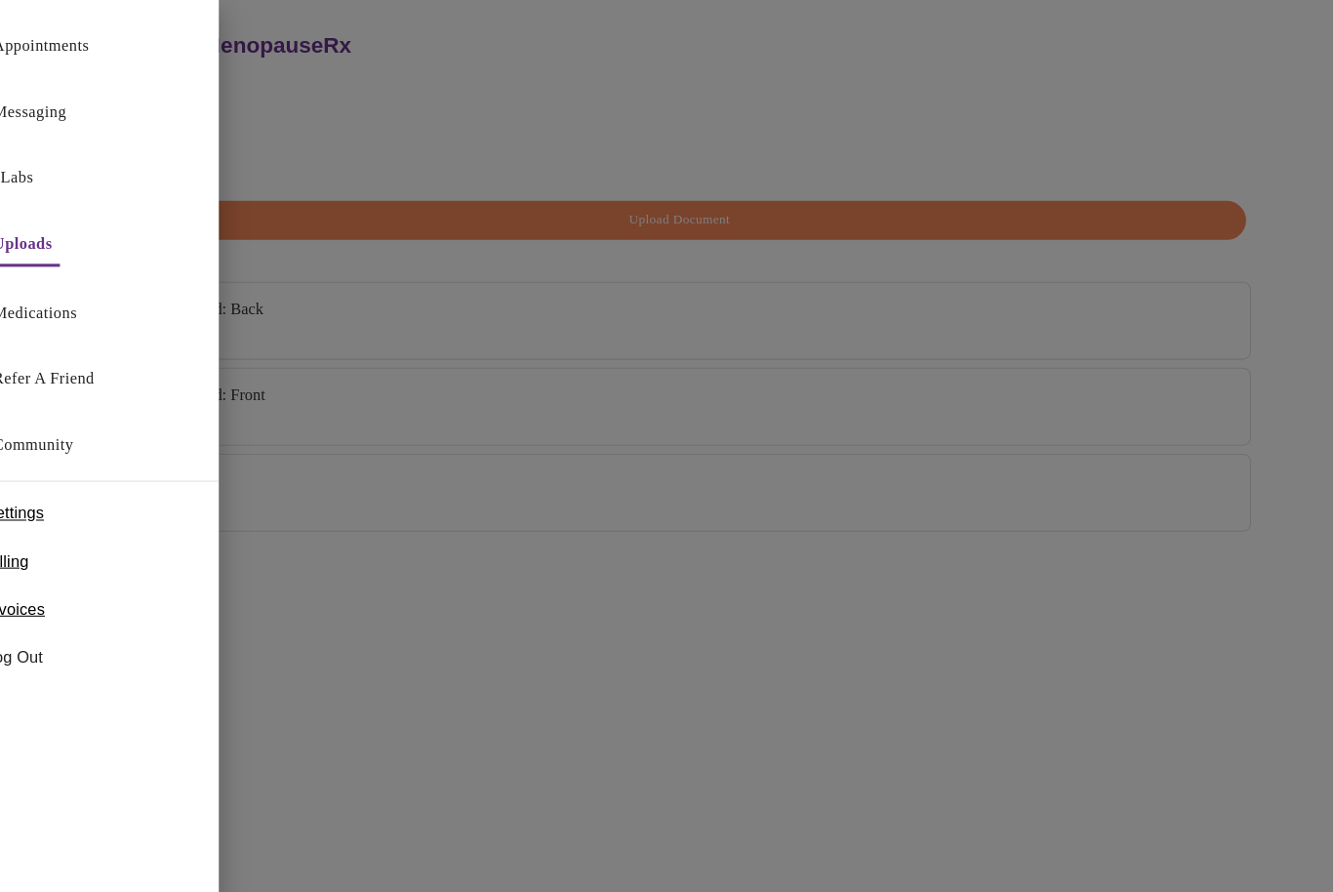
click at [417, 723] on div at bounding box center [666, 446] width 1333 height 892
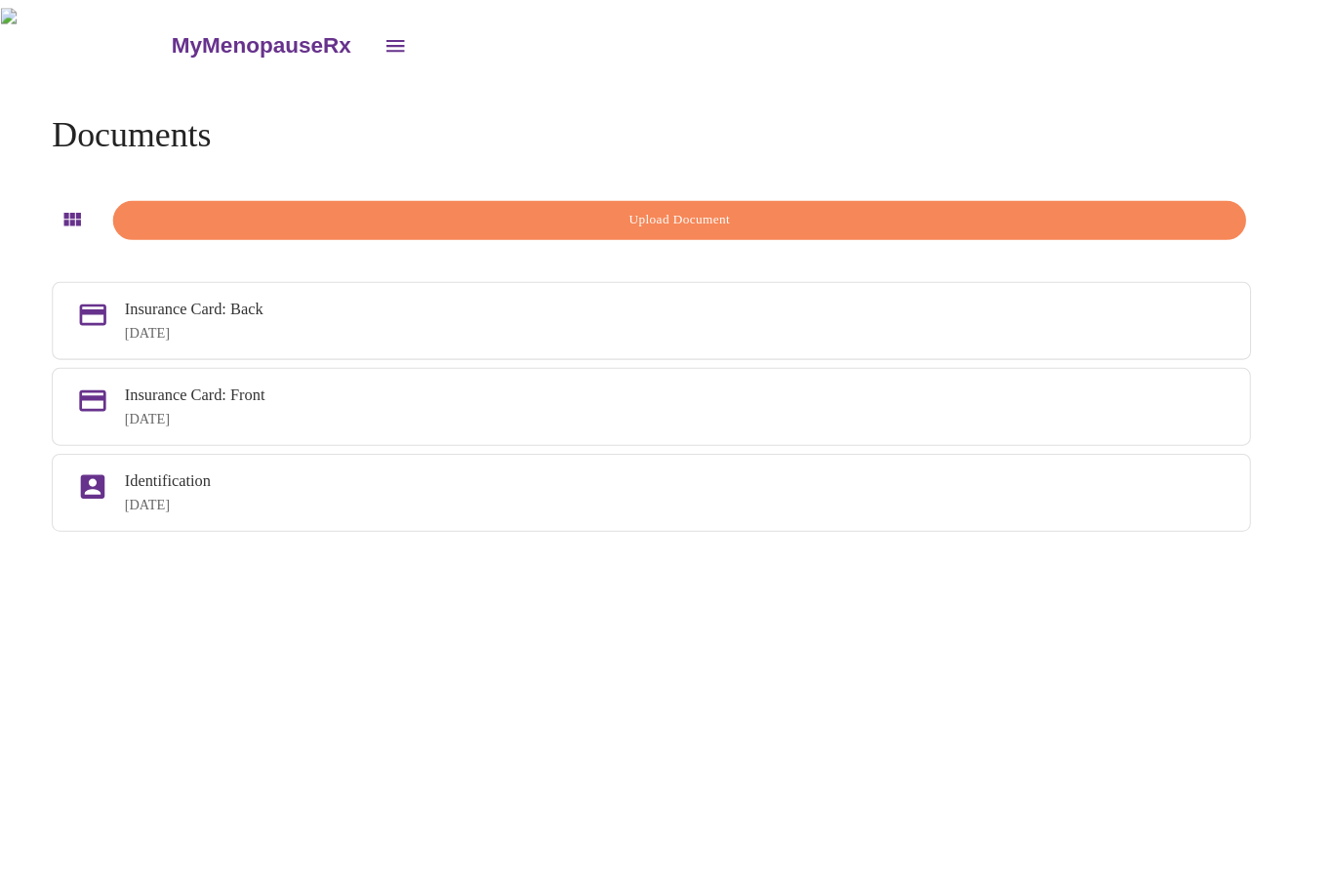
click at [393, 33] on button "open drawer" at bounding box center [416, 44] width 47 height 47
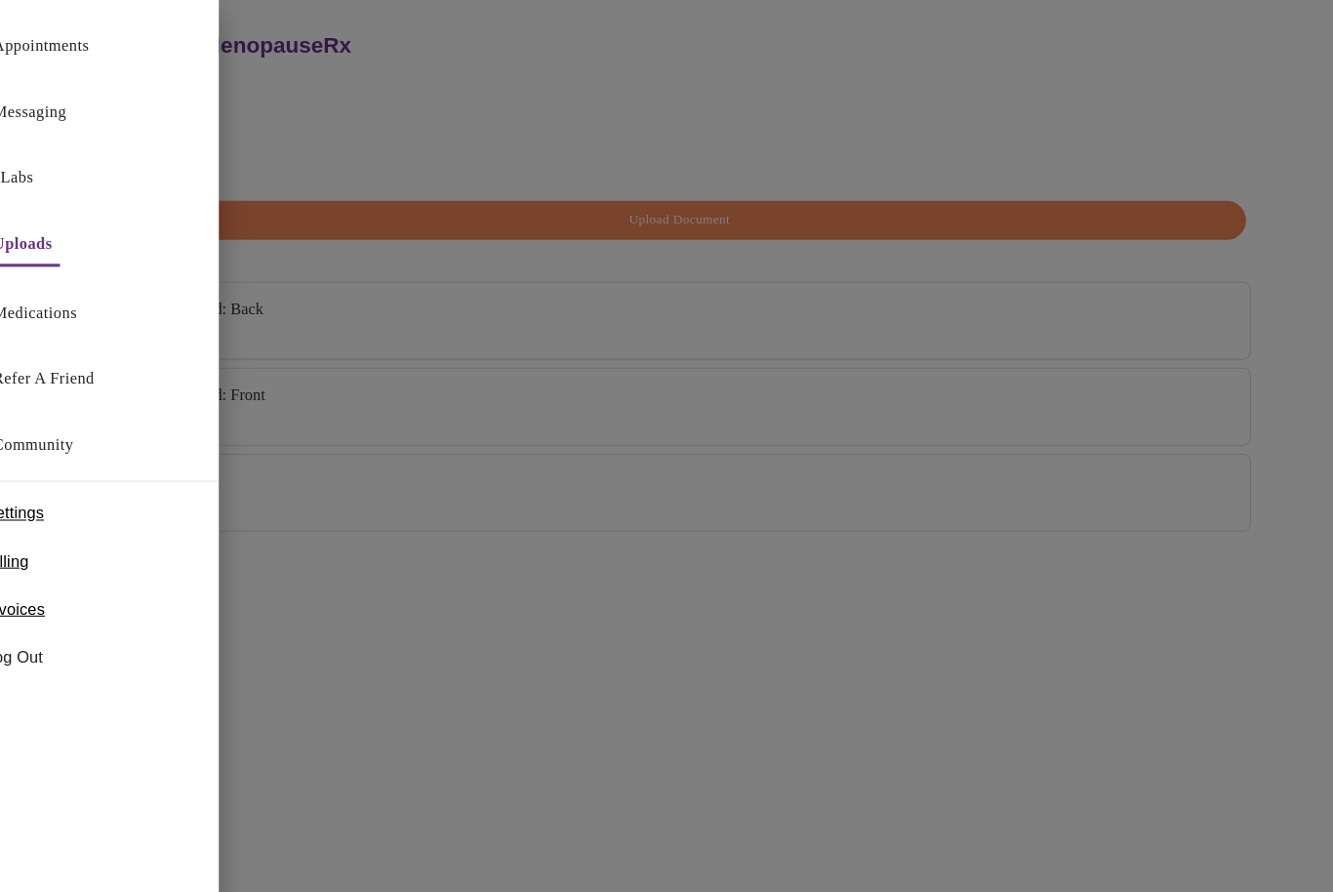
click at [401, 748] on div at bounding box center [666, 446] width 1333 height 892
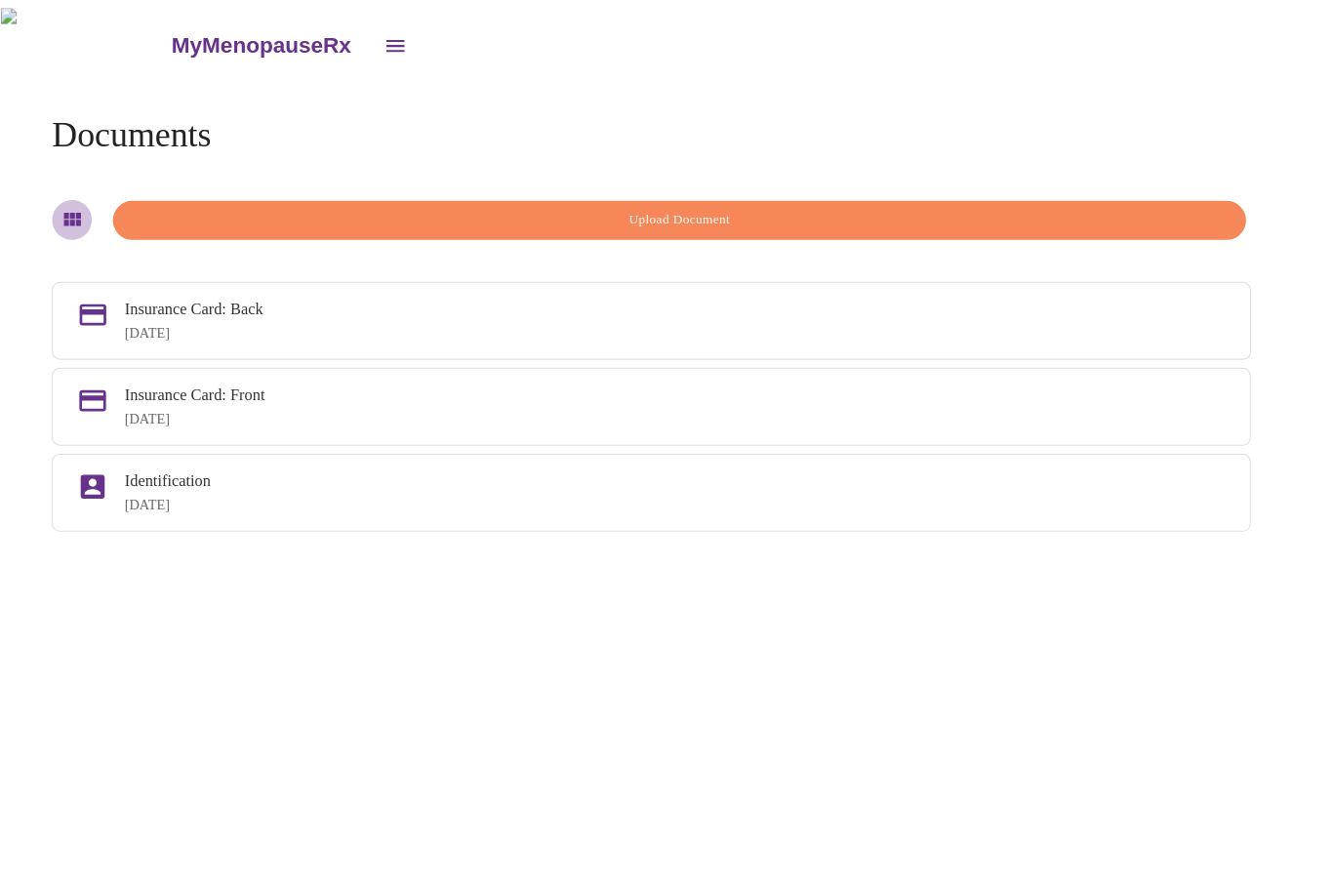
click at [81, 210] on button "button" at bounding box center [100, 214] width 39 height 39
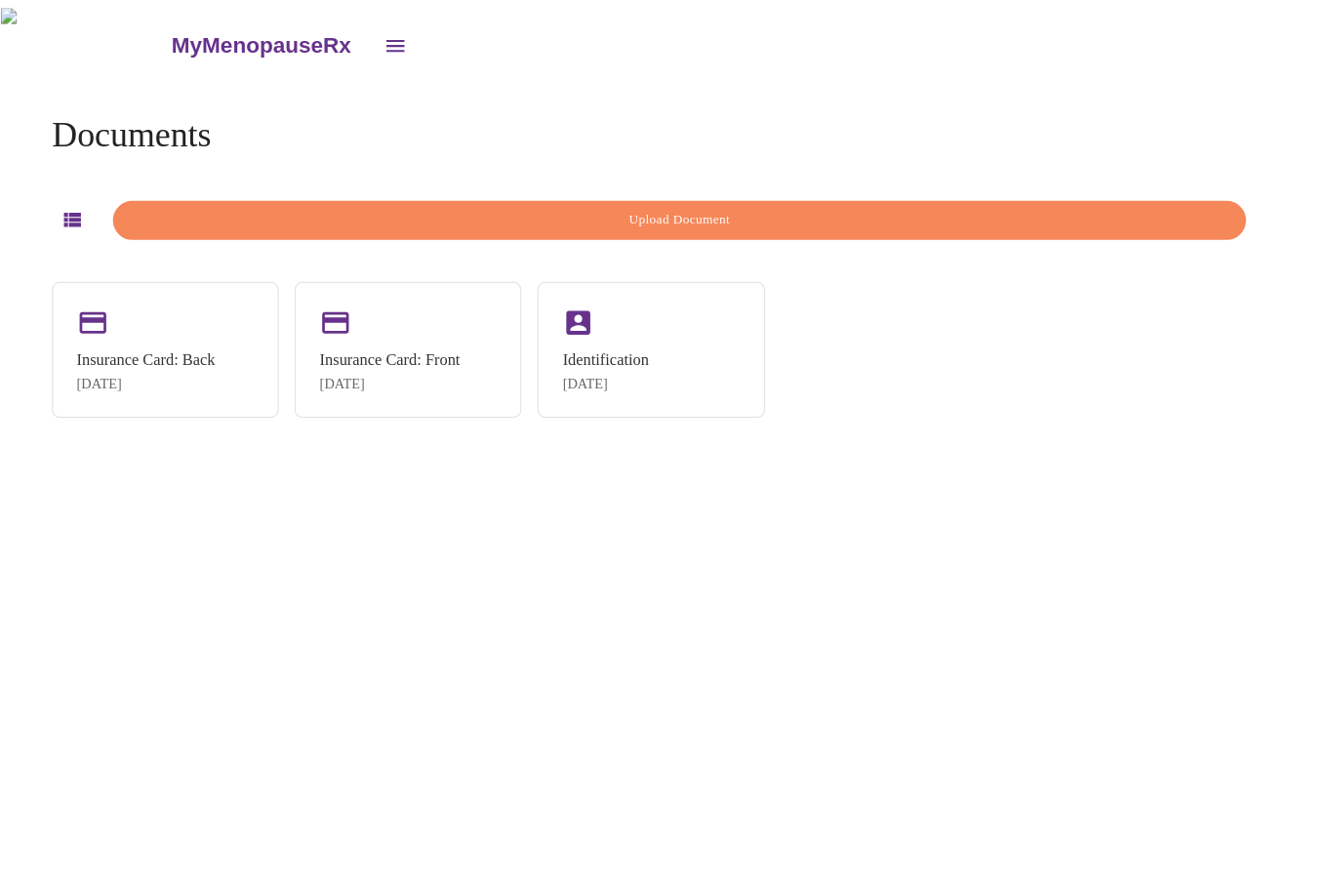
click at [503, 633] on div "MyMenopauseRx Documents Upload Document Insurance Card: Back Sep 25, 2025 Insur…" at bounding box center [666, 454] width 1317 height 892
click at [30, 159] on div "MyMenopauseRx Documents Upload Document Insurance Card: Back Sep 25, 2025 Insur…" at bounding box center [666, 454] width 1317 height 892
click at [217, 32] on h3 "MyMenopauseRx" at bounding box center [286, 44] width 176 height 25
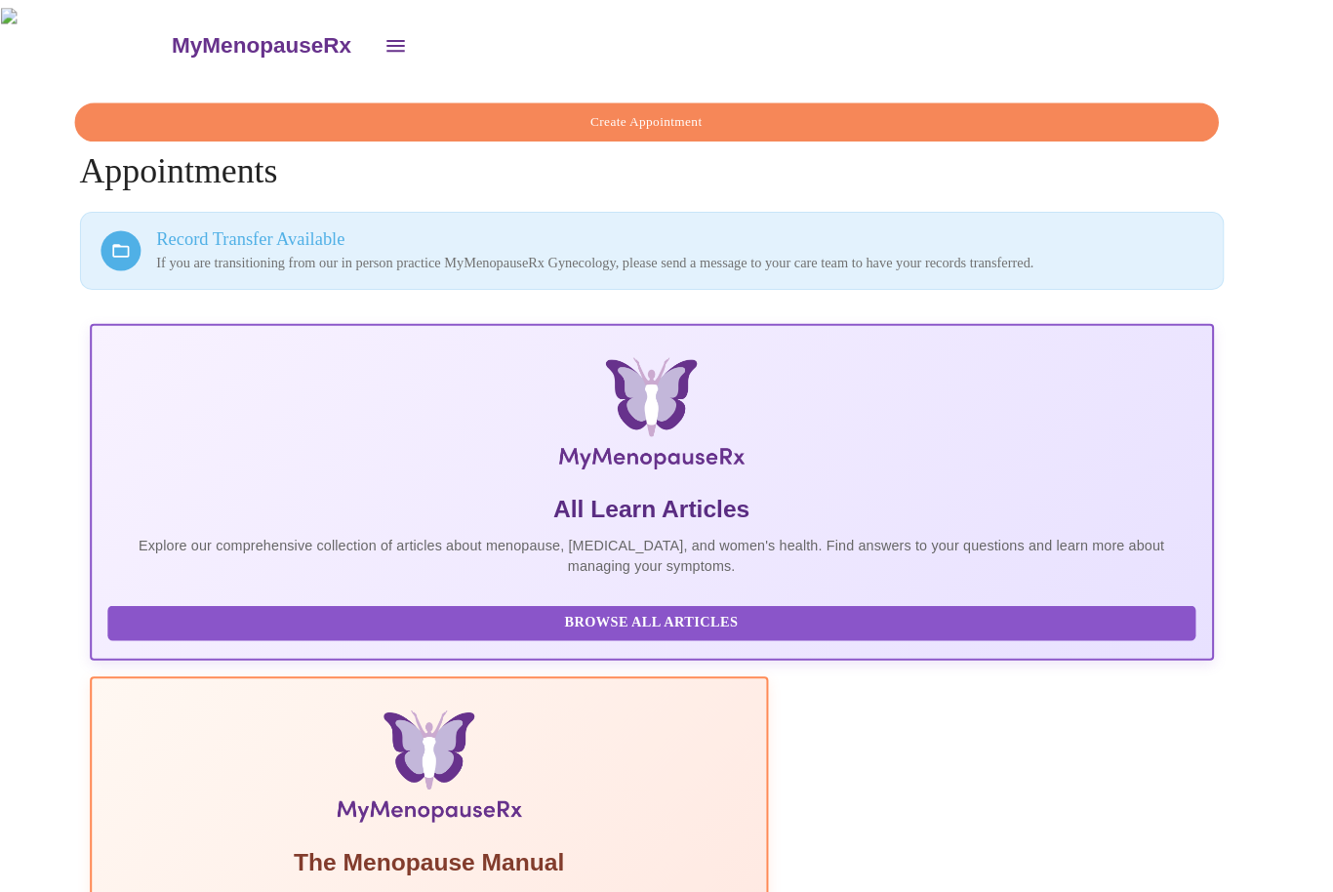
scroll to position [37, 0]
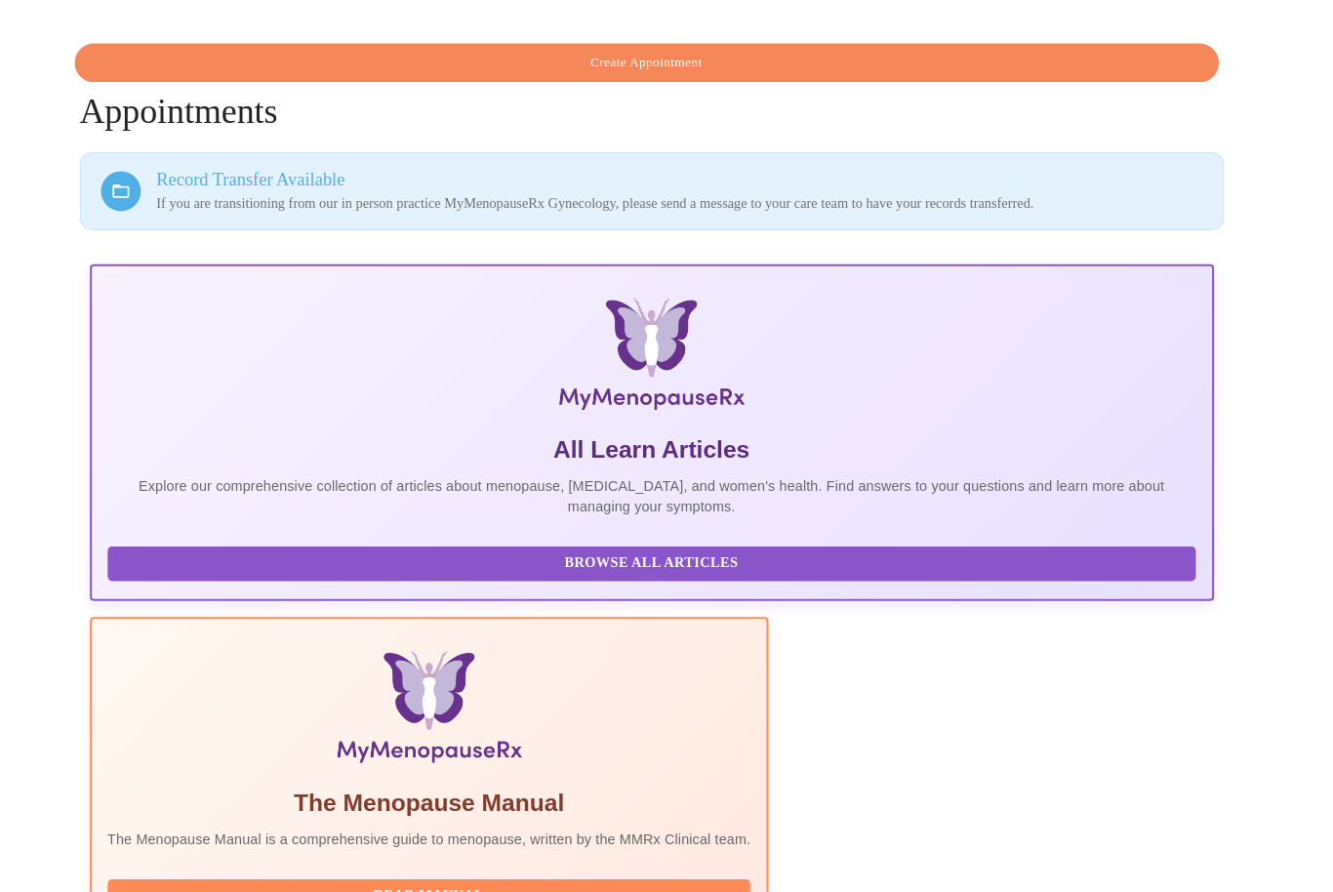
click at [414, 211] on p "If you are transitioning from our in person practice MyMenopauseRx Gynecology, …" at bounding box center [694, 221] width 1022 height 20
click at [287, 186] on h3 "Record Transfer Available" at bounding box center [694, 196] width 1022 height 20
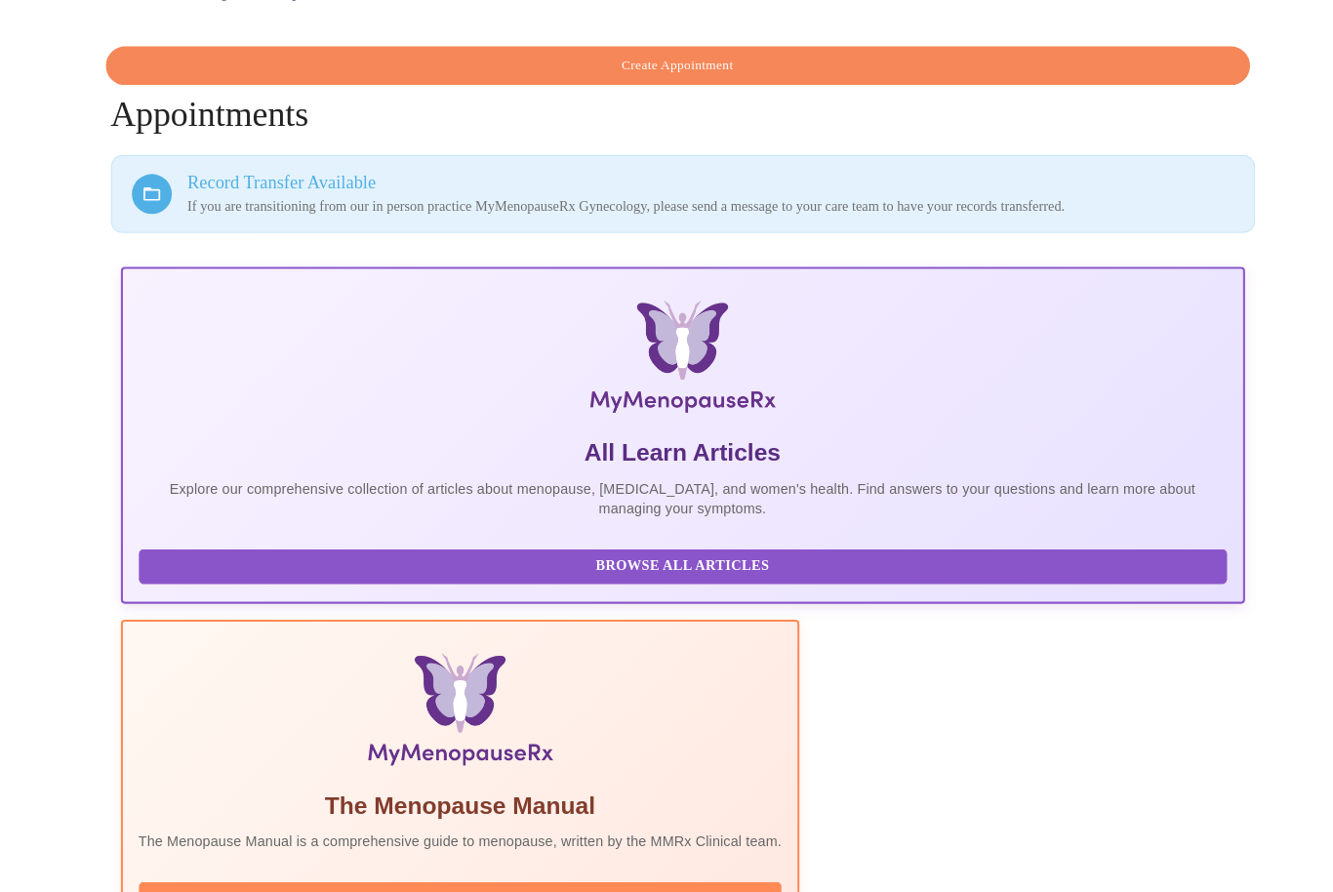
scroll to position [0, 0]
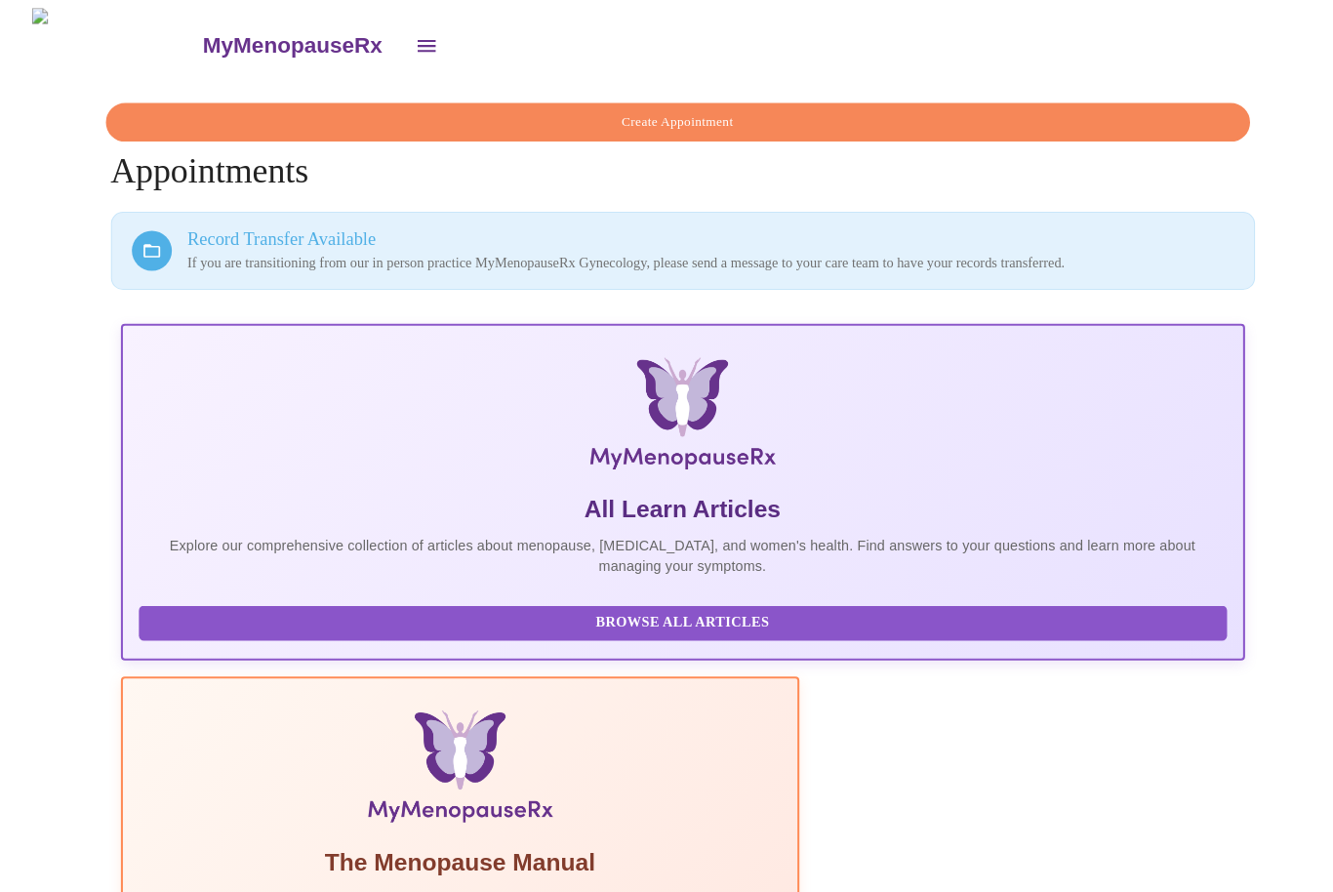
click at [393, 39] on button "open drawer" at bounding box center [416, 44] width 47 height 47
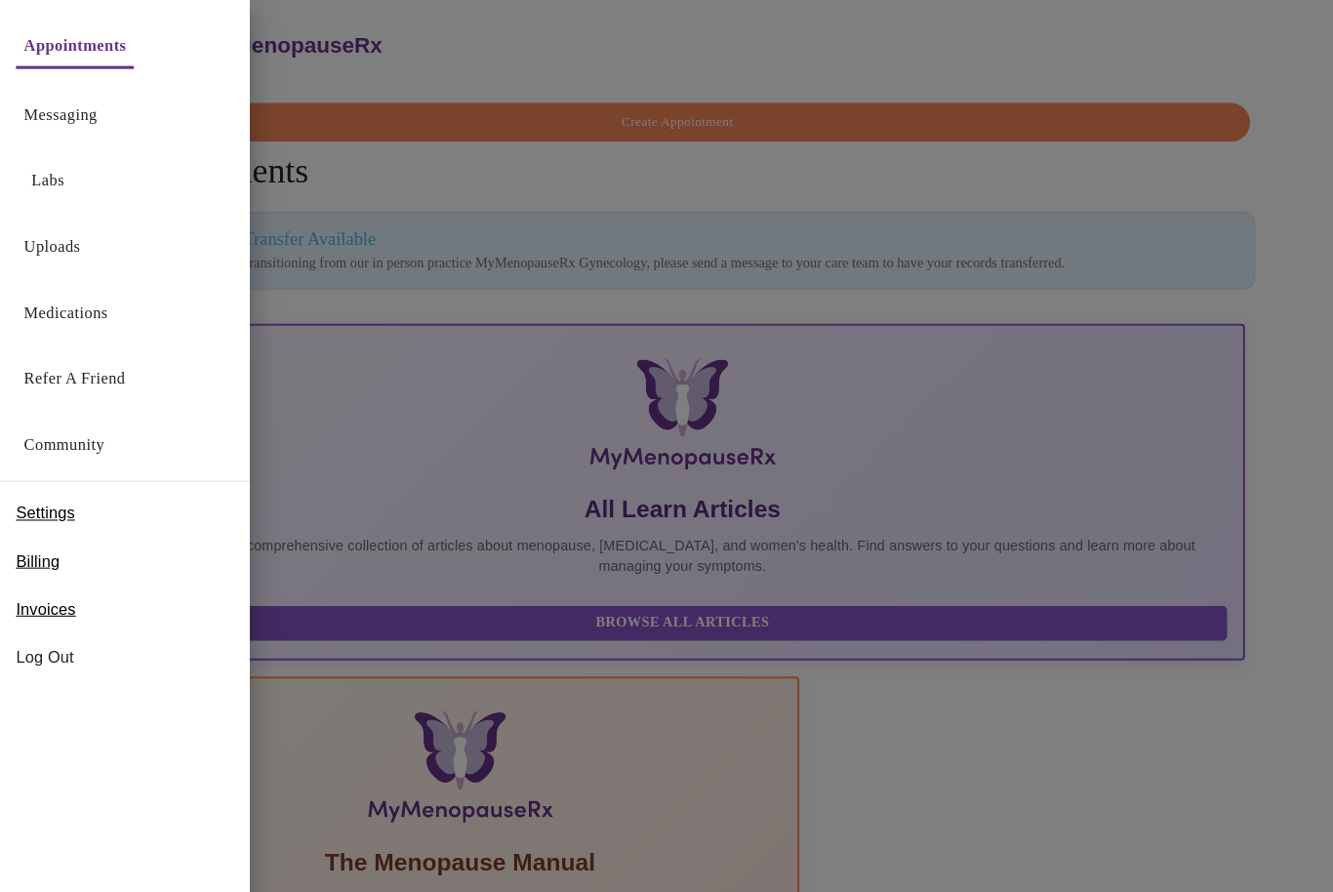
click at [68, 253] on link "Uploads" at bounding box center [51, 240] width 56 height 27
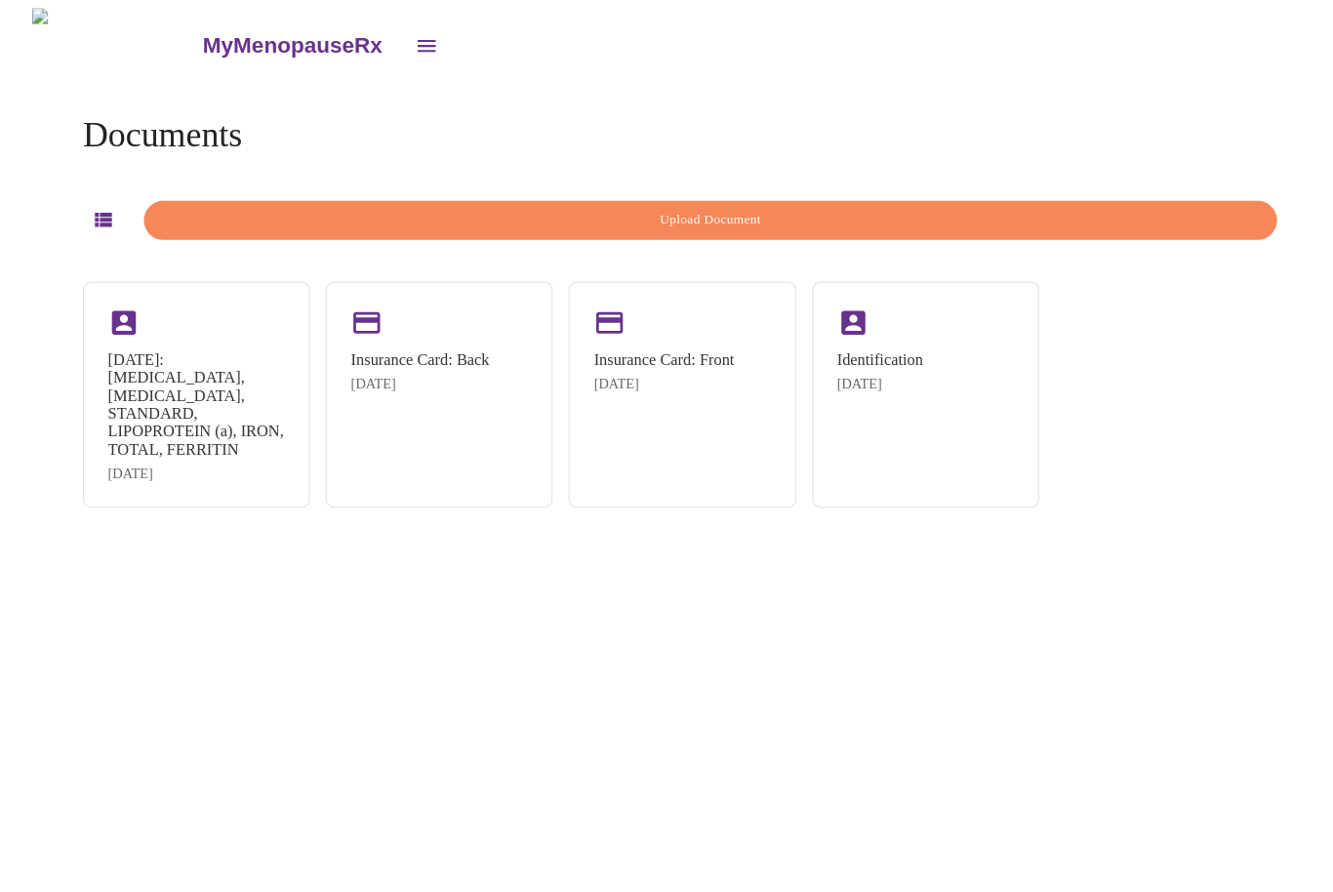
click at [393, 39] on button "open drawer" at bounding box center [416, 44] width 47 height 47
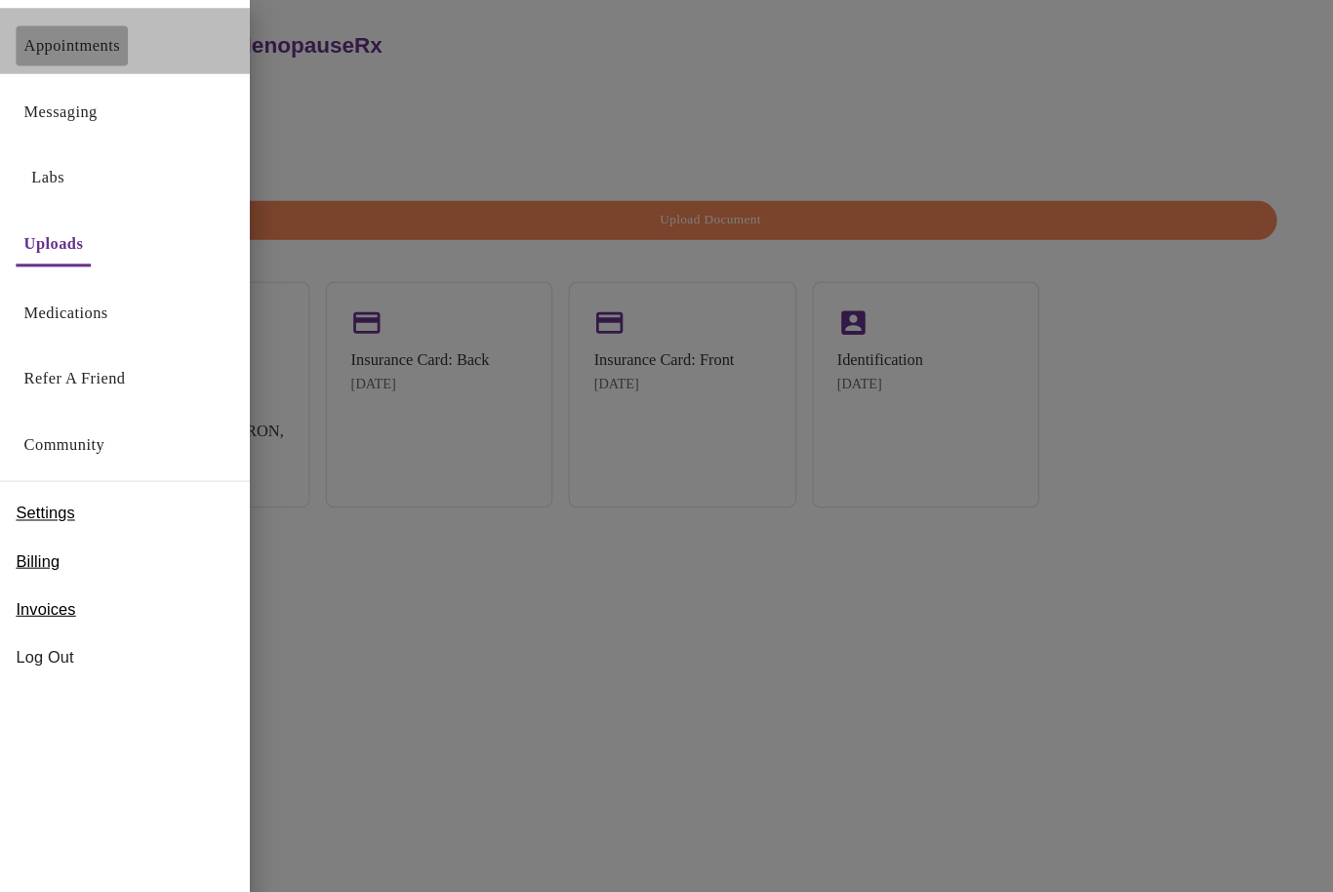
click at [95, 41] on link "Appointments" at bounding box center [70, 44] width 94 height 27
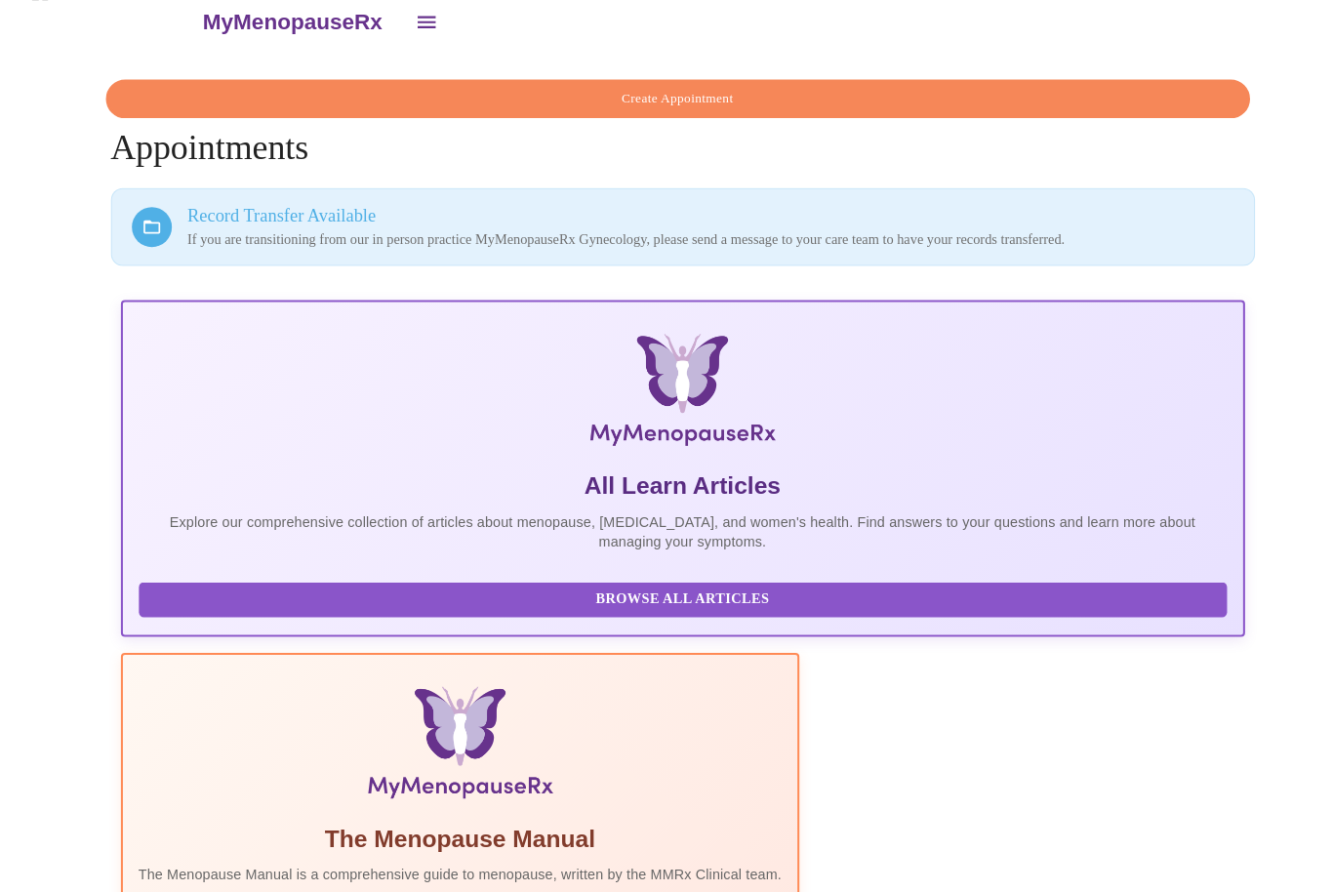
scroll to position [22, 0]
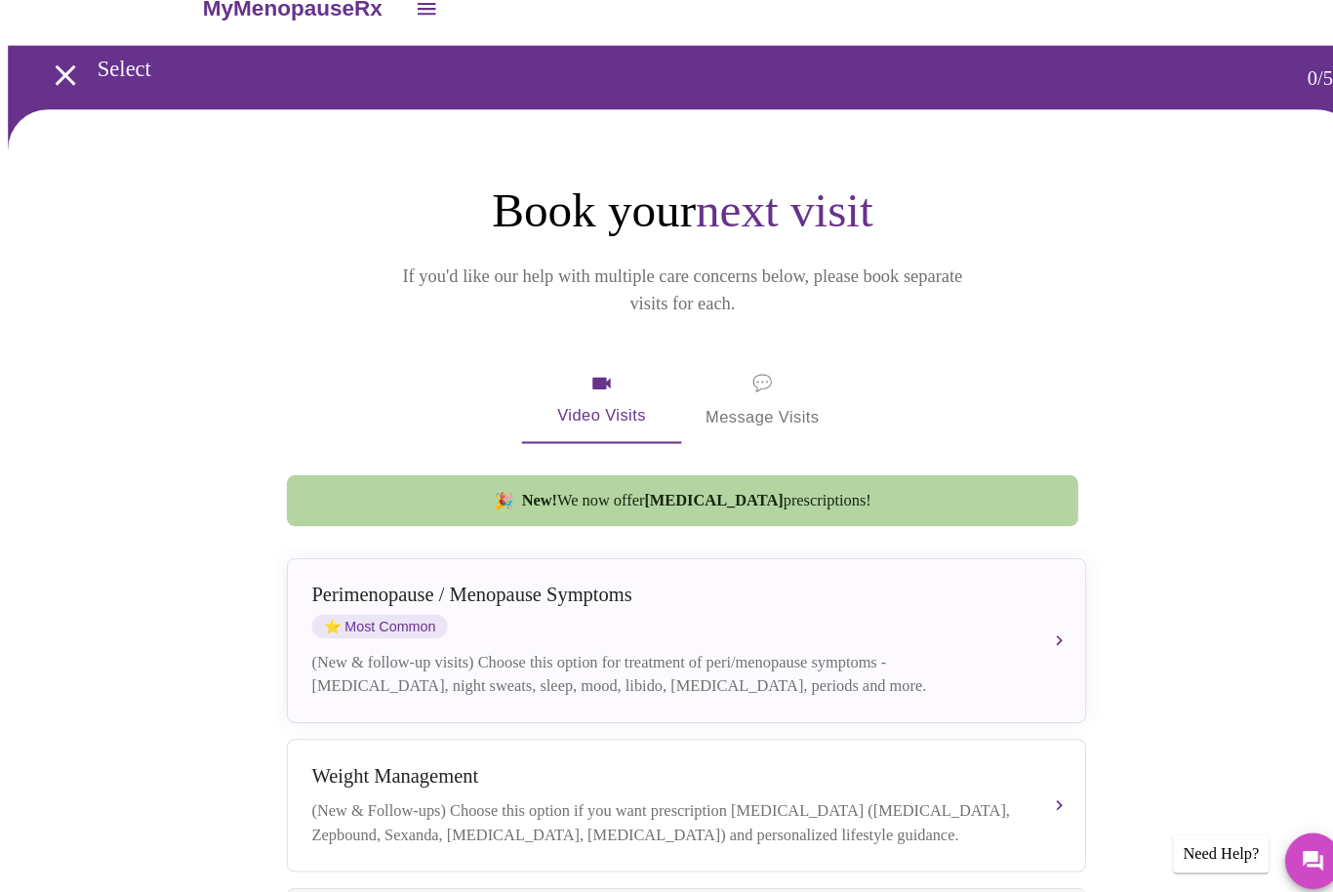
scroll to position [37, 0]
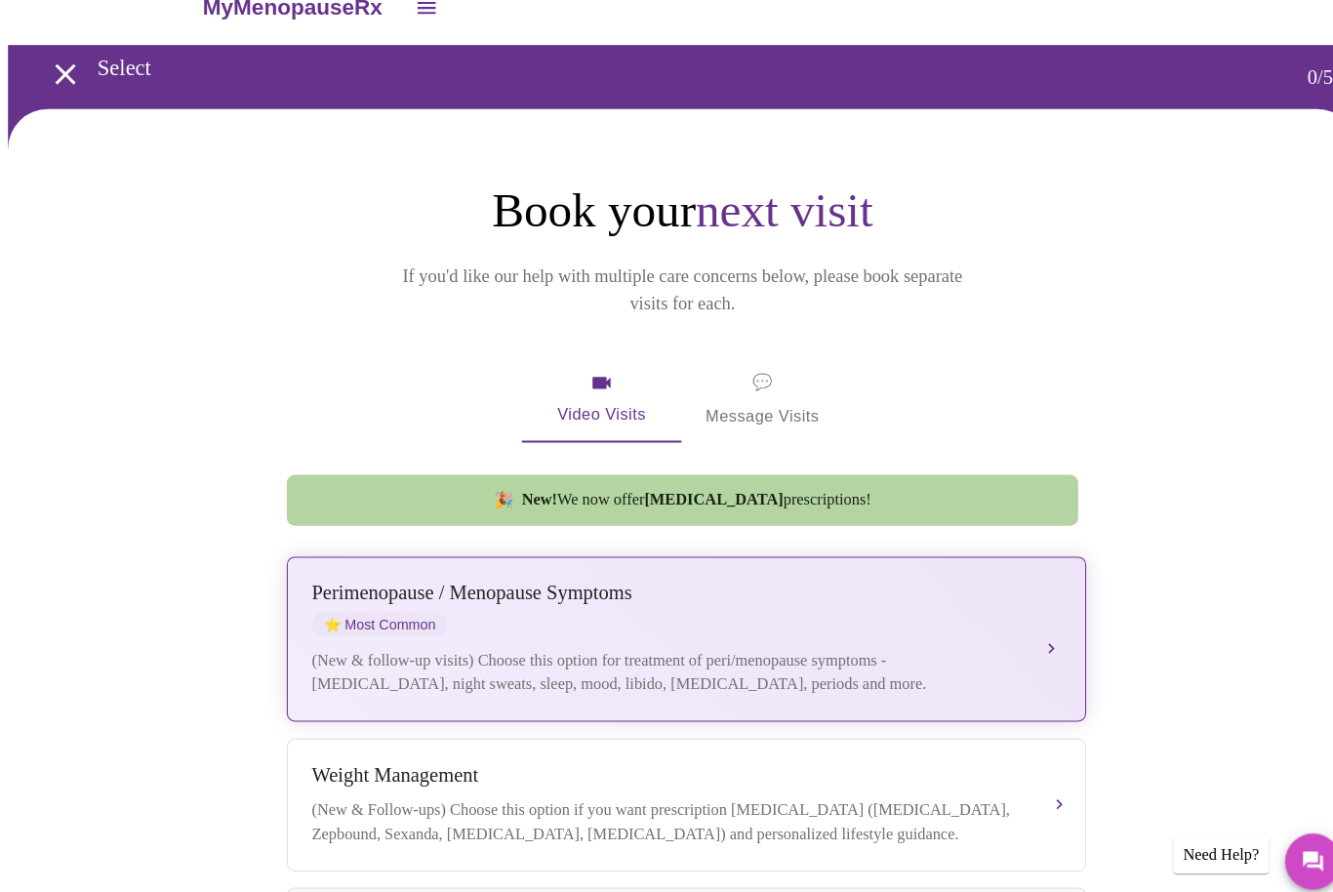
click at [593, 597] on div "Perimenopause / Menopause Symptoms ⭐ Most Common" at bounding box center [650, 595] width 693 height 54
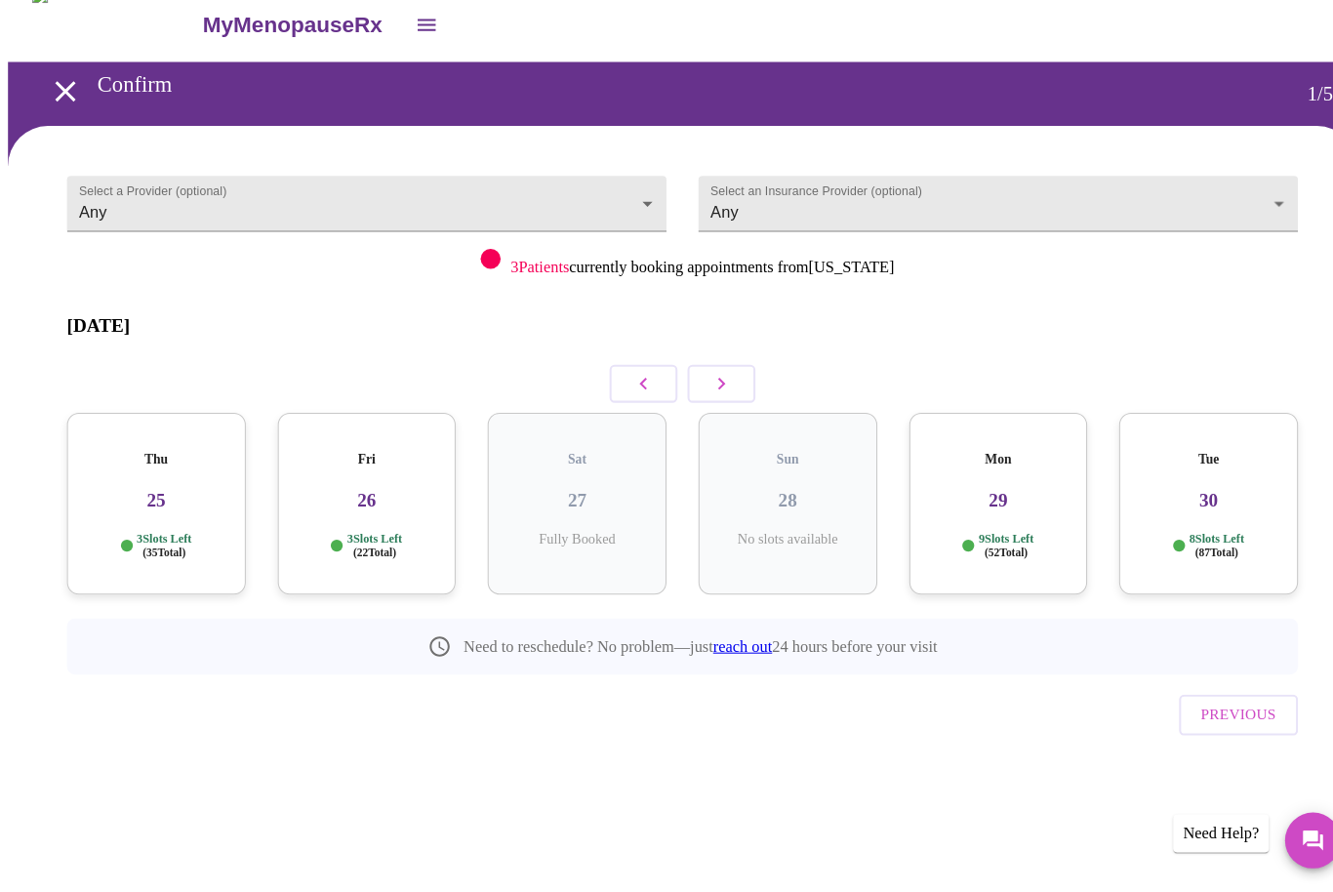
click at [702, 383] on icon "button" at bounding box center [704, 394] width 23 height 23
click at [713, 383] on icon "button" at bounding box center [704, 394] width 23 height 23
click at [712, 383] on icon "button" at bounding box center [704, 394] width 23 height 23
click at [703, 383] on icon "button" at bounding box center [704, 394] width 23 height 23
click at [706, 383] on icon "button" at bounding box center [704, 394] width 23 height 23
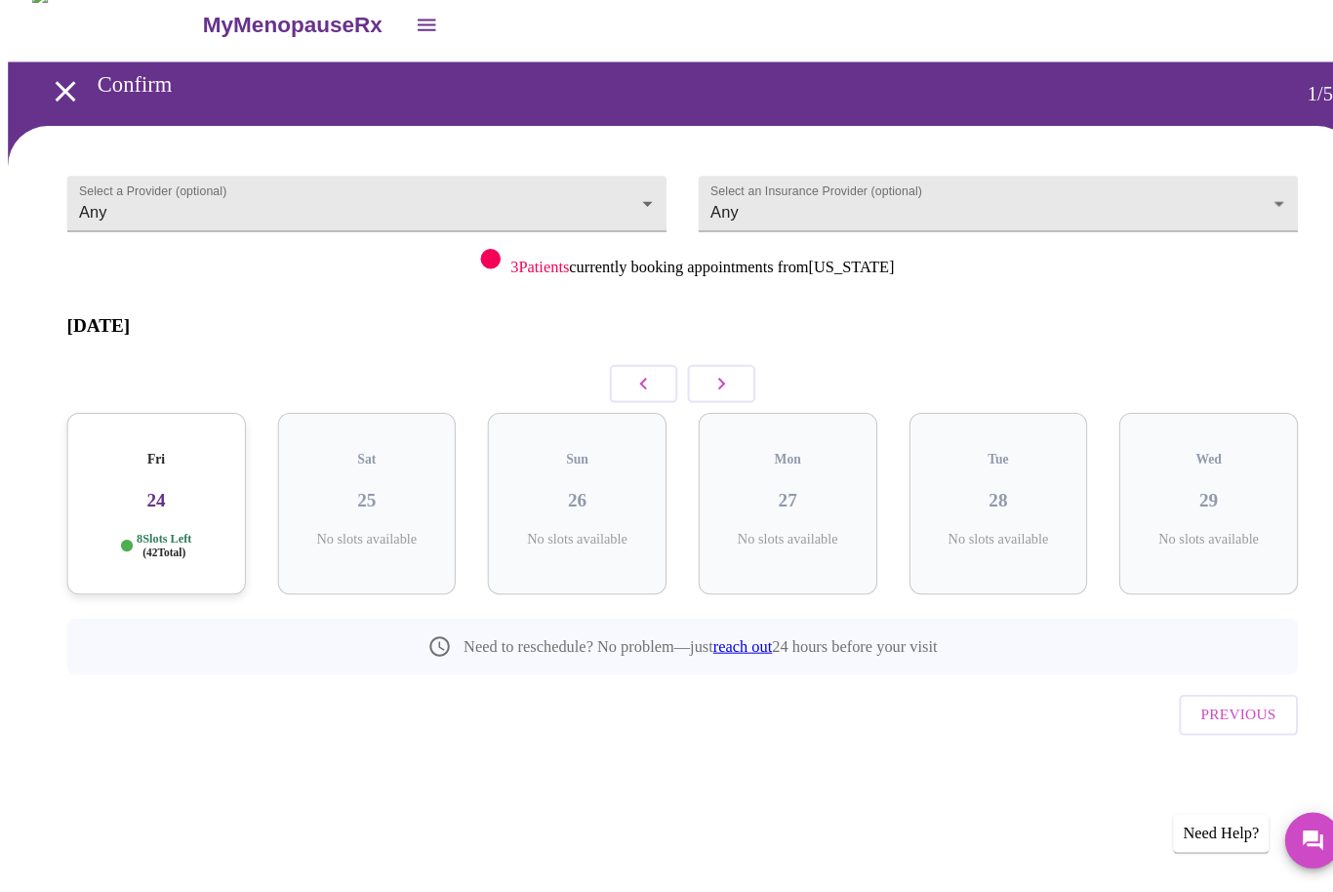
click at [705, 383] on icon "button" at bounding box center [704, 394] width 23 height 23
click at [706, 389] on icon "button" at bounding box center [704, 395] width 7 height 12
click at [705, 389] on icon "button" at bounding box center [704, 395] width 7 height 12
click at [706, 383] on icon "button" at bounding box center [704, 394] width 23 height 23
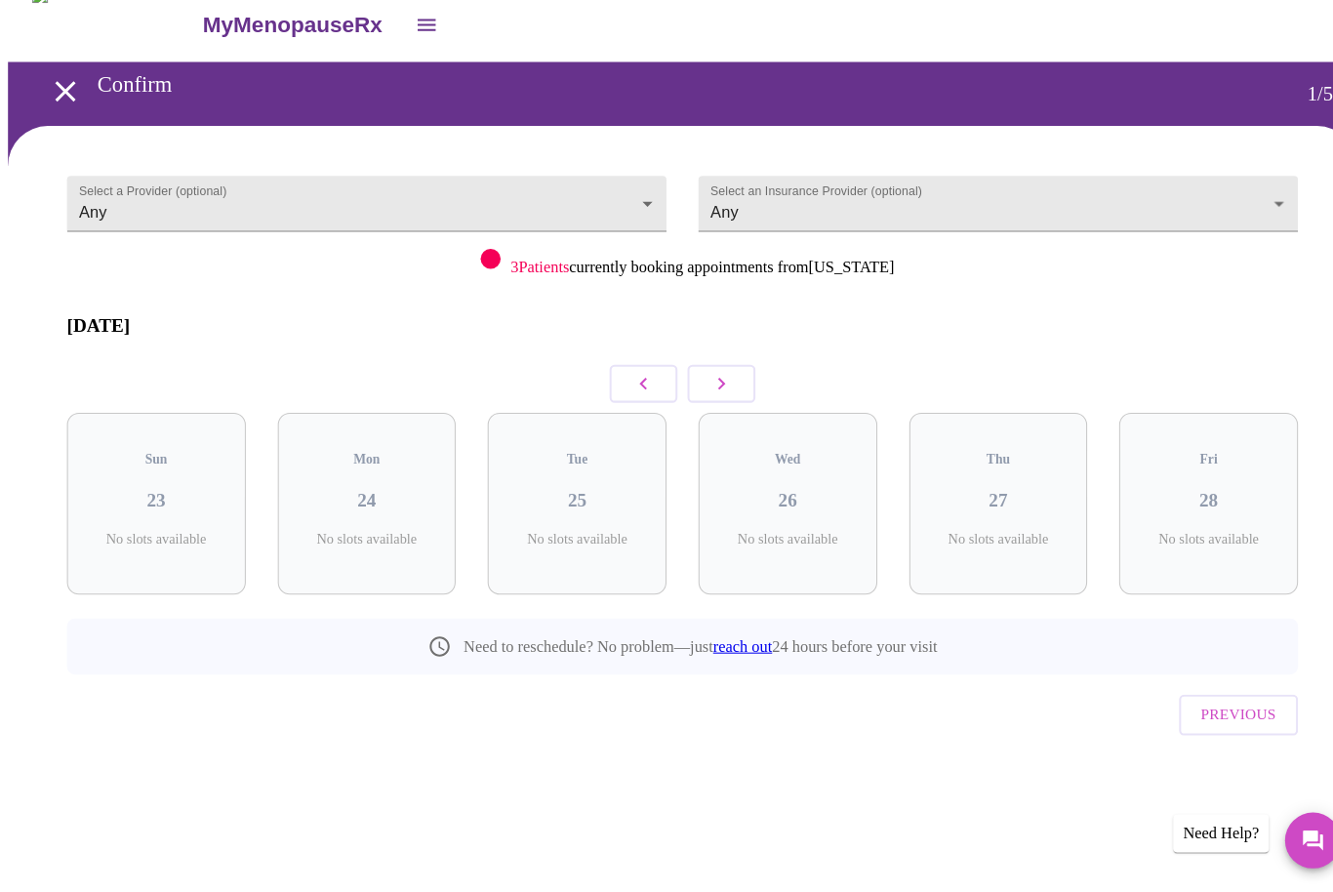
click at [702, 383] on icon "button" at bounding box center [704, 394] width 23 height 23
click at [703, 389] on icon "button" at bounding box center [704, 395] width 7 height 12
click at [701, 383] on icon "button" at bounding box center [704, 394] width 23 height 23
click at [699, 383] on icon "button" at bounding box center [704, 394] width 23 height 23
click at [698, 383] on icon "button" at bounding box center [704, 394] width 23 height 23
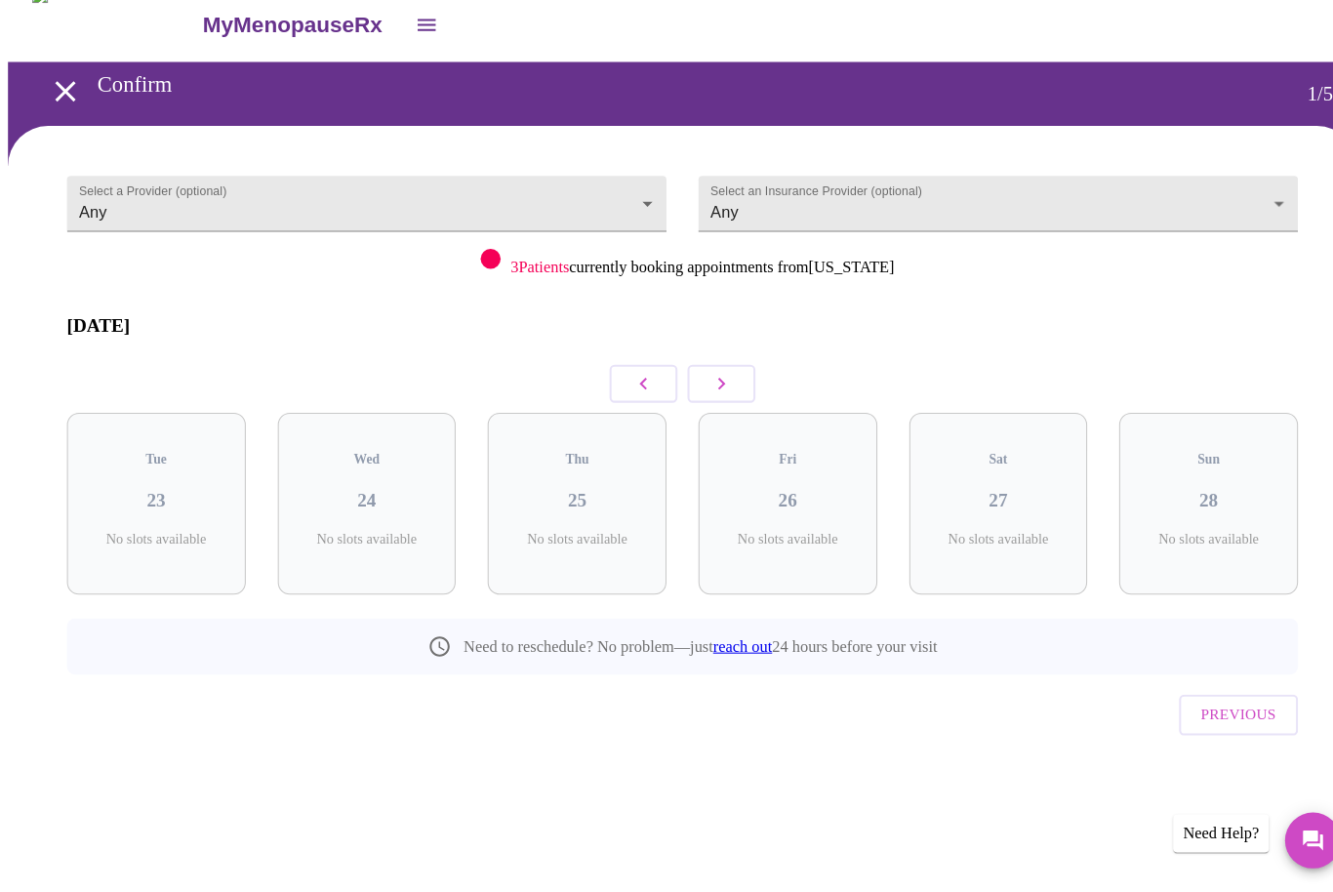
click at [694, 383] on icon "button" at bounding box center [704, 394] width 23 height 23
click at [701, 383] on icon "button" at bounding box center [704, 394] width 23 height 23
click at [688, 377] on button "button" at bounding box center [704, 395] width 66 height 37
click at [687, 377] on button "button" at bounding box center [704, 395] width 66 height 37
click at [700, 383] on icon "button" at bounding box center [704, 394] width 23 height 23
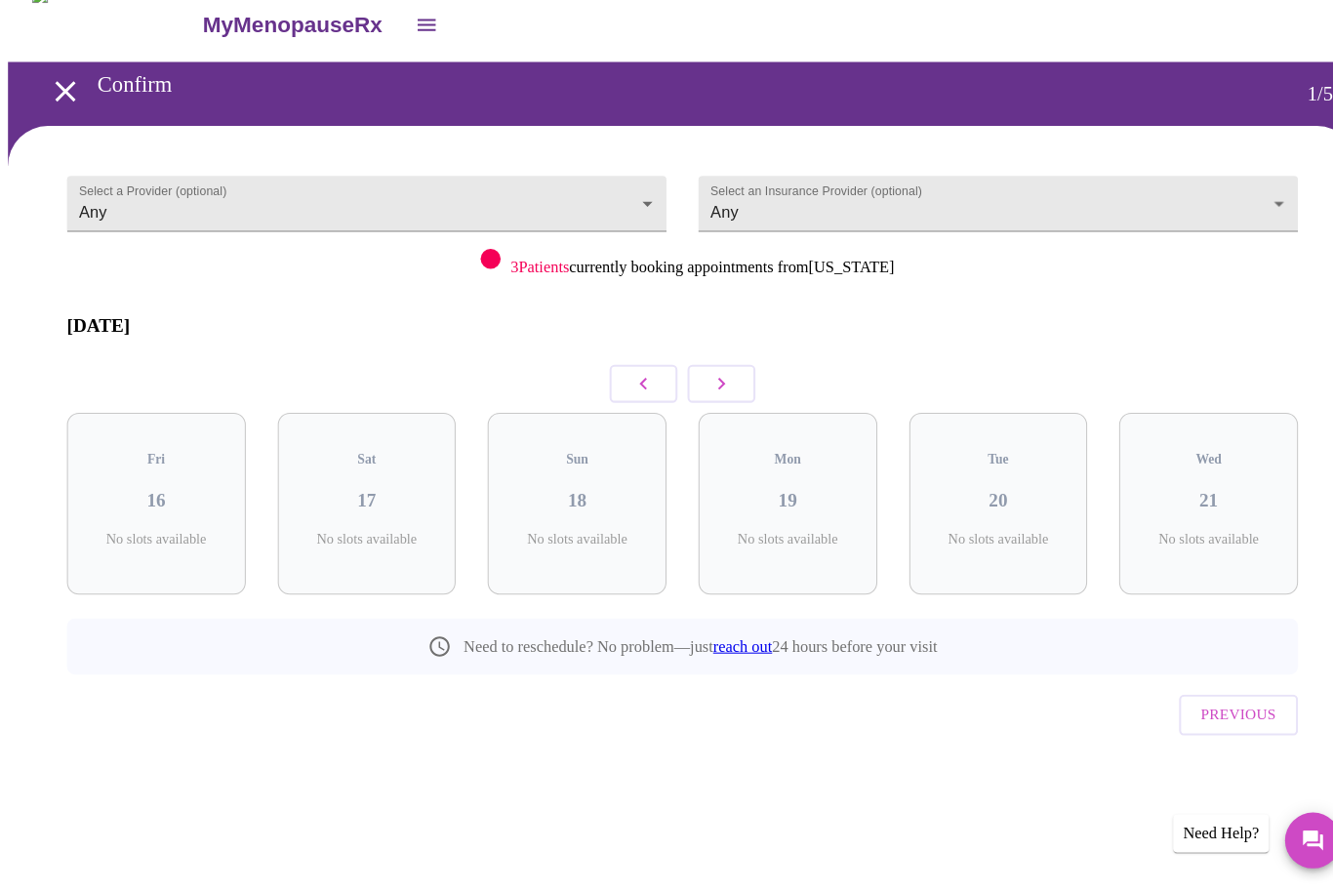
click at [699, 383] on icon "button" at bounding box center [704, 394] width 23 height 23
click at [698, 383] on icon "button" at bounding box center [704, 394] width 23 height 23
click at [700, 383] on icon "button" at bounding box center [704, 394] width 23 height 23
click at [699, 383] on icon "button" at bounding box center [704, 394] width 23 height 23
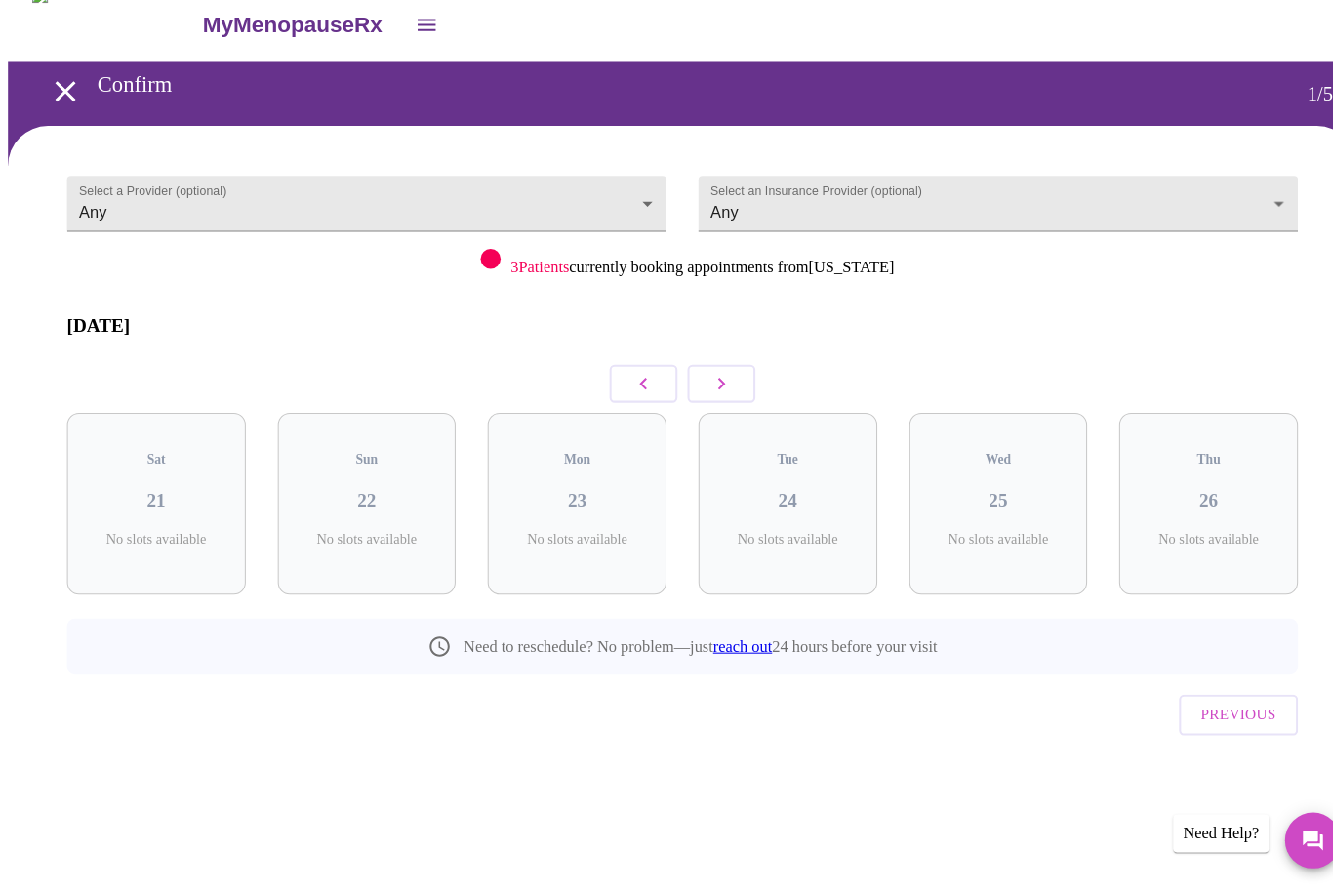
click at [623, 383] on icon "button" at bounding box center [628, 394] width 23 height 23
click at [619, 383] on icon "button" at bounding box center [628, 394] width 23 height 23
click at [187, 499] on h3 "09" at bounding box center [152, 509] width 143 height 21
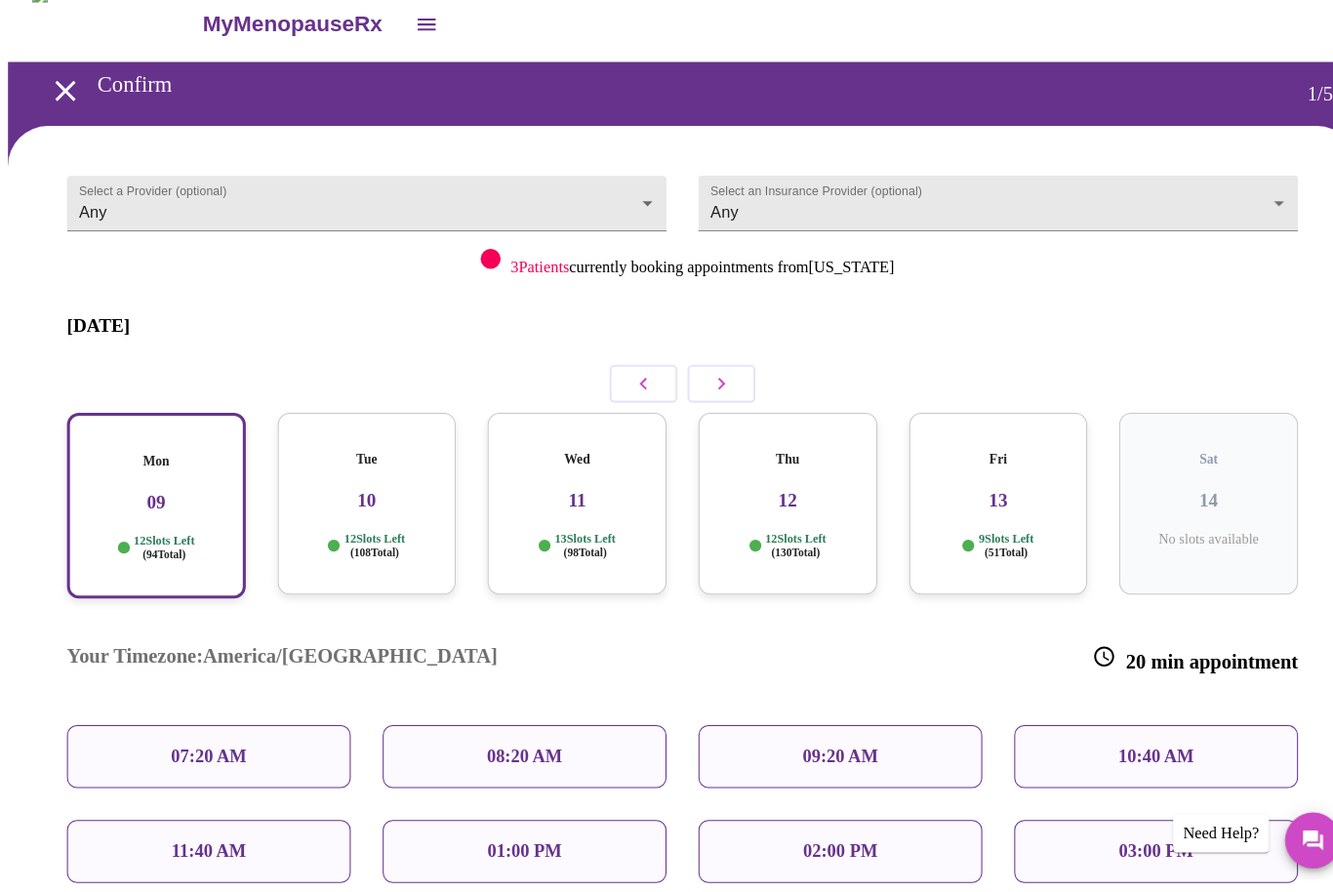
click at [541, 749] on p "08:20 AM" at bounding box center [512, 759] width 74 height 20
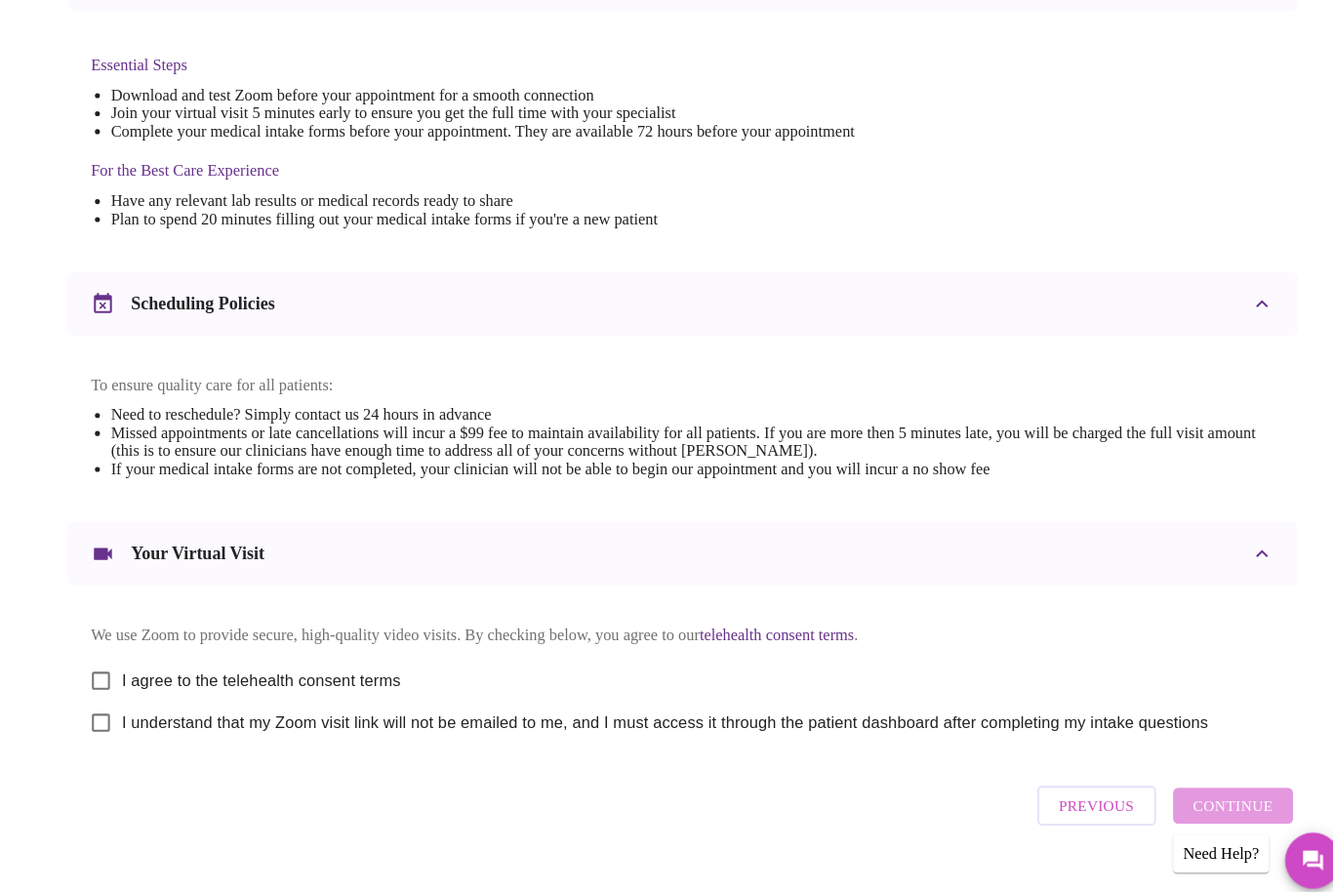
scroll to position [466, 0]
click at [106, 673] on input "I agree to the telehealth consent terms" at bounding box center [98, 665] width 41 height 41
checkbox input "true"
click at [100, 727] on input "I understand that my Zoom visit link will not be emailed to me, and I must acce…" at bounding box center [98, 706] width 41 height 41
checkbox input "true"
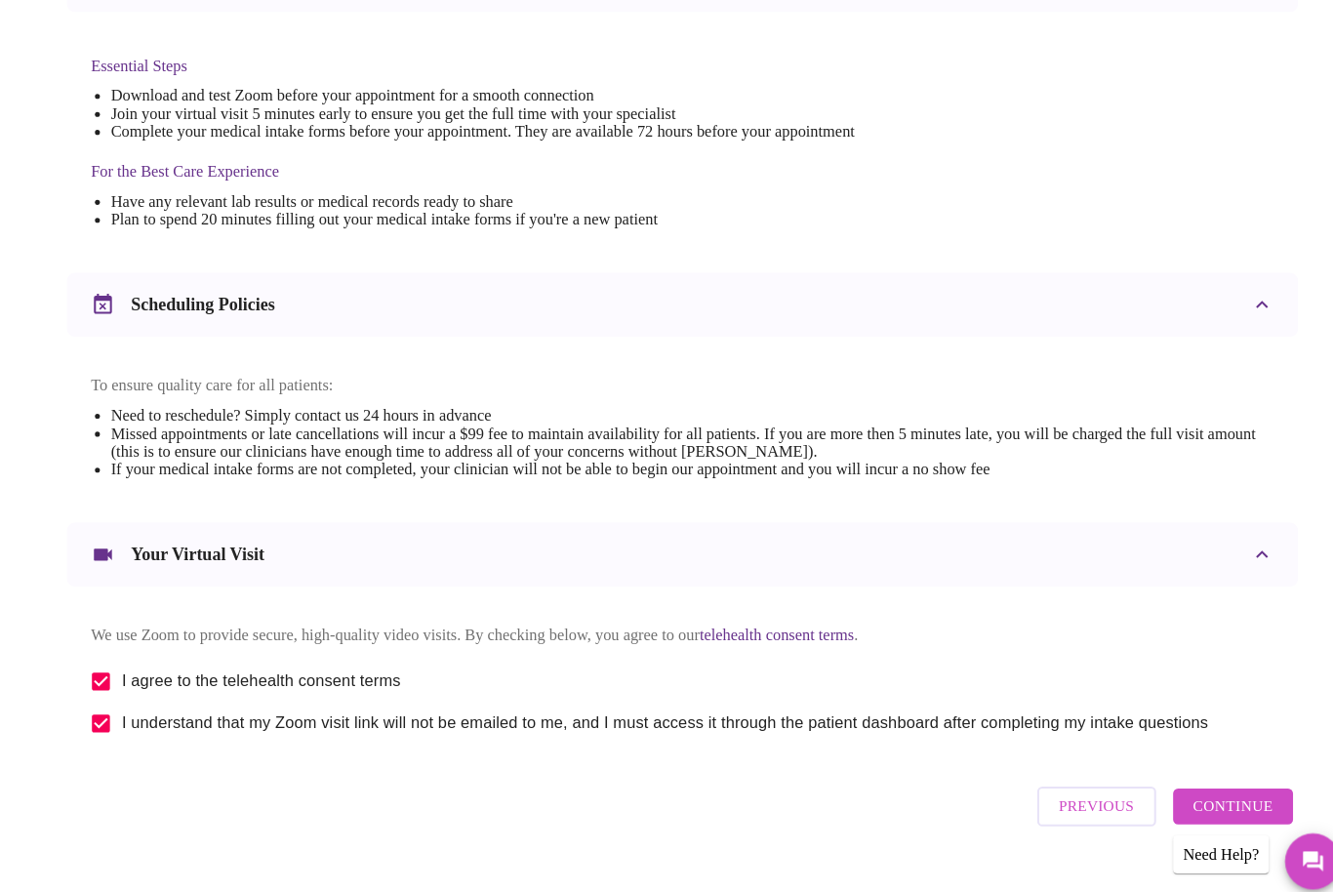
click at [1213, 800] on span "Continue" at bounding box center [1204, 787] width 78 height 25
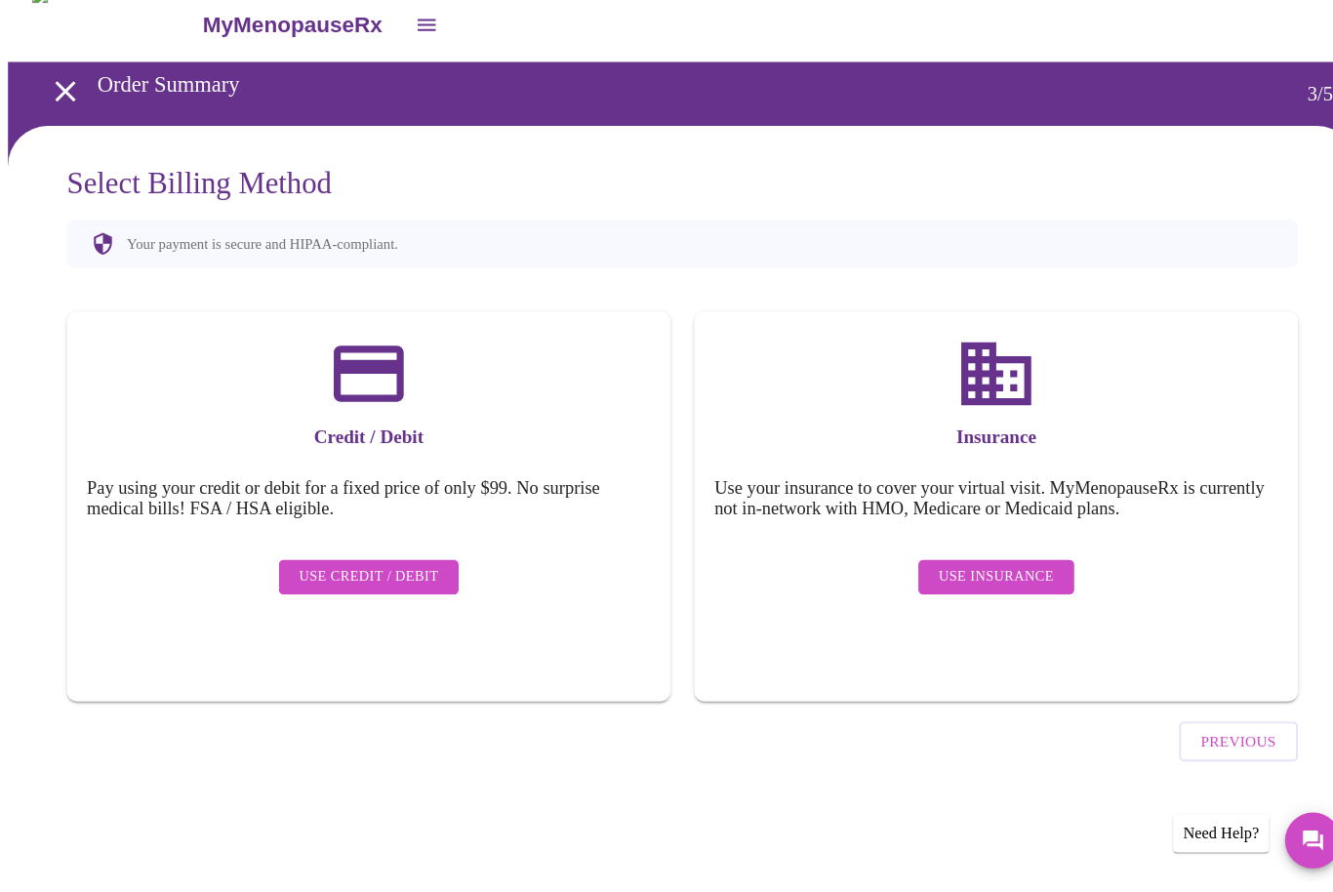
click at [984, 572] on span "Use Insurance" at bounding box center [972, 584] width 112 height 24
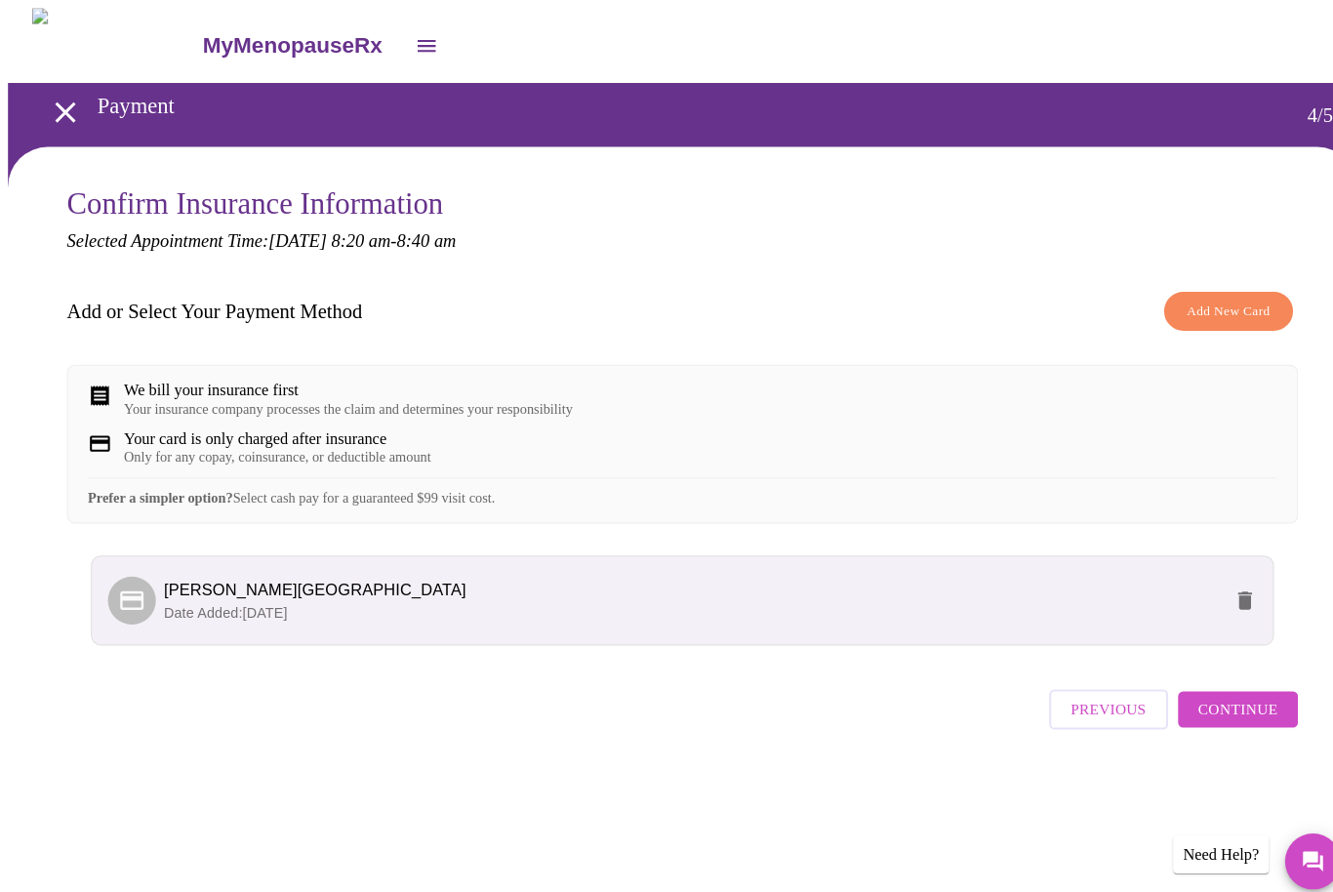
click at [1213, 705] on span "Continue" at bounding box center [1209, 692] width 78 height 25
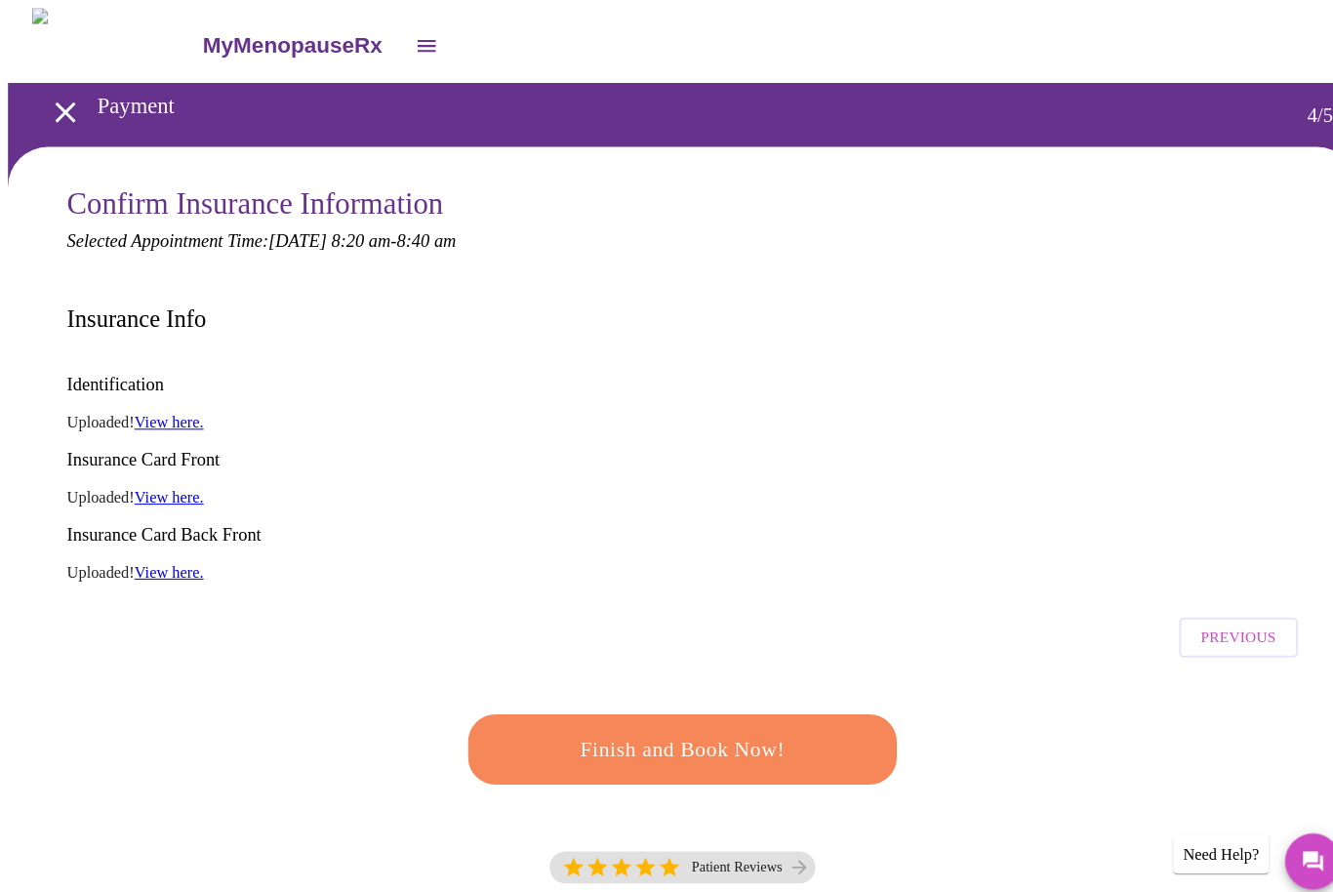
click at [671, 714] on span "Finish and Book Now!" at bounding box center [666, 732] width 361 height 36
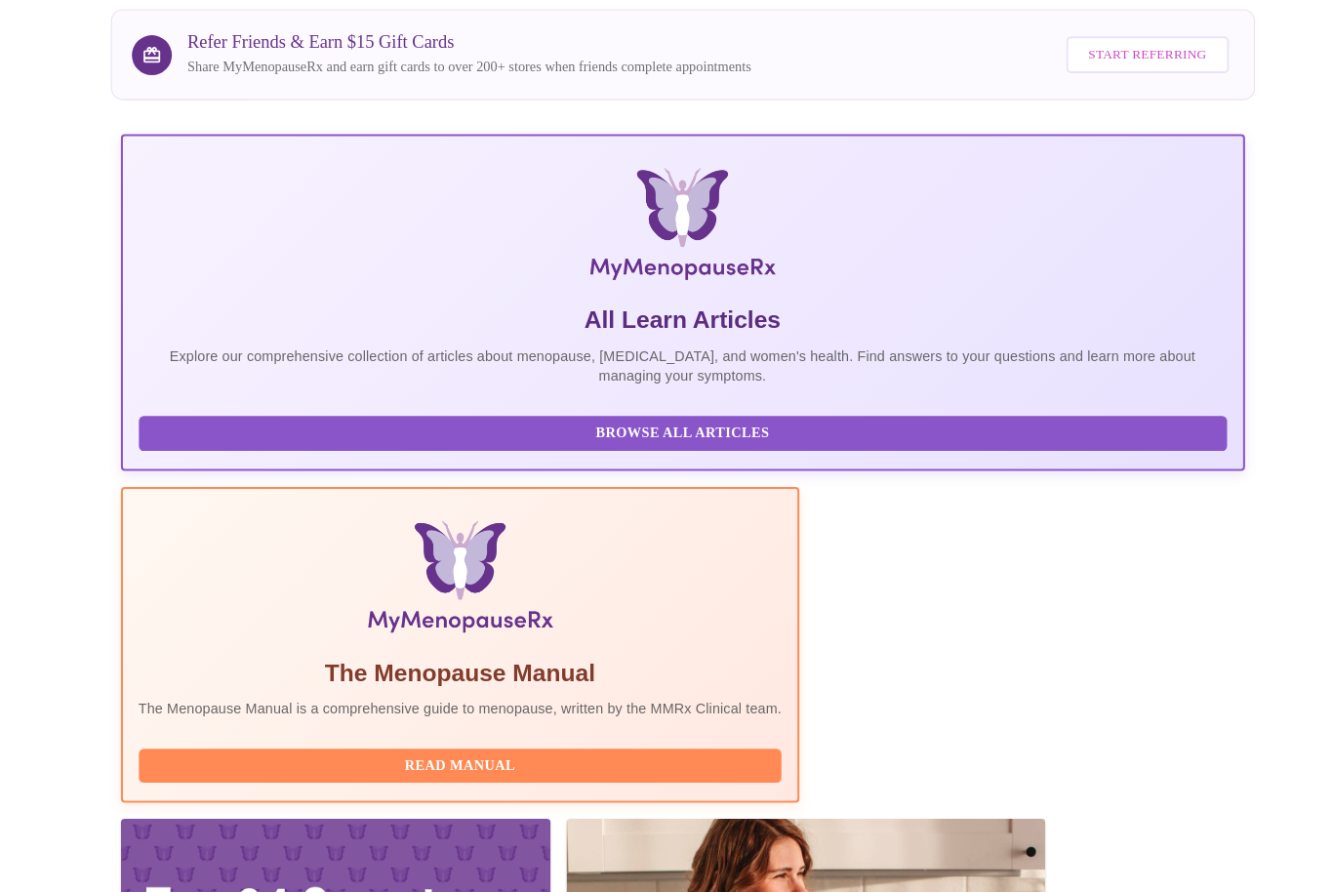
scroll to position [298, 0]
